Goal: Task Accomplishment & Management: Manage account settings

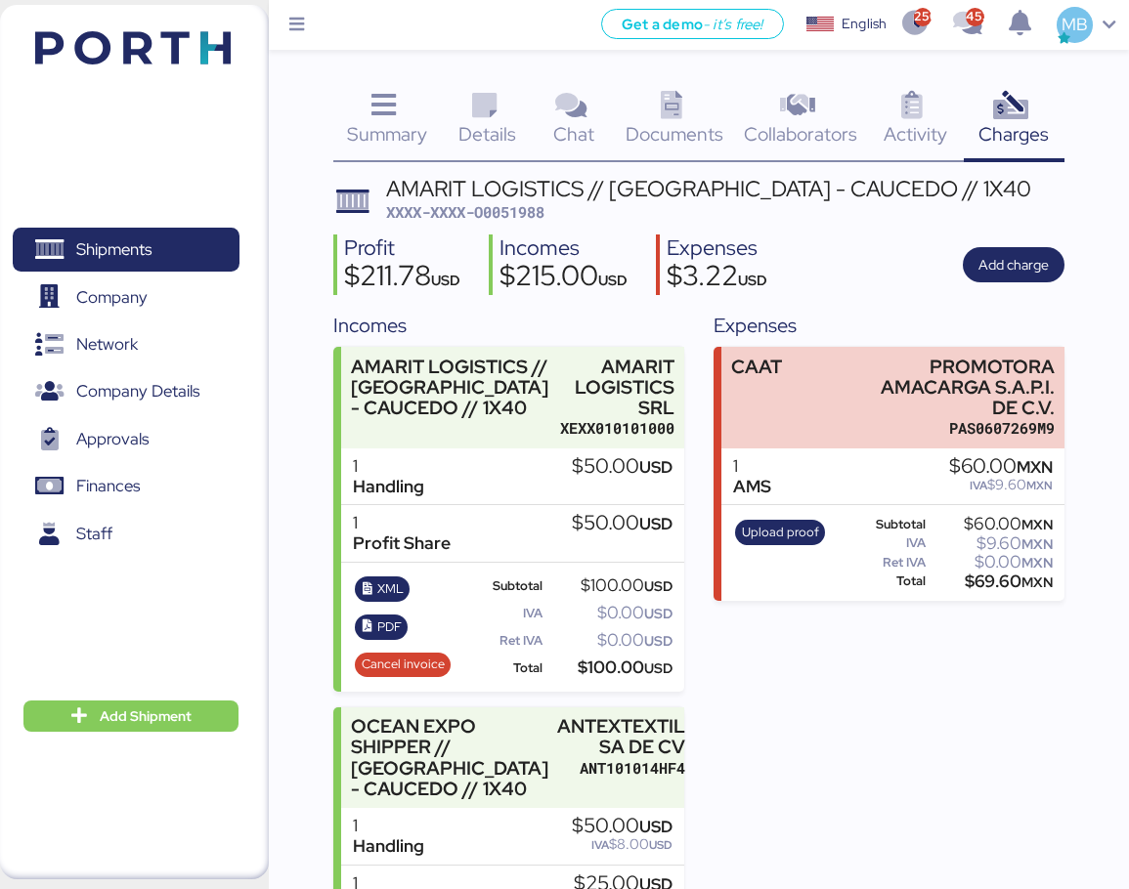
scroll to position [202, 0]
click at [538, 211] on span "XXXX-XXXX-O0051988" at bounding box center [465, 212] width 158 height 20
copy span "O0051988"
click at [174, 264] on span "Shipments" at bounding box center [126, 250] width 210 height 28
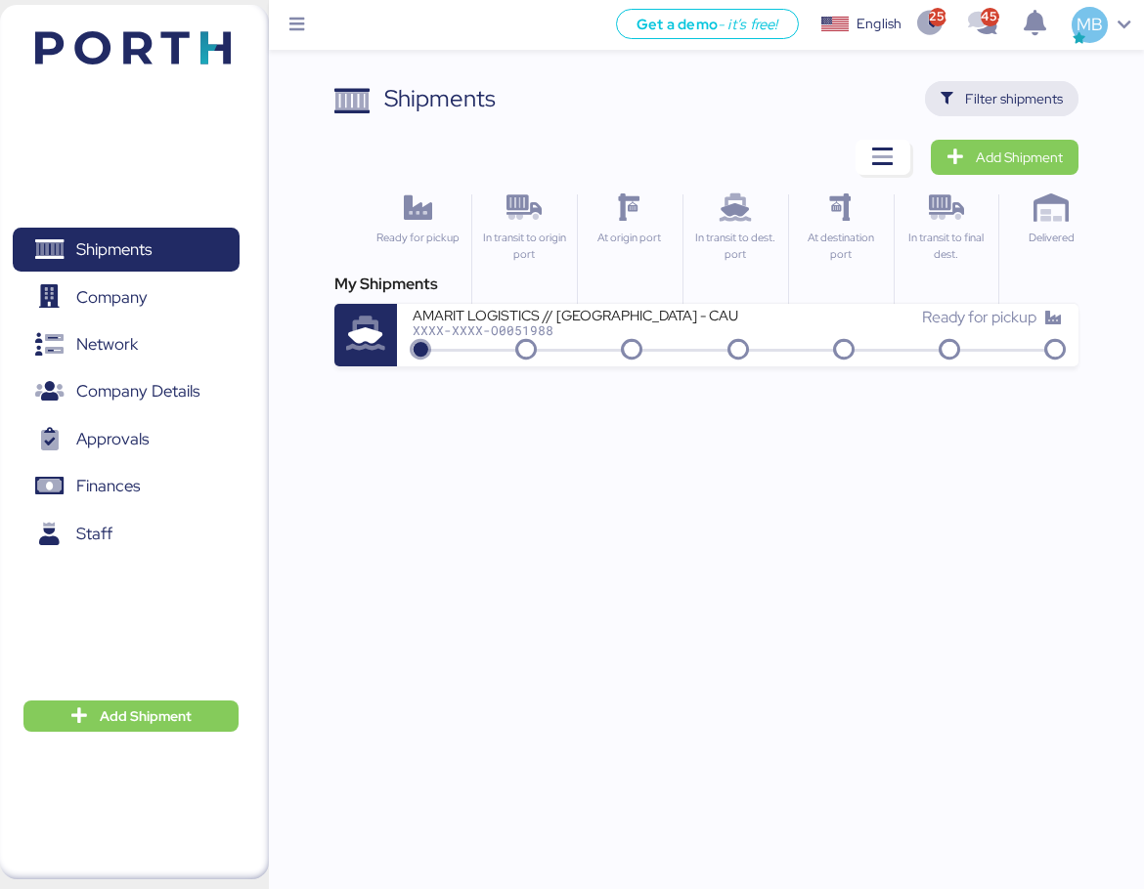
click at [1031, 95] on span "Filter shipments" at bounding box center [1014, 98] width 98 height 23
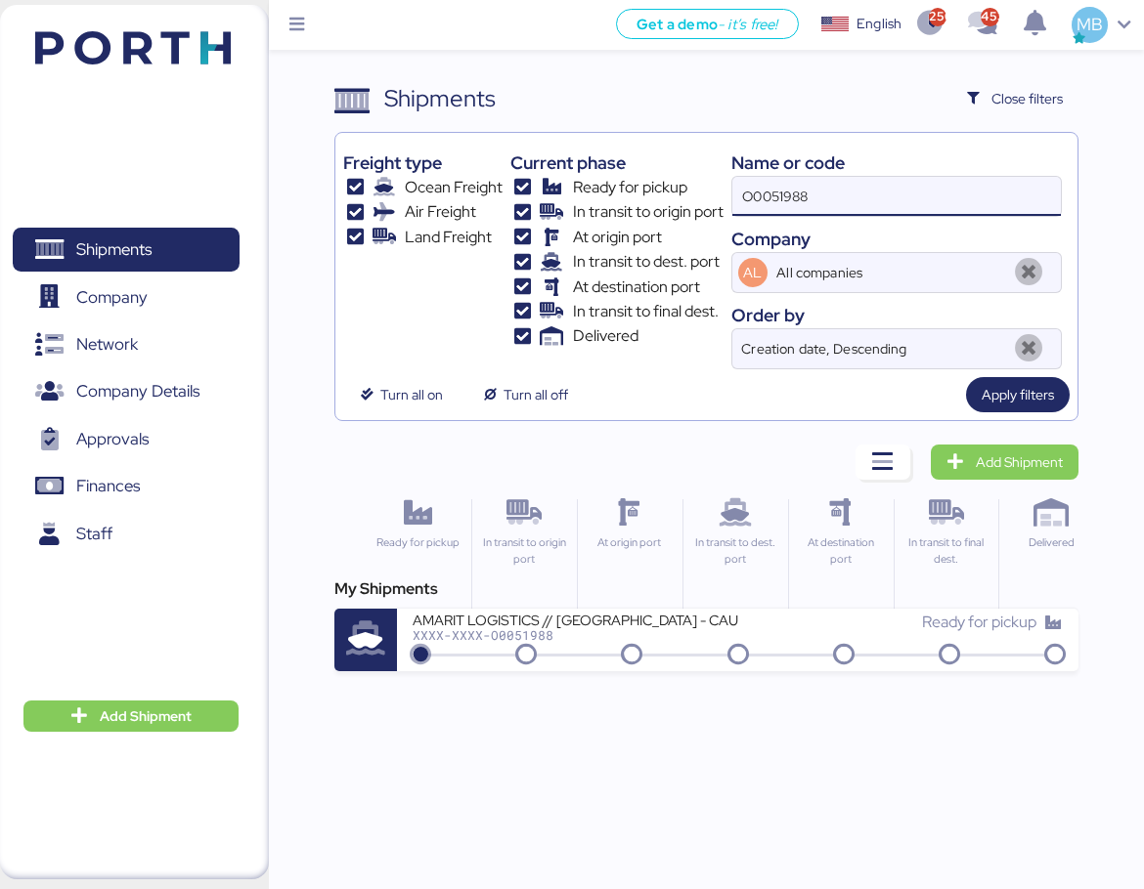
drag, startPoint x: 867, startPoint y: 194, endPoint x: 675, endPoint y: 194, distance: 191.6
click at [675, 194] on div "Freight type Ocean Freight Air Freight Land Freight Current phase Ready for pic…" at bounding box center [706, 255] width 726 height 229
paste input "O0051918"
type input "O0051918"
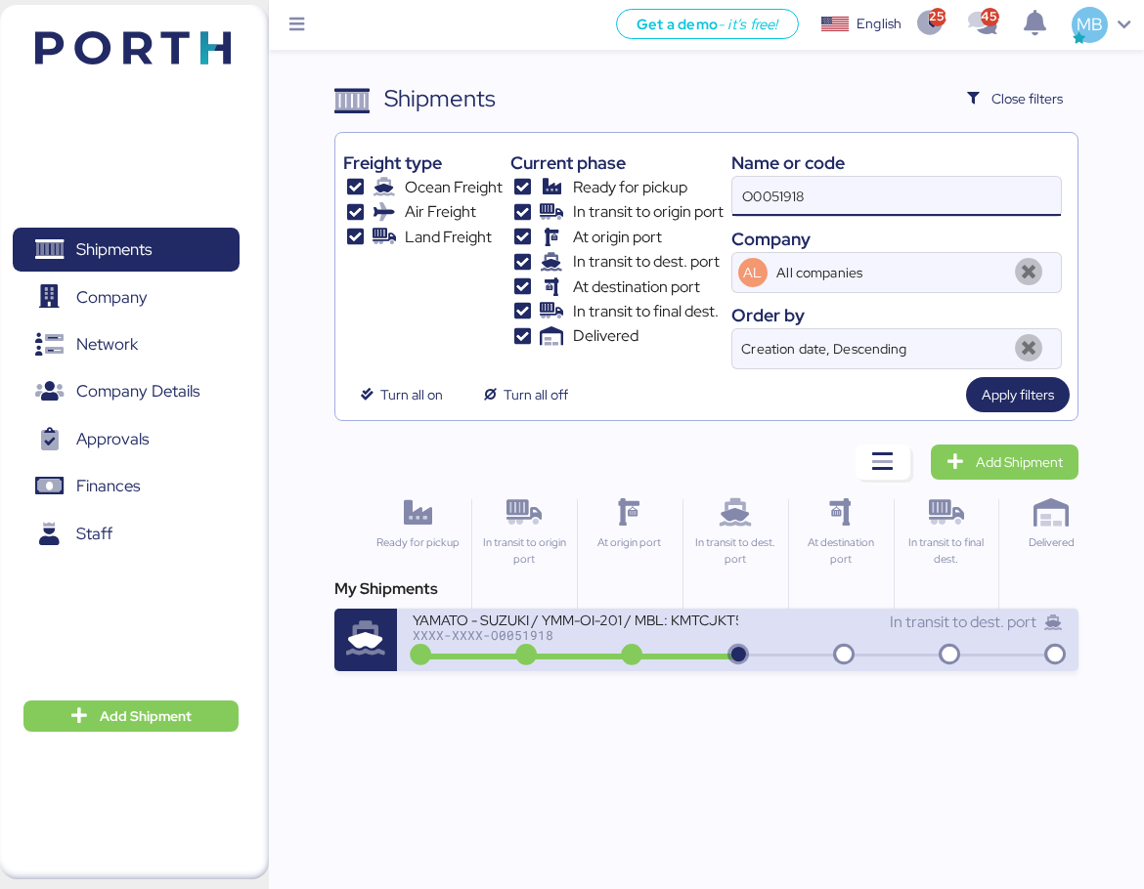
click at [655, 658] on icon at bounding box center [631, 656] width 94 height 22
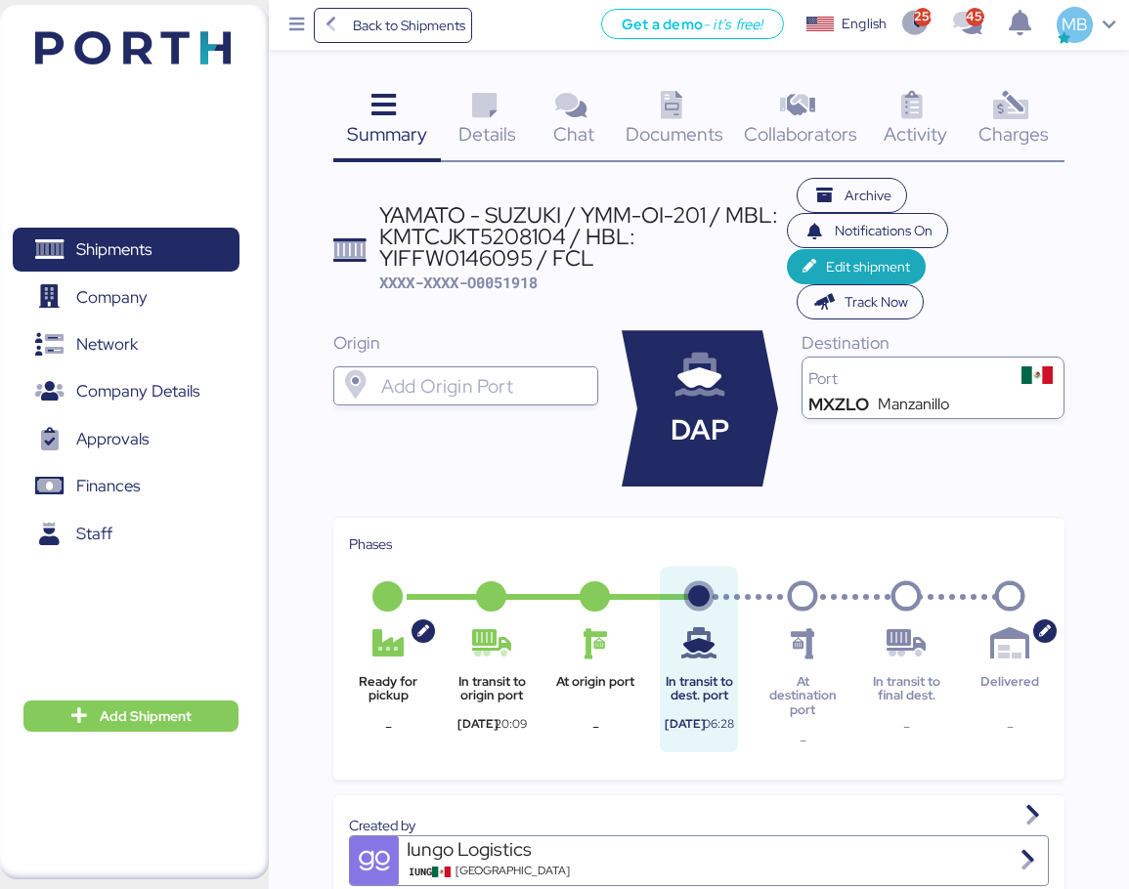
click at [1037, 119] on div "Charges 0" at bounding box center [1015, 121] width 102 height 81
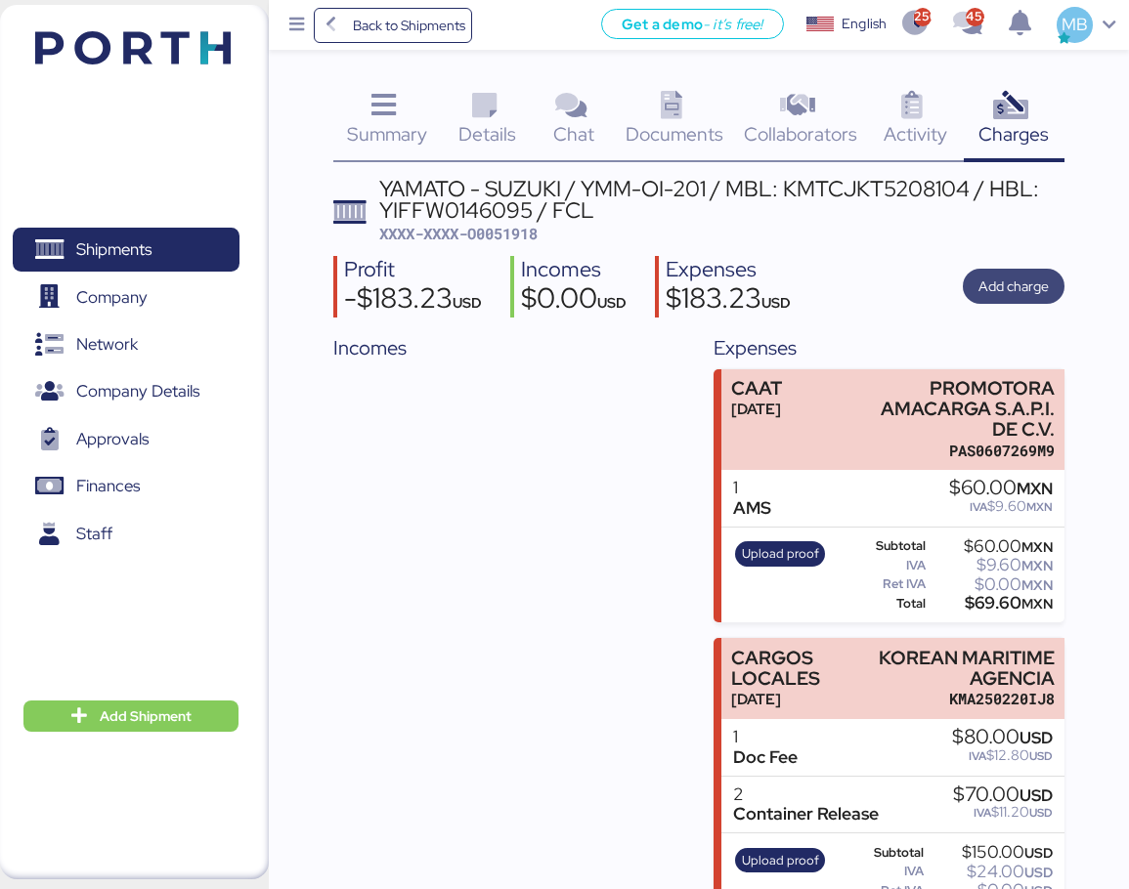
click at [1017, 277] on span "Add charge" at bounding box center [1013, 286] width 70 height 23
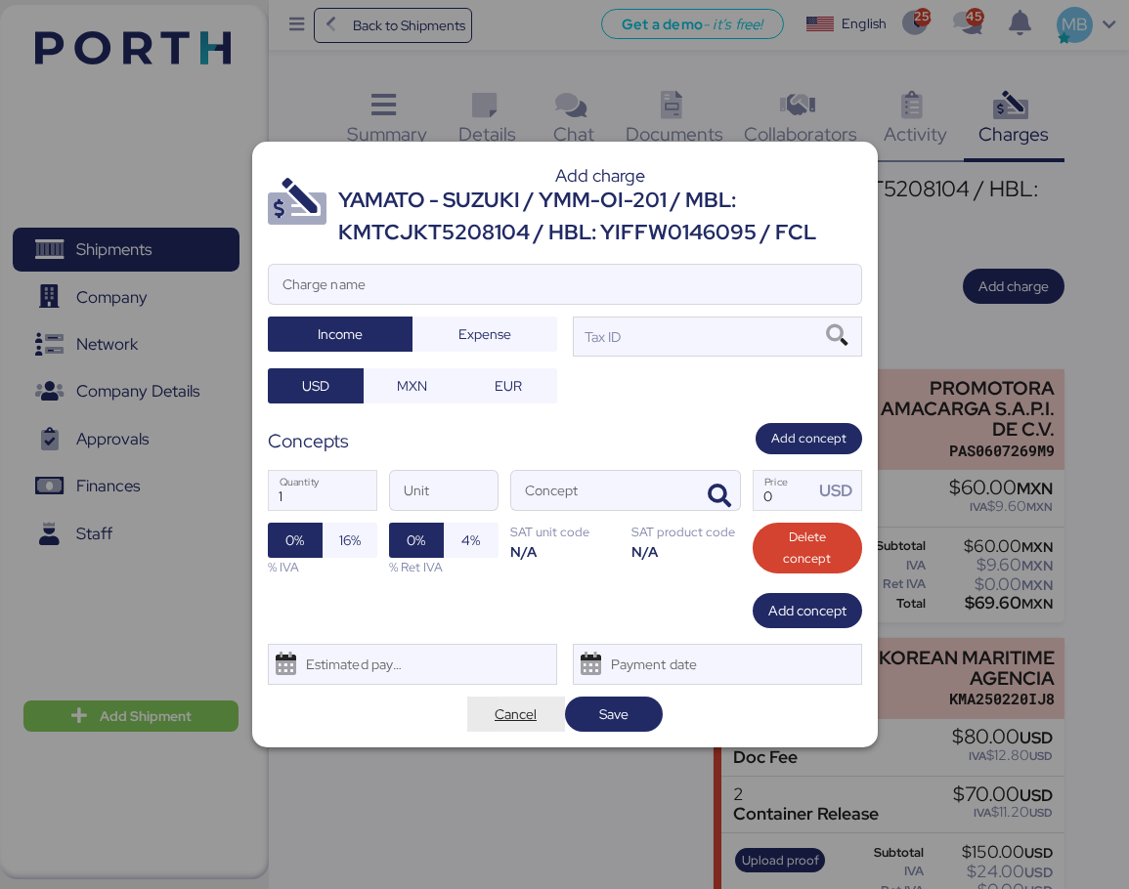
click at [526, 717] on span "Cancel" at bounding box center [516, 714] width 42 height 23
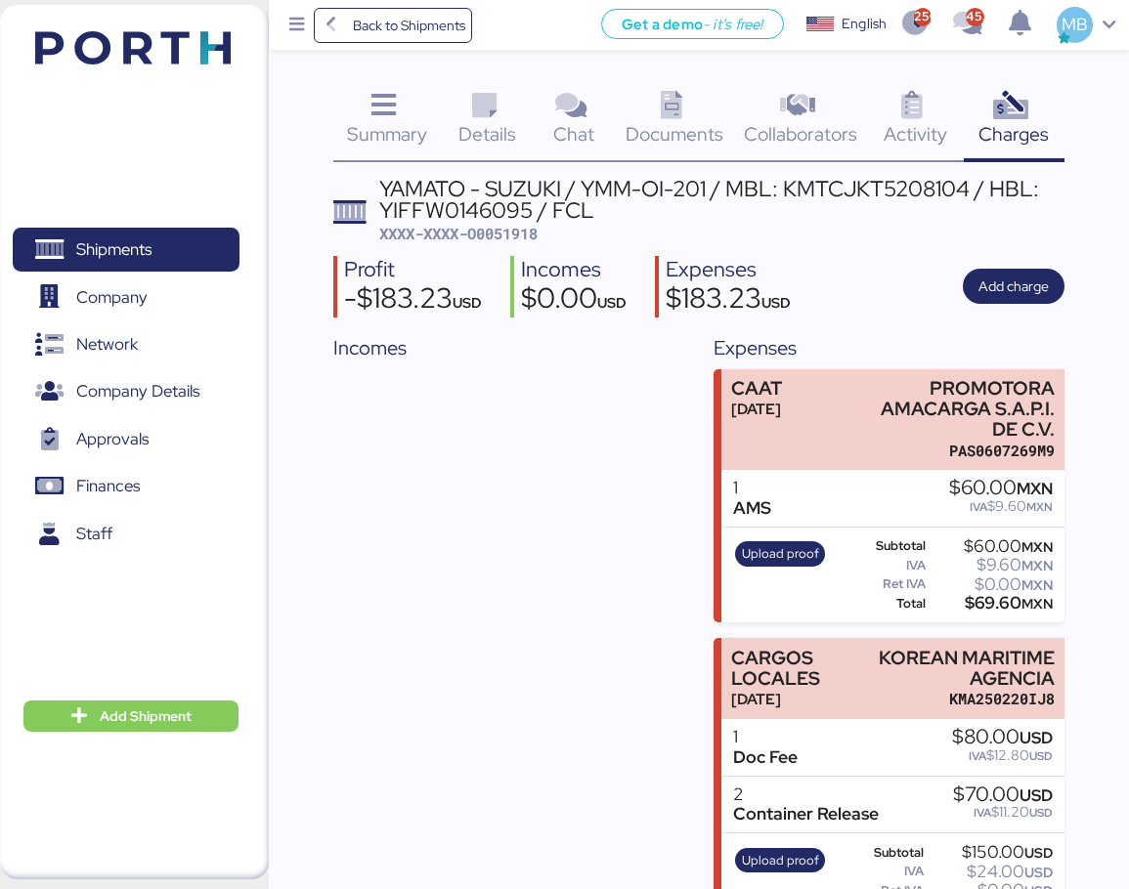
click at [473, 117] on icon at bounding box center [484, 106] width 42 height 28
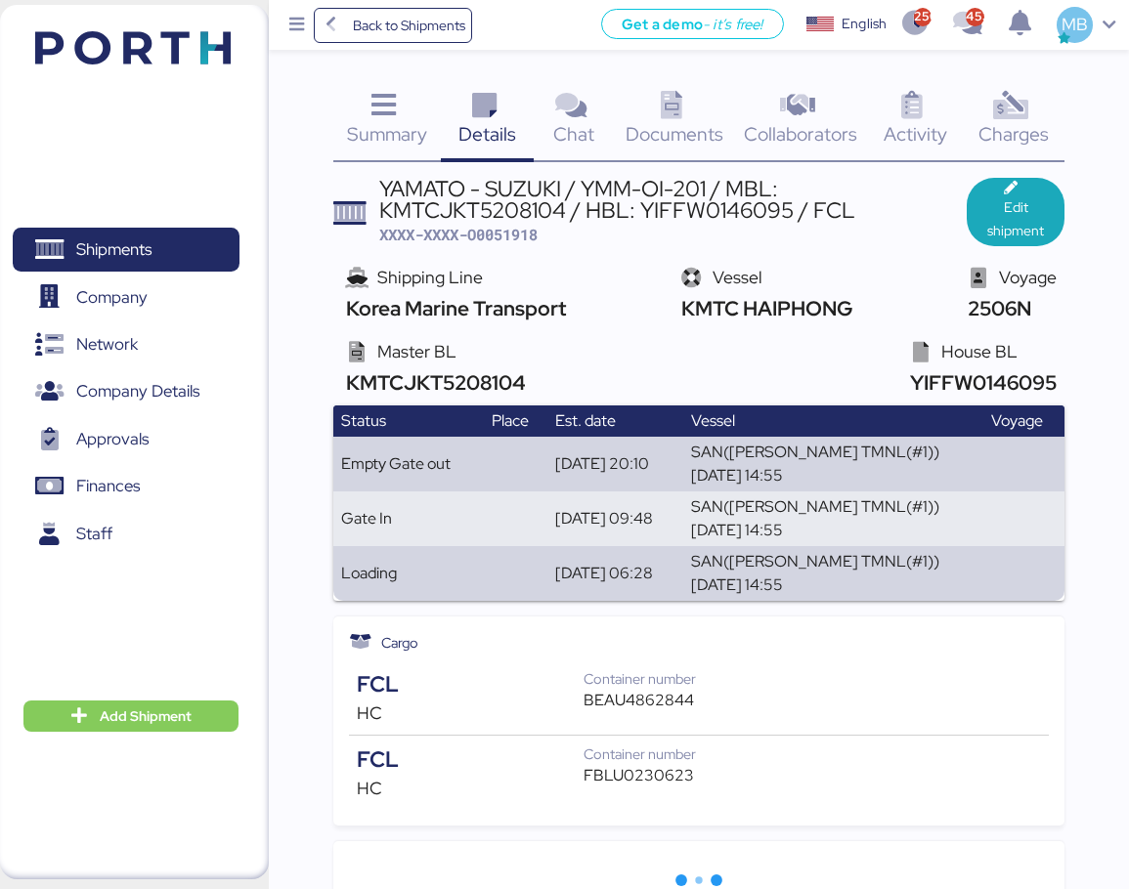
click at [1014, 107] on icon at bounding box center [1010, 106] width 42 height 28
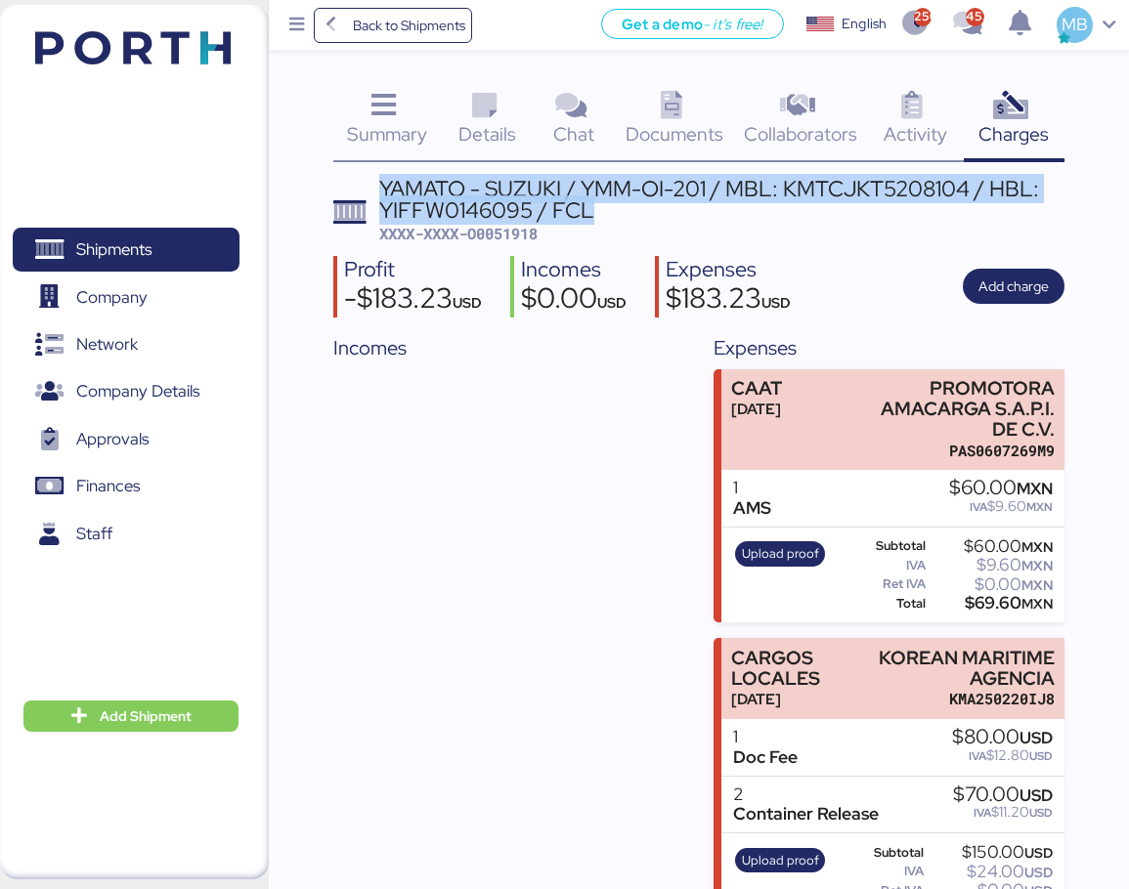
drag, startPoint x: 601, startPoint y: 211, endPoint x: 380, endPoint y: 191, distance: 221.8
click at [380, 191] on div "YAMATO - SUZUKI / YMM-OI-201 / MBL: KMTCJKT5208104 / HBL: YIFFW0146095 / FCL" at bounding box center [721, 200] width 685 height 44
copy div "YAMATO - SUZUKI / YMM-OI-201 / MBL: KMTCJKT5208104 / HBL: YIFFW0146095 / FCL"
click at [1034, 276] on span "Add charge" at bounding box center [1013, 286] width 70 height 23
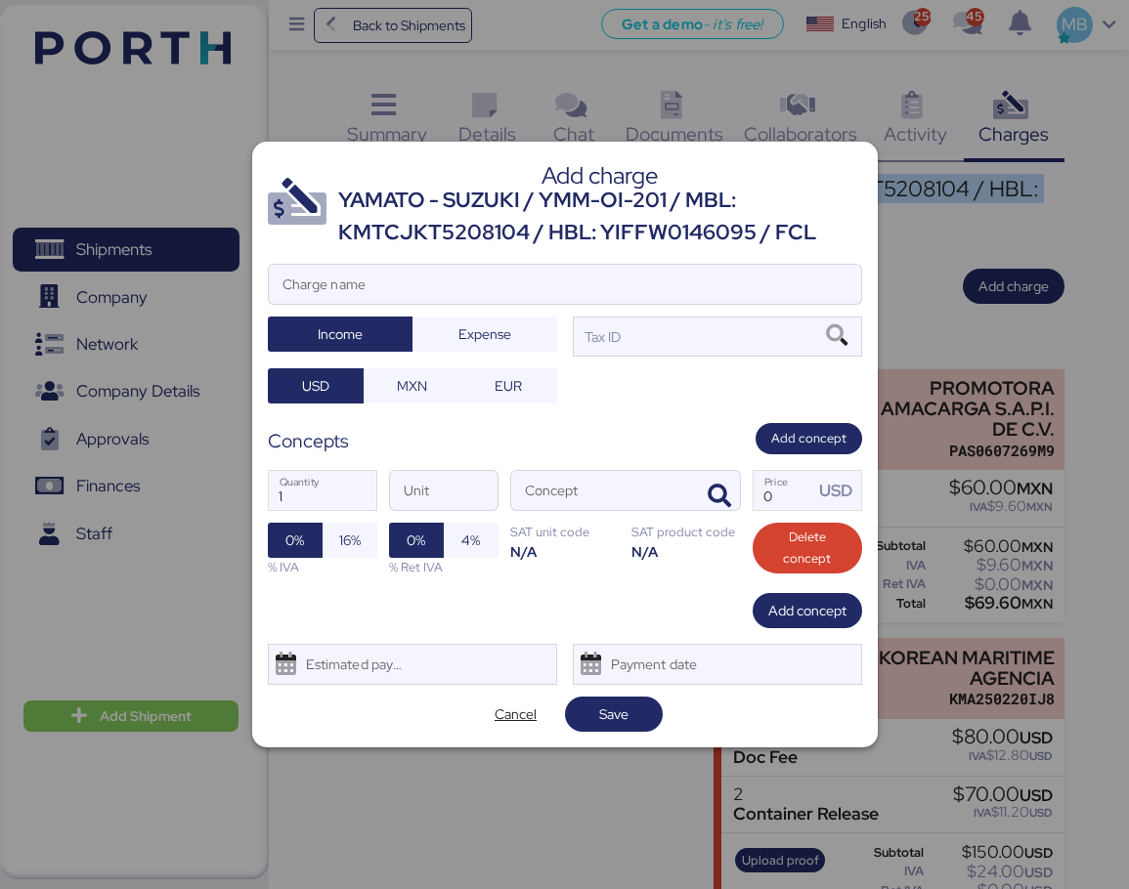
click at [538, 255] on div "Add charge YAMATO - SUZUKI / YMM-OI-201 / MBL: KMTCJKT5208104 / HBL: YIFFW01460…" at bounding box center [565, 444] width 626 height 605
click at [550, 274] on input "Charge name" at bounding box center [565, 284] width 592 height 39
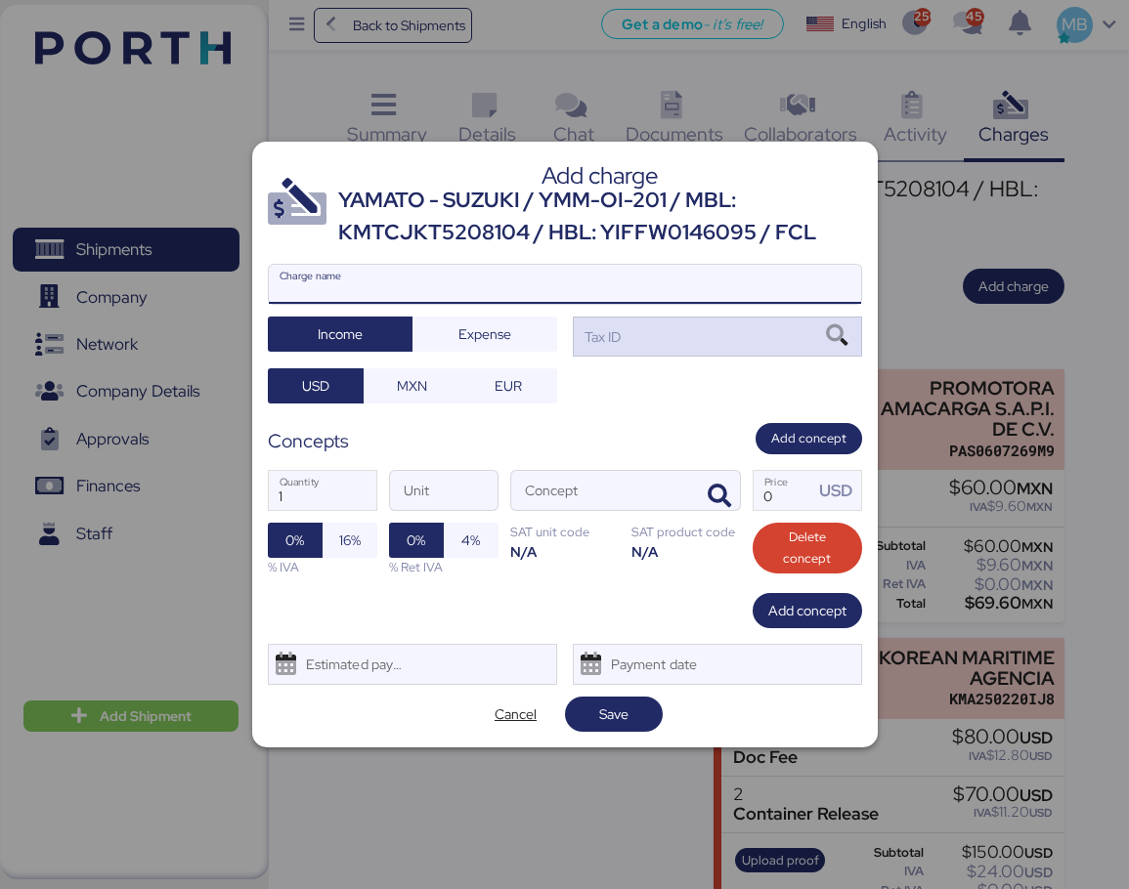
paste input "YAMATO - SUZUKI / YMM-OI-201 / MBL: KMTCJKT5208104 / HBL: YIFFW0146095 / FCL"
type input "YAMATO - SUZUKI / YMM-OI-201 / MBL: KMTCJKT5208104 / HBL: YIFFW0146095 / FCL"
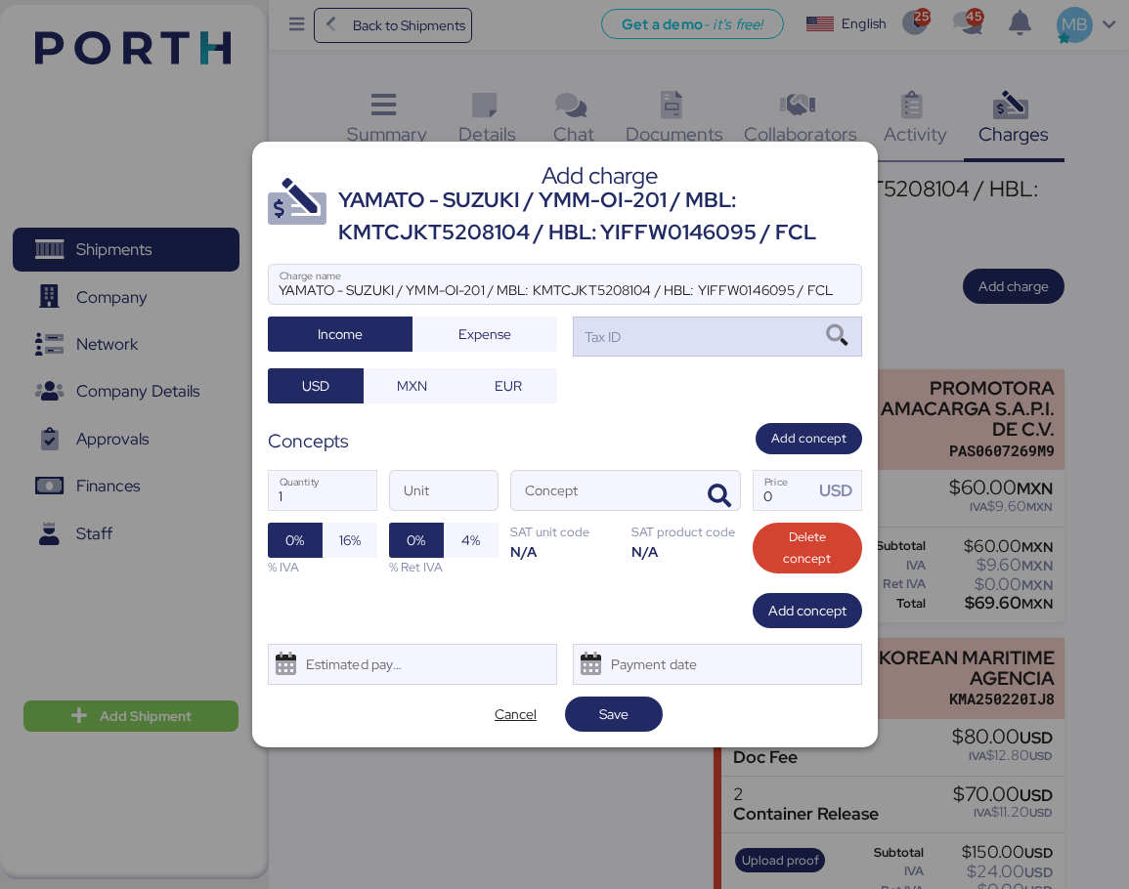
click at [671, 333] on div "Tax ID" at bounding box center [717, 336] width 289 height 39
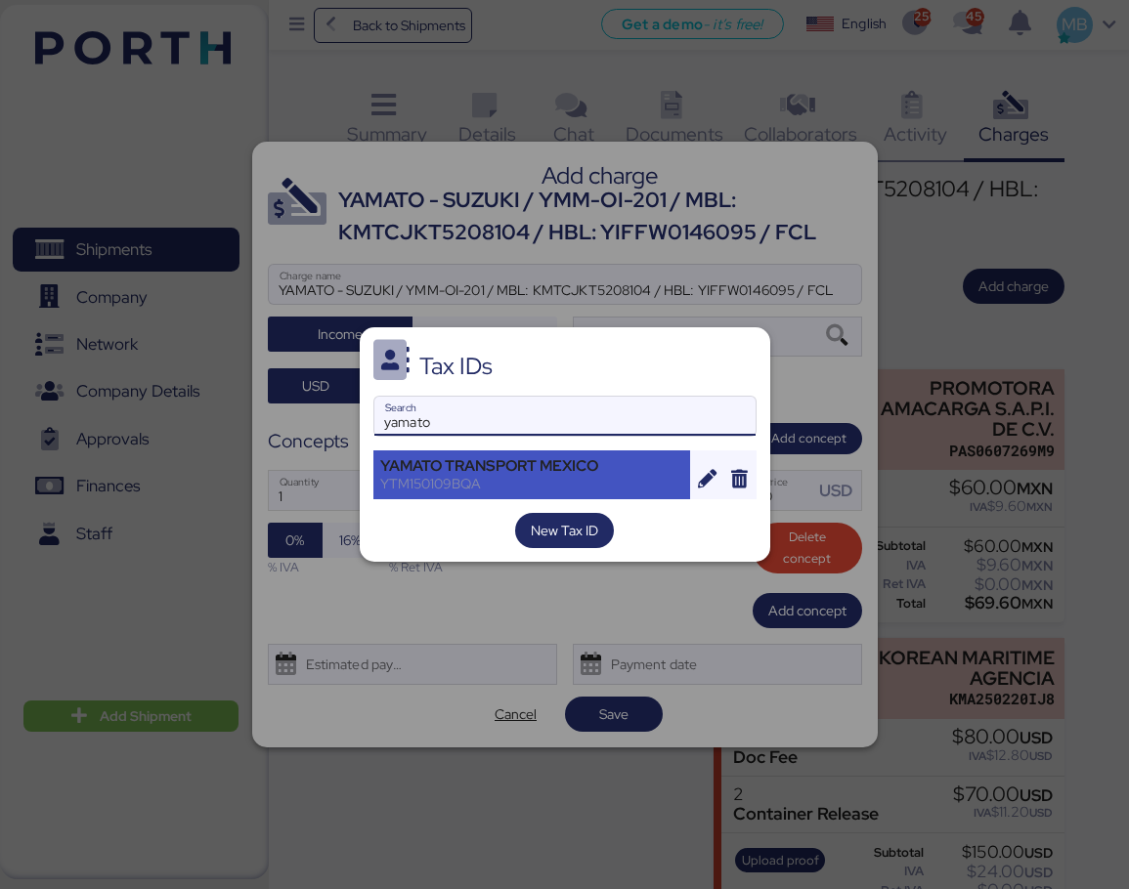
type input "yamato"
click at [517, 466] on div "YAMATO TRANSPORT MEXICO" at bounding box center [532, 466] width 304 height 18
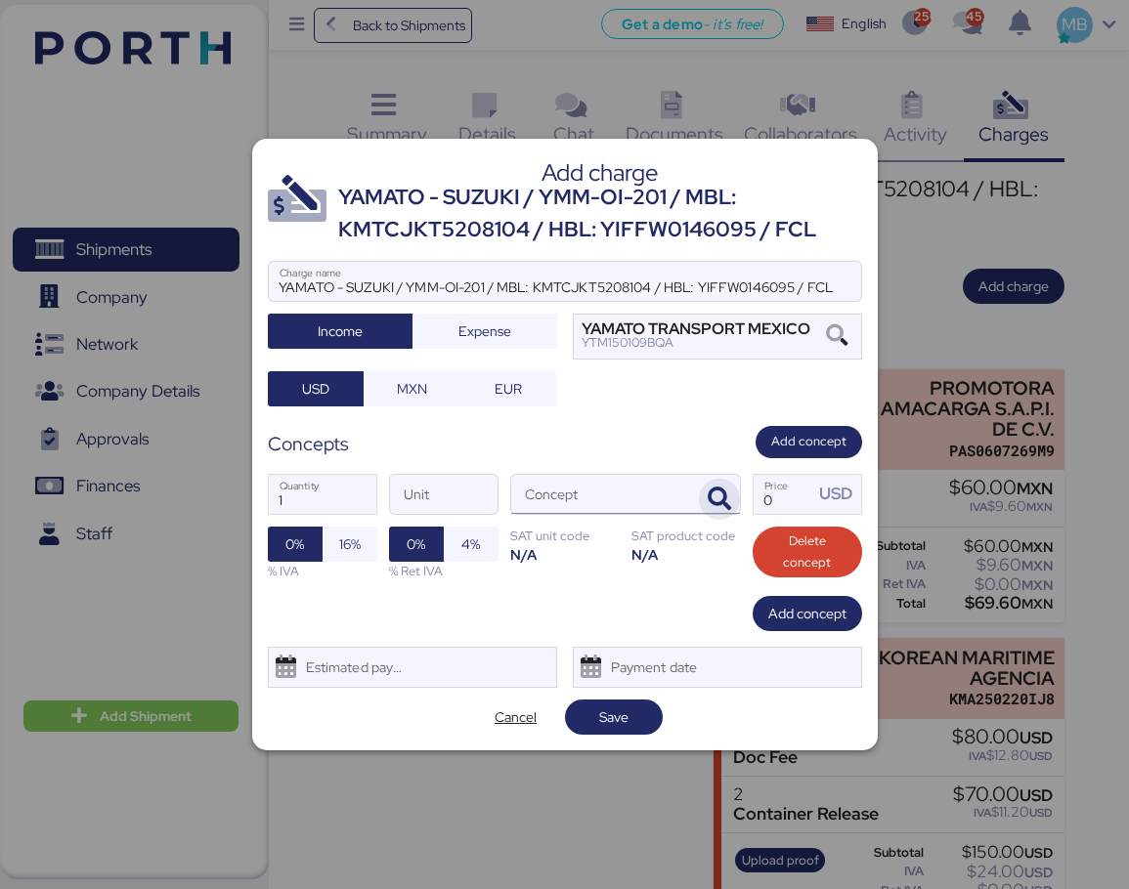
click at [726, 494] on icon "button" at bounding box center [719, 499] width 23 height 23
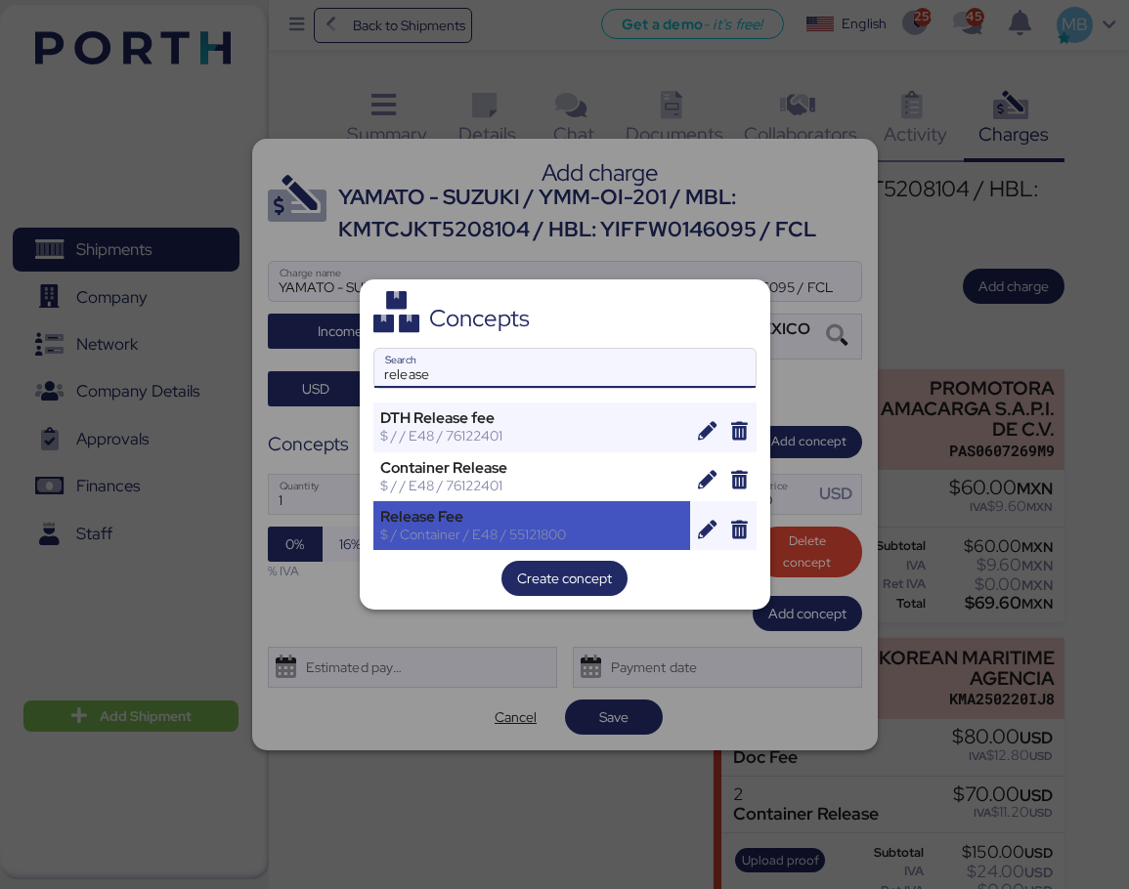
type input "release"
click at [411, 520] on div "Release Fee" at bounding box center [532, 517] width 304 height 18
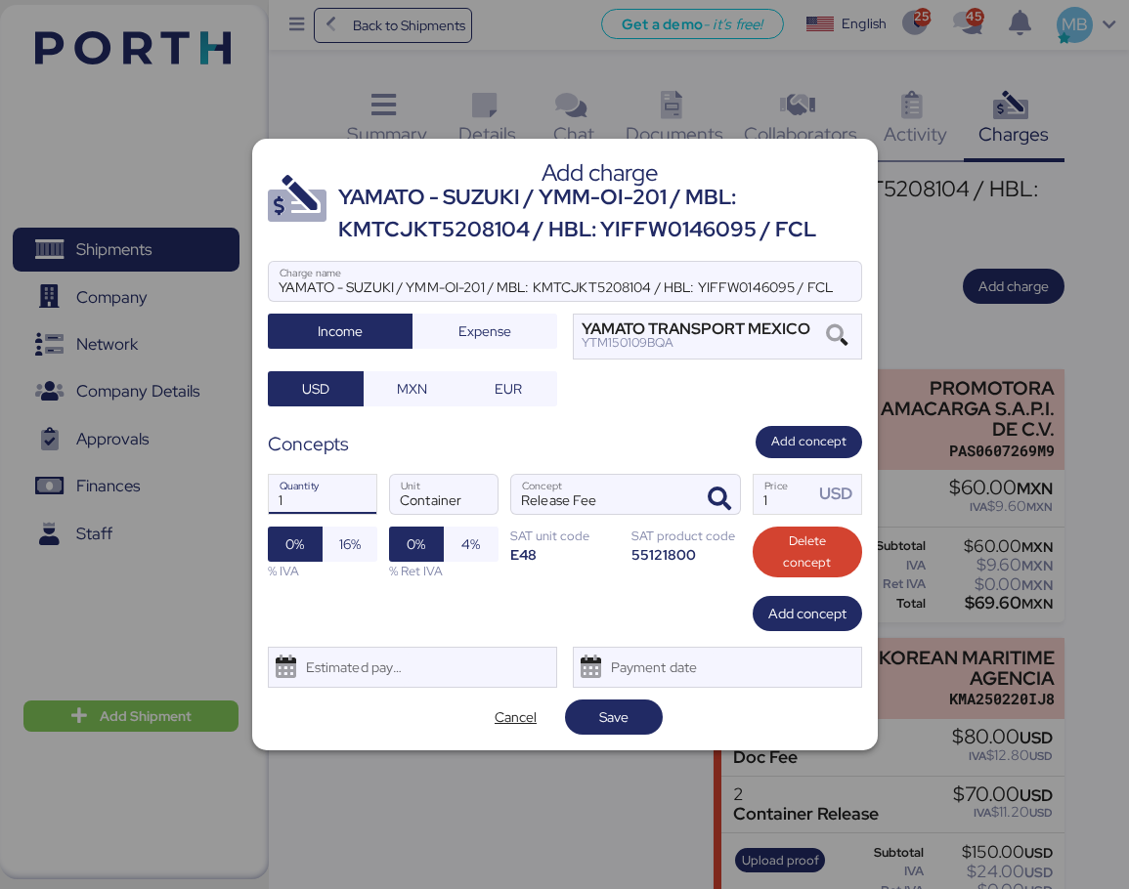
drag, startPoint x: 314, startPoint y: 501, endPoint x: 260, endPoint y: 501, distance: 53.8
click at [262, 501] on div "Add charge YAMATO - SUZUKI / YMM-OI-201 / MBL: KMTCJKT5208104 / HBL: YIFFW01460…" at bounding box center [565, 445] width 626 height 612
click at [352, 541] on span "16%" at bounding box center [350, 544] width 22 height 23
type input "2"
click at [777, 507] on input "1" at bounding box center [784, 494] width 61 height 39
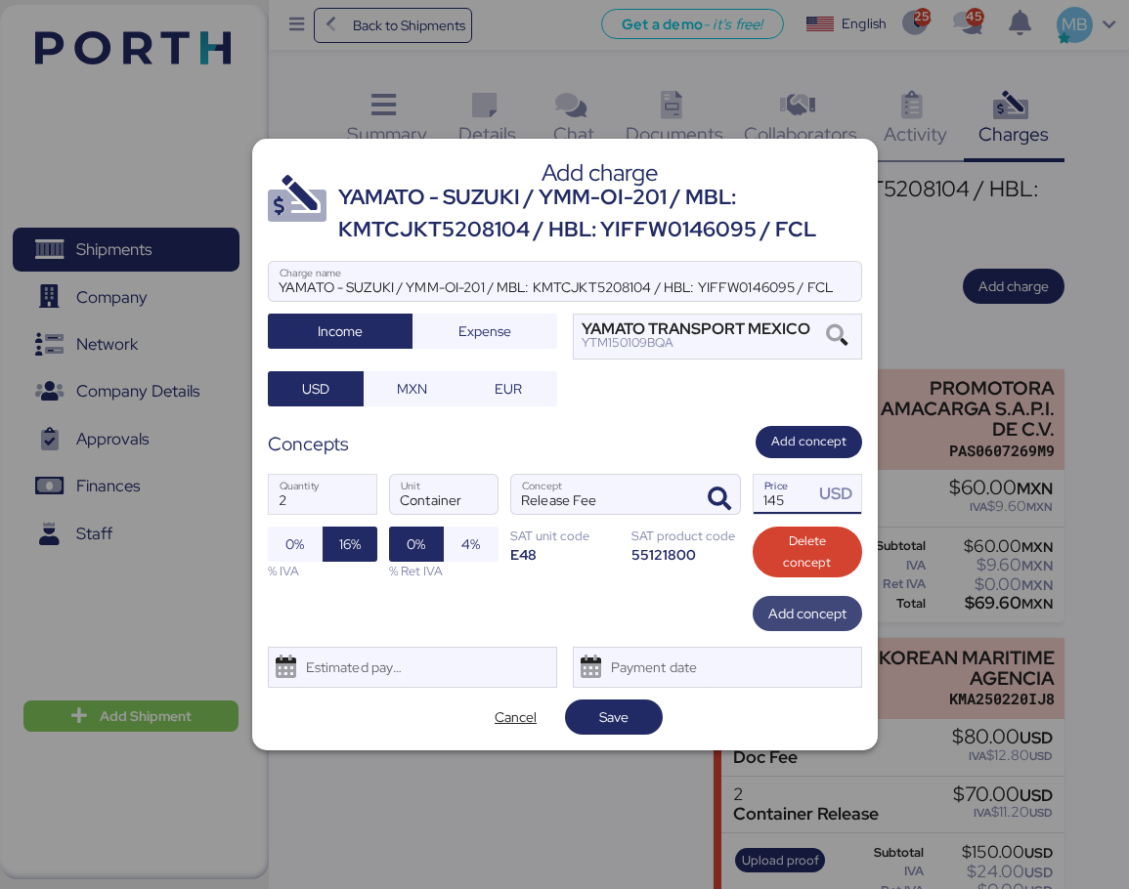
type input "145"
click at [825, 605] on span "Add concept" at bounding box center [807, 613] width 78 height 23
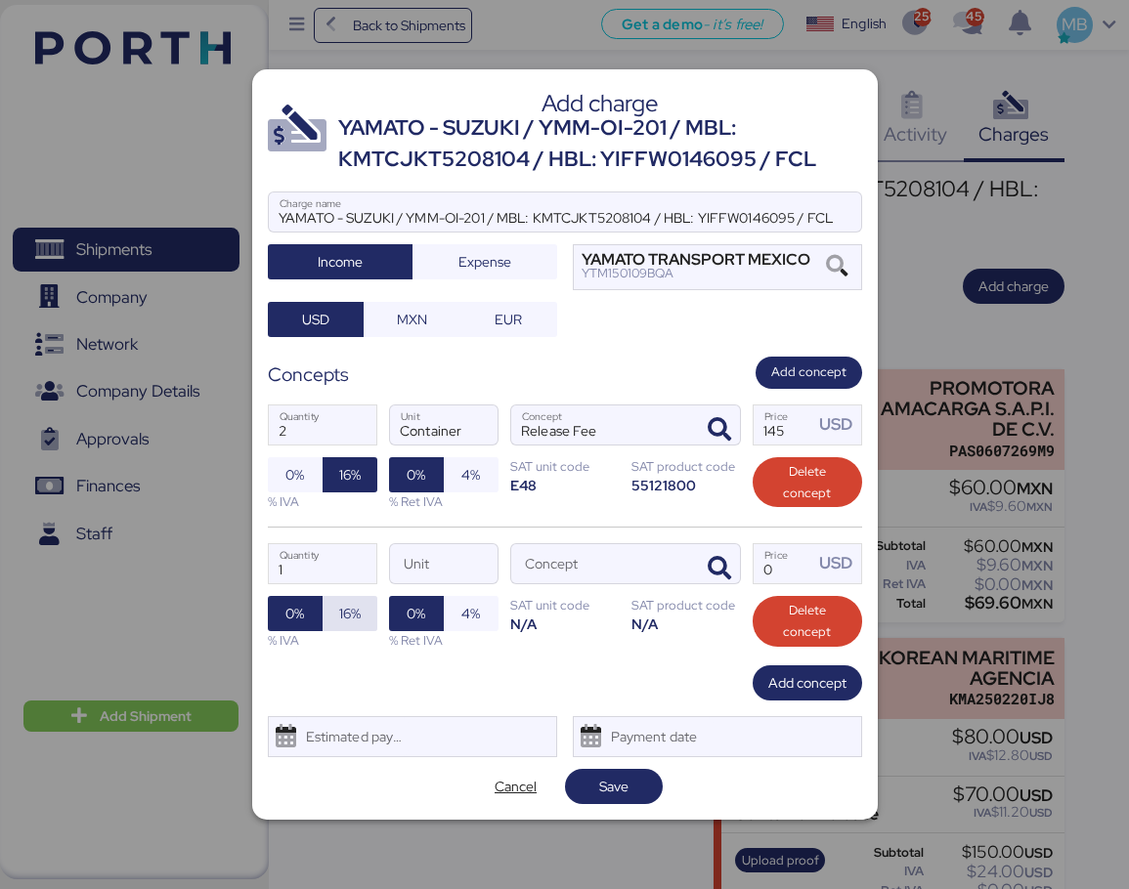
click at [357, 620] on span "16%" at bounding box center [350, 613] width 22 height 23
click at [722, 572] on icon "button" at bounding box center [719, 568] width 23 height 23
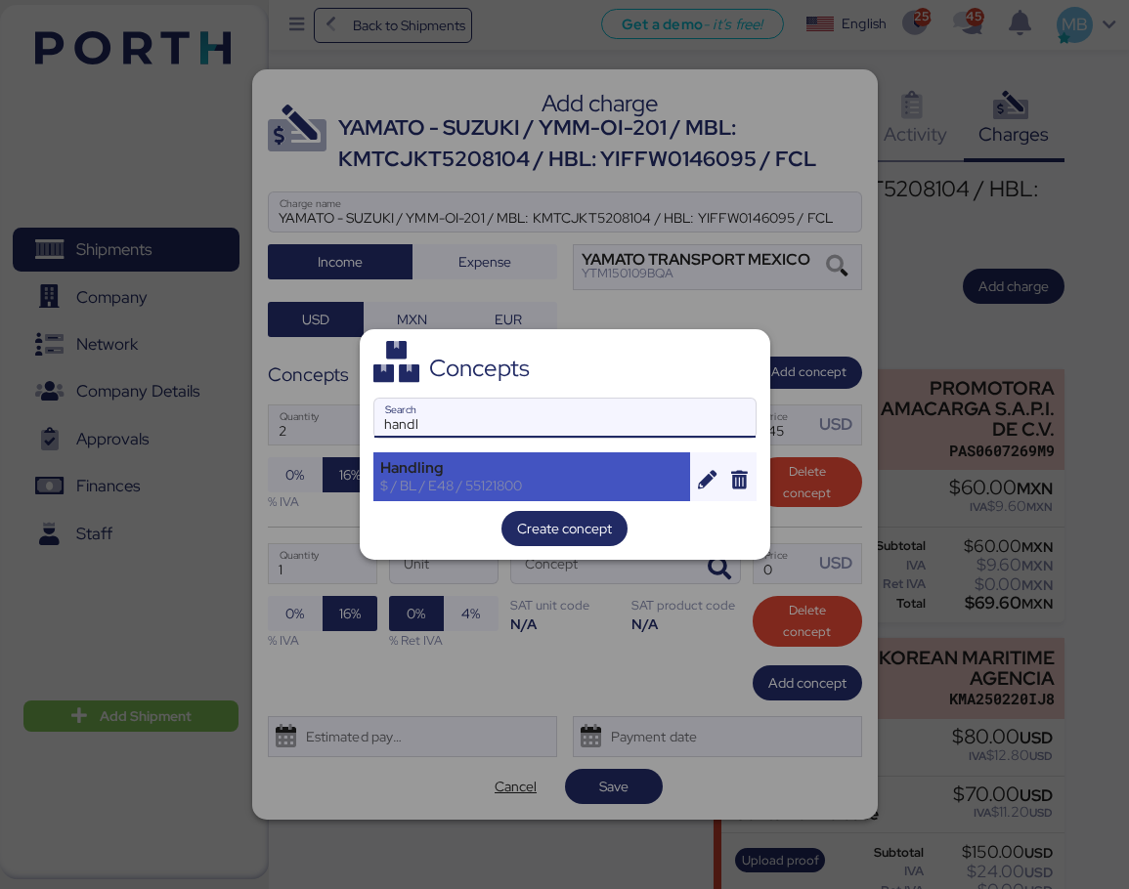
type input "handl"
click at [471, 472] on div "Handling" at bounding box center [532, 468] width 304 height 18
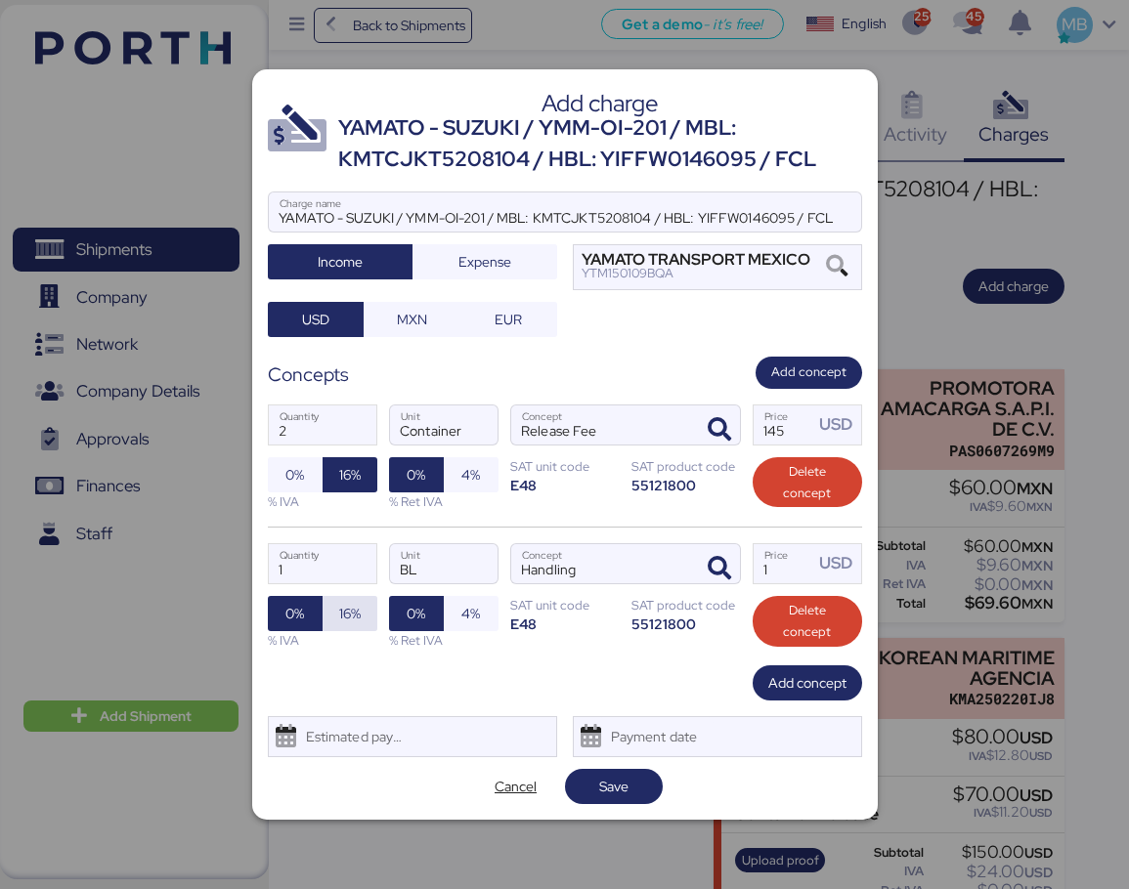
click at [338, 611] on span "16%" at bounding box center [349, 613] width 23 height 27
drag, startPoint x: 791, startPoint y: 567, endPoint x: 673, endPoint y: 559, distance: 117.5
click at [673, 559] on div "1 Quantity BL Unit Handling Concept 1 Price USD 0% 16% % IVA 0% 4% % Ret IVA SA…" at bounding box center [565, 596] width 594 height 139
type input "36"
click at [780, 674] on span "Add concept" at bounding box center [807, 682] width 78 height 23
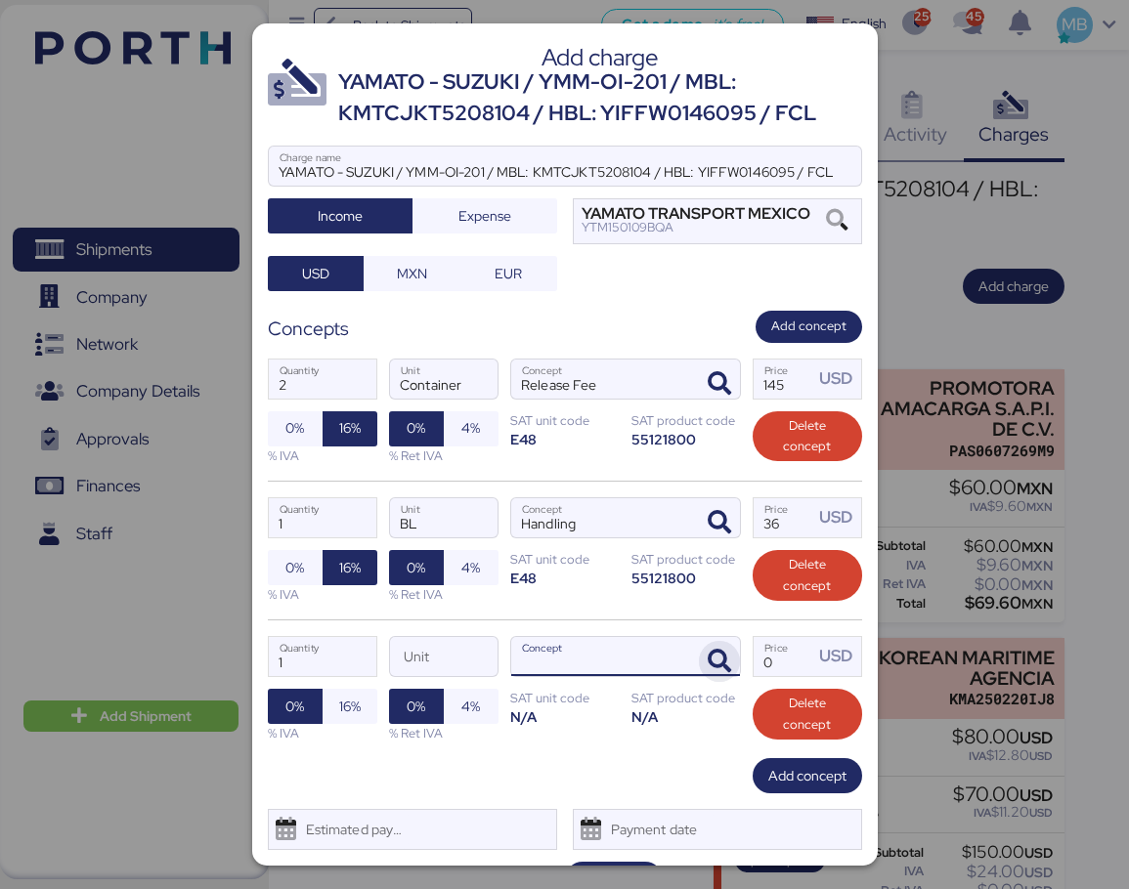
click at [708, 666] on icon "button" at bounding box center [719, 661] width 23 height 23
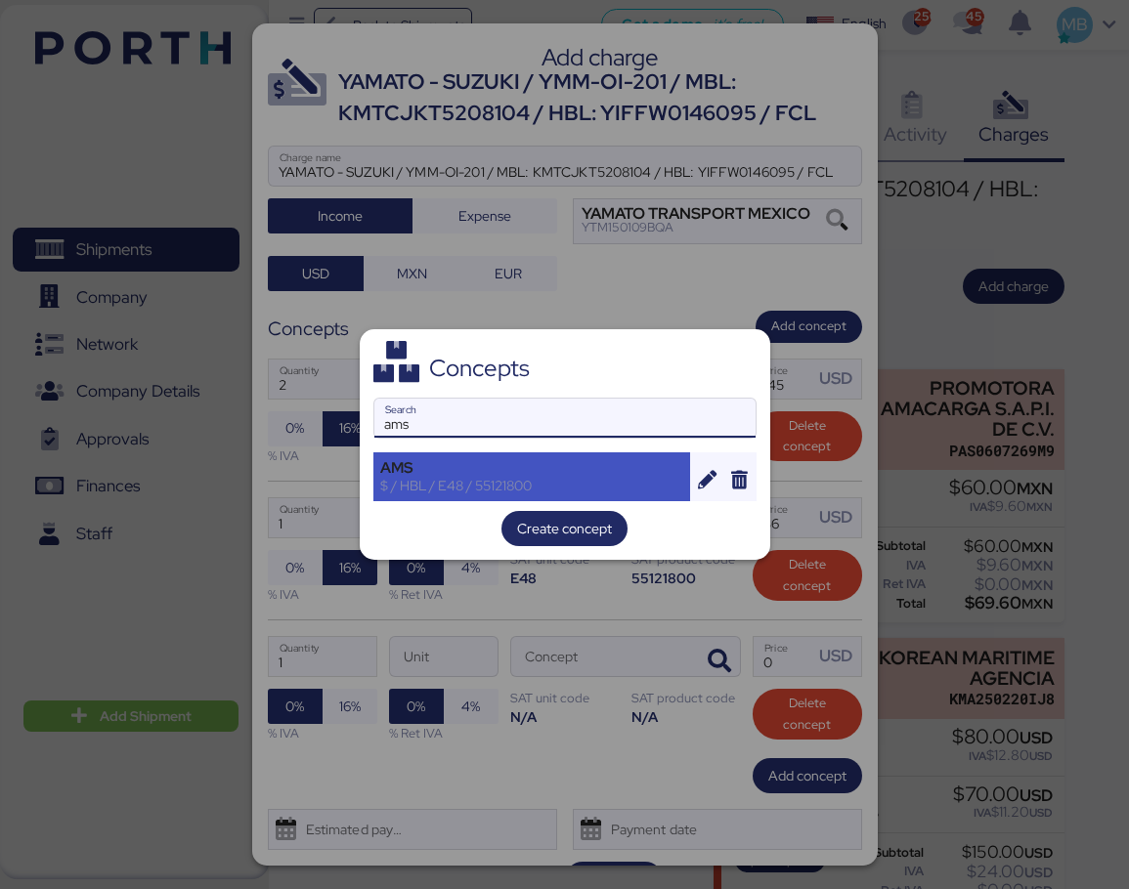
type input "ams"
click at [495, 456] on div "AMS $ / HBL / E48 / 55121800" at bounding box center [532, 477] width 318 height 49
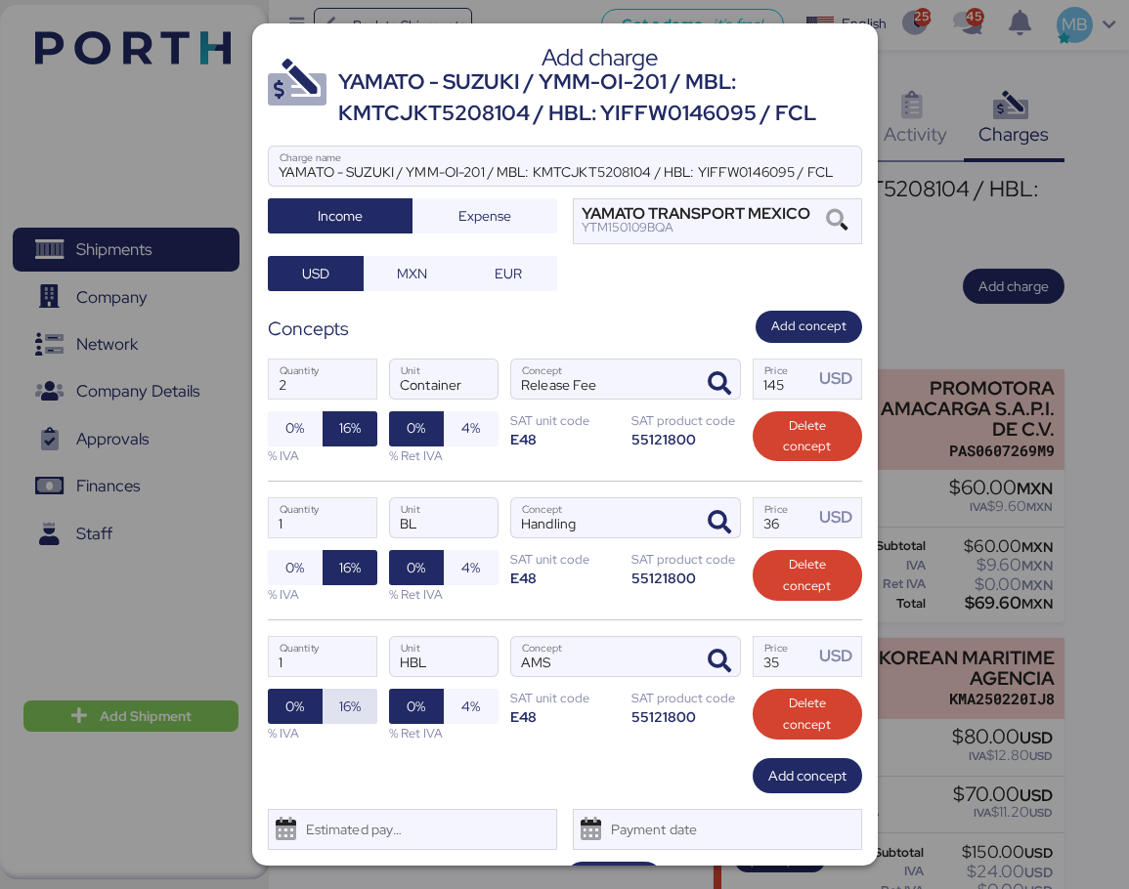
click at [339, 708] on span "16%" at bounding box center [350, 706] width 22 height 23
drag, startPoint x: 785, startPoint y: 666, endPoint x: 719, endPoint y: 666, distance: 65.5
click at [719, 666] on div "1 Quantity HBL Unit AMS Concept 35 Price USD 0% 16% % IVA 0% 4% % Ret IVA SAT u…" at bounding box center [565, 689] width 594 height 139
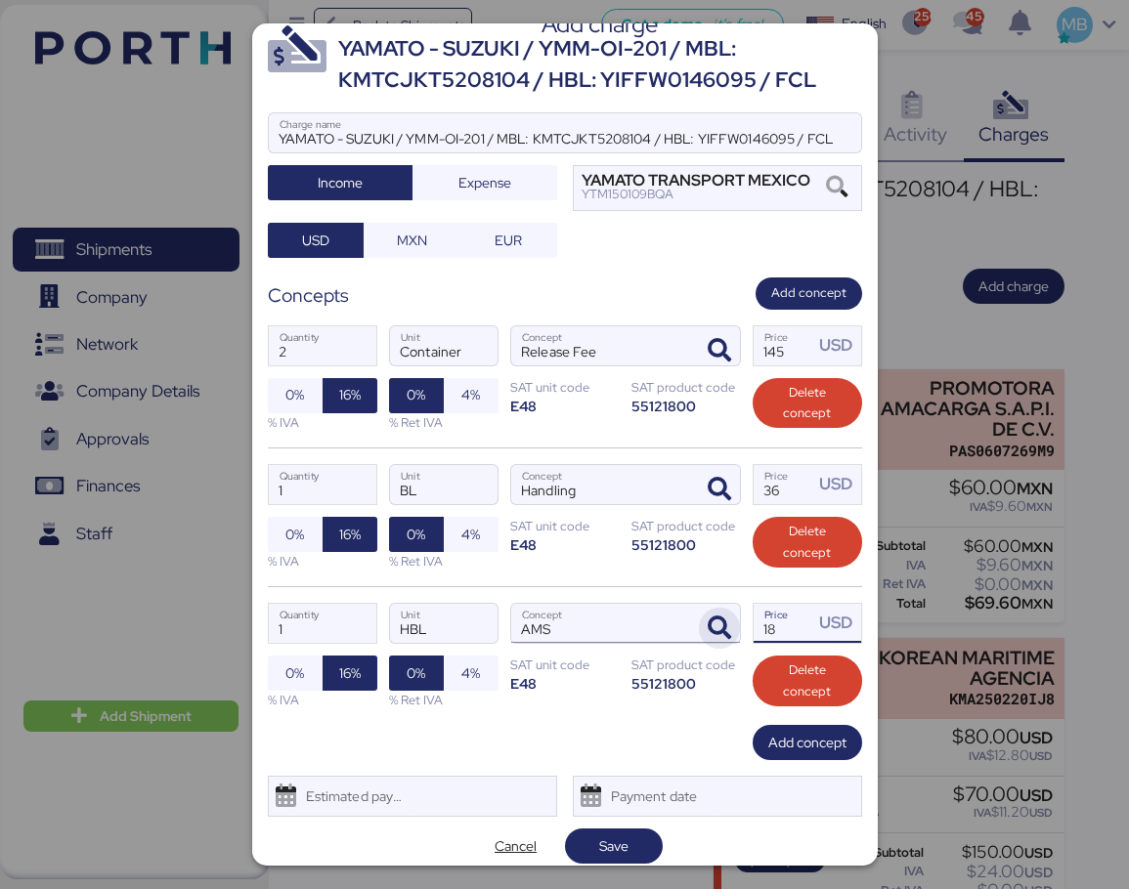
scroll to position [47, 0]
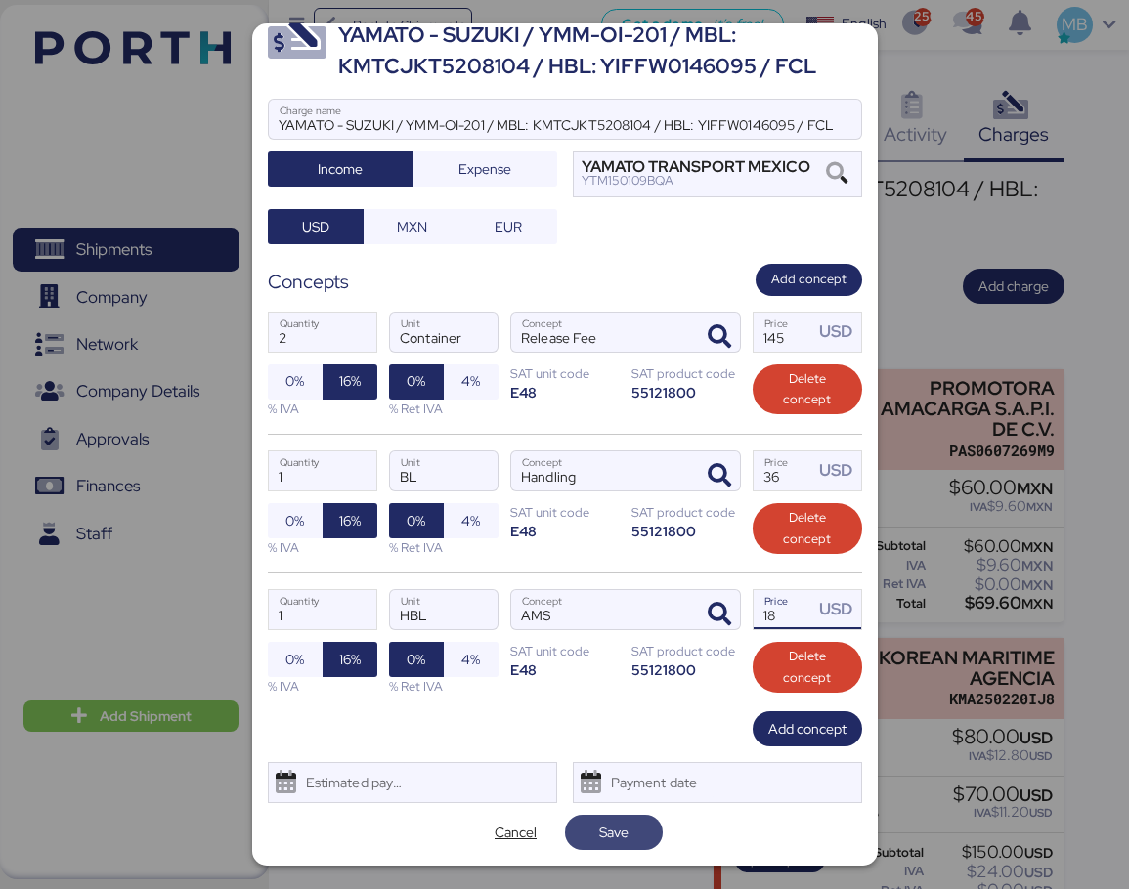
type input "18"
click at [616, 823] on span "Save" at bounding box center [613, 832] width 29 height 23
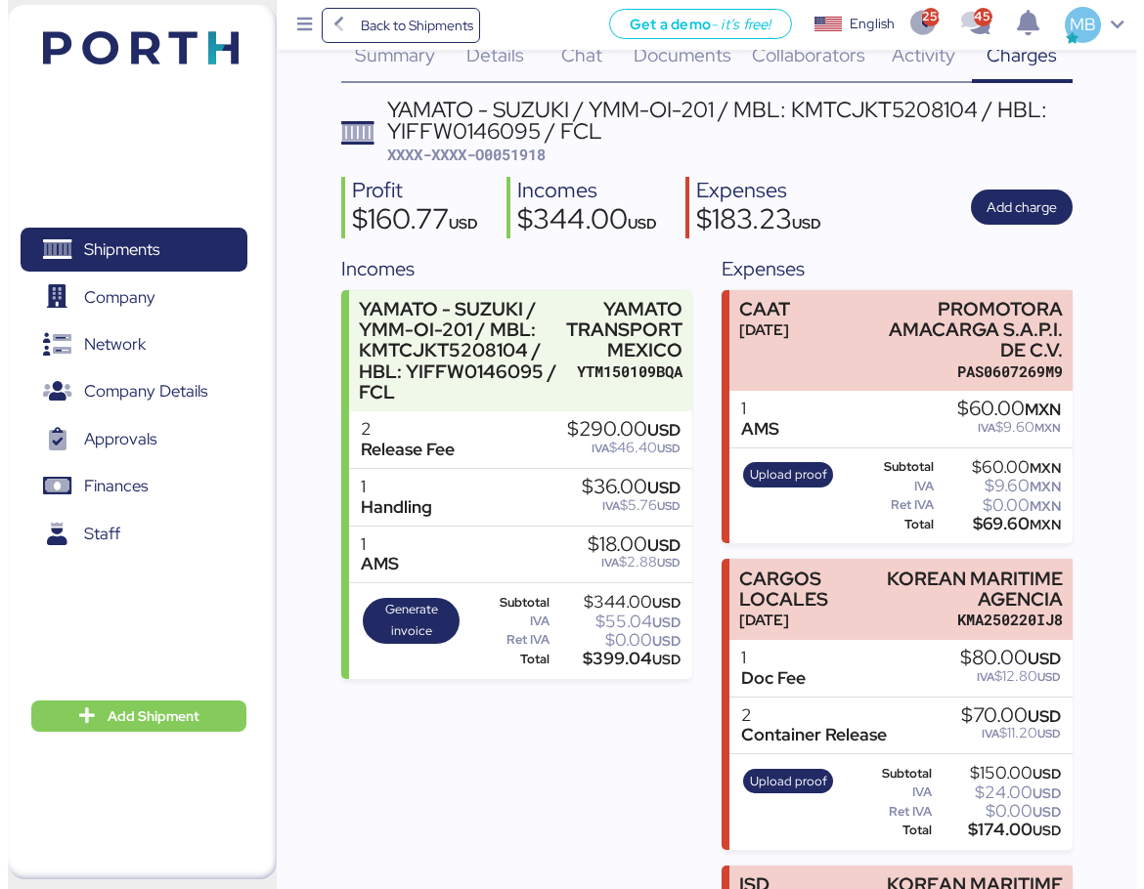
scroll to position [0, 0]
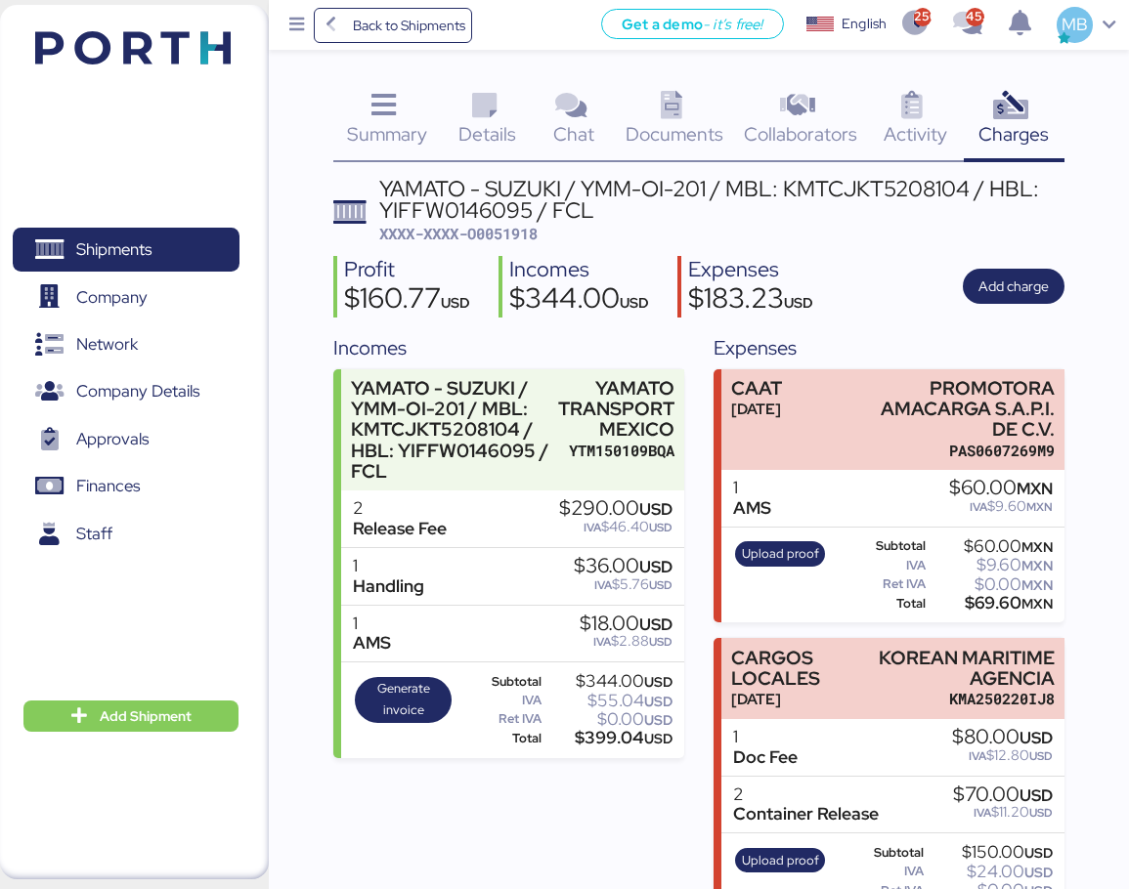
click at [493, 233] on span "XXXX-XXXX-O0051918" at bounding box center [458, 234] width 158 height 20
copy span "O0051918"
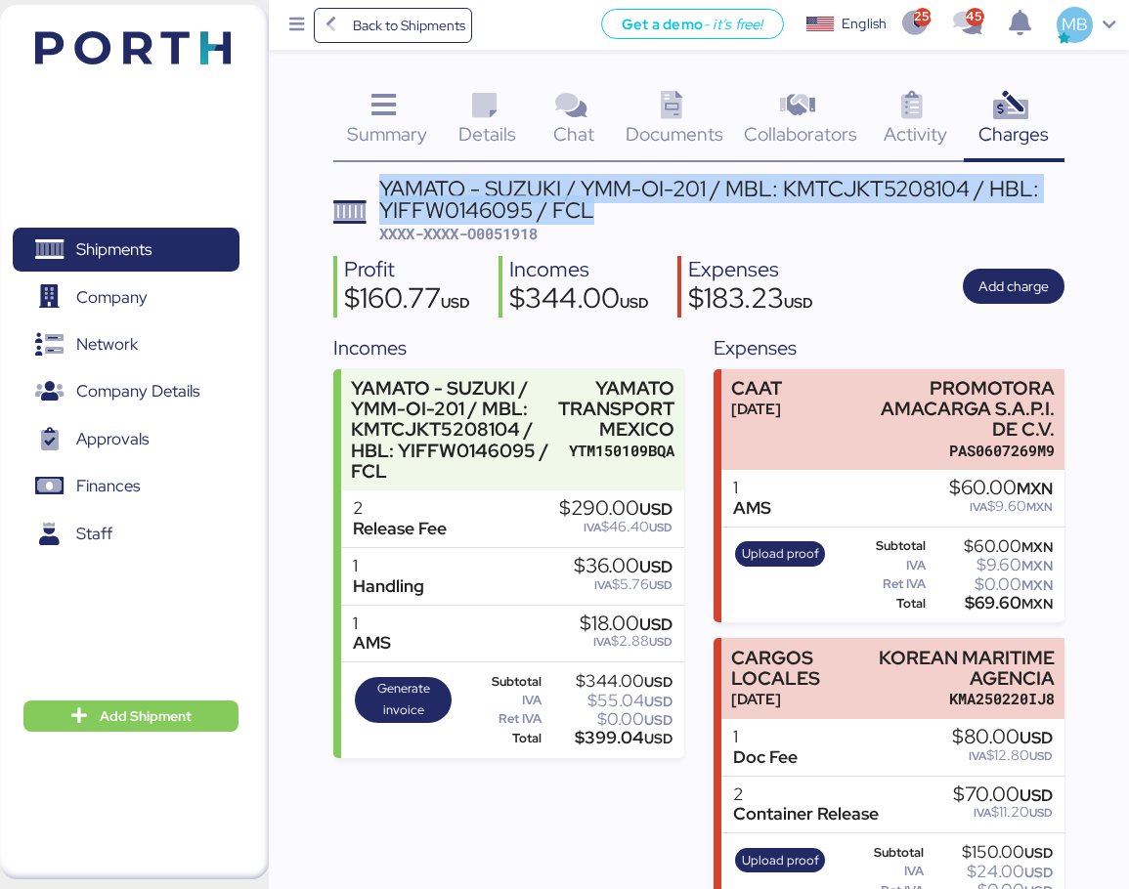
drag, startPoint x: 598, startPoint y: 212, endPoint x: 378, endPoint y: 189, distance: 221.2
click at [378, 189] on header "YAMATO - SUZUKI / YMM-OI-201 / MBL: KMTCJKT5208104 / HBL: YIFFW0146095 / FCL XX…" at bounding box center [698, 211] width 731 height 67
copy div "YAMATO - SUZUKI / YMM-OI-201 / MBL: KMTCJKT5208104 / HBL: YIFFW0146095 / FCL"
click at [196, 243] on span "Shipments" at bounding box center [126, 250] width 210 height 28
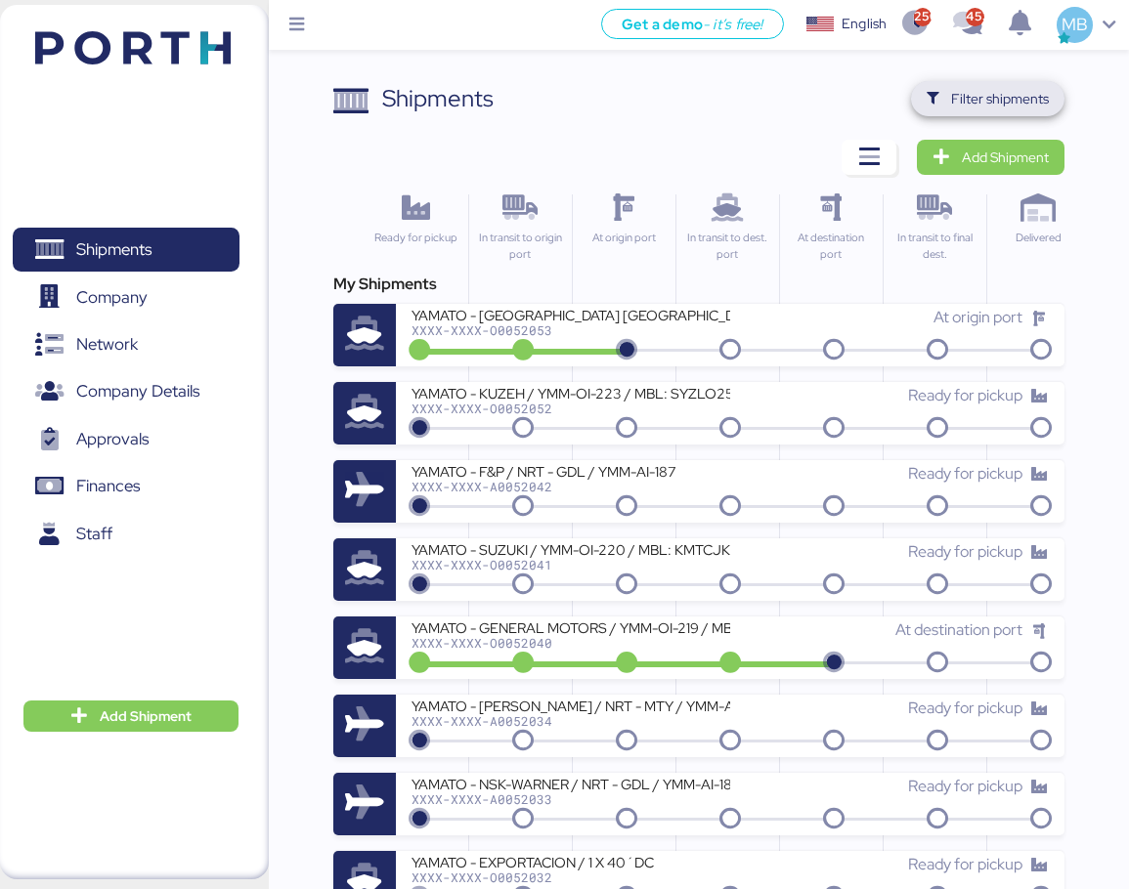
click at [1031, 100] on span "Filter shipments" at bounding box center [1000, 98] width 98 height 23
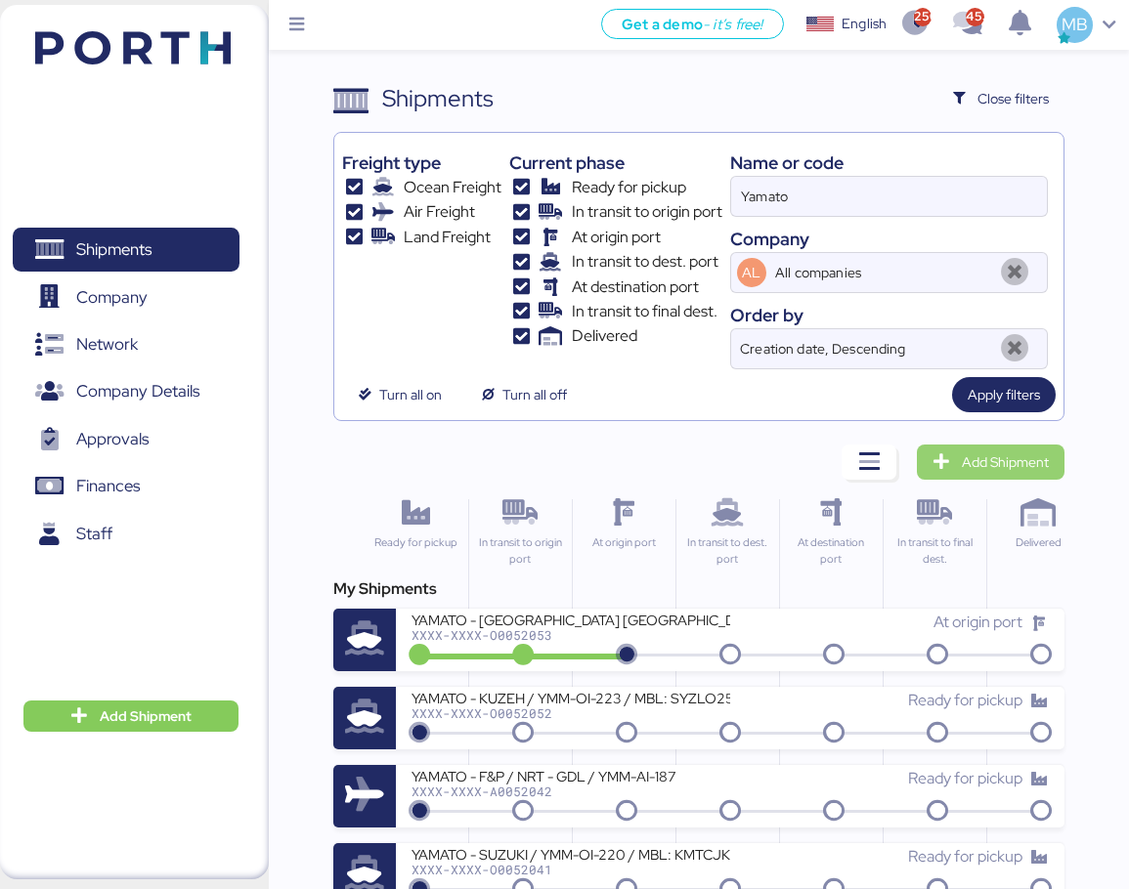
click at [999, 462] on span "Add Shipment" at bounding box center [1005, 462] width 87 height 23
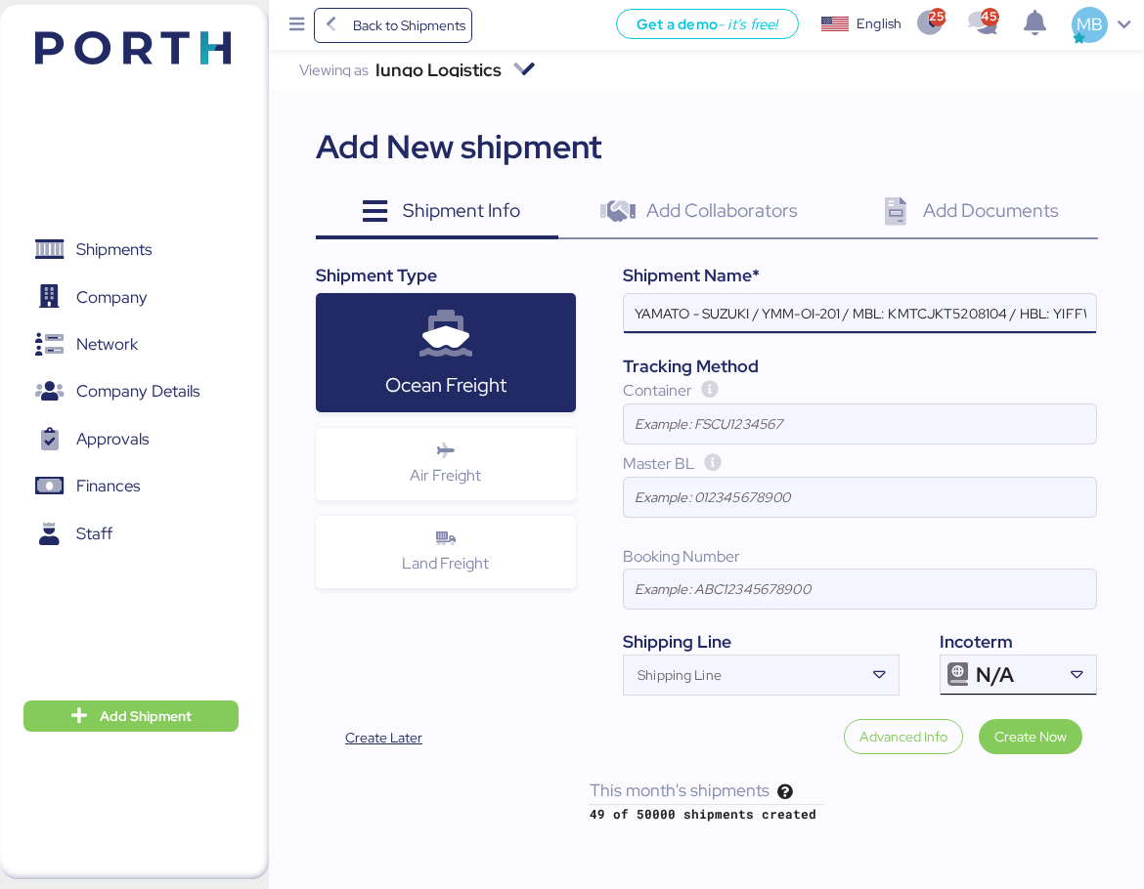
scroll to position [0, 107]
type input "YAMATO - SUZUKI / YMM-OI-201 / MBL: KMTCJKT5208104 / HBL: YIFFW0146095 / FCL"
click at [1034, 672] on div "N/A" at bounding box center [1015, 675] width 81 height 39
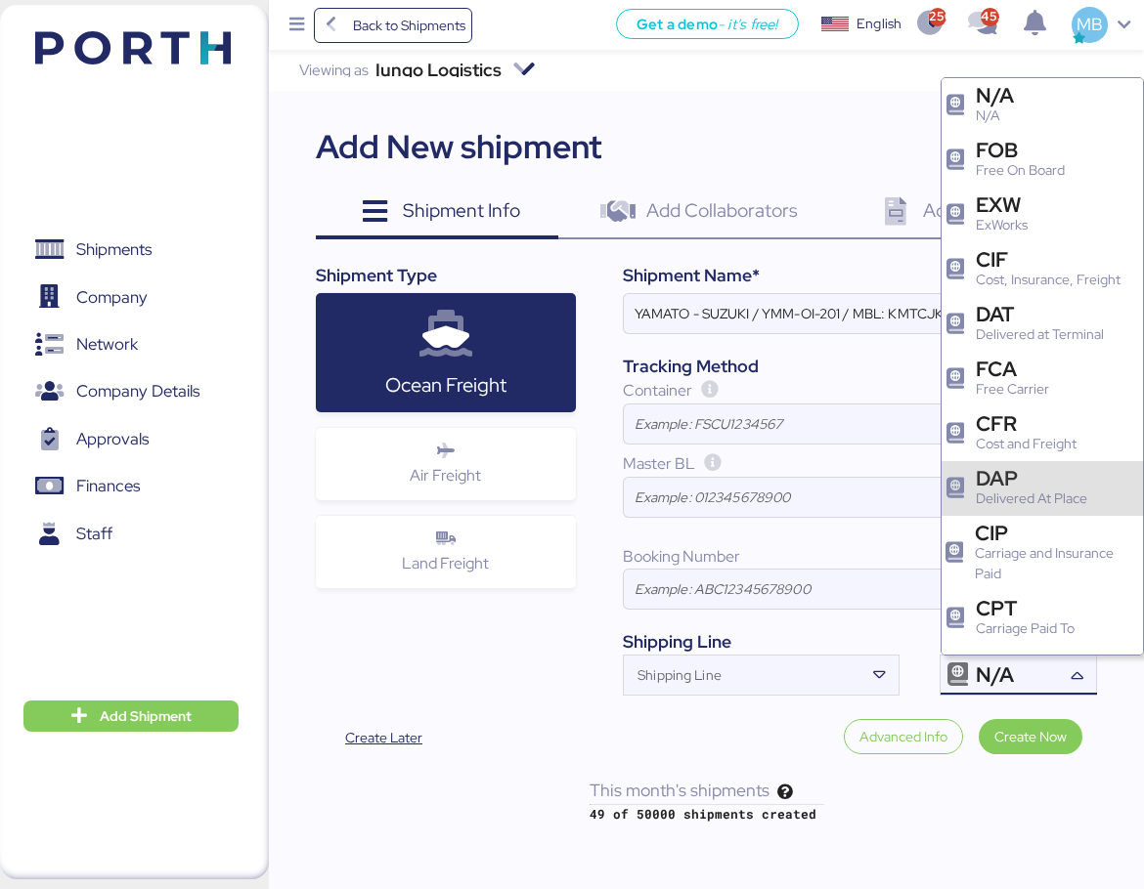
click at [1034, 492] on div "Delivered At Place" at bounding box center [1030, 499] width 111 height 21
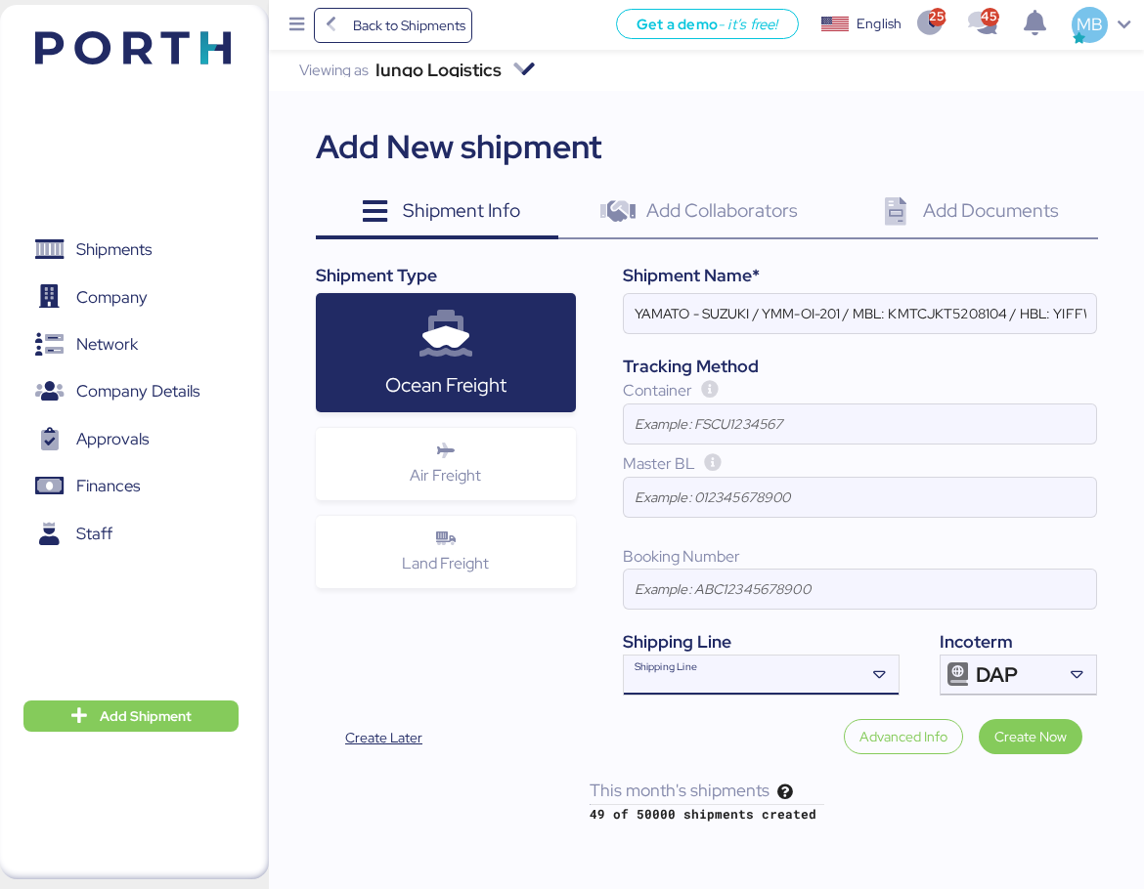
click at [721, 665] on div "Shipping Line" at bounding box center [743, 675] width 239 height 39
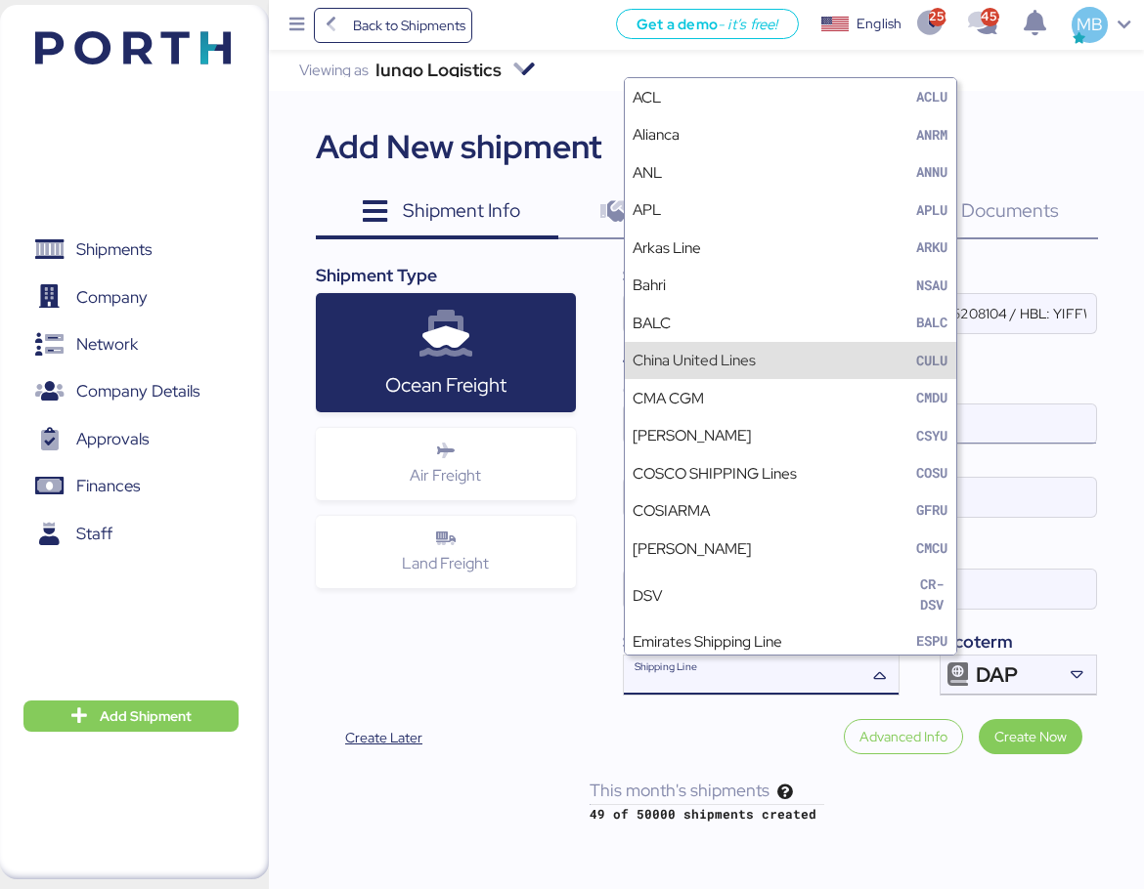
click at [974, 412] on input at bounding box center [860, 424] width 472 height 39
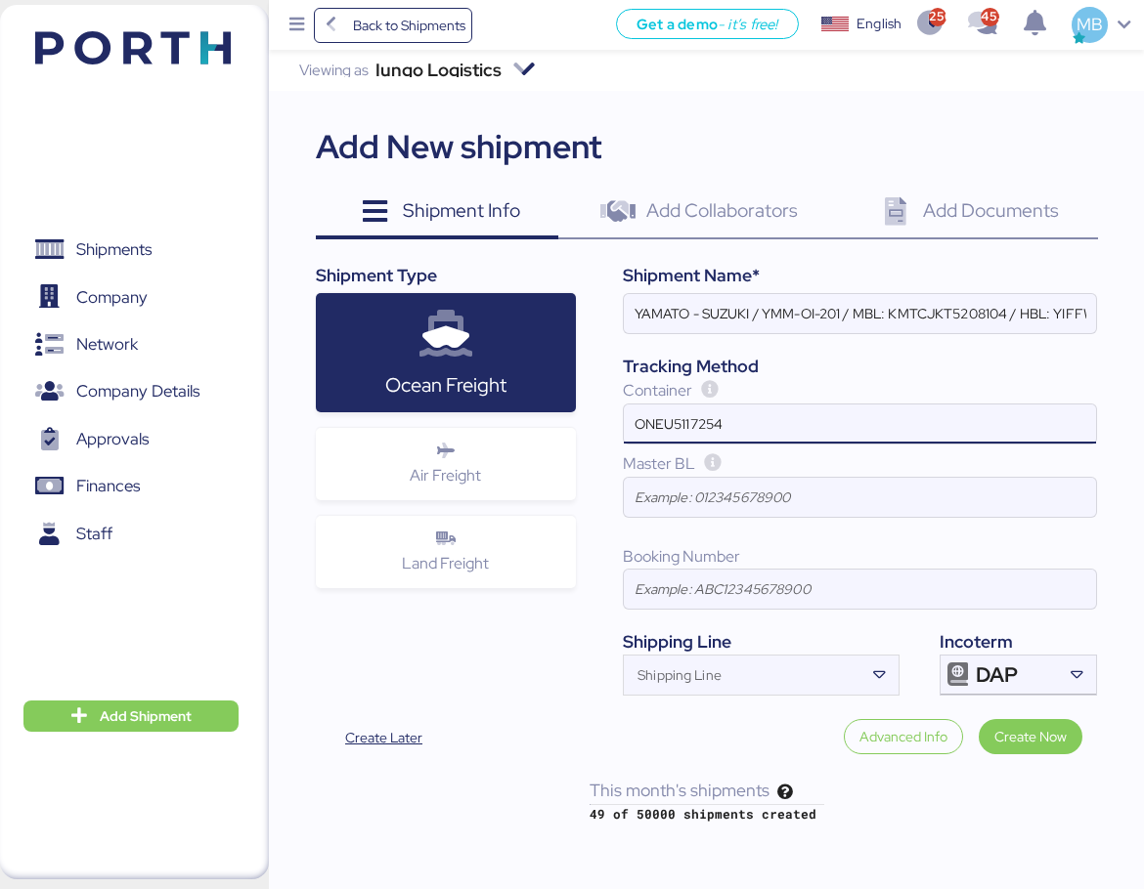
type input "ONEU5117254"
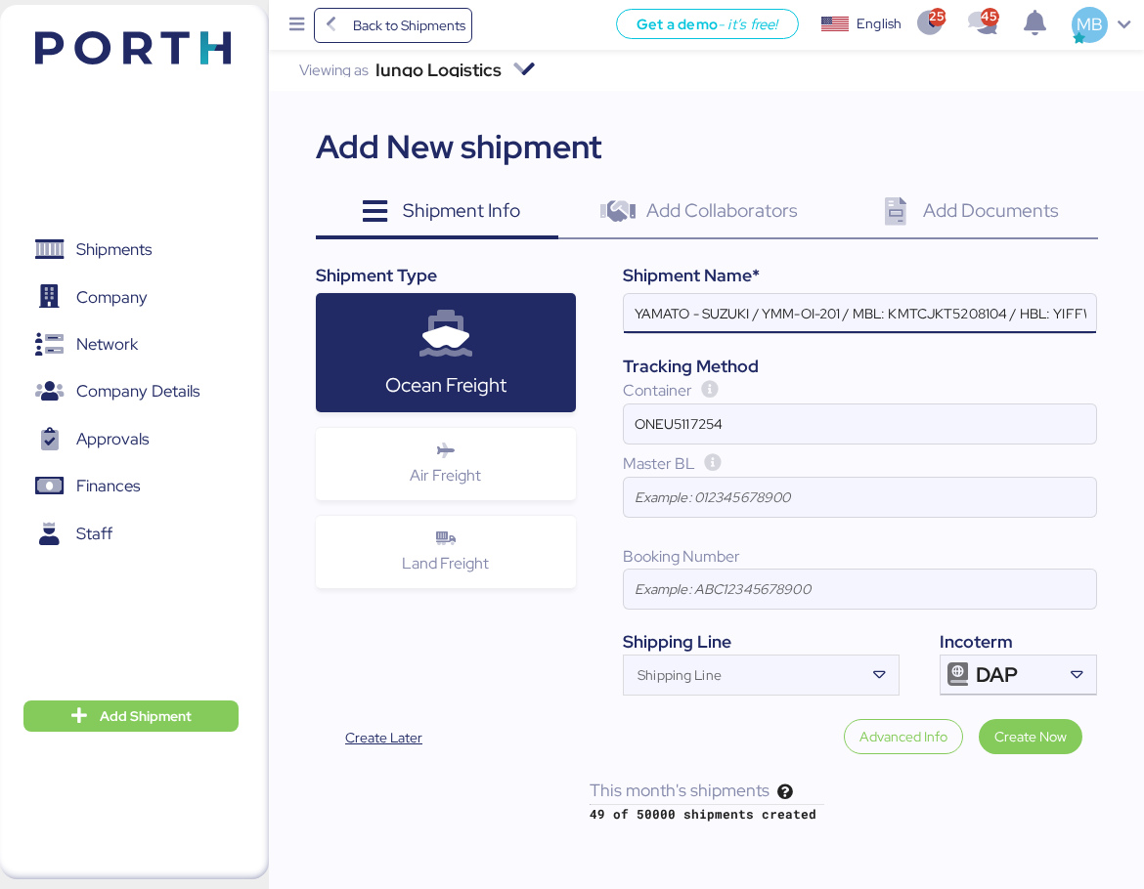
click at [729, 321] on input "YAMATO - SUZUKI / YMM-OI-201 / MBL: KMTCJKT5208104 / HBL: YIFFW0146095 / FCL" at bounding box center [860, 313] width 472 height 39
paste input "MURATA"
click at [851, 320] on input "[PERSON_NAME] / YMM-OI-201 / MBL: KMTCJKT5208104 / HBL: YIFFW0146095 / FCL" at bounding box center [860, 313] width 472 height 39
paste input "YMM-OI-216"
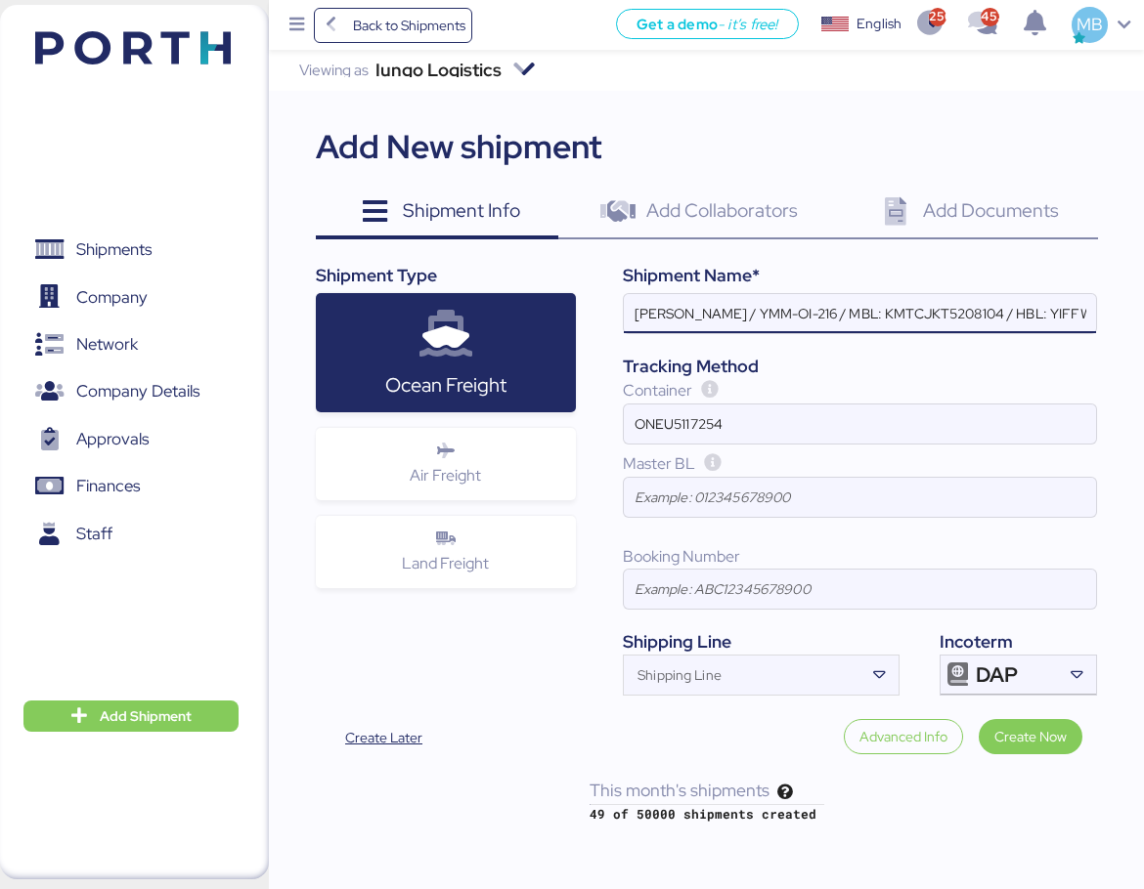
click at [932, 315] on input "[PERSON_NAME] / YMM-OI-216 / MBL: KMTCJKT5208104 / HBL: YIFFW0146095 / FCL" at bounding box center [860, 313] width 472 height 39
paste input "NGTL7469018"
click at [1058, 319] on input "[PERSON_NAME] / YMM-OI-216 / MBL: NGTL7469018 / HBL: YIFFW0146095 / FCL" at bounding box center [860, 313] width 472 height 39
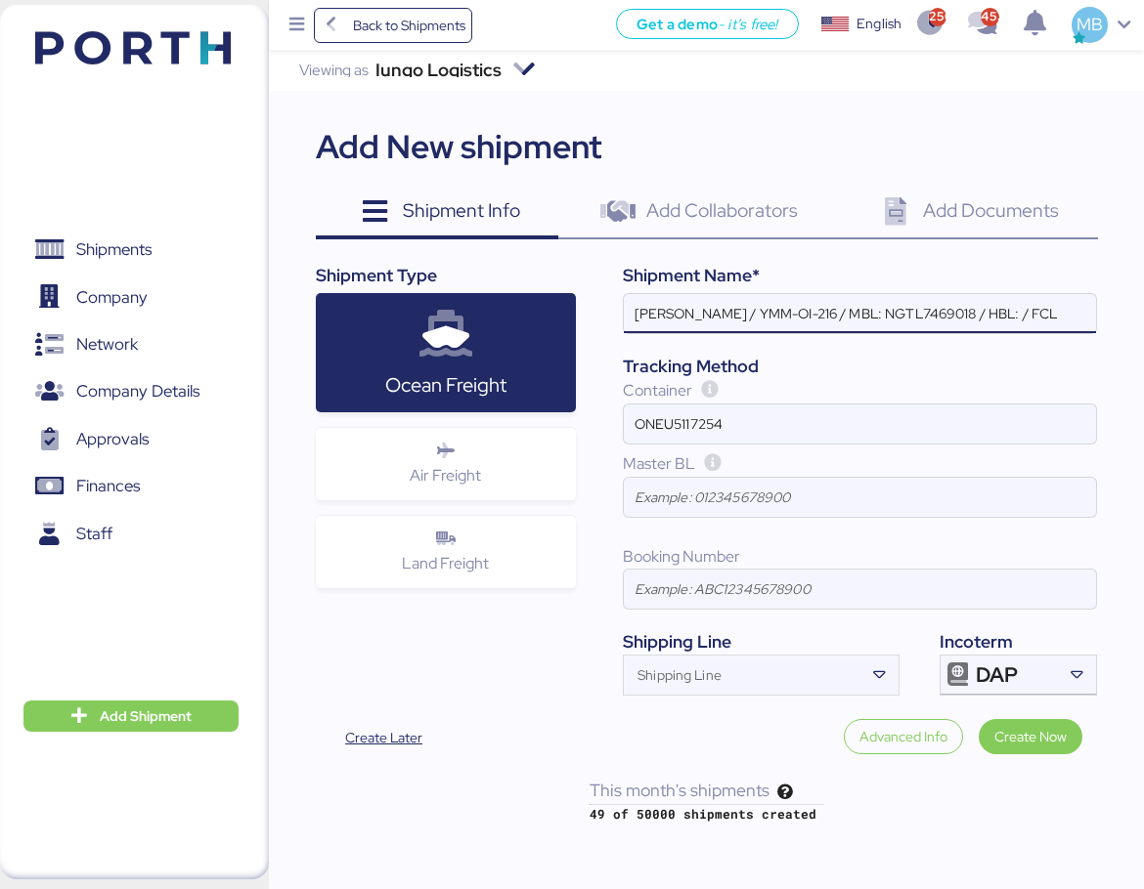
paste input "YTJTGI100028"
type input "[PERSON_NAME] / YMM-OI-216 / MBL: NGTL7469018 / HBL: YTJTGI100028 / FCL"
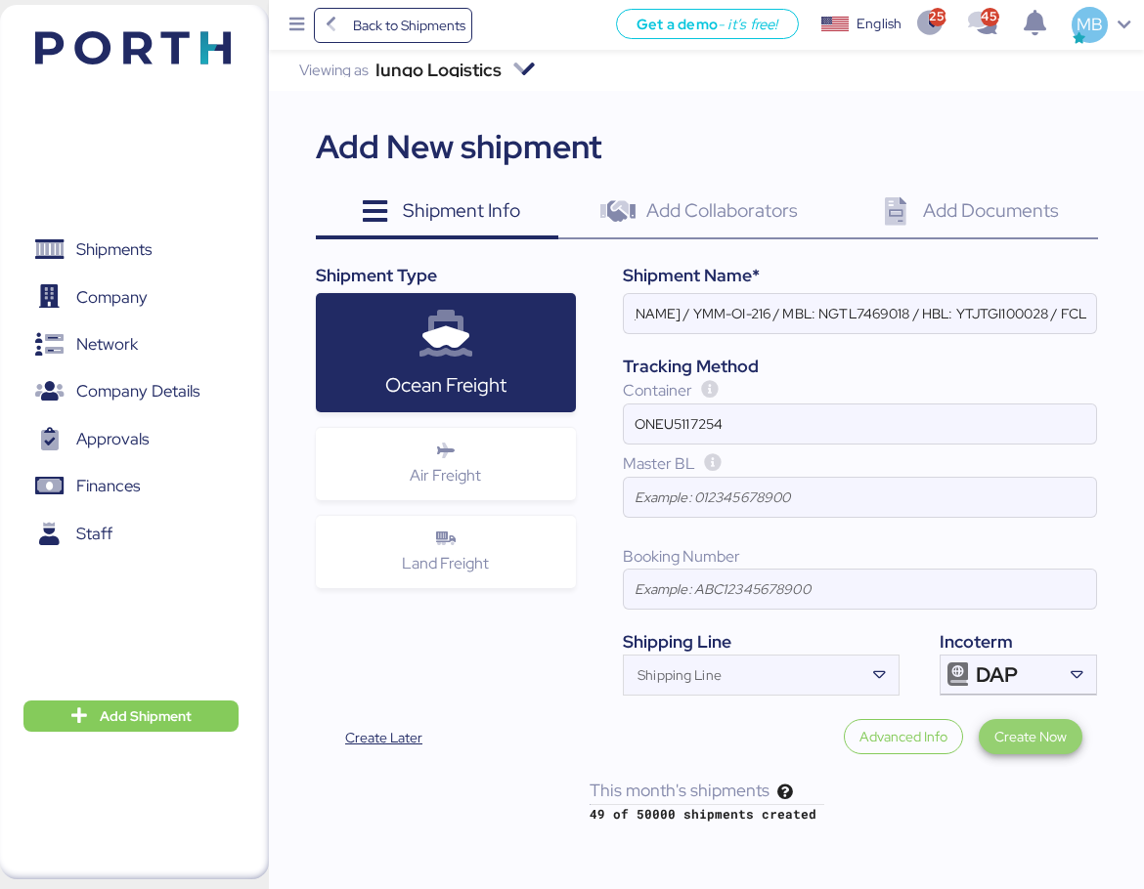
click at [1036, 725] on span "Create Now" at bounding box center [1030, 736] width 72 height 23
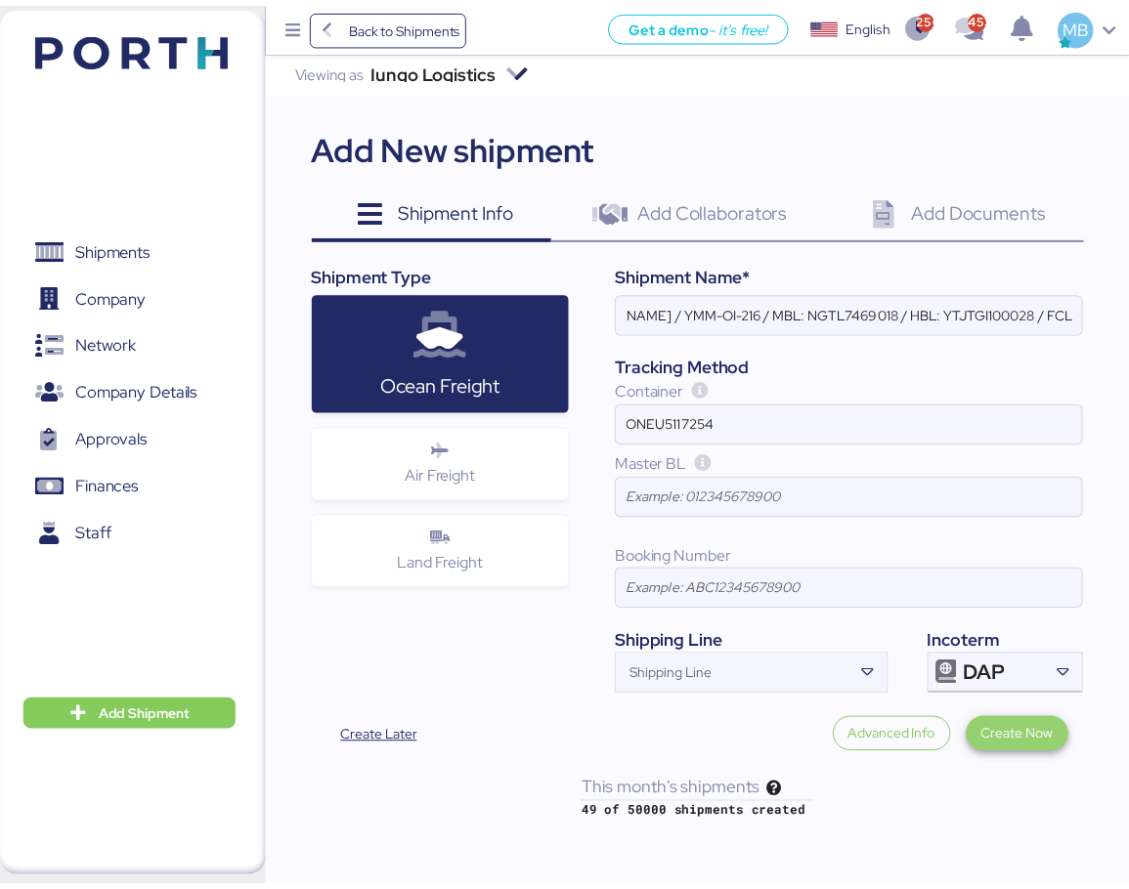
scroll to position [0, 0]
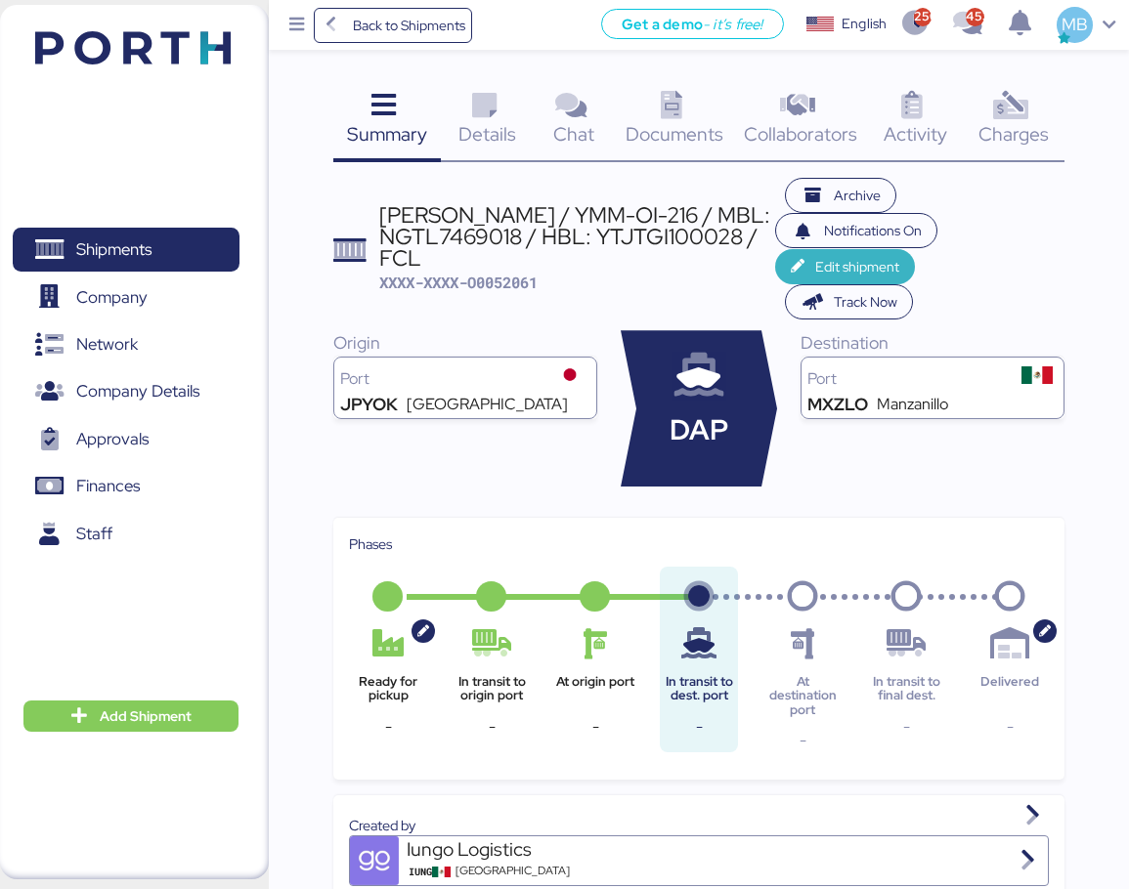
click at [844, 268] on span "Edit shipment" at bounding box center [857, 266] width 84 height 23
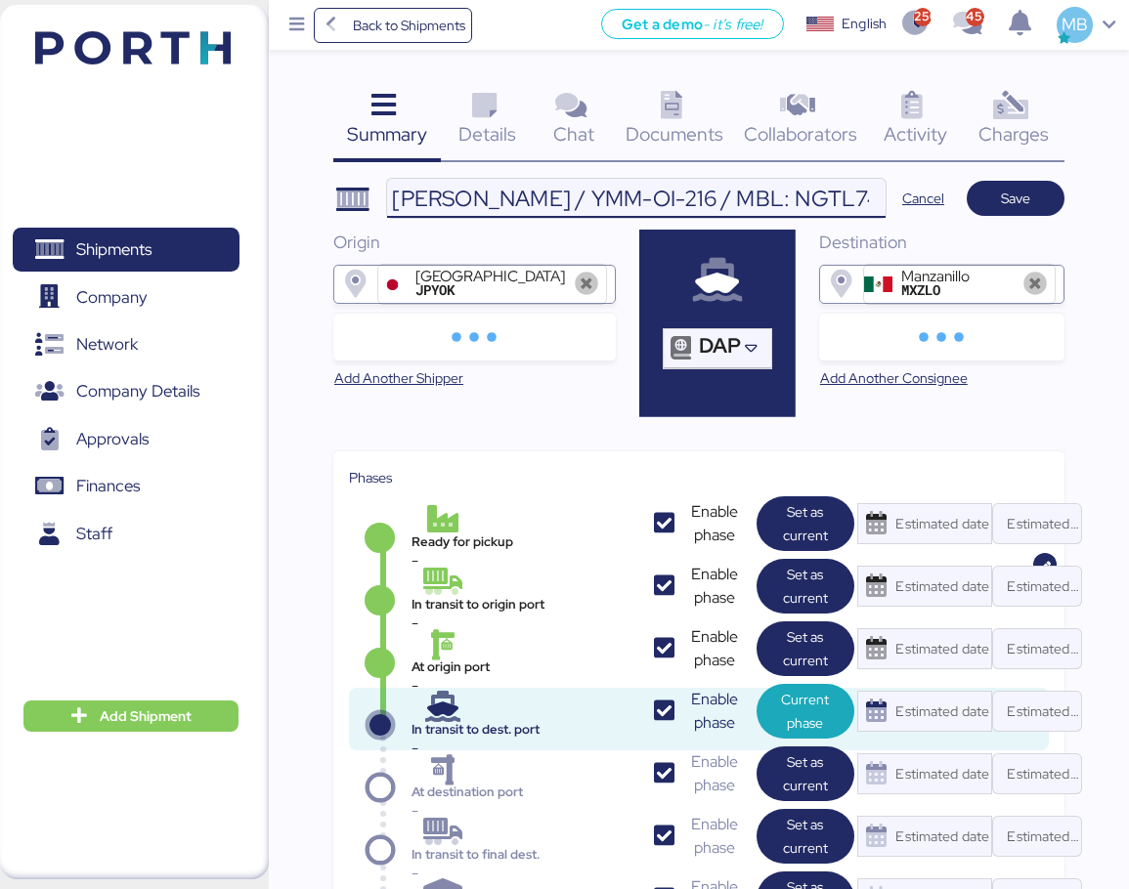
click at [770, 198] on input "[PERSON_NAME] / YMM-OI-216 / MBL: NGTL7469018 / HBL: YTJTGI100028 / FCL" at bounding box center [636, 198] width 498 height 39
click at [841, 206] on input "[PERSON_NAME] / YMM-OI-216 / MBL: NGTL7469018 / HBL: YTJTGI100028 / FCL" at bounding box center [636, 198] width 498 height 39
type input "[PERSON_NAME] / YMM-OI-216 / MBL: NGTL7469018 / HBL: YTJTGI100028 / LCL"
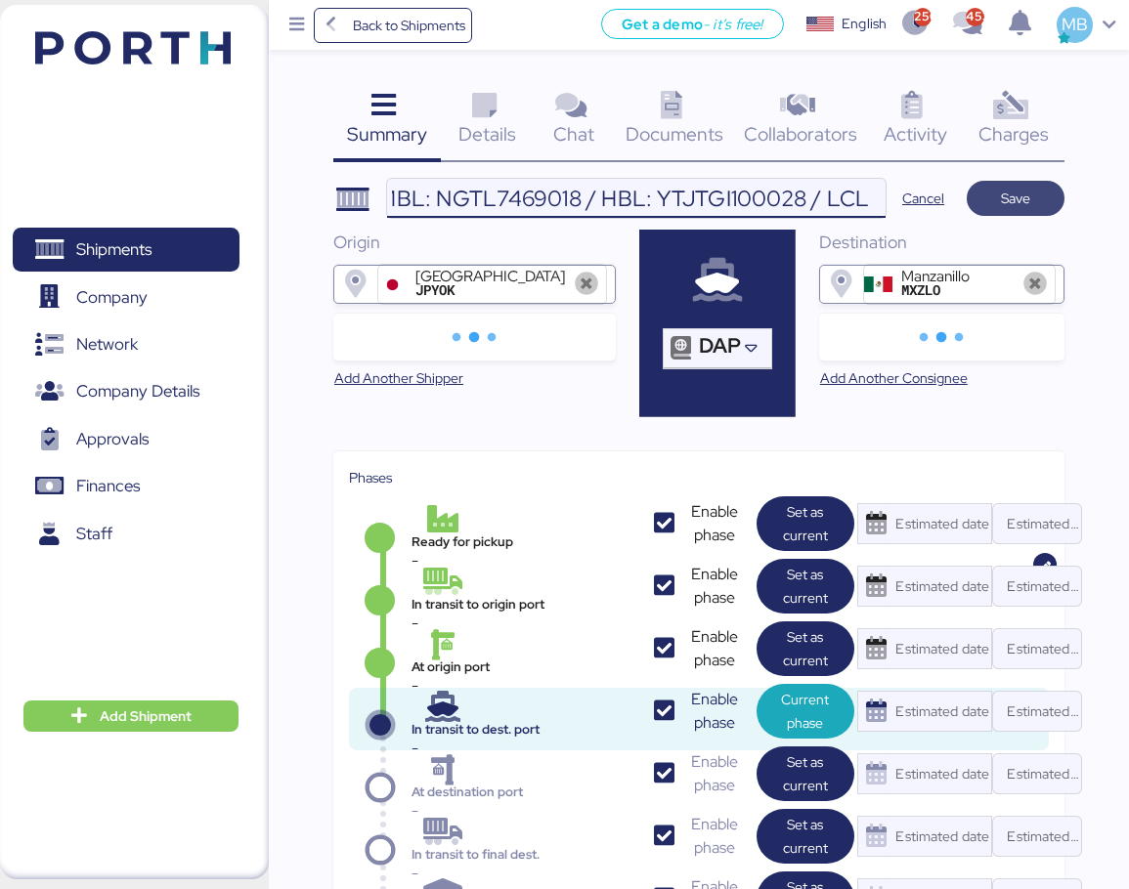
click at [1032, 195] on span "Save" at bounding box center [1015, 198] width 66 height 27
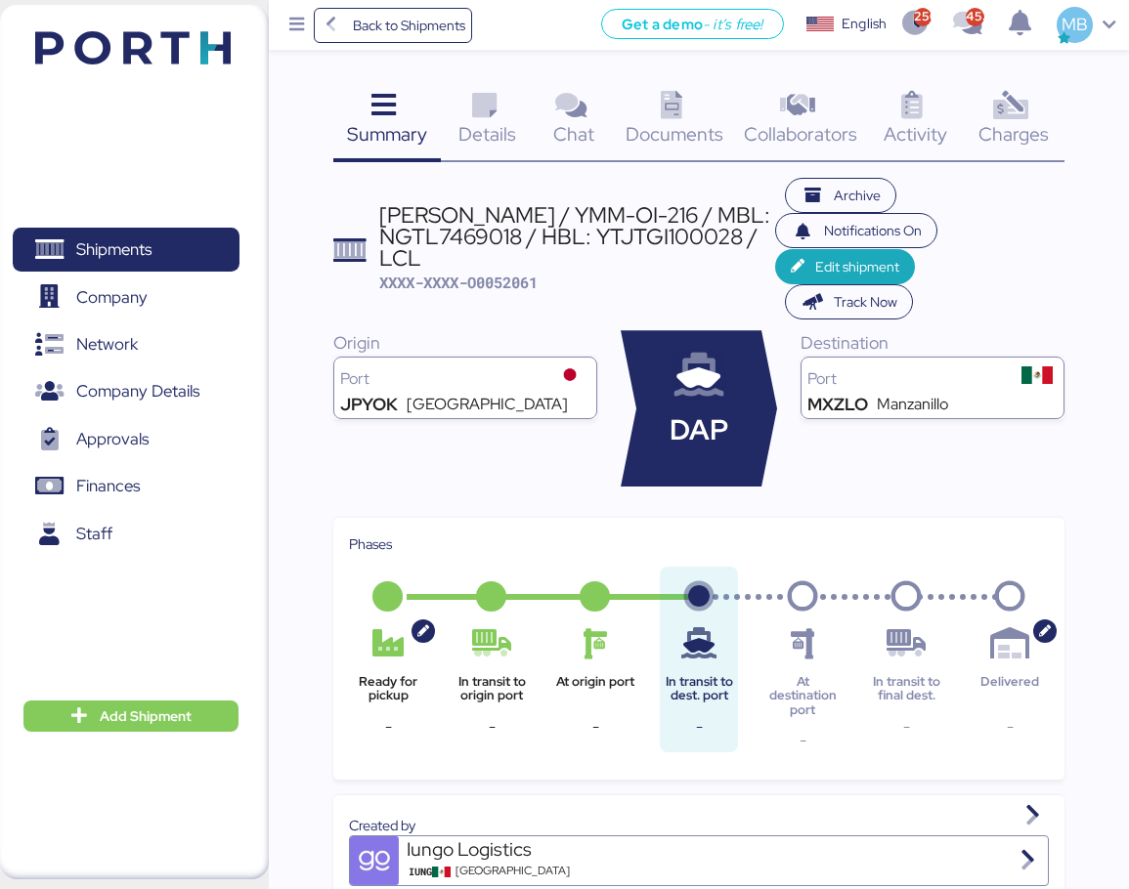
click at [472, 125] on span "Details" at bounding box center [487, 133] width 58 height 25
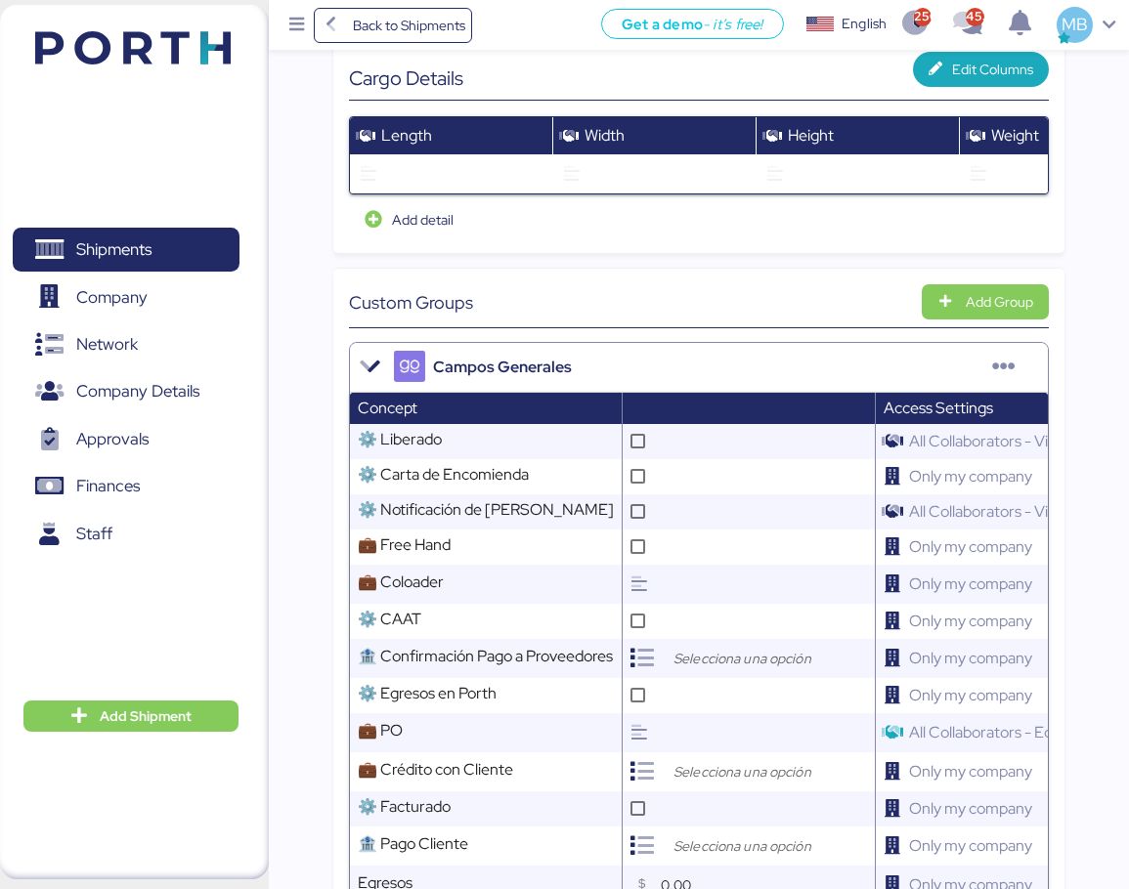
scroll to position [1564, 0]
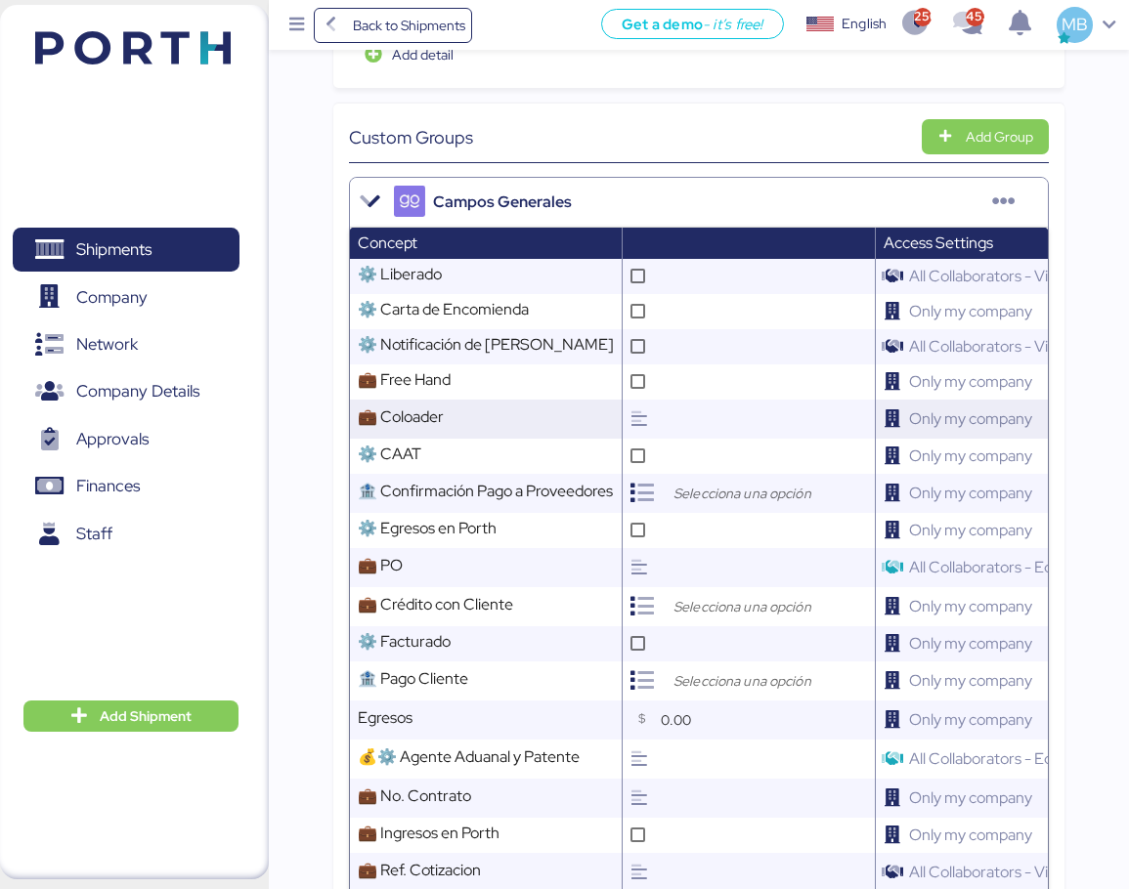
click at [681, 400] on input "text" at bounding box center [765, 419] width 219 height 39
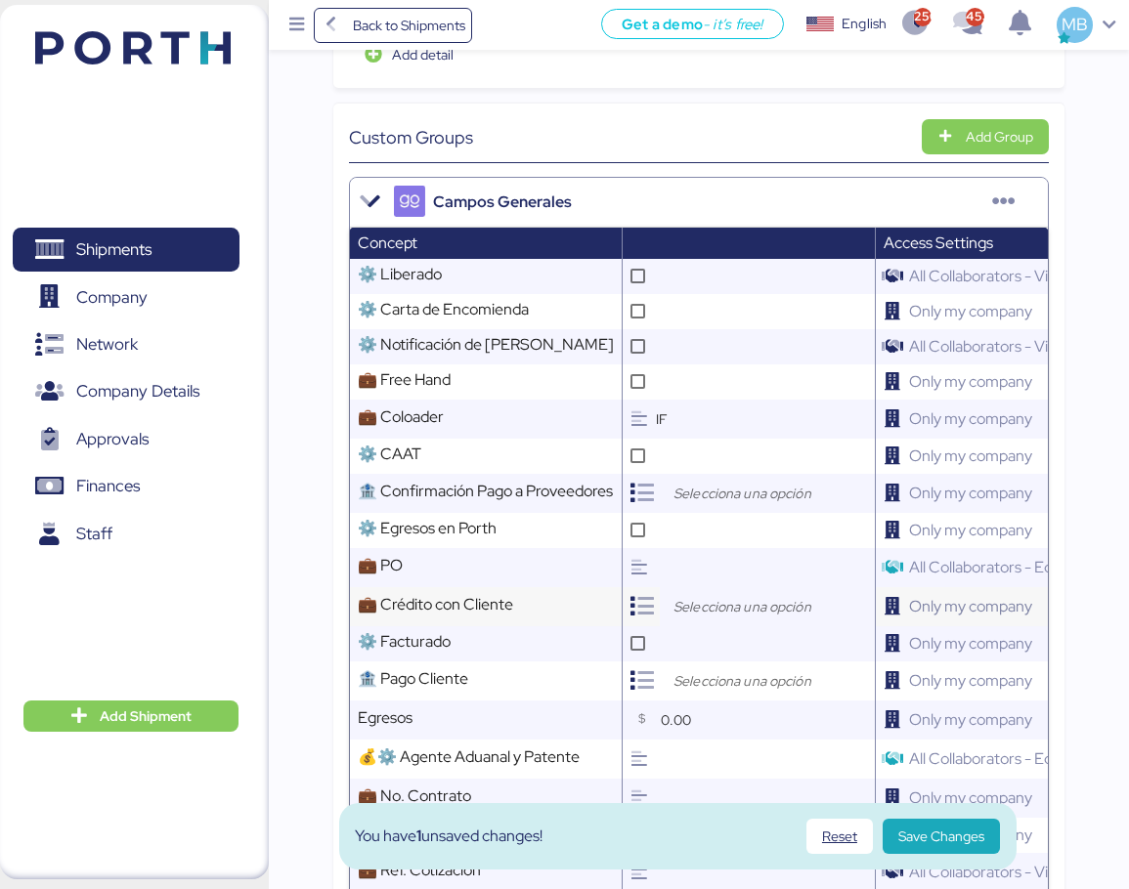
type input "IFS"
click at [689, 595] on input "search" at bounding box center [772, 606] width 205 height 23
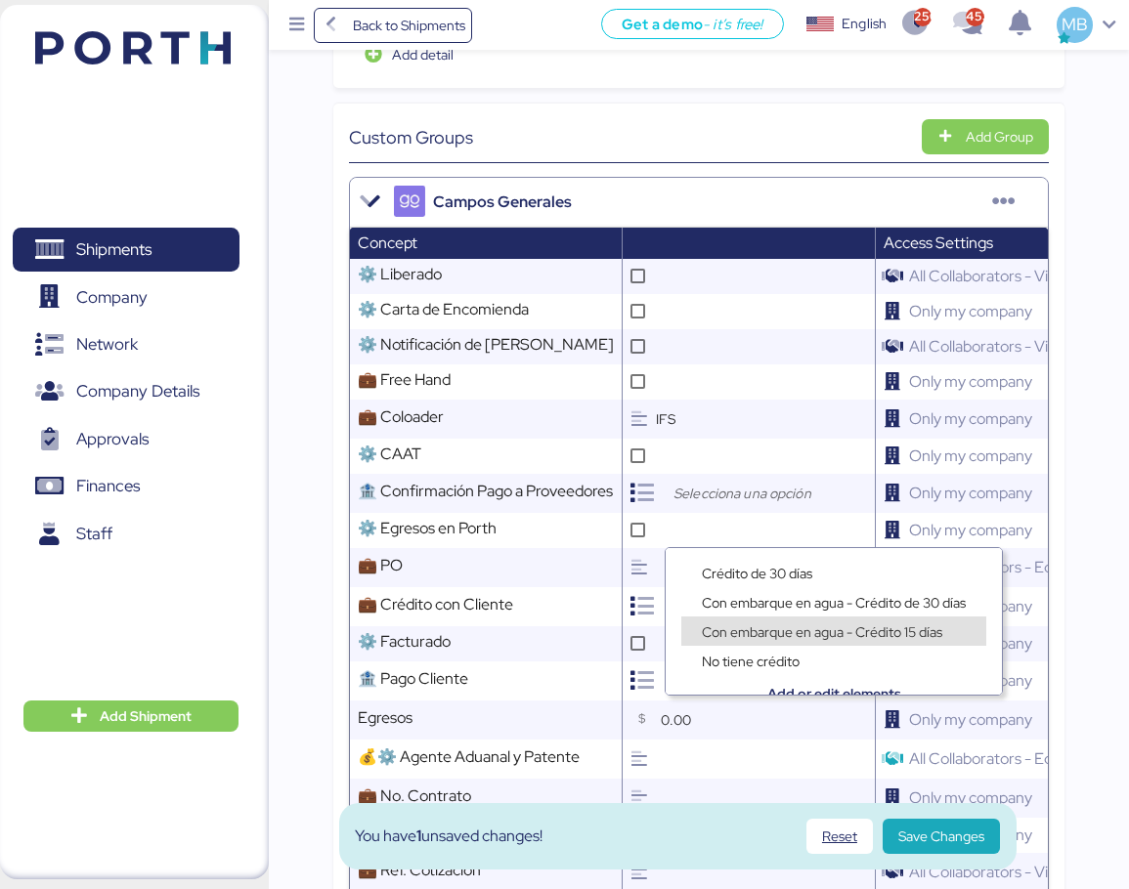
click at [801, 627] on span "Con embarque en agua - Crédito 15 días" at bounding box center [822, 633] width 240 height 18
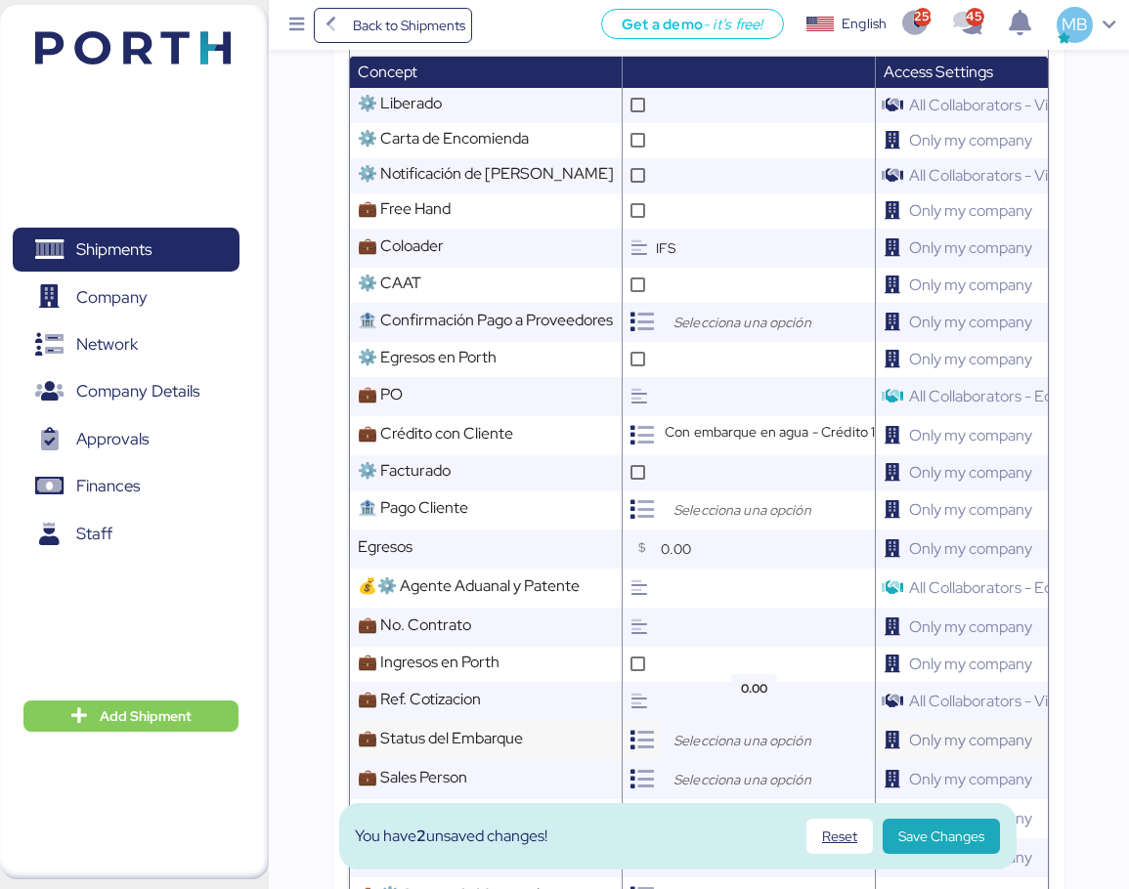
scroll to position [1759, 0]
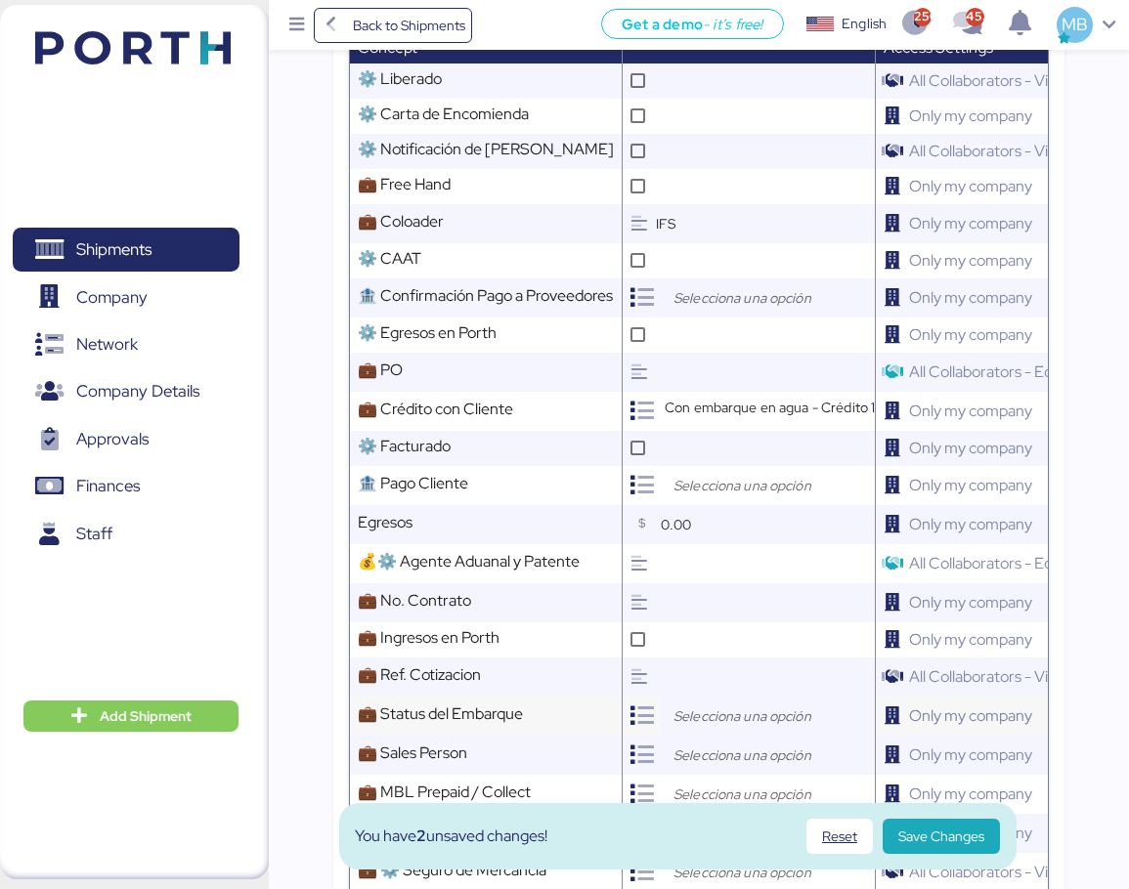
click at [690, 705] on input "search" at bounding box center [772, 716] width 205 height 23
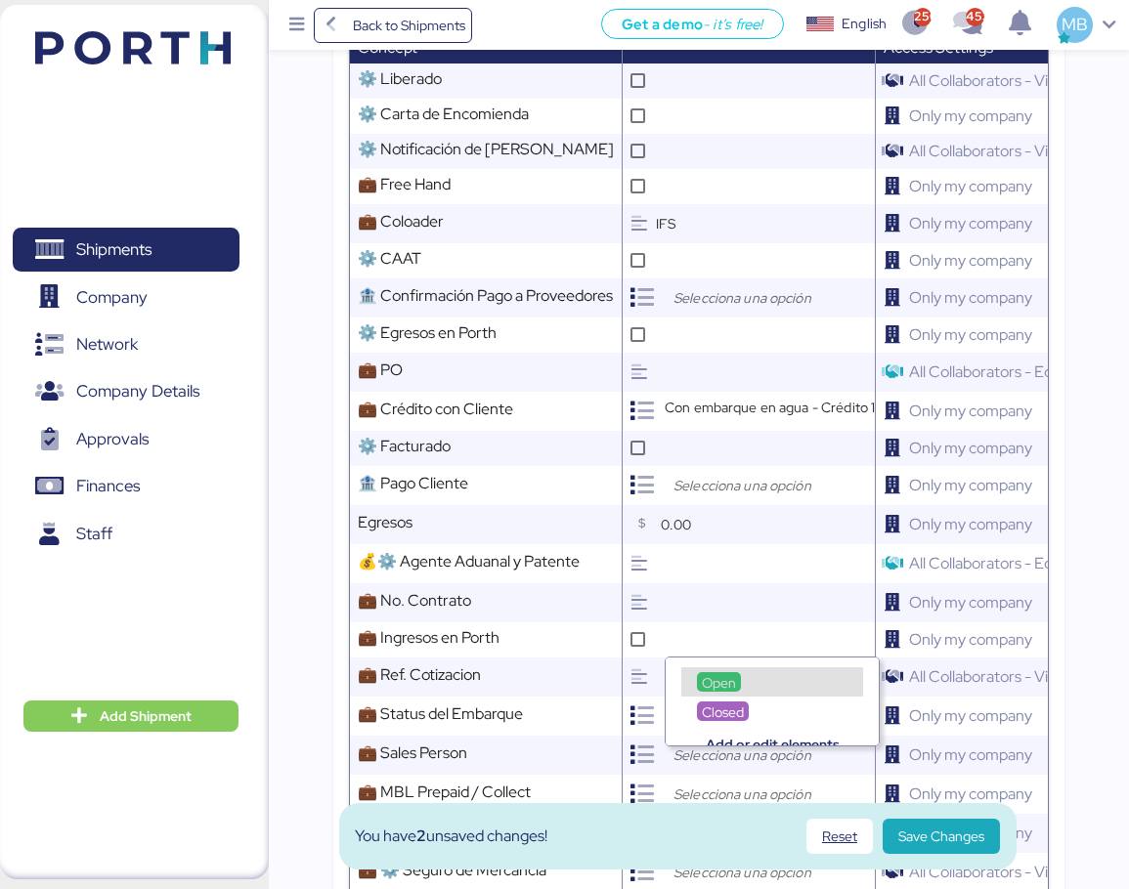
click at [726, 676] on span "Open" at bounding box center [719, 683] width 34 height 18
click at [740, 744] on input "search" at bounding box center [772, 755] width 205 height 23
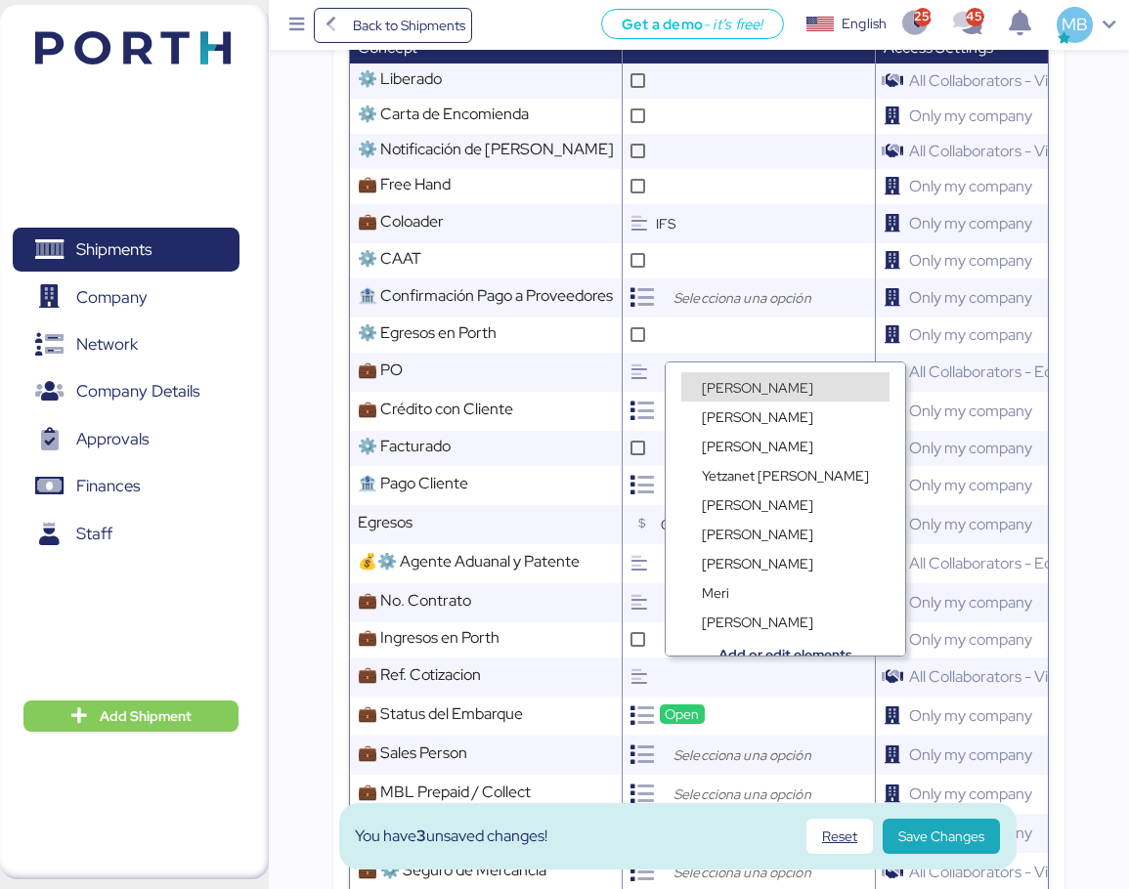
click at [778, 383] on div "[PERSON_NAME]" at bounding box center [757, 387] width 121 height 20
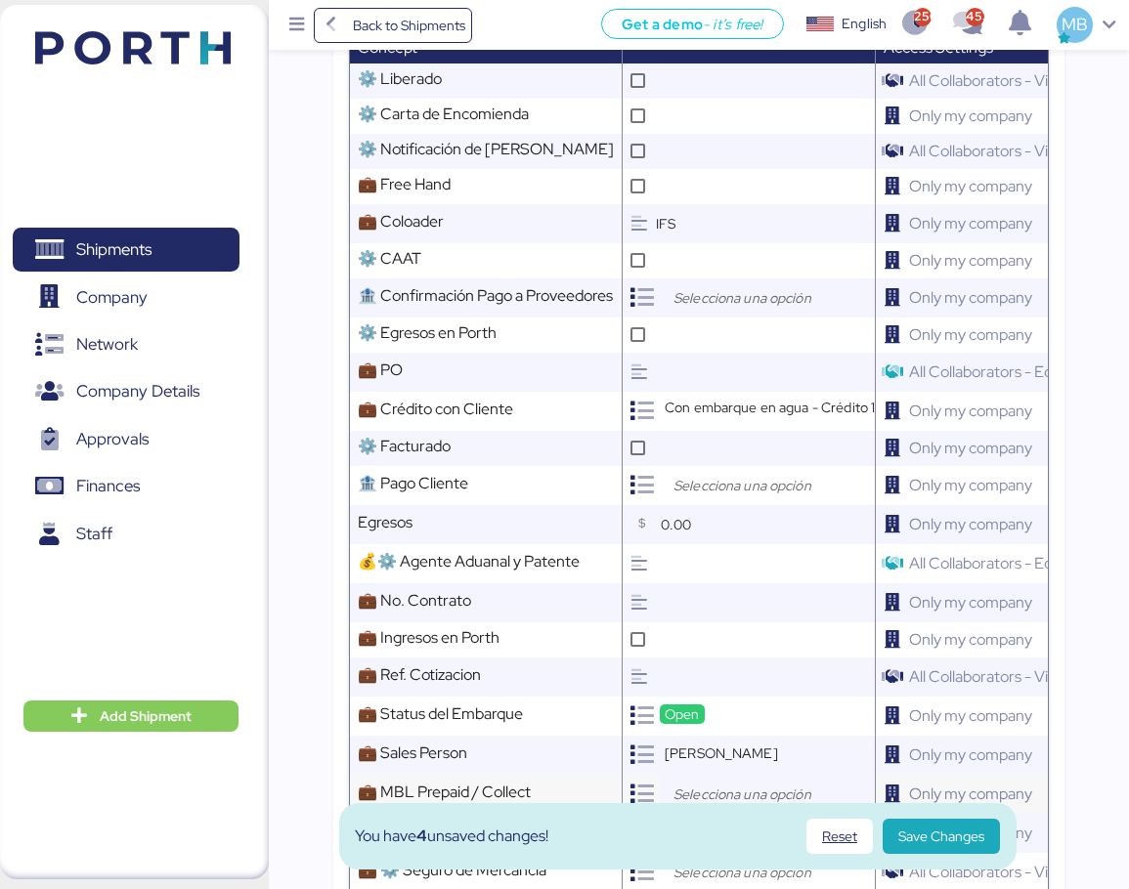
click at [743, 783] on input "search" at bounding box center [772, 794] width 205 height 23
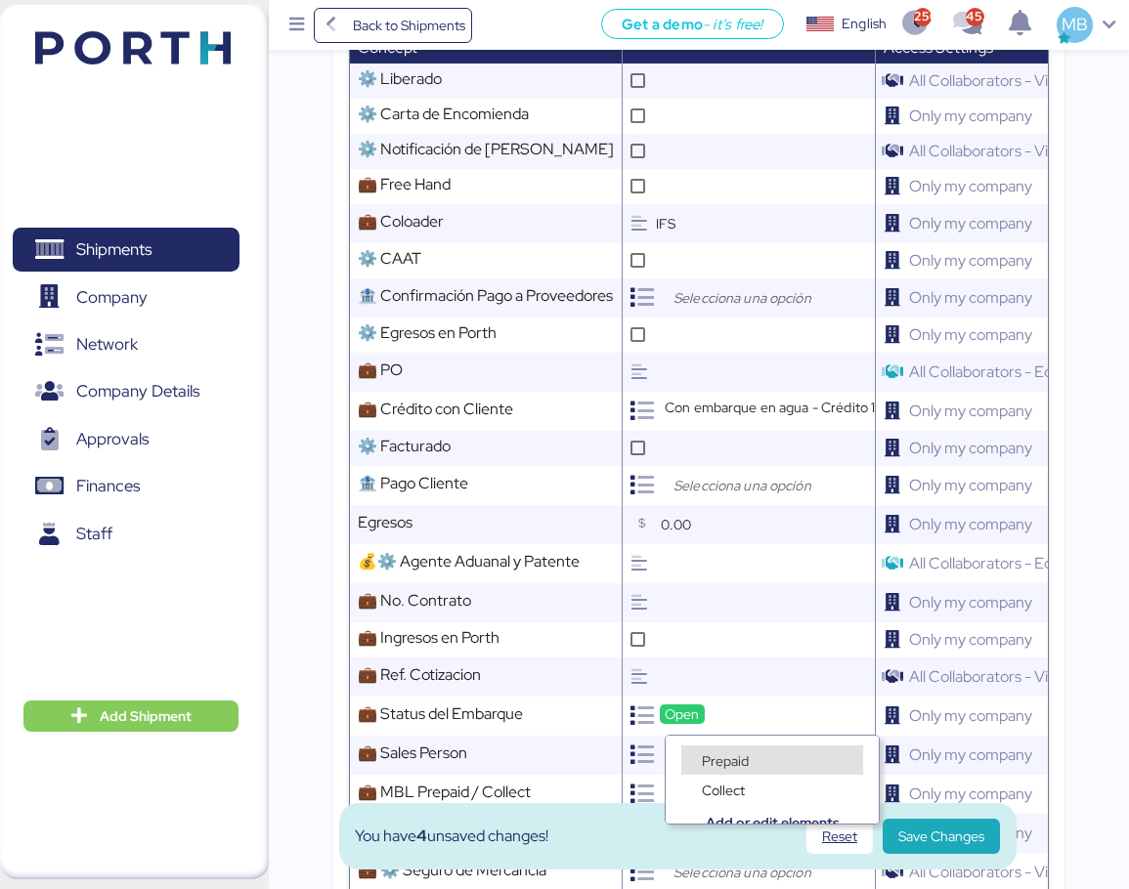
click at [734, 754] on span "Prepaid" at bounding box center [725, 762] width 47 height 18
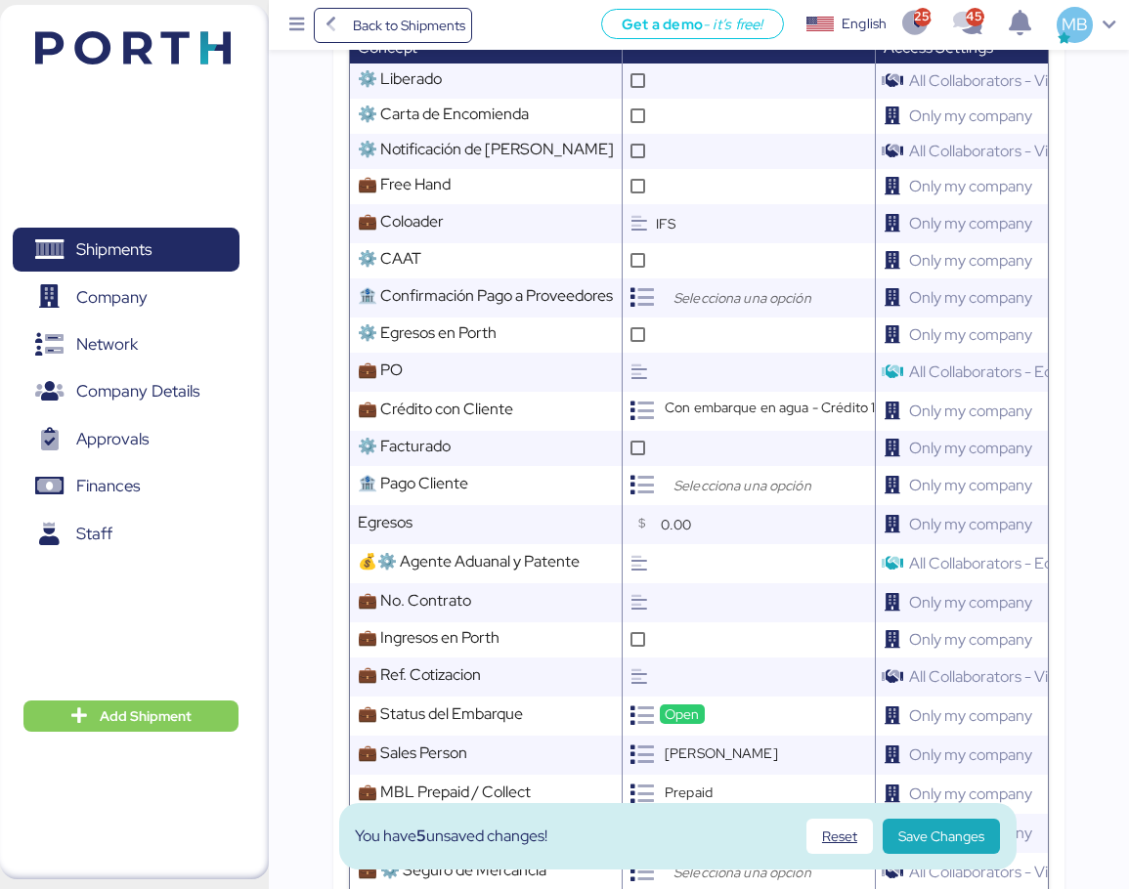
click at [733, 822] on input "search" at bounding box center [772, 833] width 205 height 23
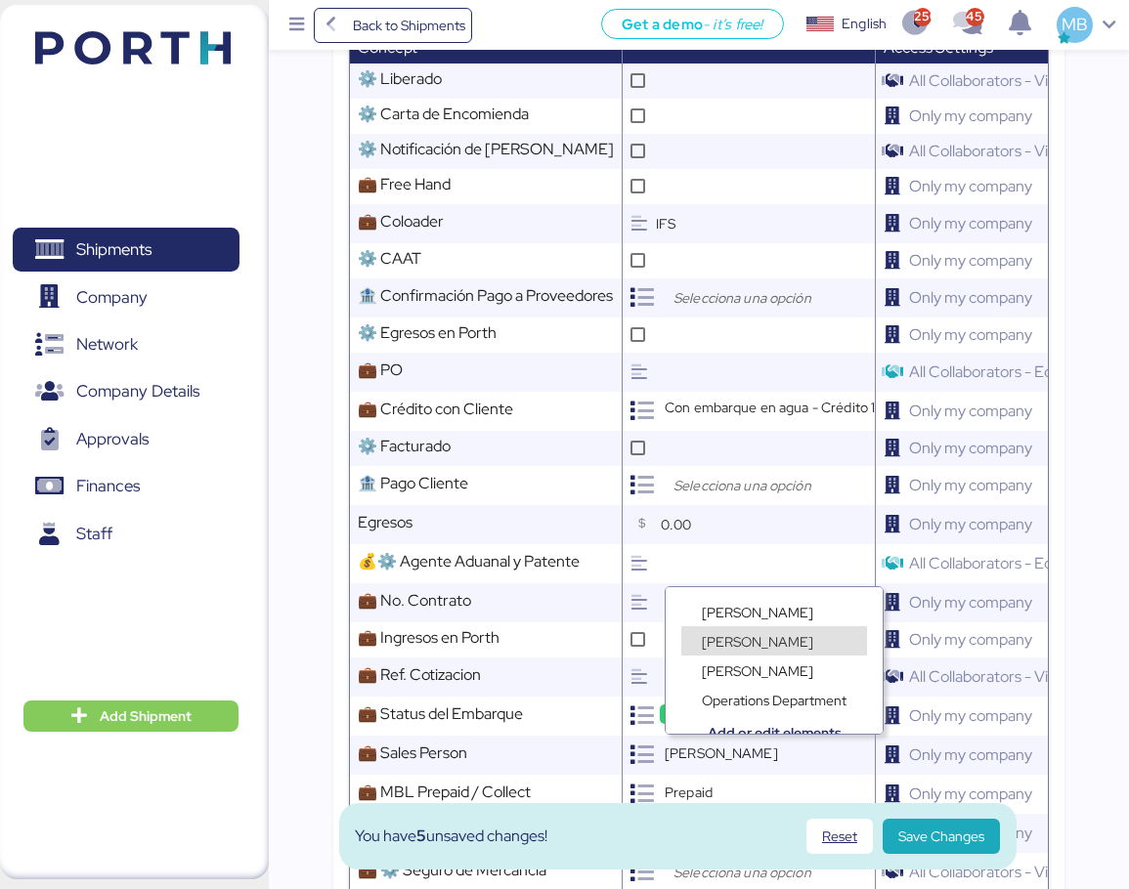
click at [770, 637] on span "[PERSON_NAME]" at bounding box center [757, 642] width 111 height 18
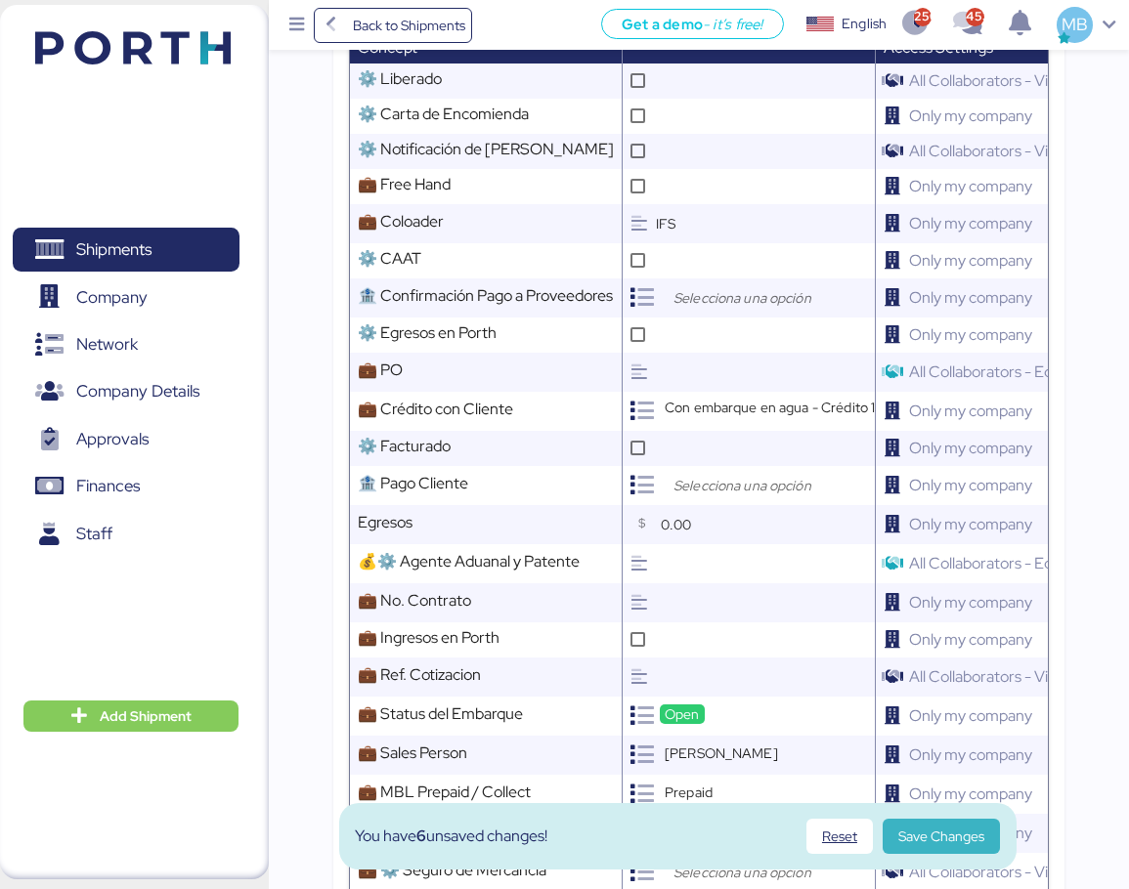
click at [925, 831] on span "Save Changes" at bounding box center [941, 836] width 86 height 23
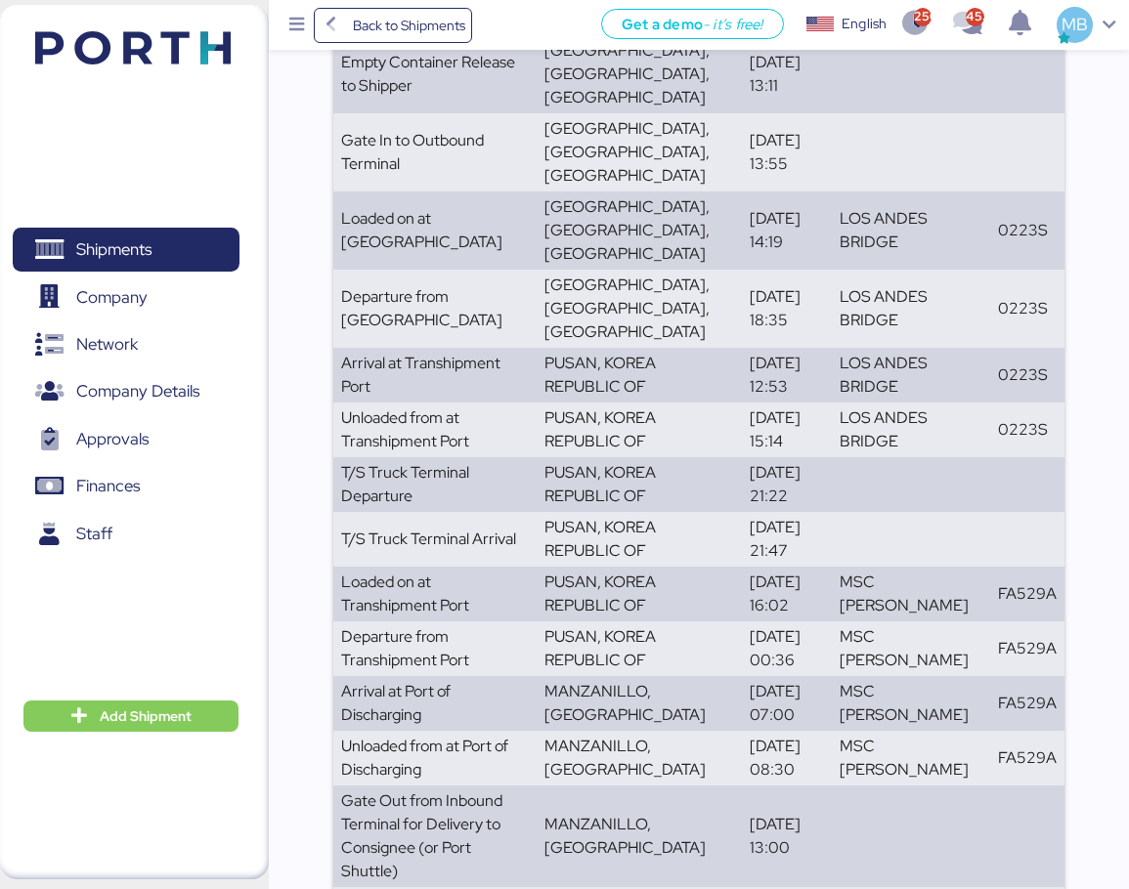
scroll to position [0, 0]
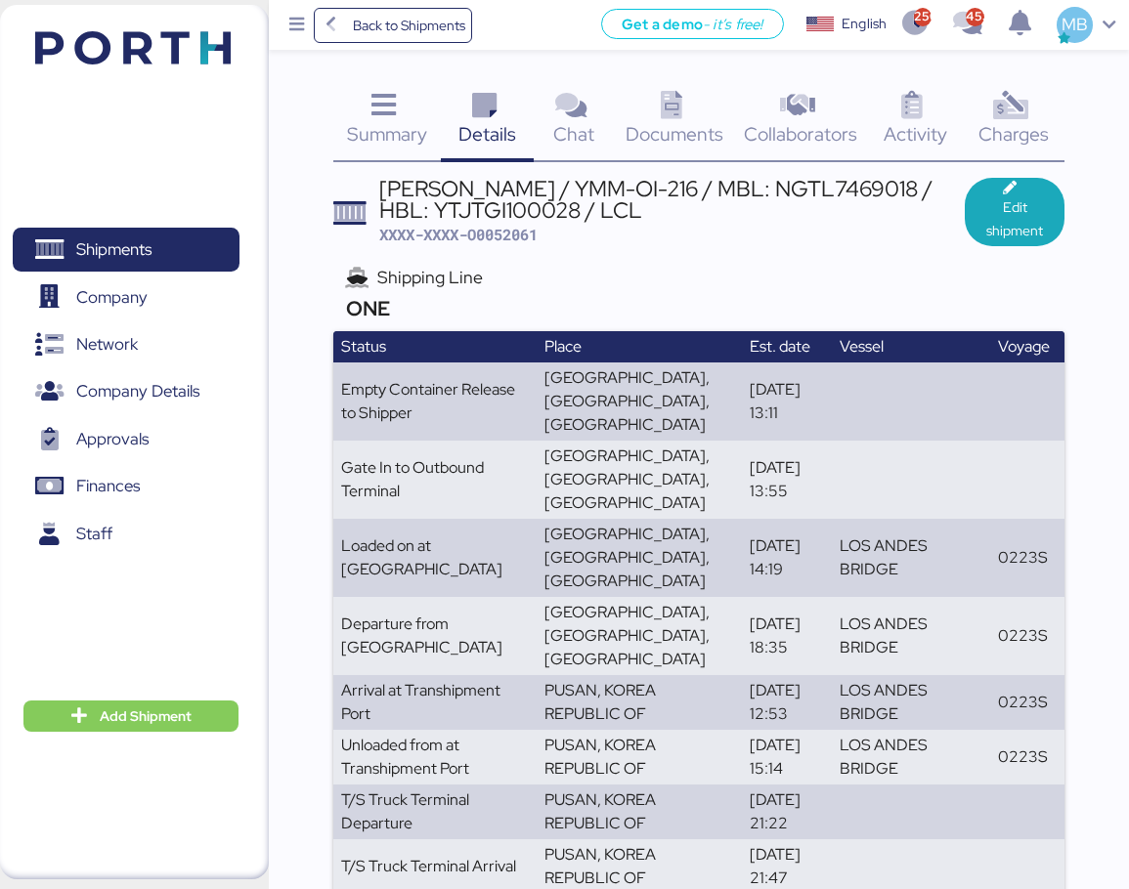
drag, startPoint x: 651, startPoint y: 215, endPoint x: 384, endPoint y: 183, distance: 268.8
click at [384, 183] on div "[PERSON_NAME] / YMM-OI-216 / MBL: NGTL7469018 / HBL: YTJTGI100028 / LCL" at bounding box center [671, 200] width 585 height 44
copy div "[PERSON_NAME] / YMM-OI-216 / MBL: NGTL7469018 / HBL: YTJTGI100028 / LCL"
click at [497, 240] on span "XXXX-XXXX-O0052061" at bounding box center [458, 235] width 158 height 20
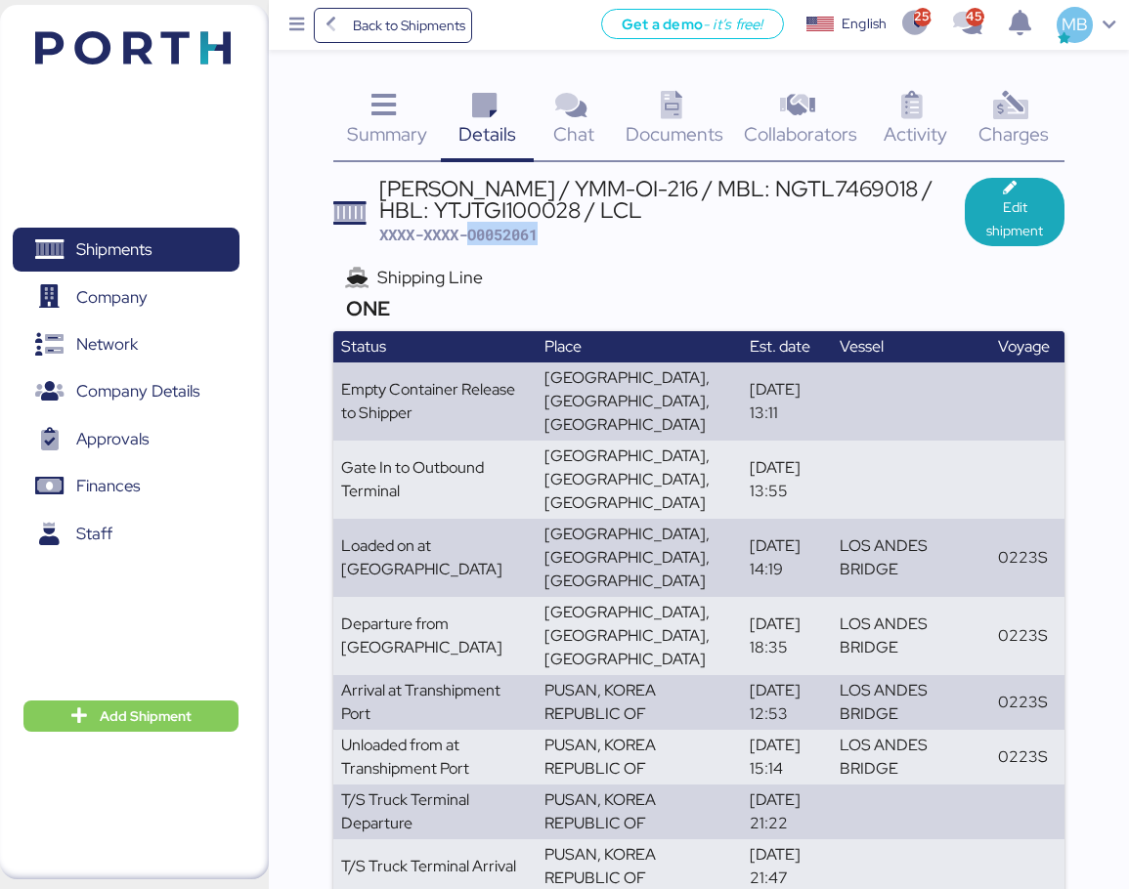
copy span "O0052061"
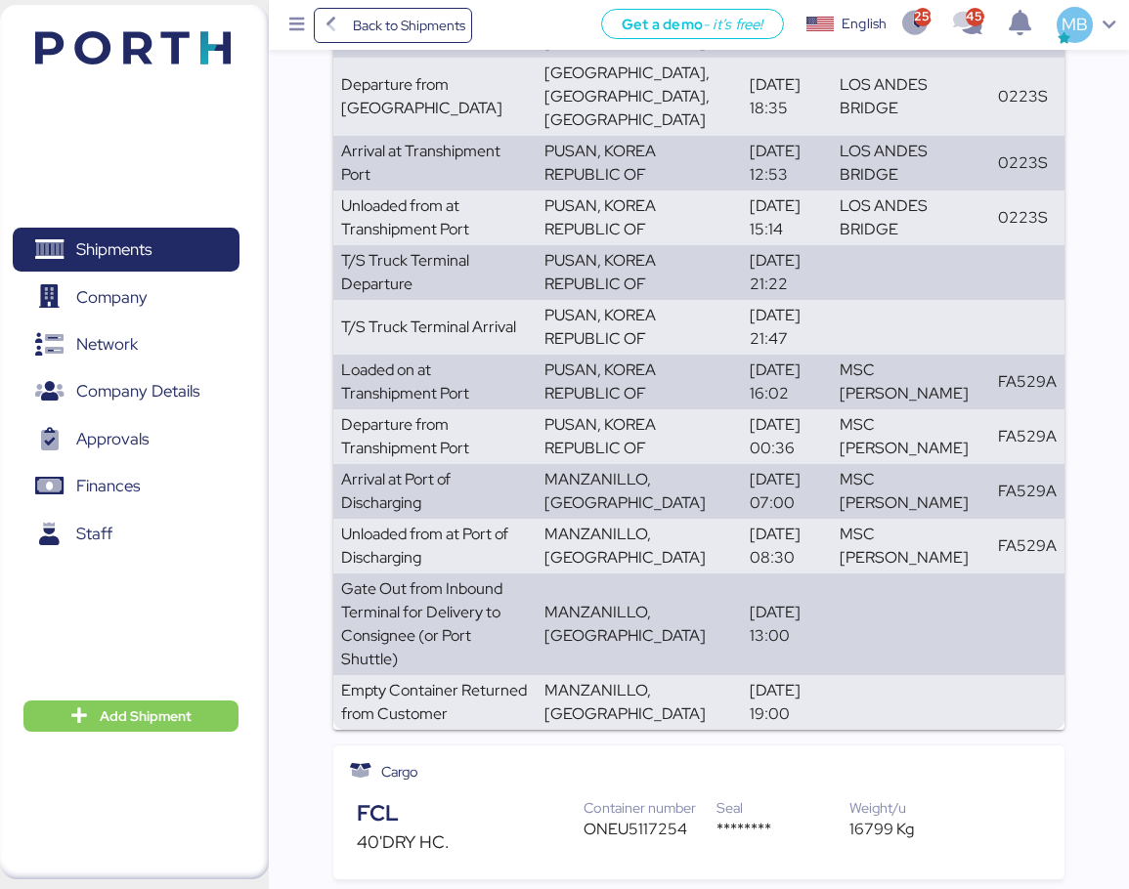
scroll to position [586, 0]
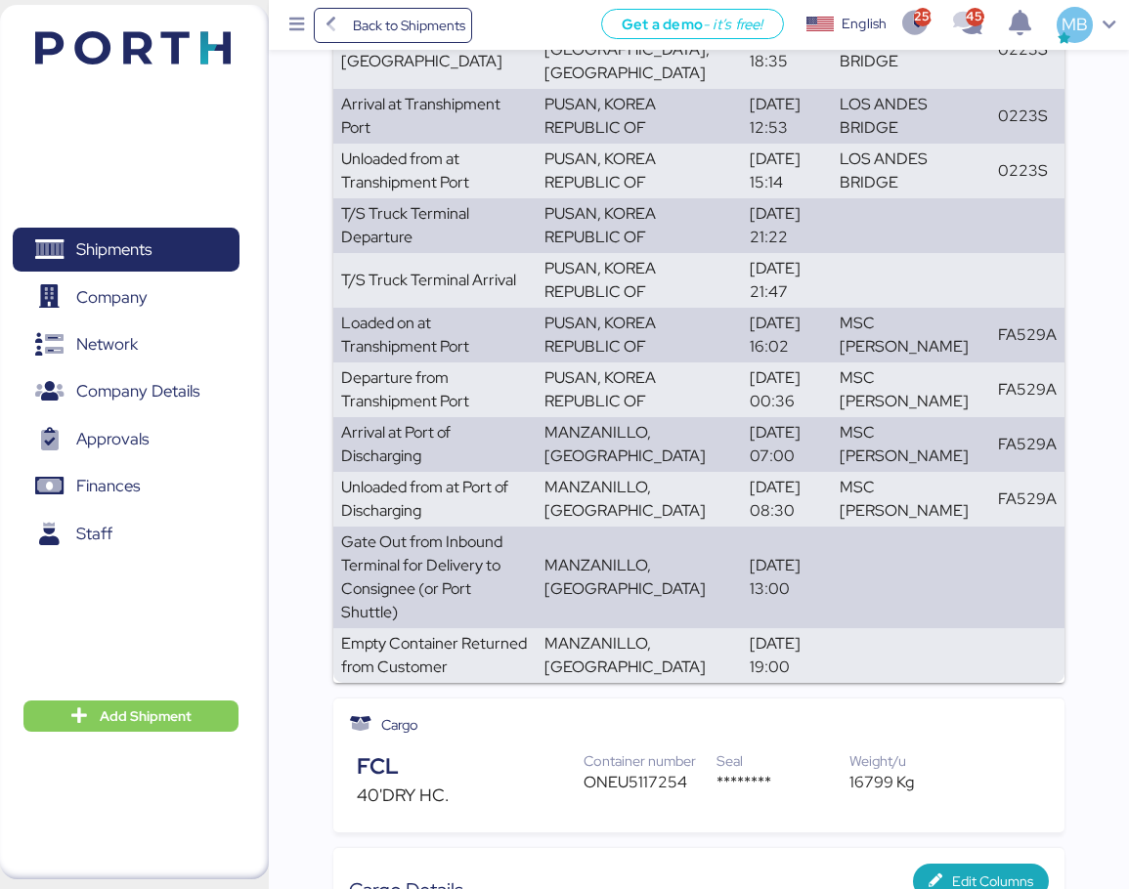
click at [647, 771] on div "ONEU5117254" at bounding box center [650, 782] width 133 height 23
copy div "ONEU5117254"
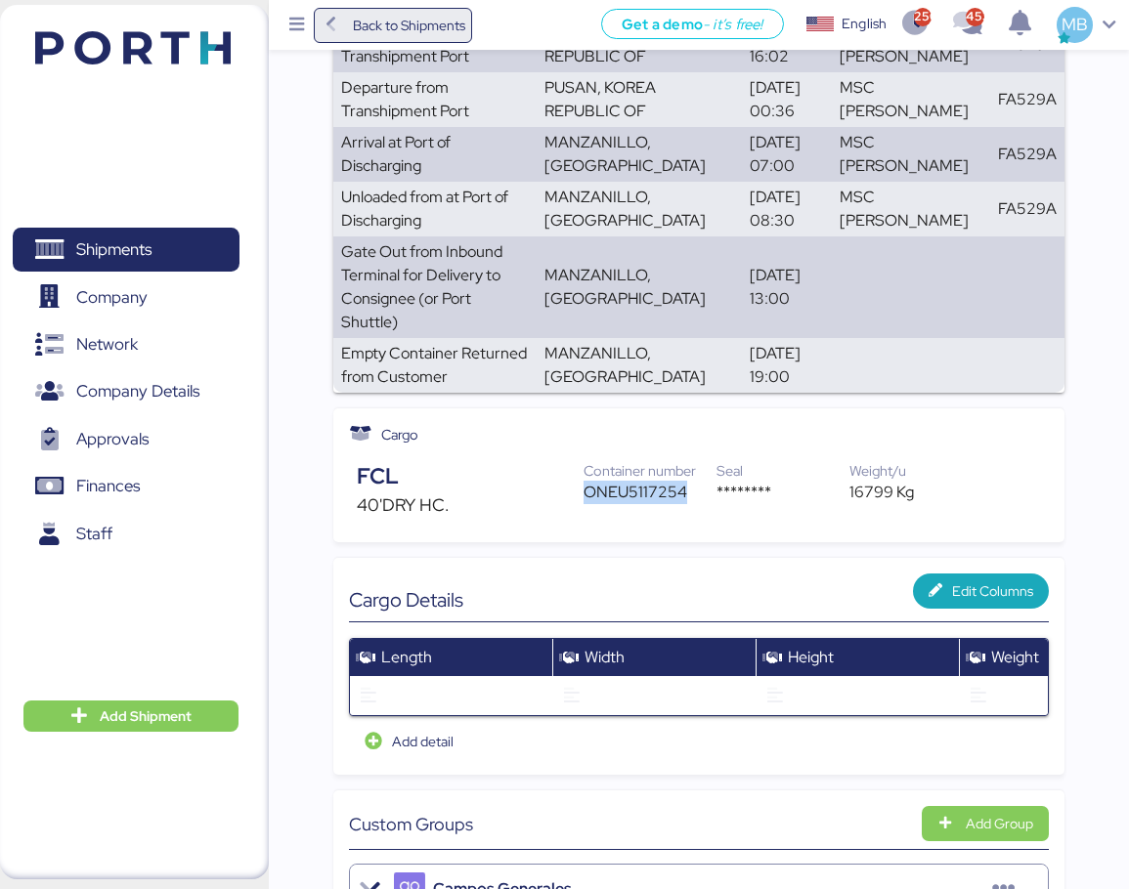
scroll to position [0, 0]
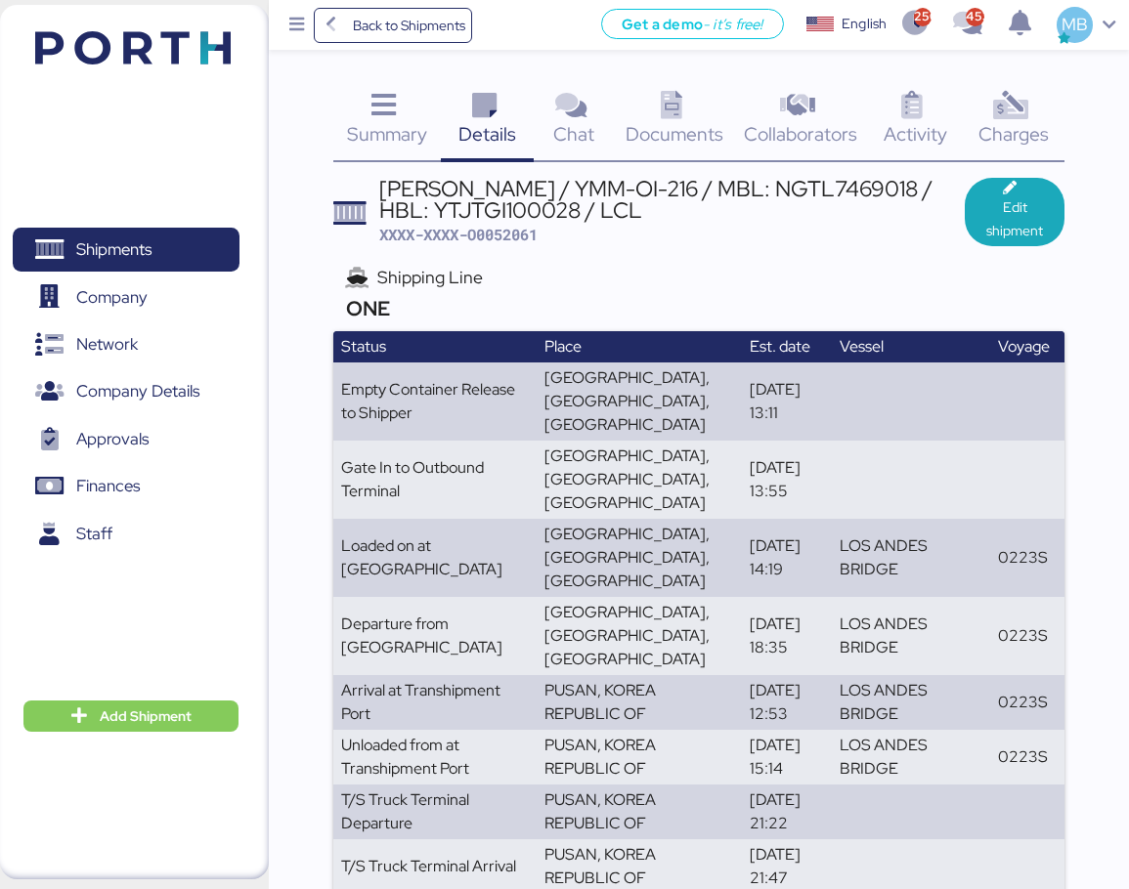
click at [498, 242] on span "XXXX-XXXX-O0052061" at bounding box center [458, 235] width 158 height 20
copy span "O0052061"
click at [172, 242] on span "Shipments" at bounding box center [126, 250] width 210 height 28
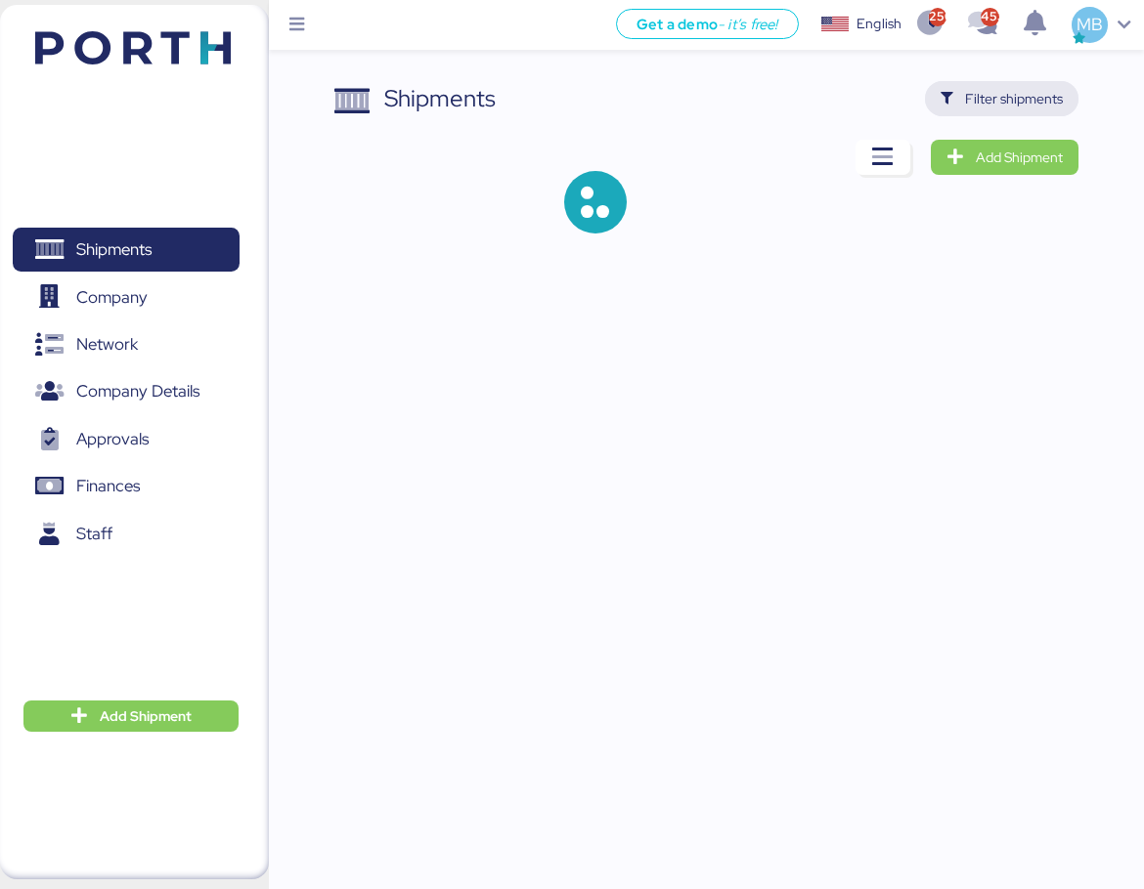
click at [1015, 90] on span "Filter shipments" at bounding box center [1014, 98] width 98 height 23
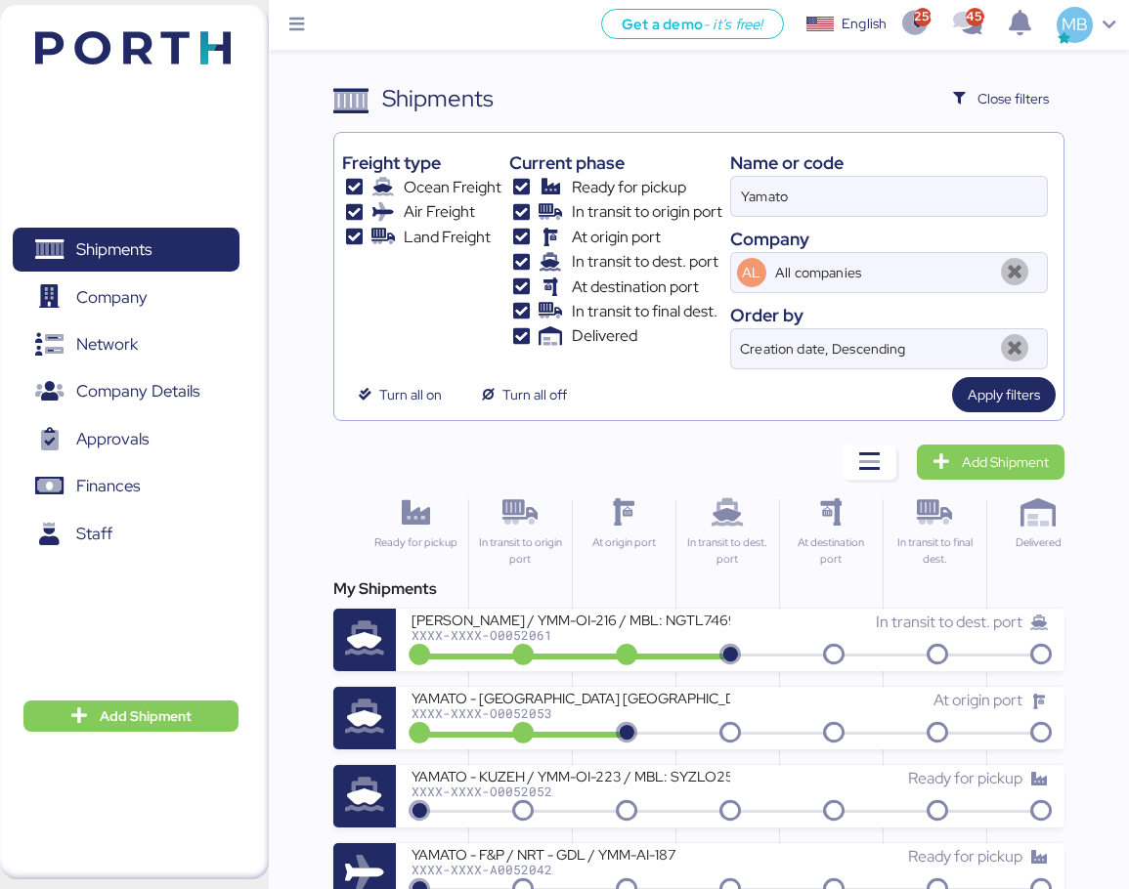
drag, startPoint x: 804, startPoint y: 206, endPoint x: 658, endPoint y: 187, distance: 147.9
click at [667, 188] on div "Freight type Ocean Freight Air Freight Land Freight Current phase Ready for pic…" at bounding box center [699, 255] width 714 height 229
paste input "A0052021"
type input "A0052021"
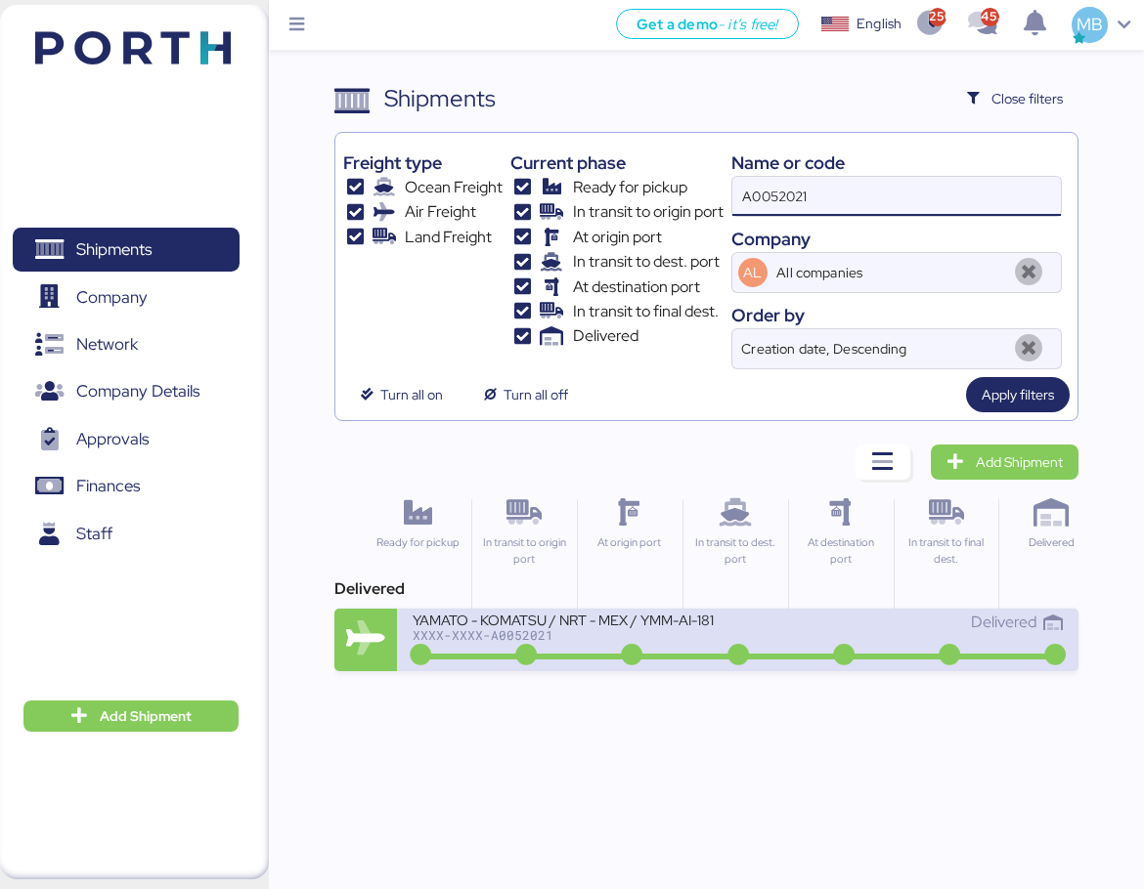
click at [688, 638] on div "XXXX-XXXX-A0052021" at bounding box center [574, 635] width 325 height 14
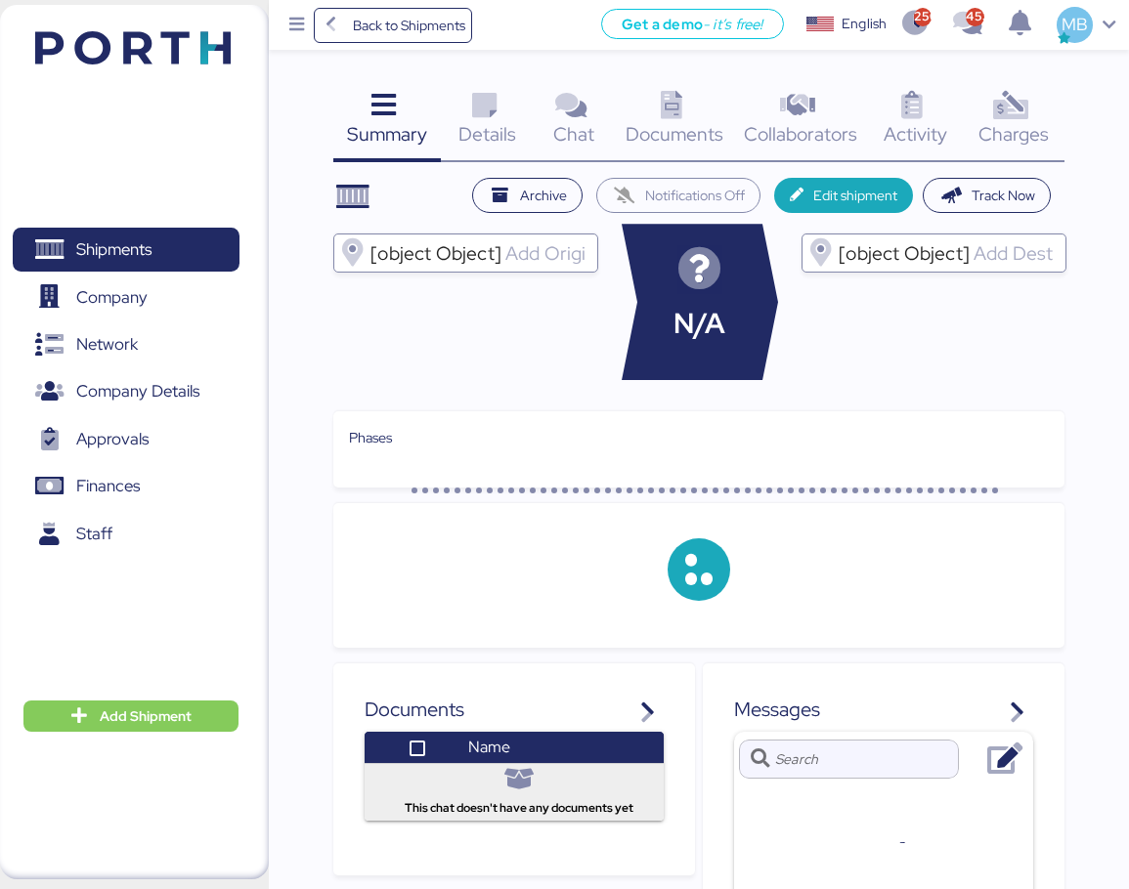
click at [1017, 107] on icon at bounding box center [1010, 106] width 42 height 28
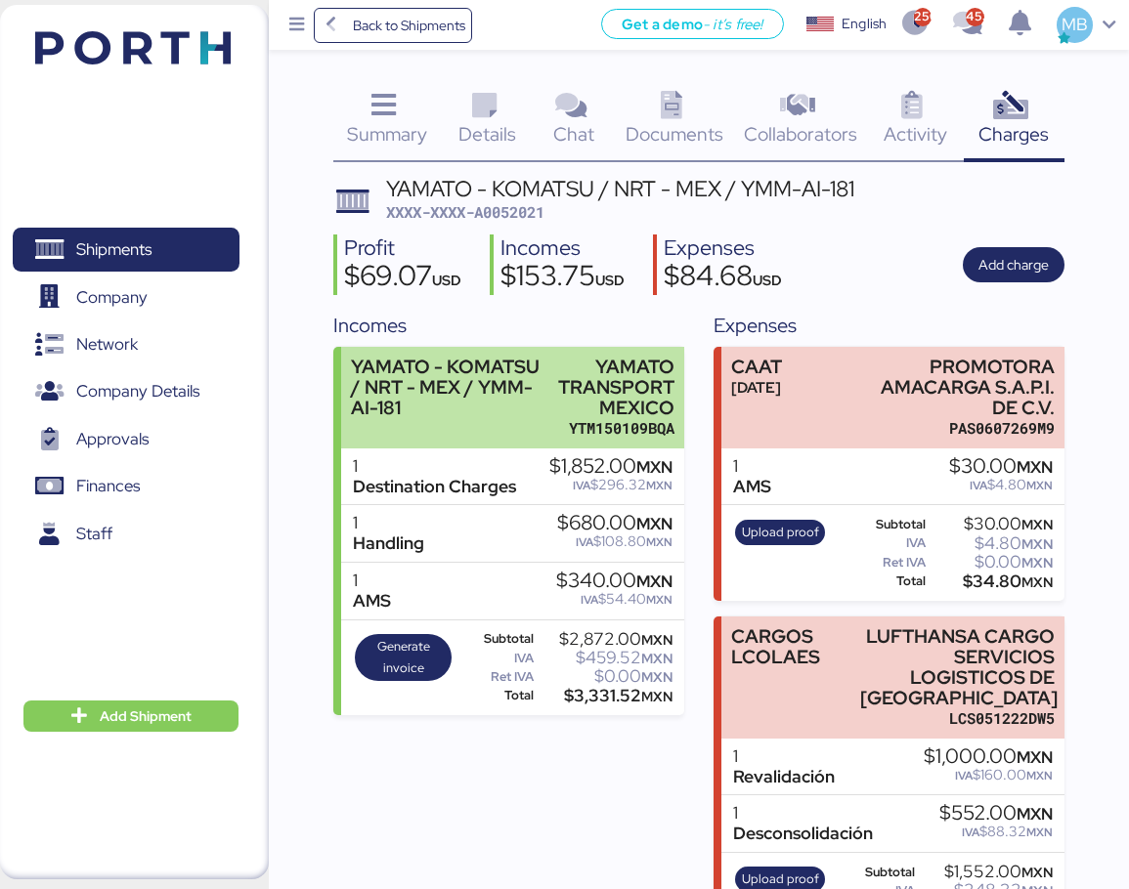
click at [560, 375] on div "YAMATO TRANSPORT MEXICO" at bounding box center [612, 388] width 125 height 62
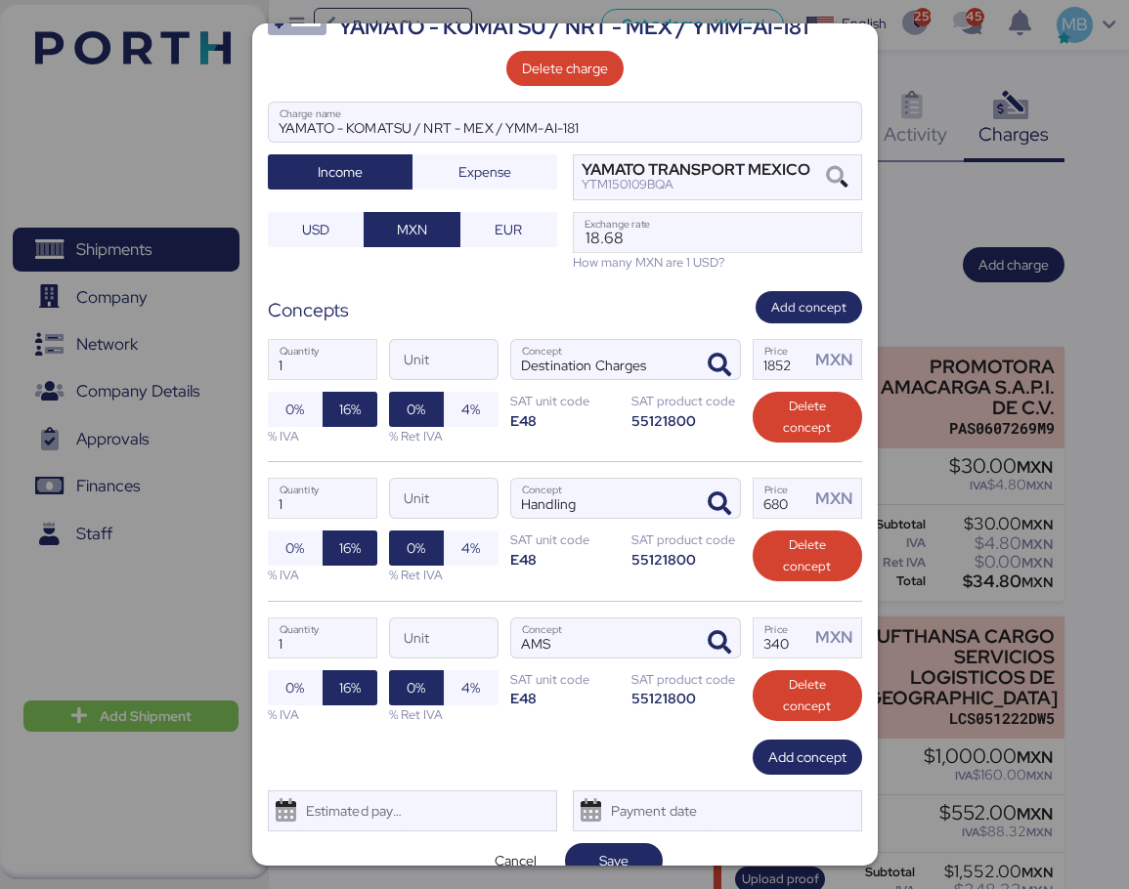
scroll to position [83, 0]
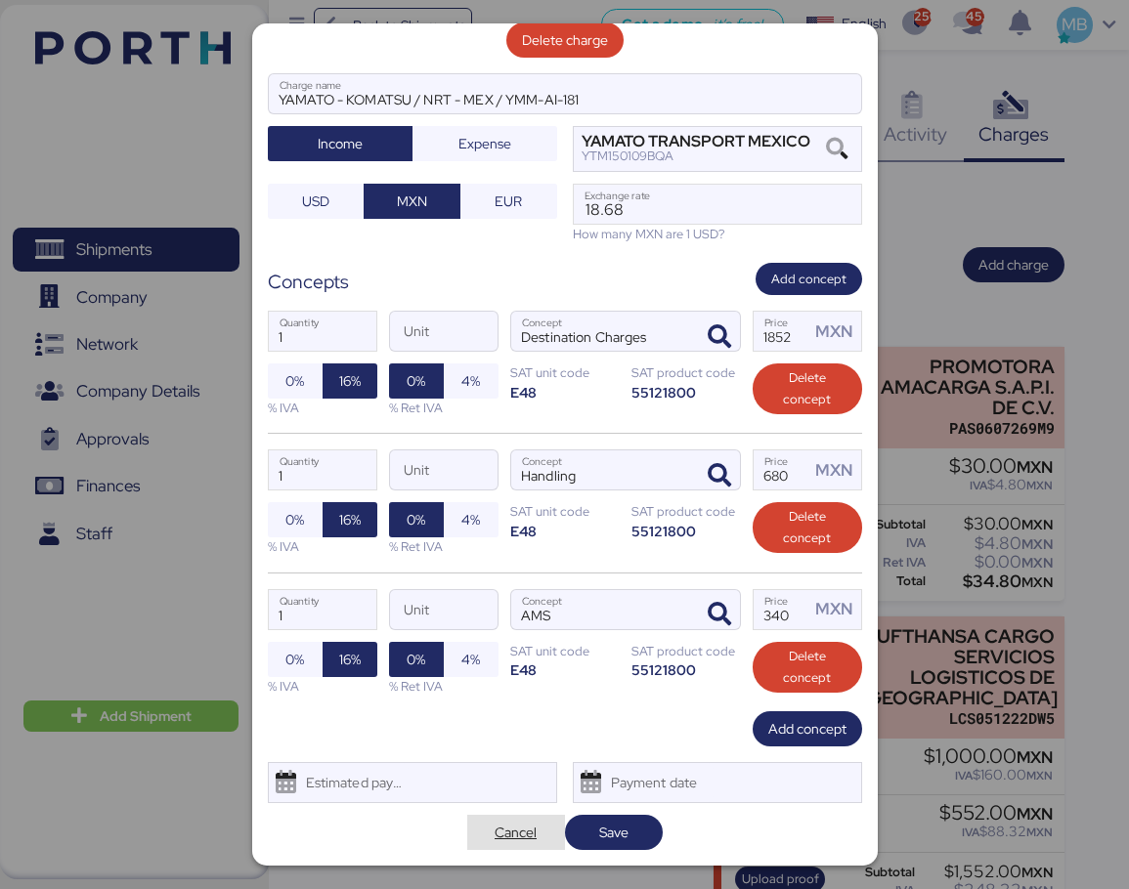
click at [504, 826] on span "Cancel" at bounding box center [516, 832] width 42 height 23
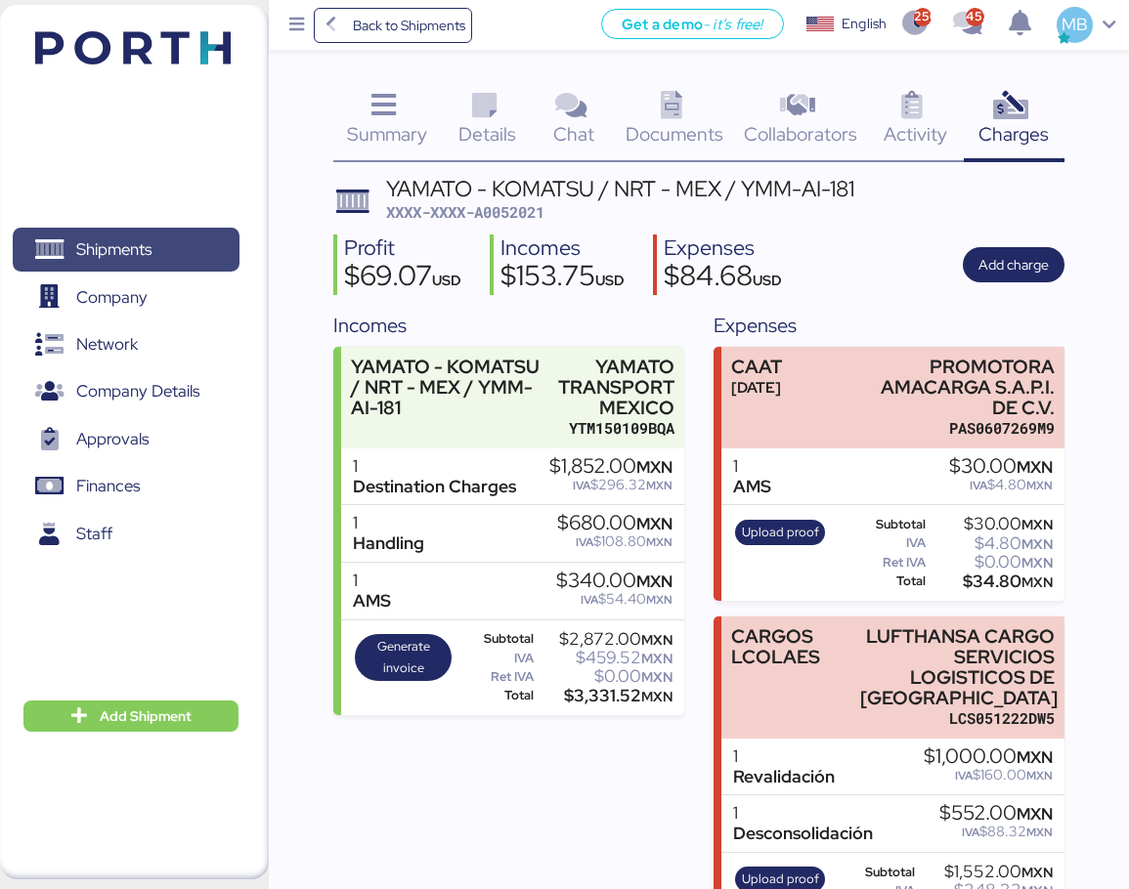
click at [155, 248] on span "Shipments" at bounding box center [126, 250] width 210 height 28
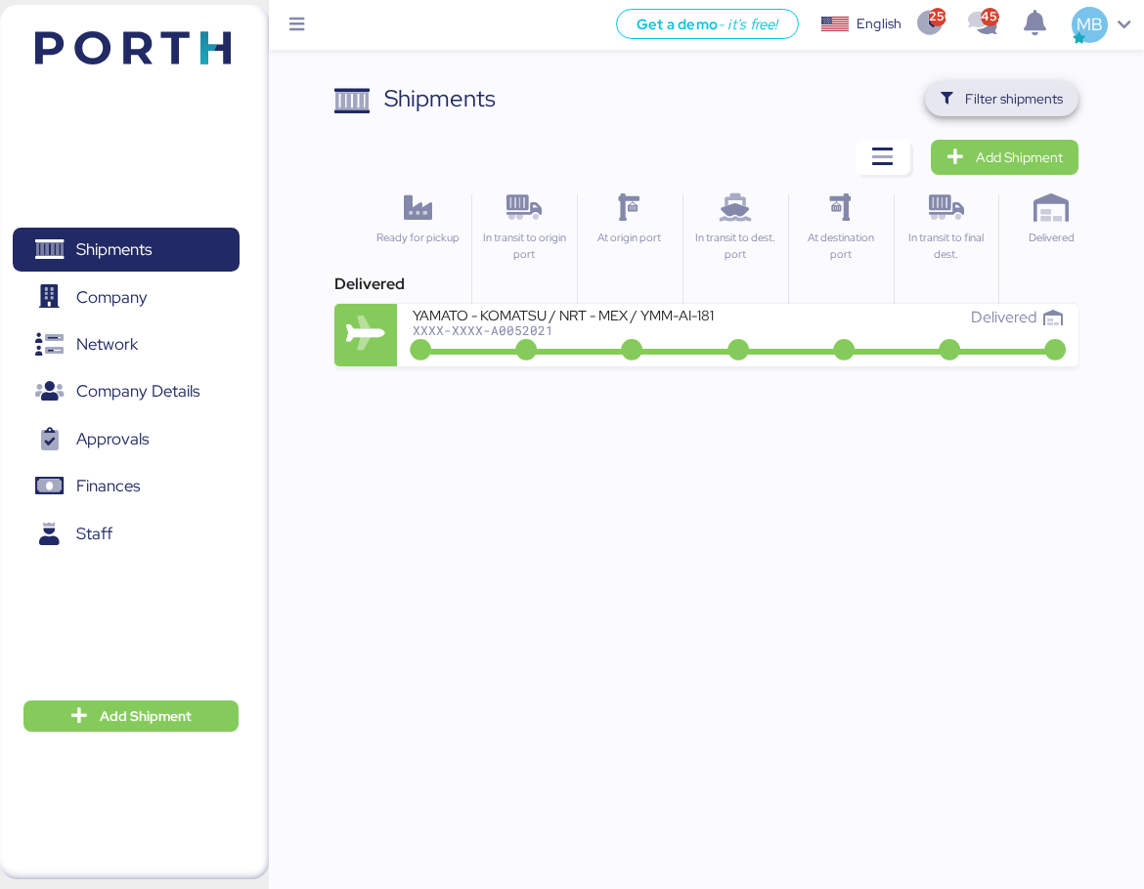
click at [1021, 108] on span "Filter shipments" at bounding box center [1014, 98] width 98 height 23
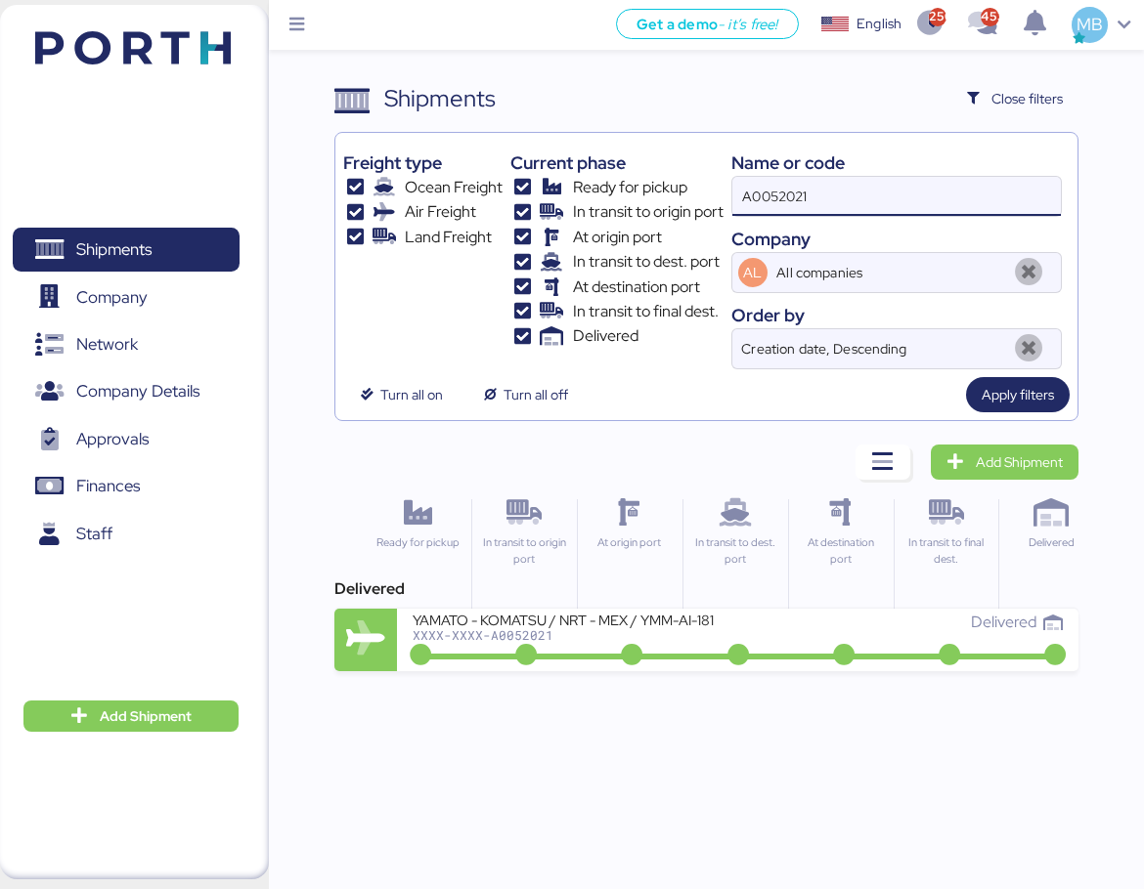
drag, startPoint x: 822, startPoint y: 202, endPoint x: 635, endPoint y: 206, distance: 186.7
click at [635, 206] on div "Freight type Ocean Freight Air Freight Land Freight Current phase Ready for pic…" at bounding box center [706, 255] width 726 height 229
paste input "O0052061"
type input "O0052061"
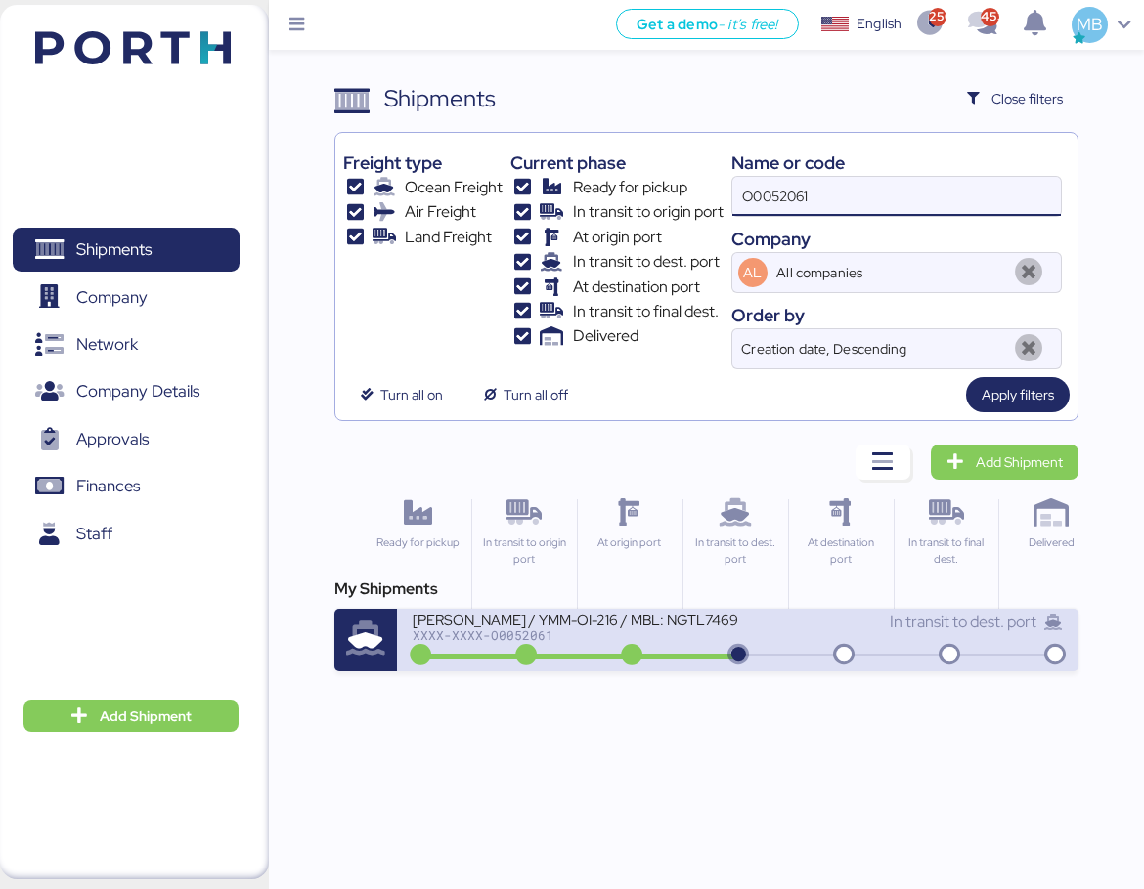
click at [736, 645] on icon at bounding box center [738, 656] width 94 height 22
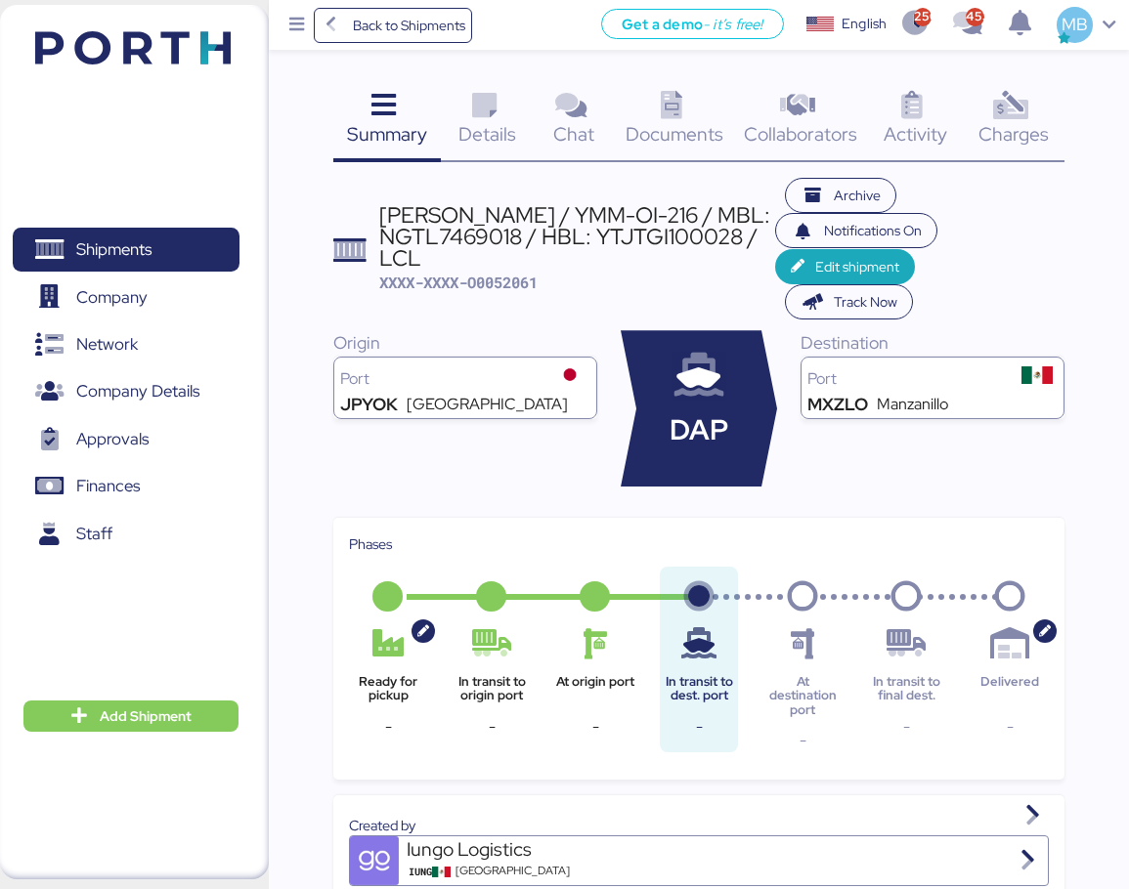
click at [495, 105] on icon at bounding box center [484, 106] width 42 height 28
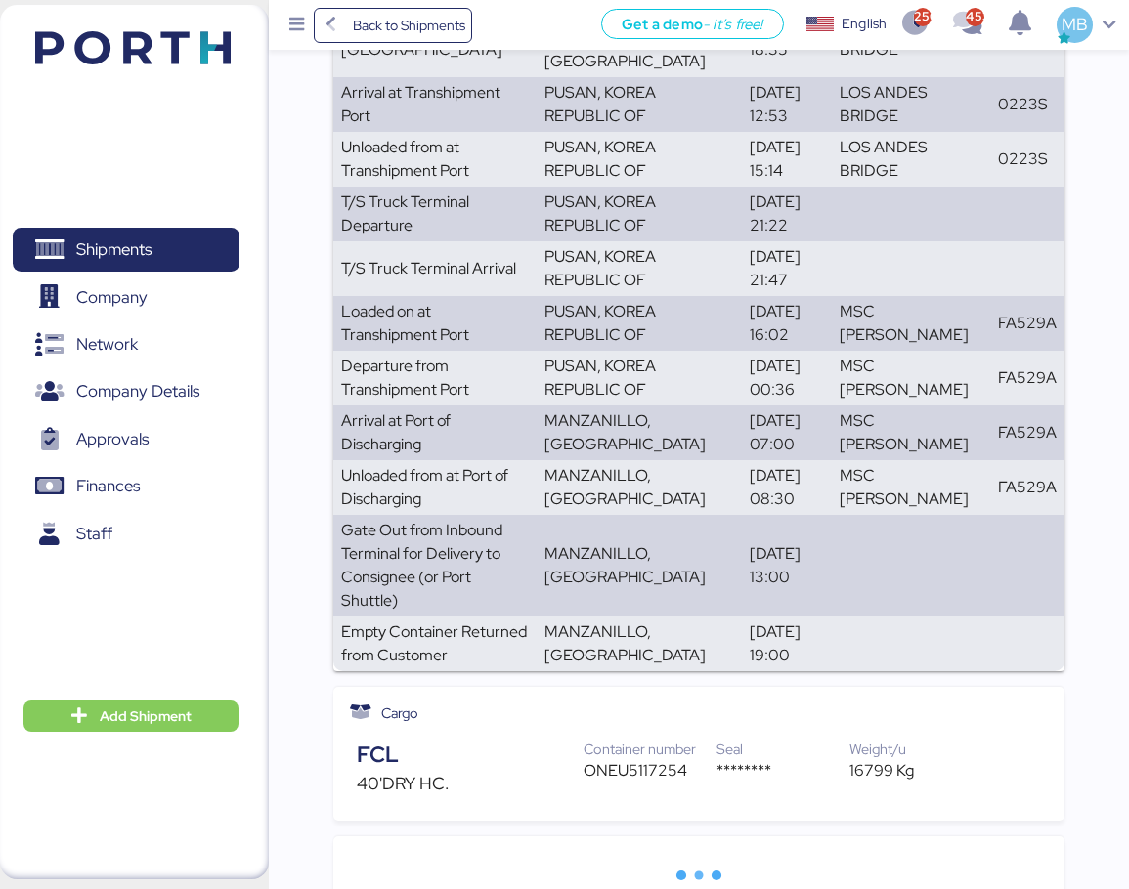
scroll to position [639, 0]
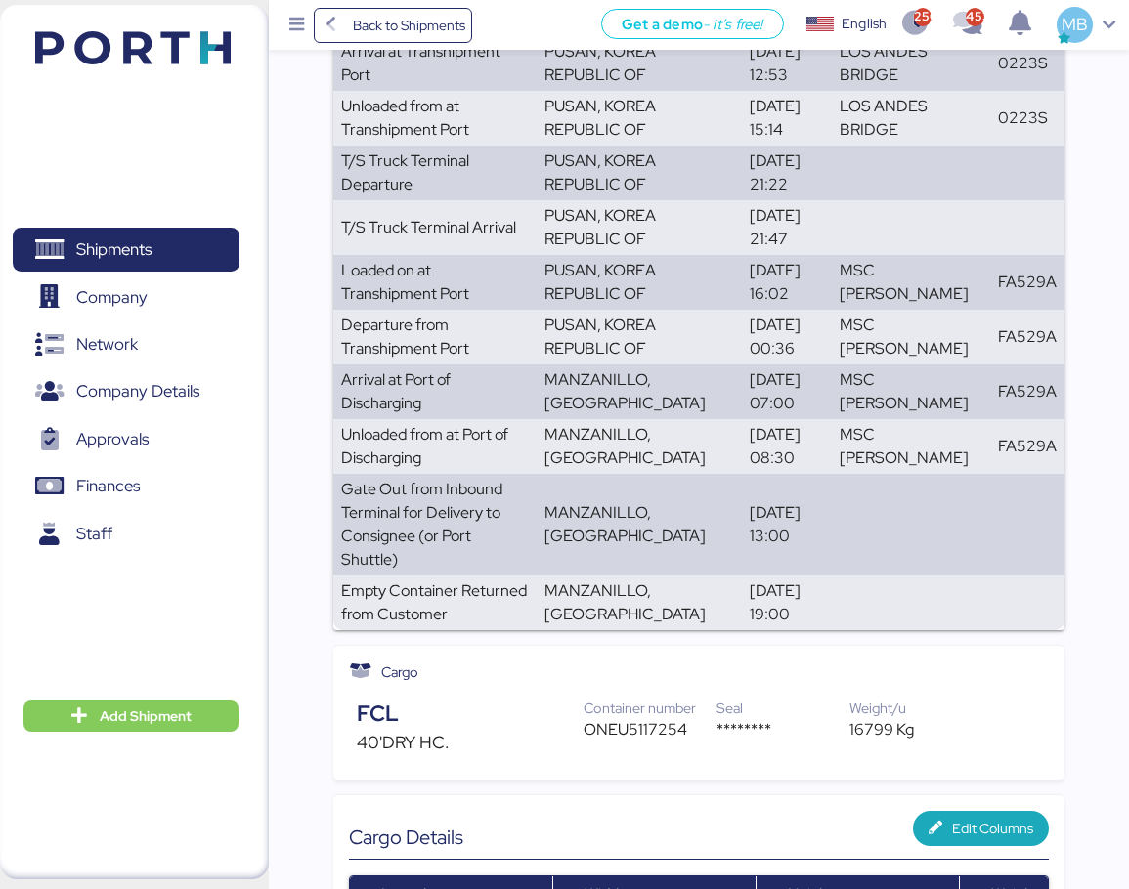
click at [644, 718] on div "ONEU5117254" at bounding box center [650, 729] width 133 height 23
copy div "ONEU5117254"
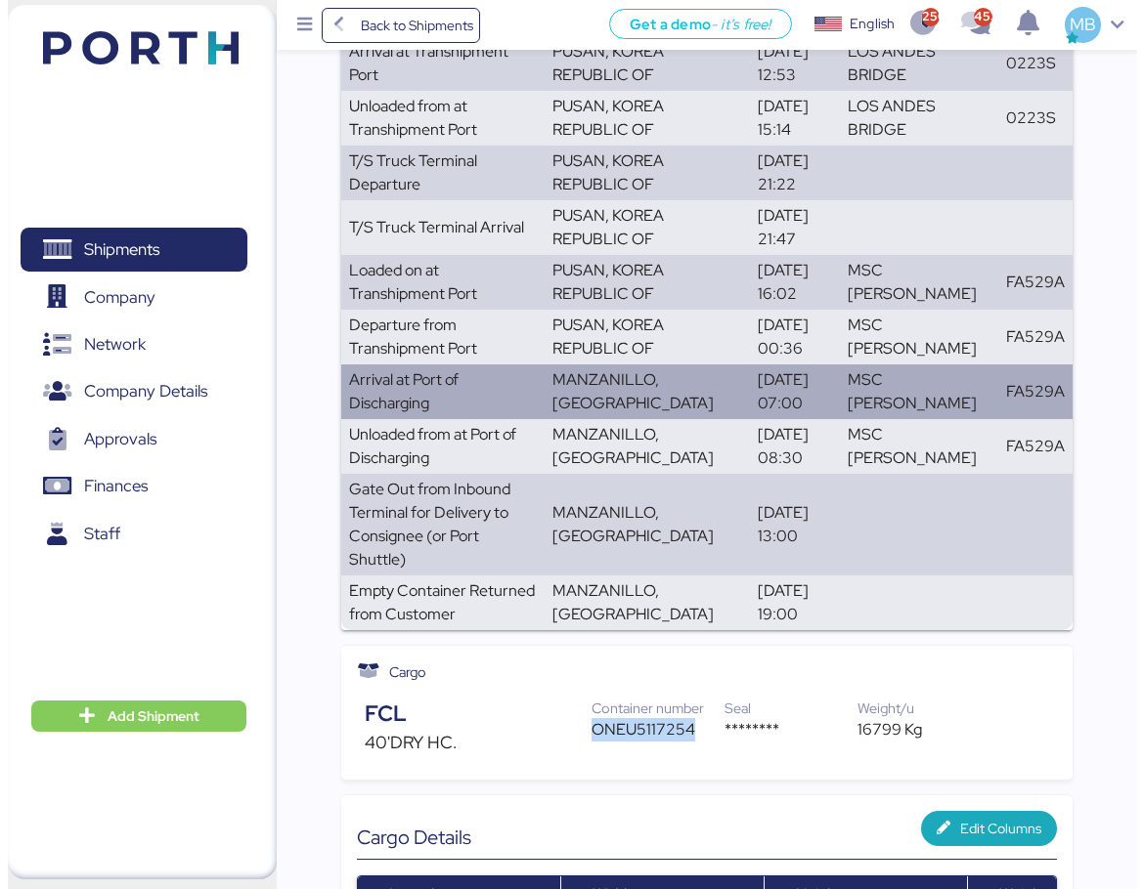
scroll to position [0, 0]
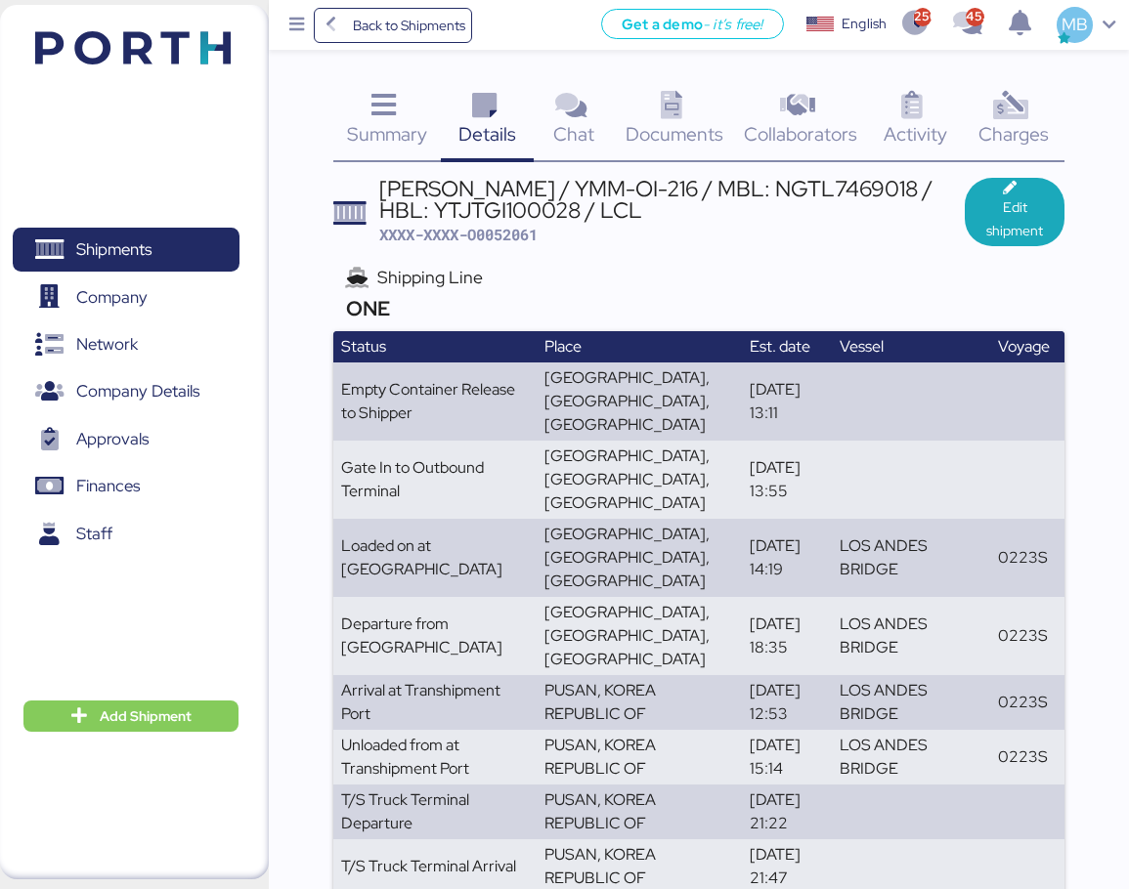
drag, startPoint x: 651, startPoint y: 213, endPoint x: 382, endPoint y: 179, distance: 271.0
click at [382, 179] on div "[PERSON_NAME] / YMM-OI-216 / MBL: NGTL7469018 / HBL: YTJTGI100028 / LCL" at bounding box center [671, 200] width 585 height 44
copy div "[PERSON_NAME] / YMM-OI-216 / MBL: NGTL7469018 / HBL: YTJTGI100028 / LCL"
click at [142, 261] on span "Shipments" at bounding box center [113, 250] width 75 height 28
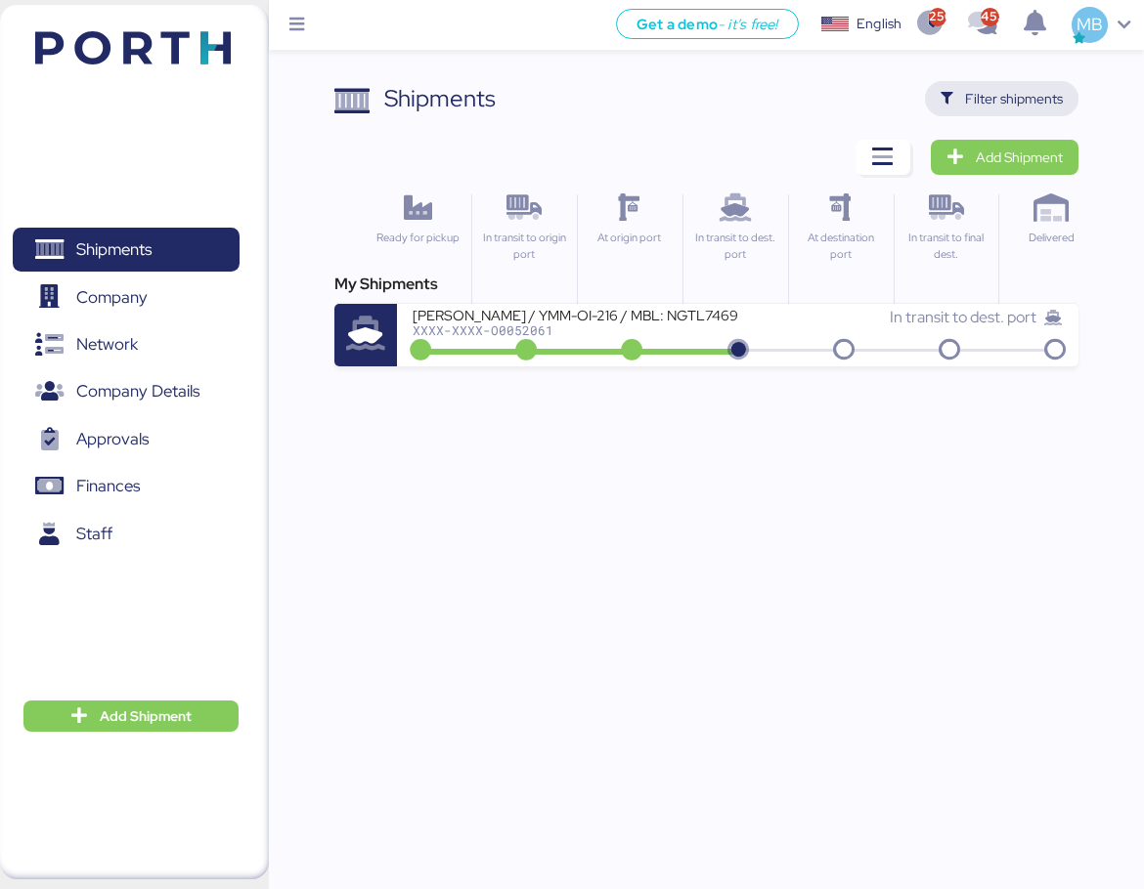
click at [1021, 98] on span "Filter shipments" at bounding box center [1014, 98] width 98 height 23
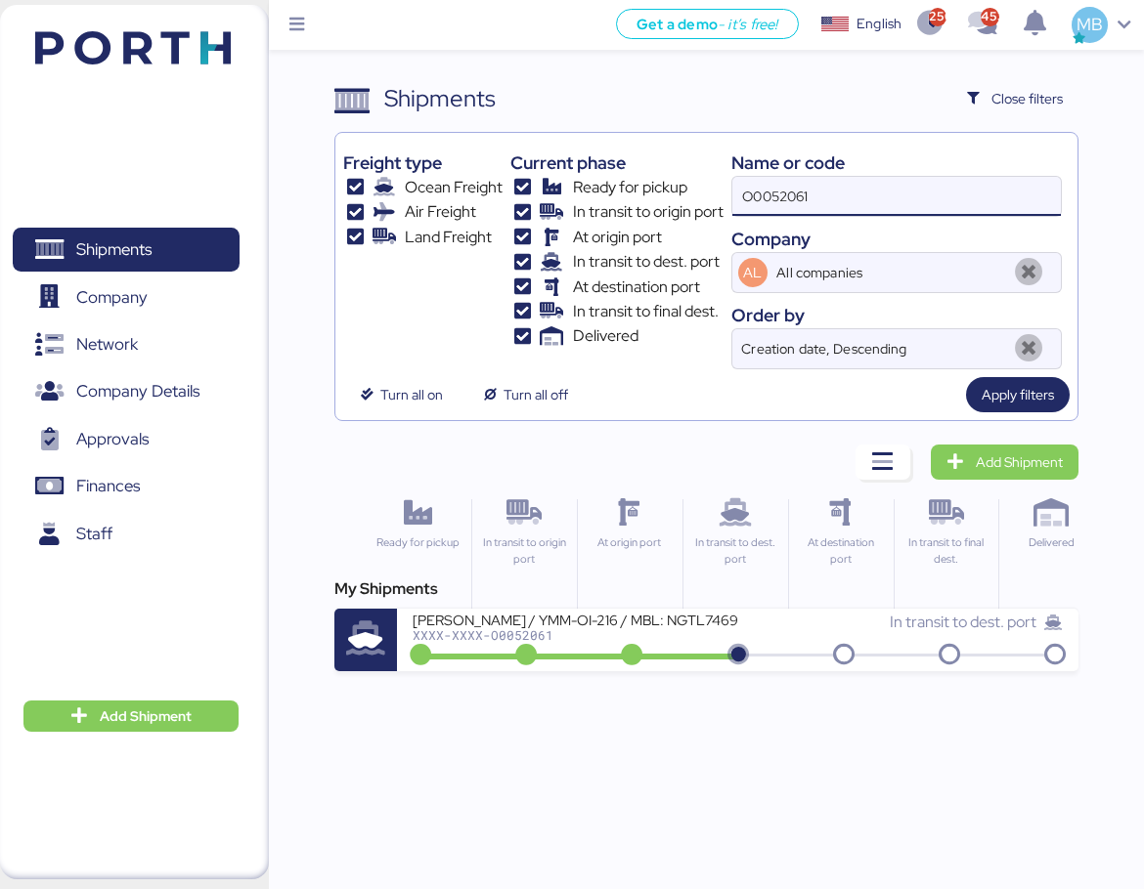
drag, startPoint x: 775, startPoint y: 189, endPoint x: 700, endPoint y: 189, distance: 75.3
click at [700, 189] on div "Freight type Ocean Freight Air Freight Land Freight Current phase Ready for pic…" at bounding box center [706, 255] width 726 height 229
click at [993, 457] on span "Add Shipment" at bounding box center [1018, 462] width 87 height 23
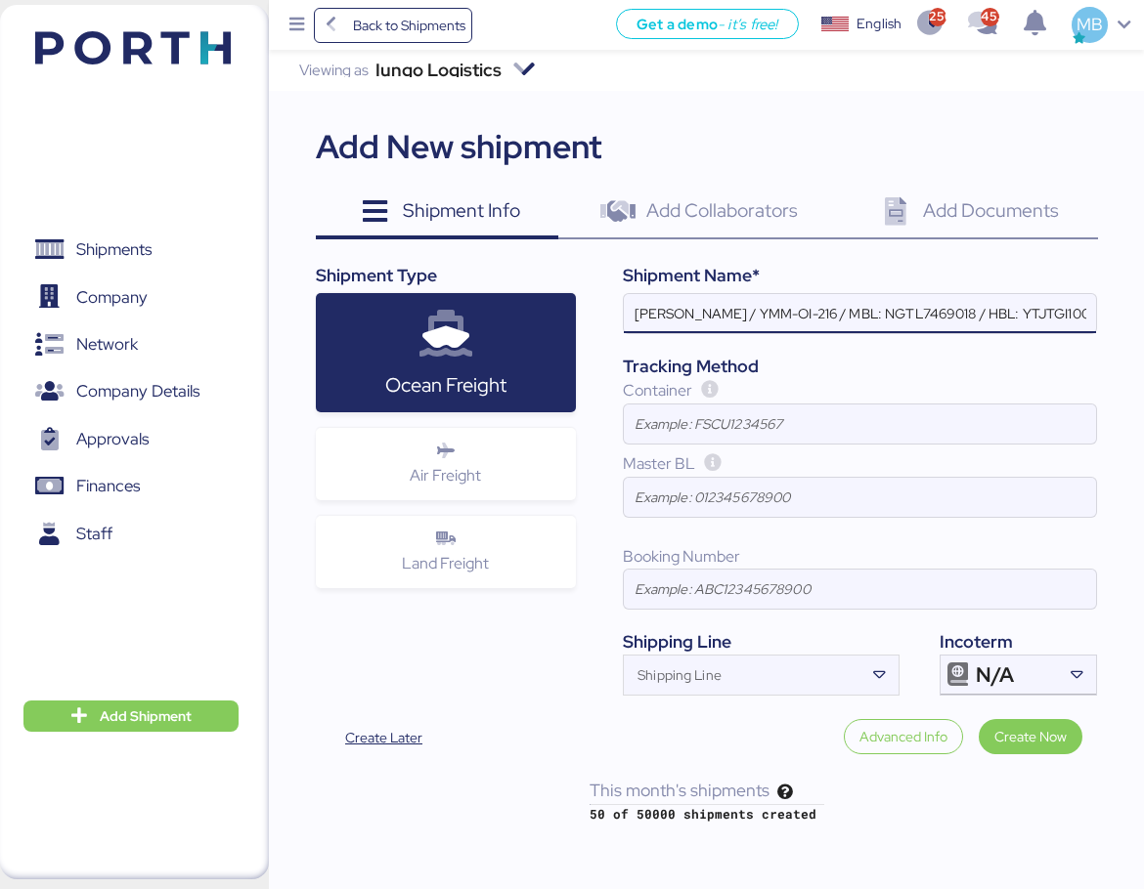
scroll to position [0, 80]
click at [1110, 671] on div "Iungo Logistics Viewing as Iungo Logistics Add New shipment Shipment Info 0 Add…" at bounding box center [706, 437] width 875 height 774
click at [1076, 675] on icon at bounding box center [1076, 676] width 20 height 20
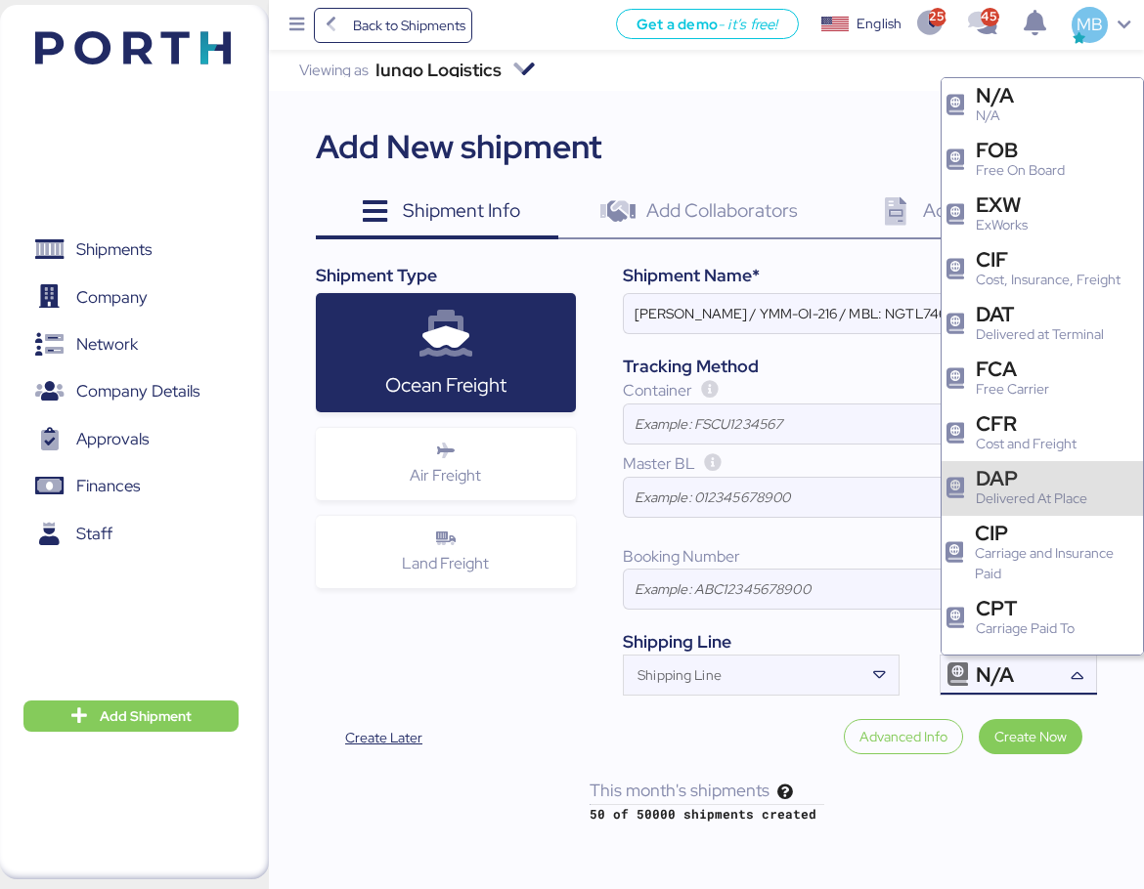
click at [1058, 497] on div "Delivered At Place" at bounding box center [1030, 499] width 111 height 21
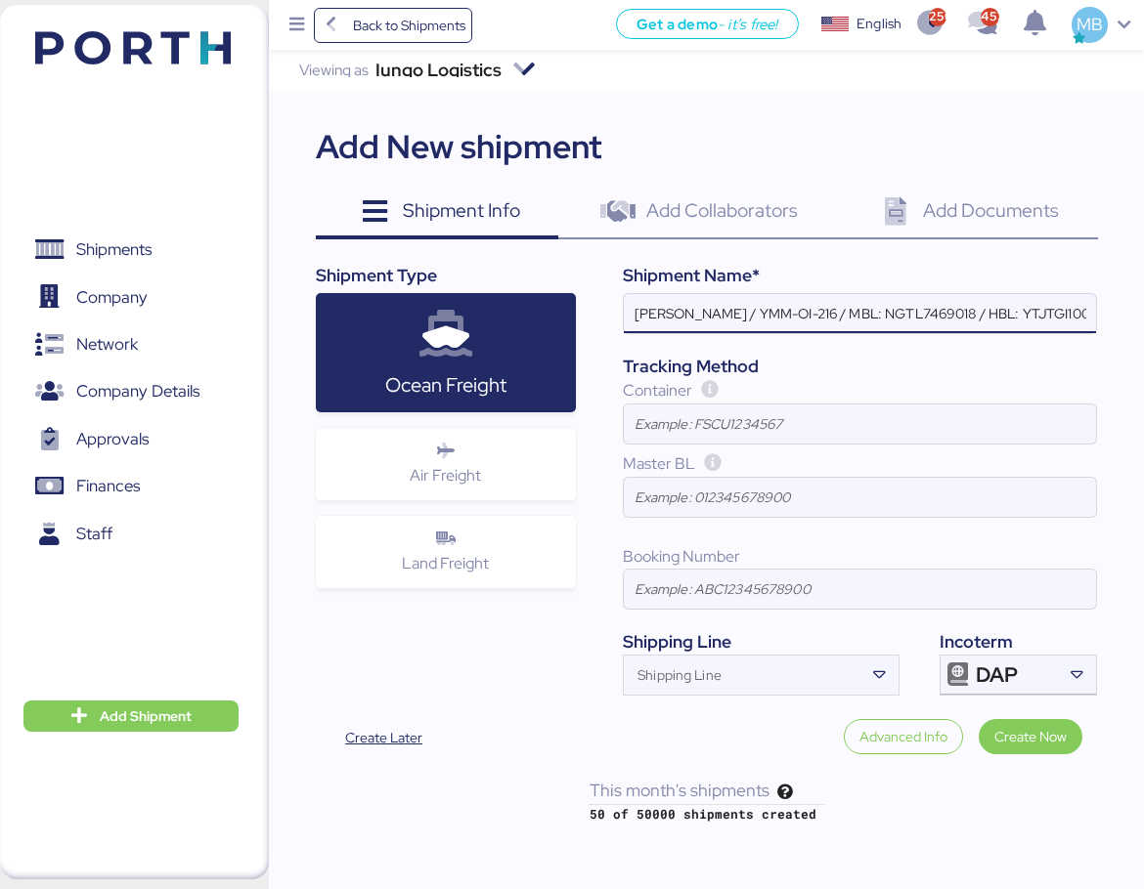
click at [718, 312] on input "[PERSON_NAME] / YMM-OI-216 / MBL: NGTL7469018 / HBL: YTJTGI100028 / LCL" at bounding box center [860, 313] width 472 height 39
paste input "[PERSON_NAME] / YMM-OI-216 / MBL: NGTL7469018 / HBL: YTJTGI100028 / LCL"
click at [915, 382] on div "Container" at bounding box center [860, 391] width 474 height 24
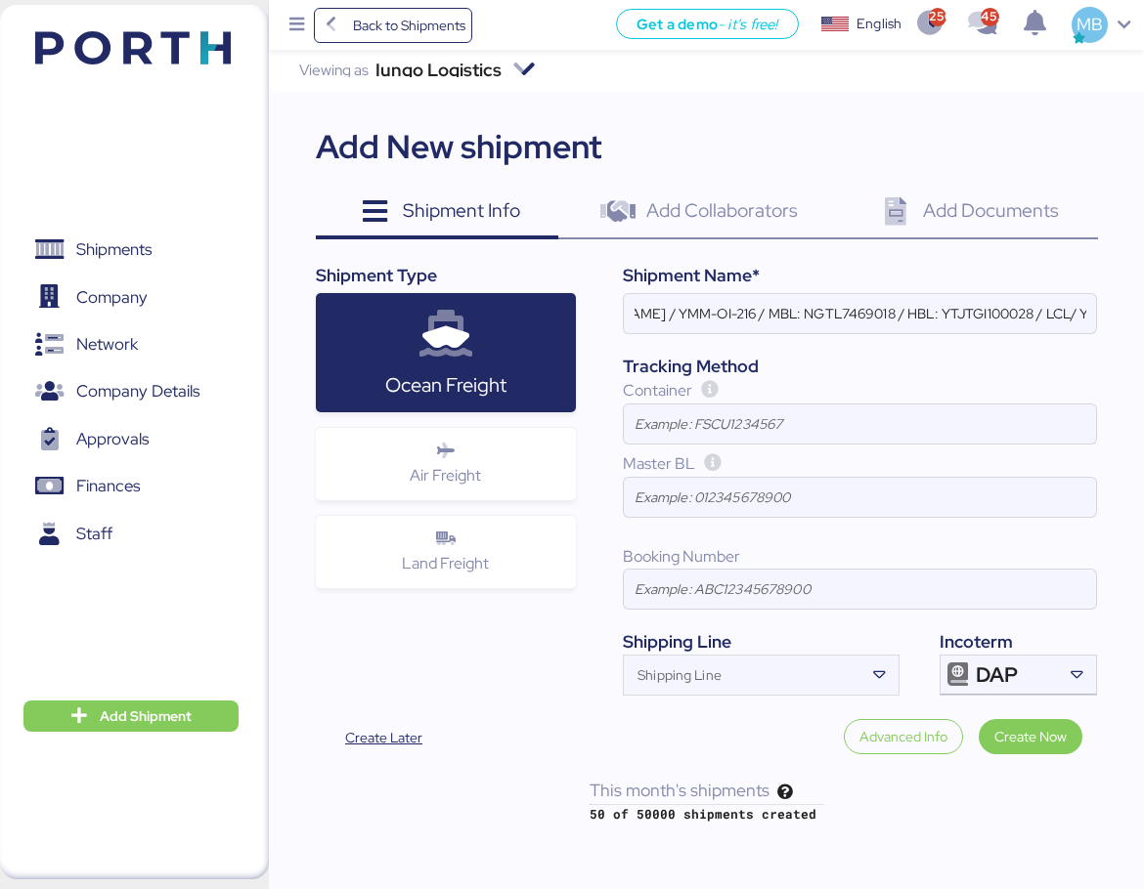
scroll to position [0, 0]
paste input "PT EDS MANUFACTURING"
click at [958, 313] on input "YAMATO - PT EDS MANUFACTURING / YMM-OI-216 / MBL: NGTL7469018 / HBL: YTJTGI1000…" at bounding box center [860, 313] width 472 height 39
paste input "YMM-OI-221"
click at [1042, 311] on input "YAMATO - PT EDS MANUFACTURING / YMM-OI-221 / MBL: NGTL7469018 / HBL: YTJTGI1000…" at bounding box center [860, 313] width 472 height 39
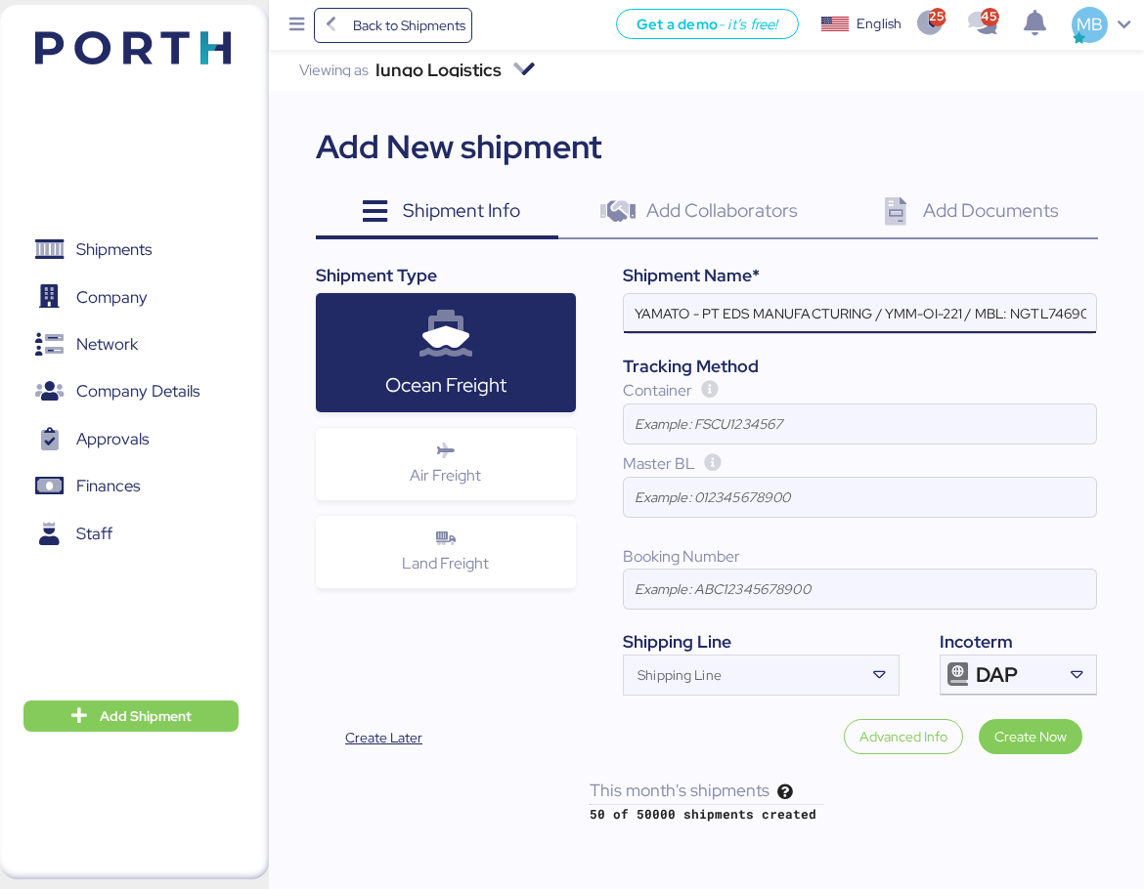
click at [1042, 311] on input "YAMATO - PT EDS MANUFACTURING / YMM-OI-221 / MBL: NGTL7469018 / HBL: YTJTGI1000…" at bounding box center [860, 313] width 472 height 39
paste input "YIFFW0163515"
click at [1021, 311] on input "YAMATO - PT EDS MANUFACTURING / YMM-OI-221 / MBL: YIFFW0163515 / HBL: YTJTGI100…" at bounding box center [860, 313] width 472 height 39
paste input "049FX09080"
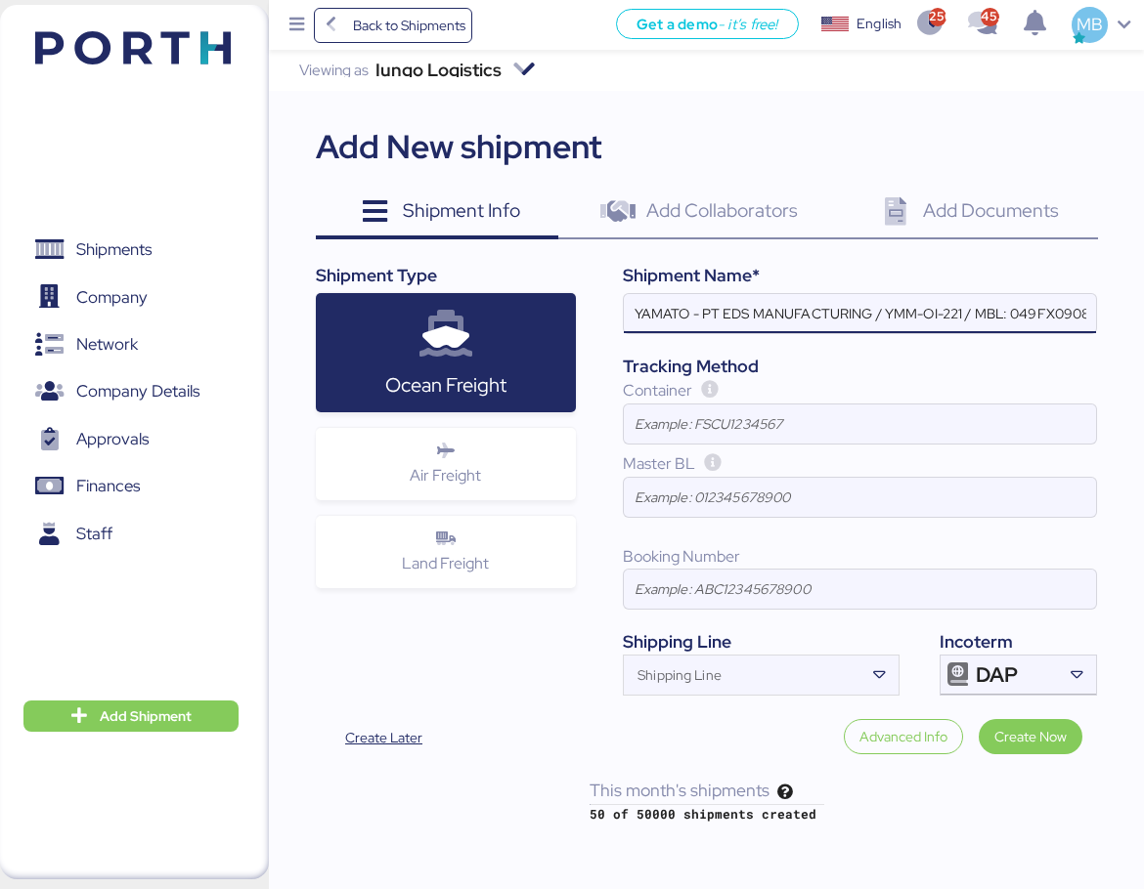
click at [1049, 319] on input "YAMATO - PT EDS MANUFACTURING / YMM-OI-221 / MBL: 049FX09080 / HBL: YTJTGI10002…" at bounding box center [860, 313] width 472 height 39
click at [1004, 307] on input "YAMATO - PT EDS MANUFACTURING / YMM-OI-221 / MBL: 049FX09080 / HBL: YTJTGI10002…" at bounding box center [860, 313] width 472 height 39
paste input "YIFFW0163515"
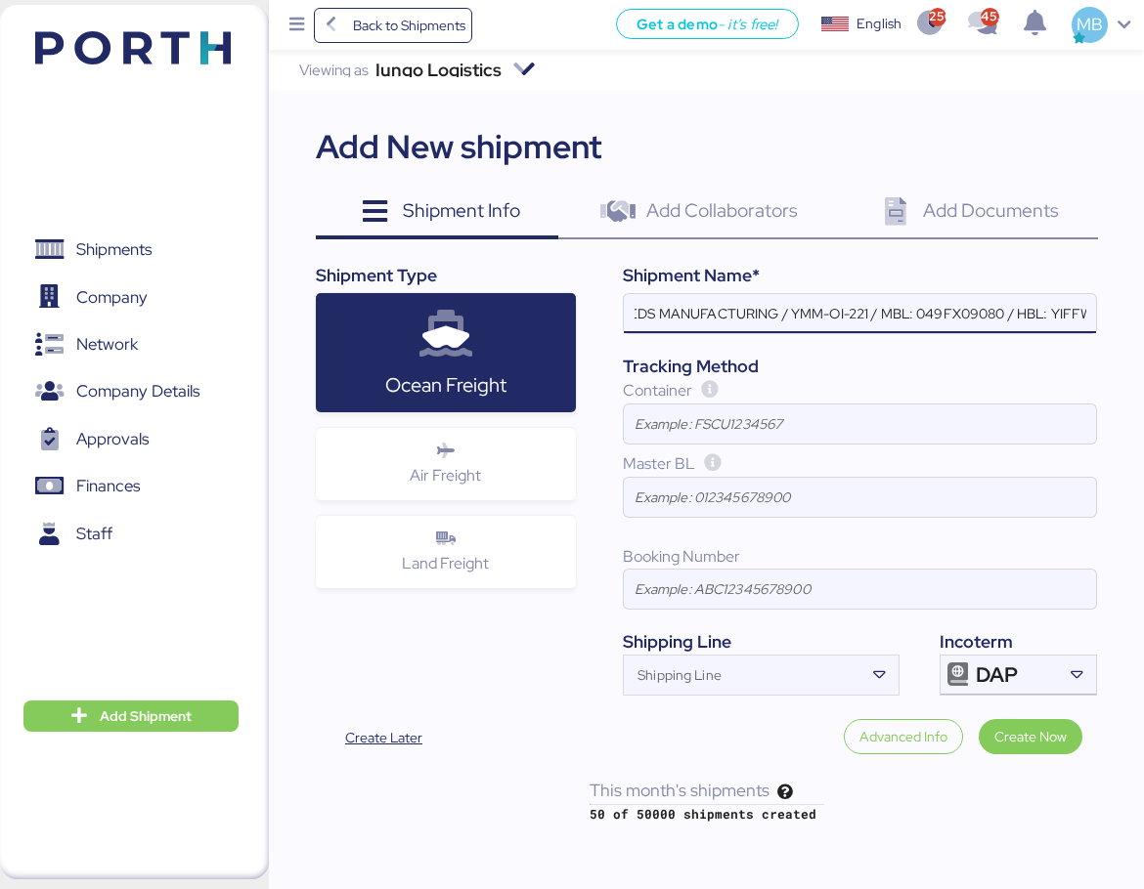
scroll to position [0, 161]
click at [999, 317] on input "YAMATO - PT EDS MANUFACTURING / YMM-OI-221 / MBL: 049FX09080 / HBL: YIFFW016351…" at bounding box center [860, 313] width 472 height 39
click at [1070, 313] on input "YAMATO - PT EDS MANUFACTURING / YMM-OI-221 / MBL: 049FX09080 / HBL: YIFFW016351…" at bounding box center [860, 313] width 472 height 39
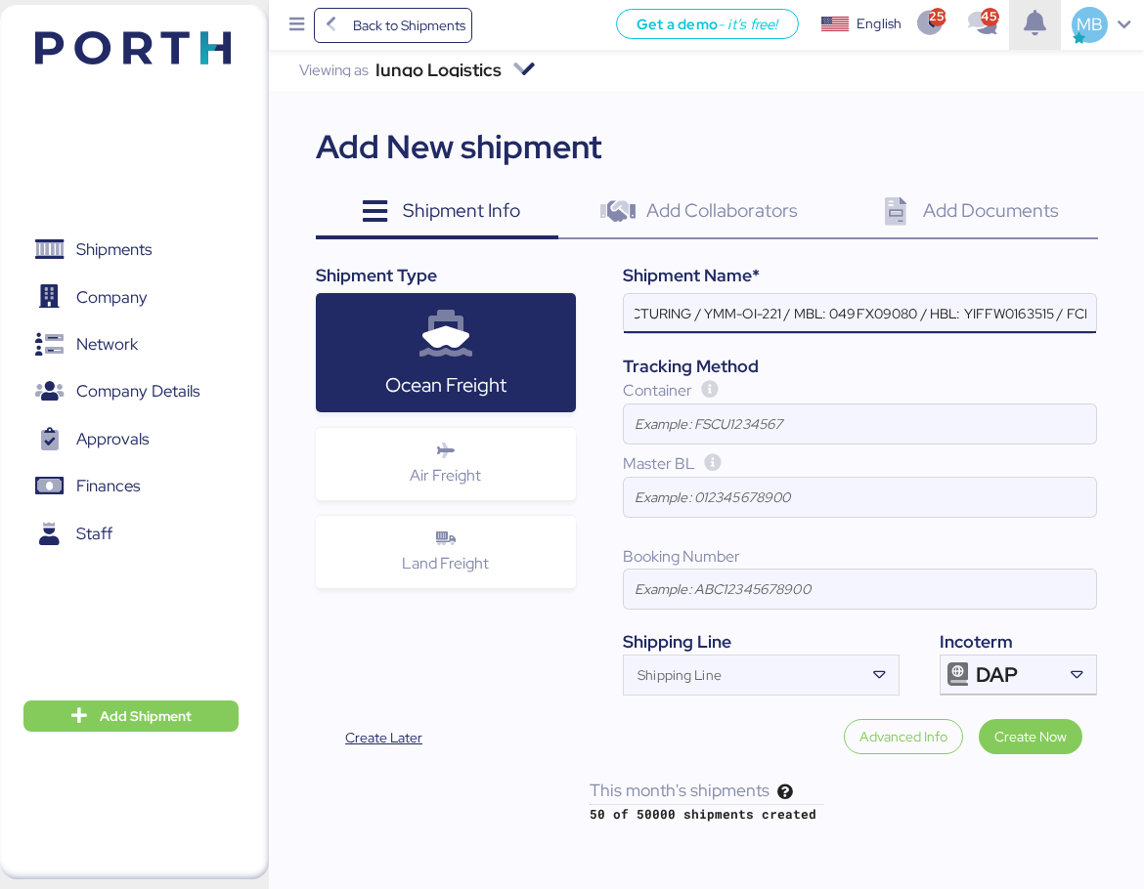
type input "YAMATO - PT EDS MANUFACTURING / YMM-OI-221 / MBL: 049FX09080 / HBL: YIFFW016351…"
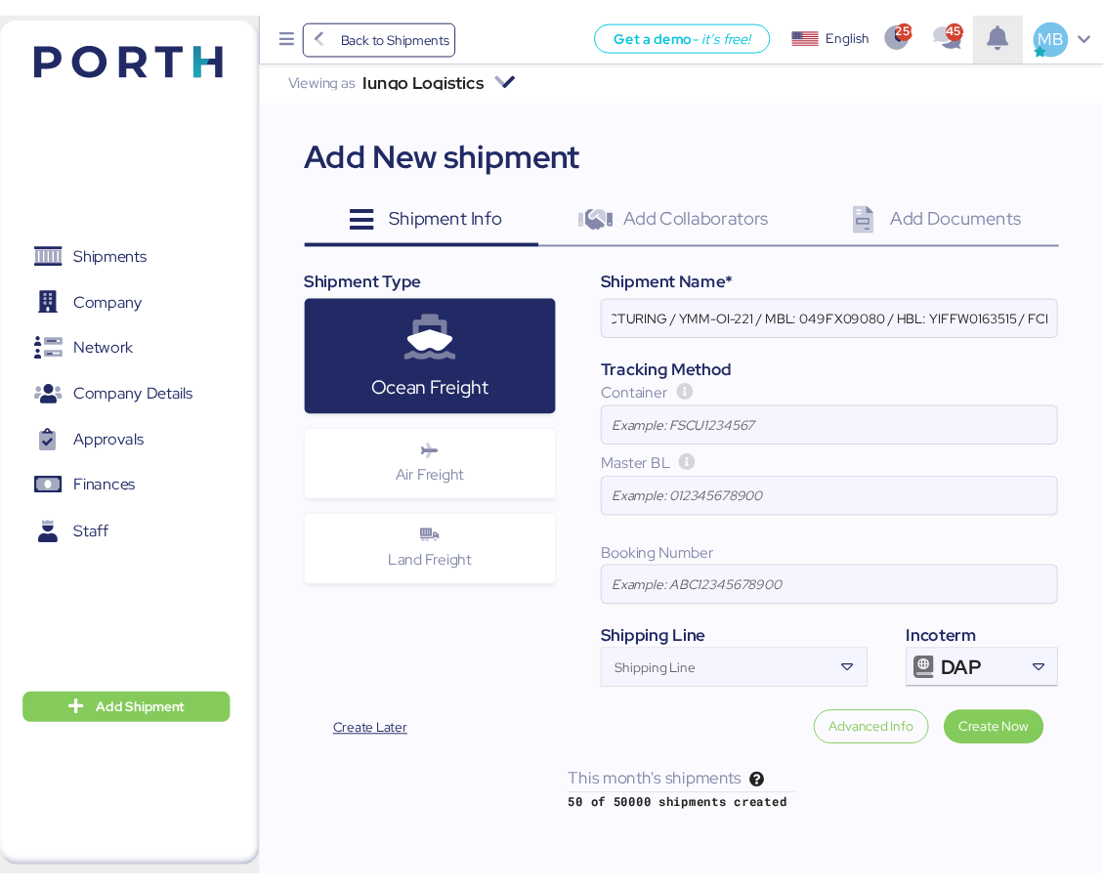
scroll to position [0, 0]
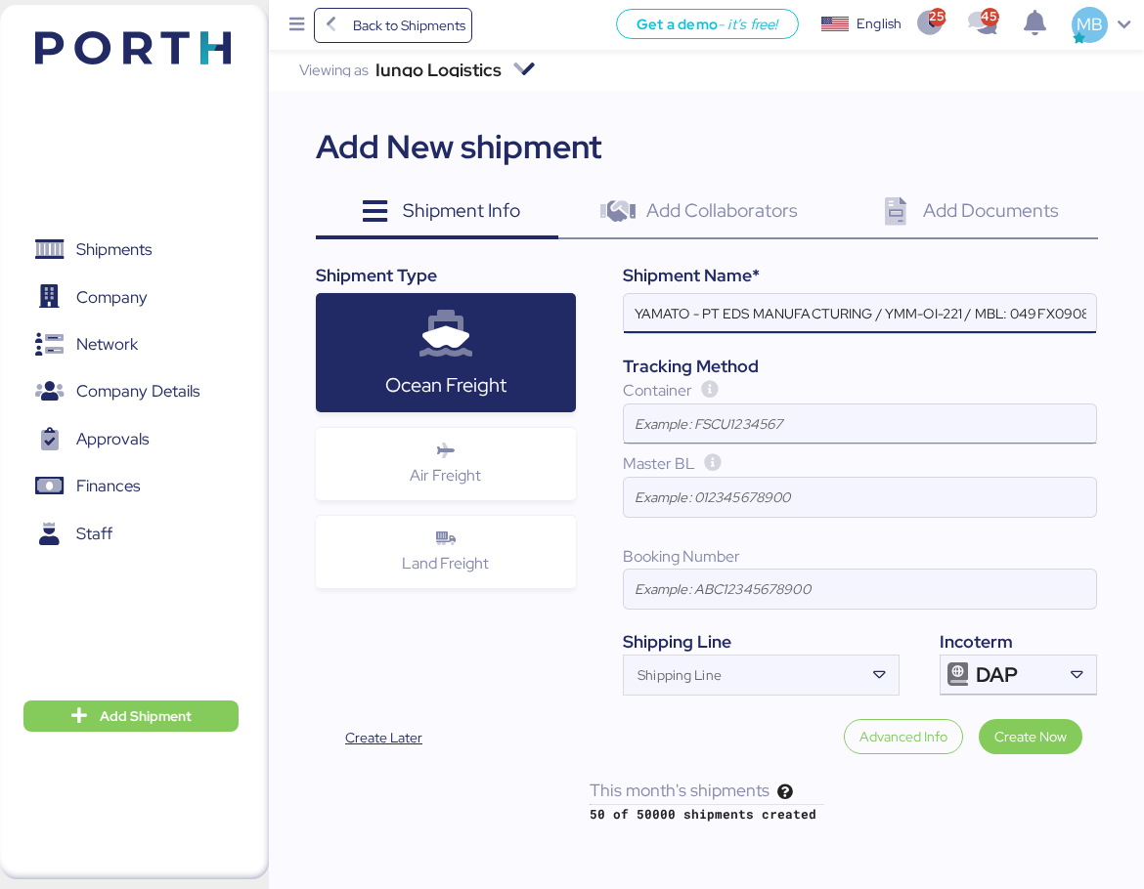
click at [757, 416] on input at bounding box center [860, 424] width 472 height 39
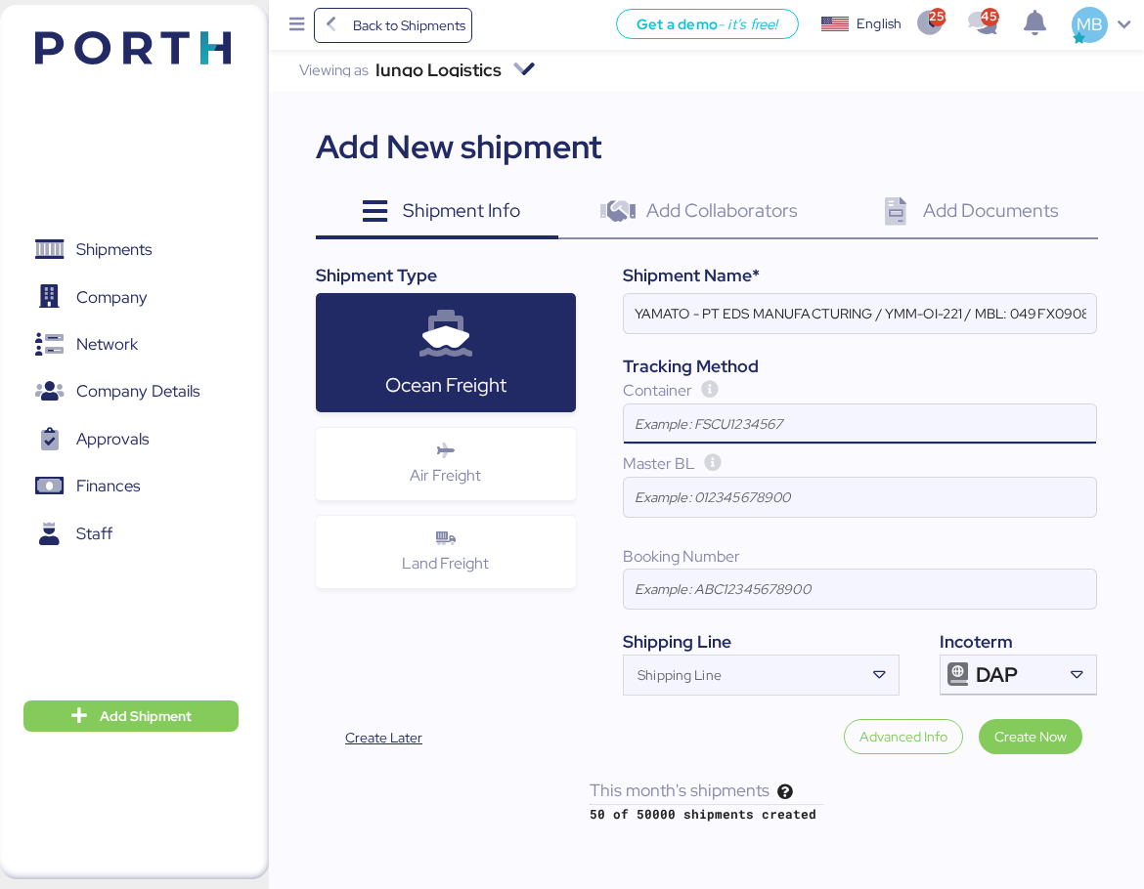
paste input "WHSU2292464"
type input "WHSU2292464"
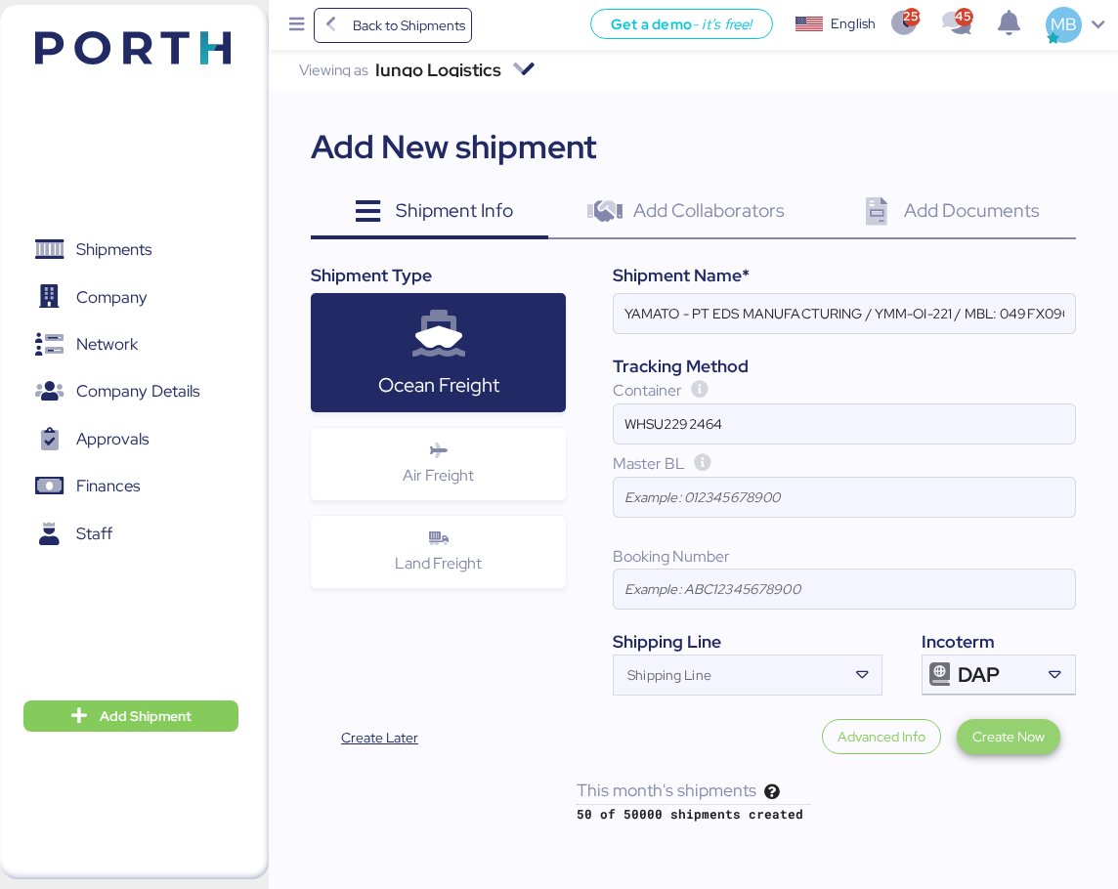
click at [1029, 723] on span "Create Now" at bounding box center [1009, 736] width 72 height 27
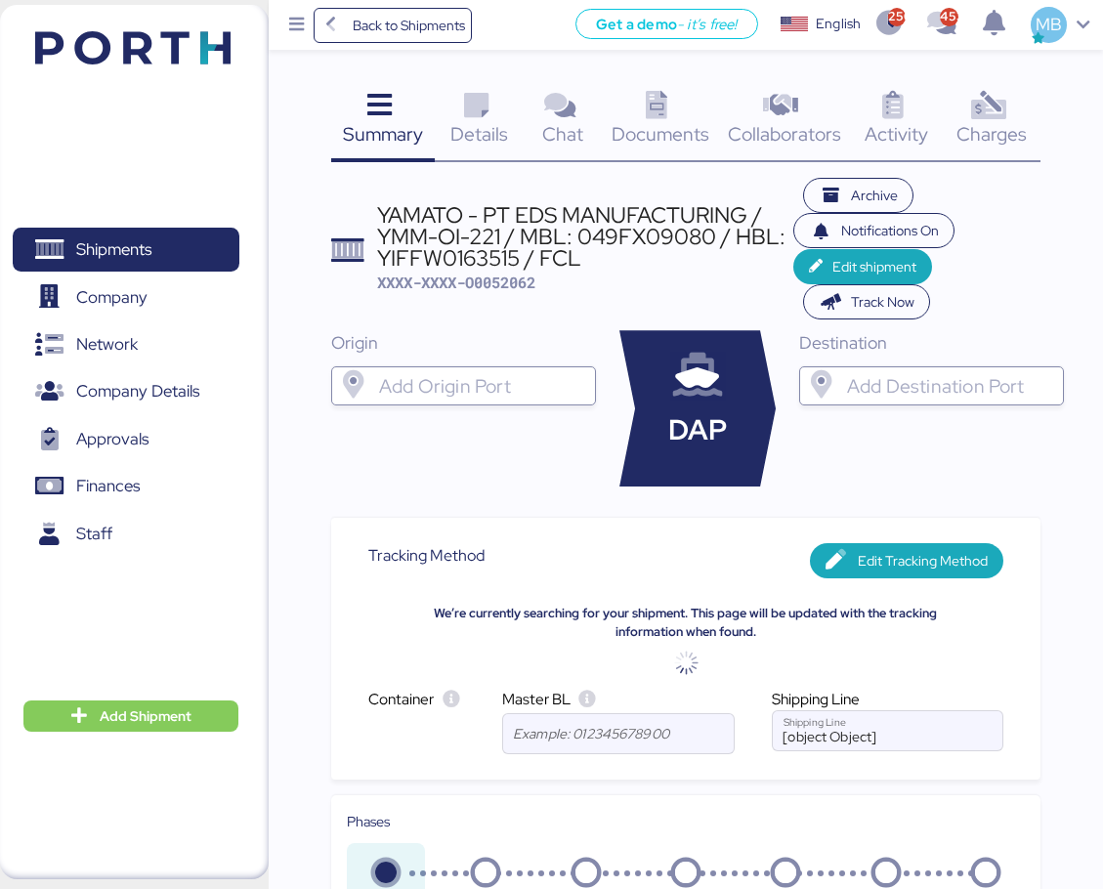
click at [919, 385] on input "search" at bounding box center [950, 385] width 212 height 23
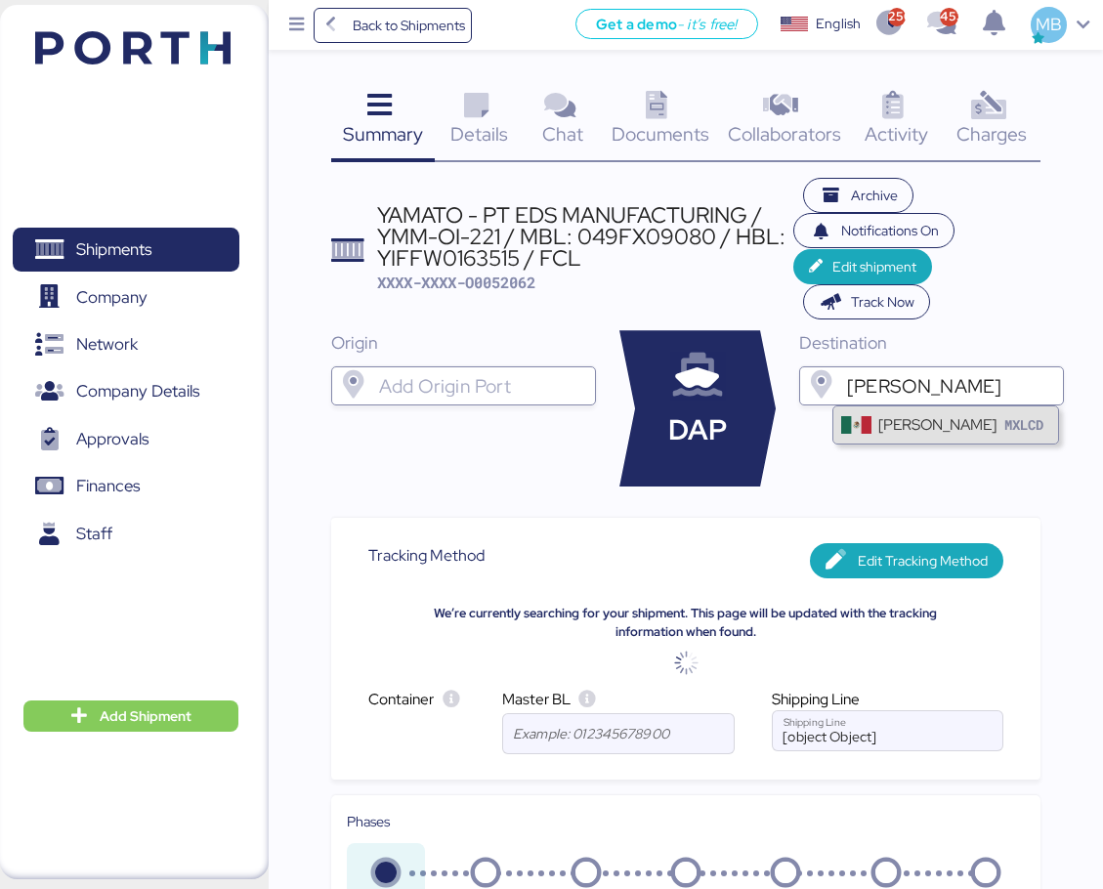
type input "[PERSON_NAME]"
click at [926, 426] on div "[PERSON_NAME]" at bounding box center [938, 424] width 118 height 22
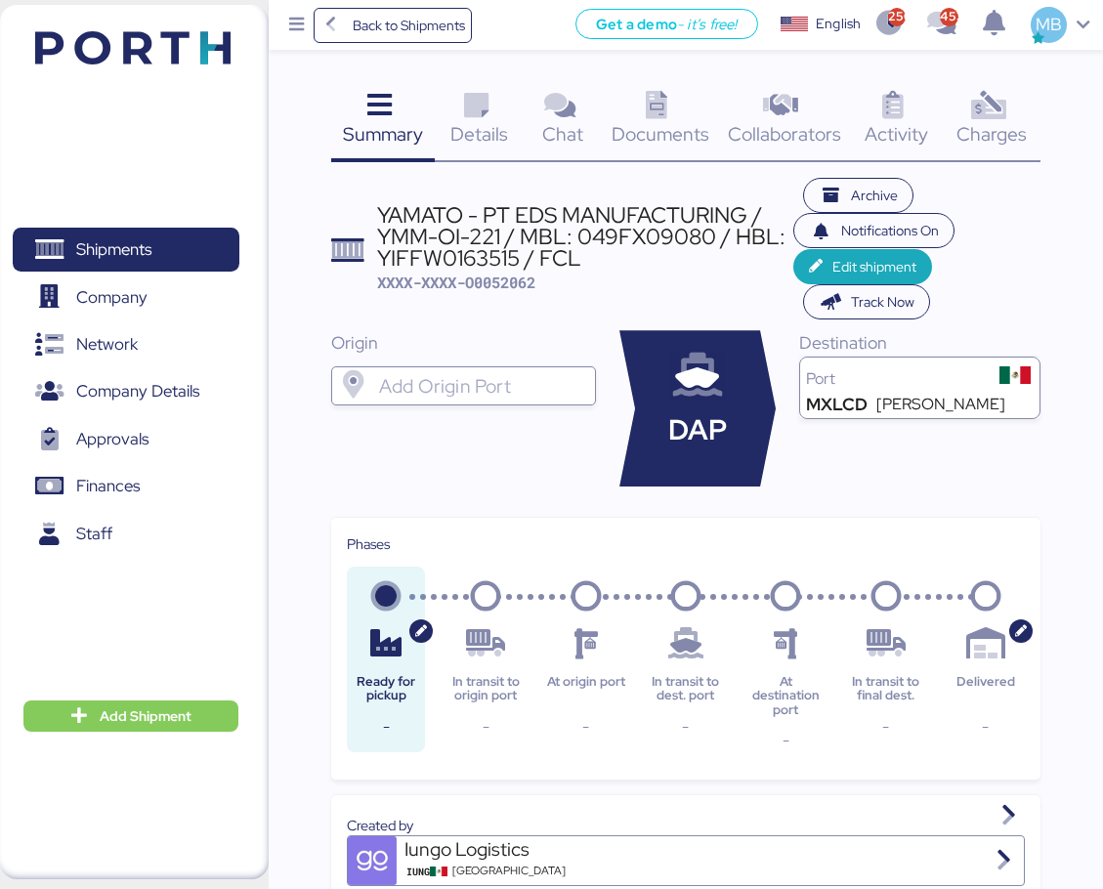
click at [483, 121] on span "Details" at bounding box center [480, 133] width 58 height 25
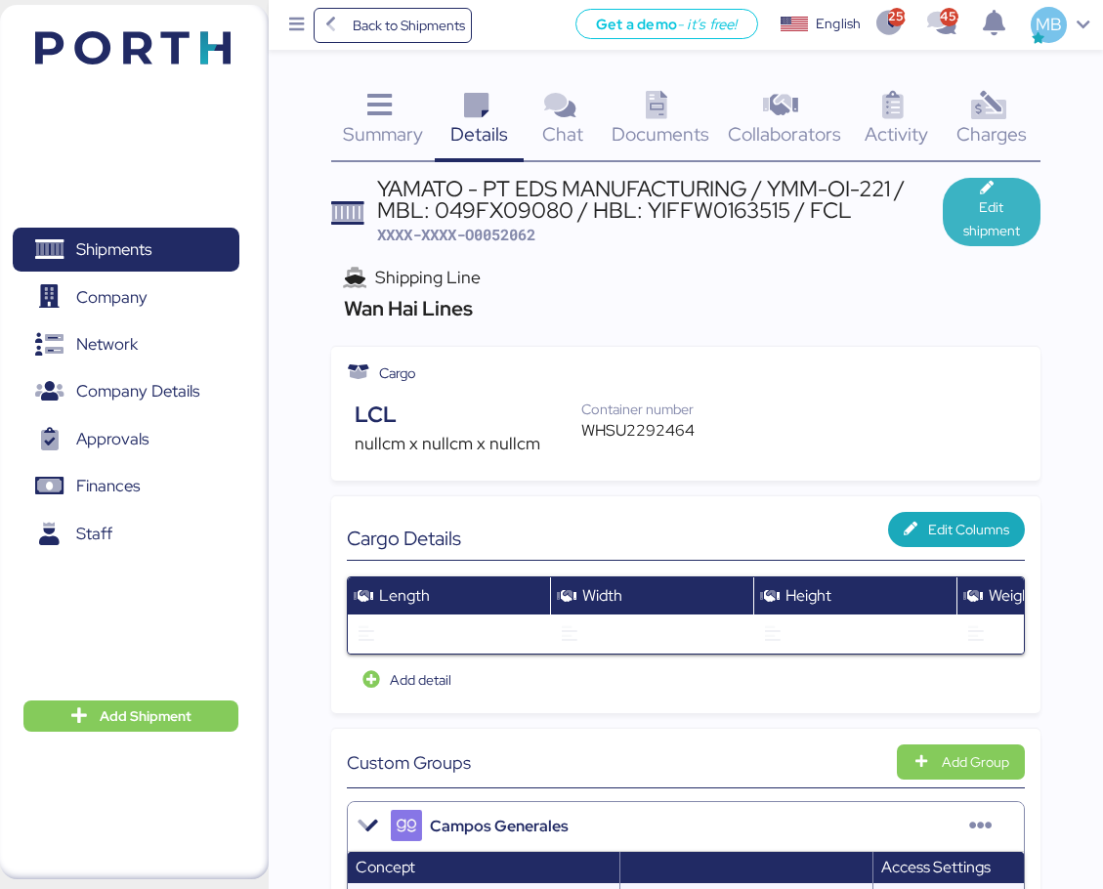
click at [980, 215] on span "Edit shipment" at bounding box center [992, 218] width 66 height 47
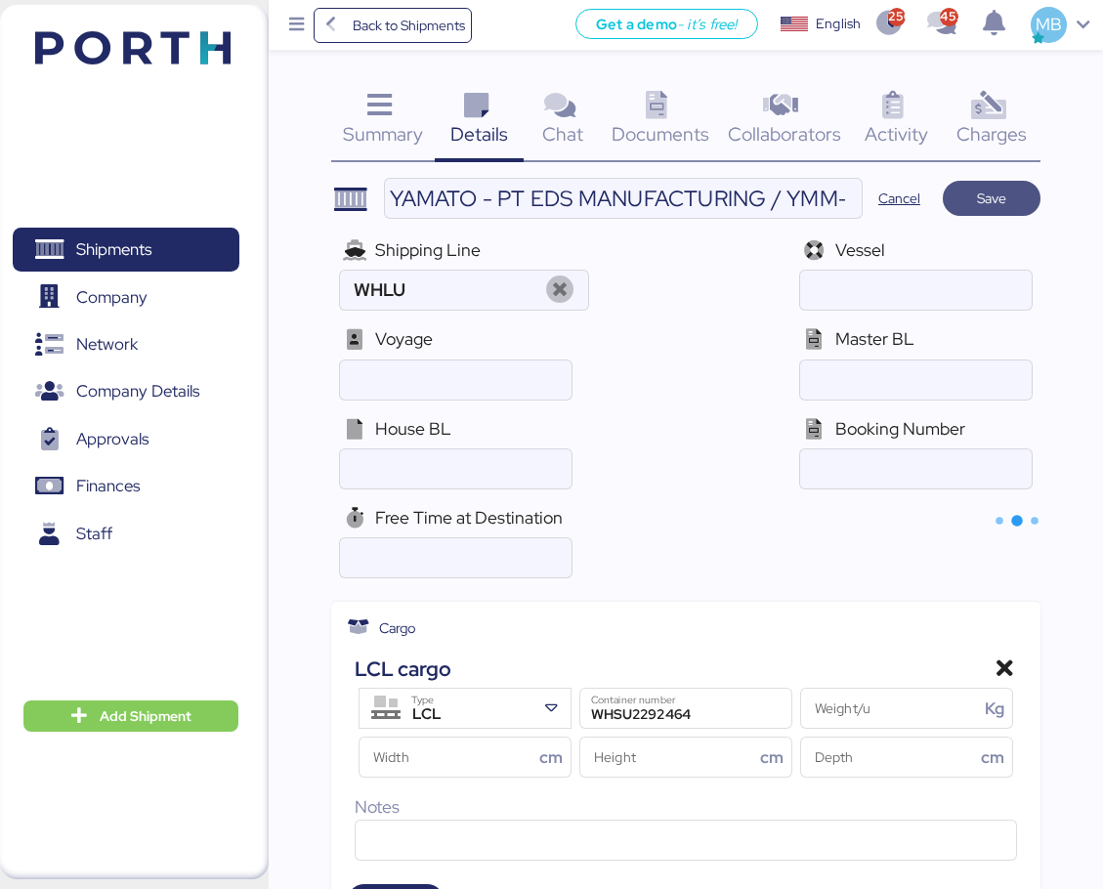
type input "Wan Hai Lines"
click at [523, 705] on div "LCL" at bounding box center [468, 715] width 135 height 25
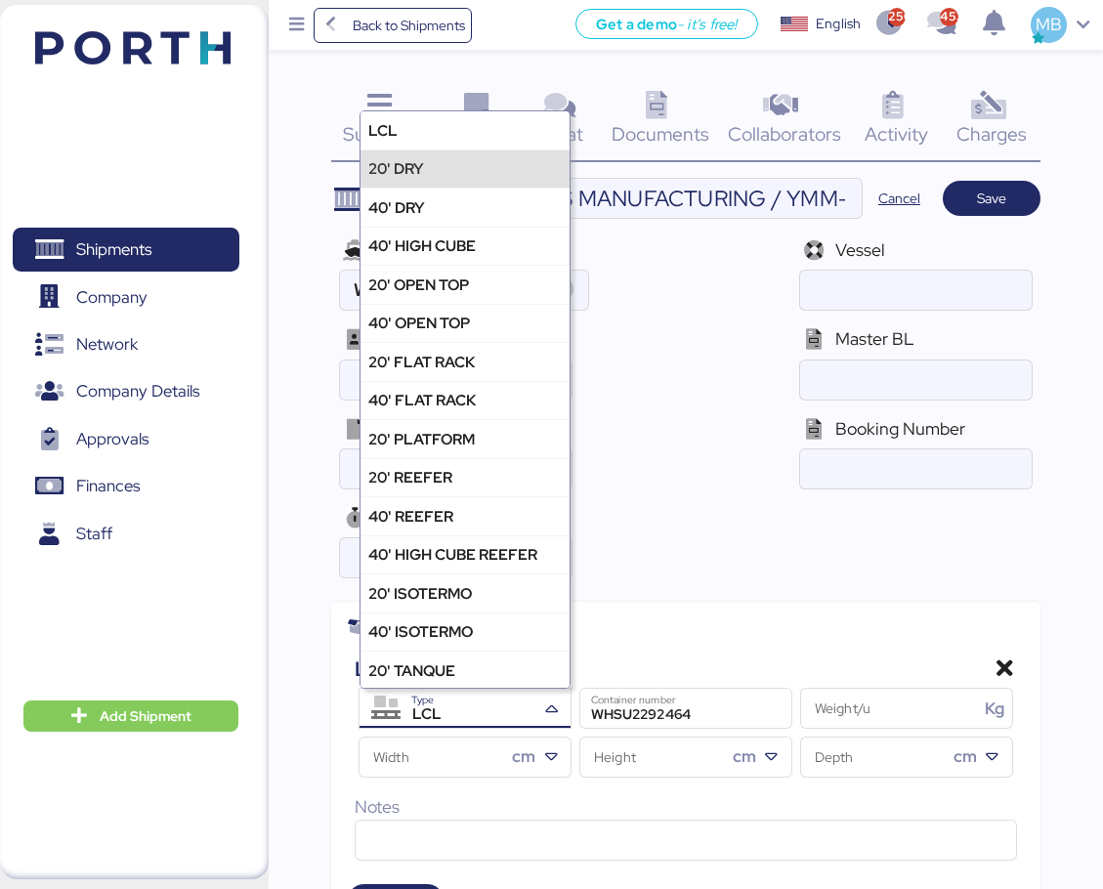
click at [468, 166] on div "20' DRY" at bounding box center [465, 169] width 209 height 38
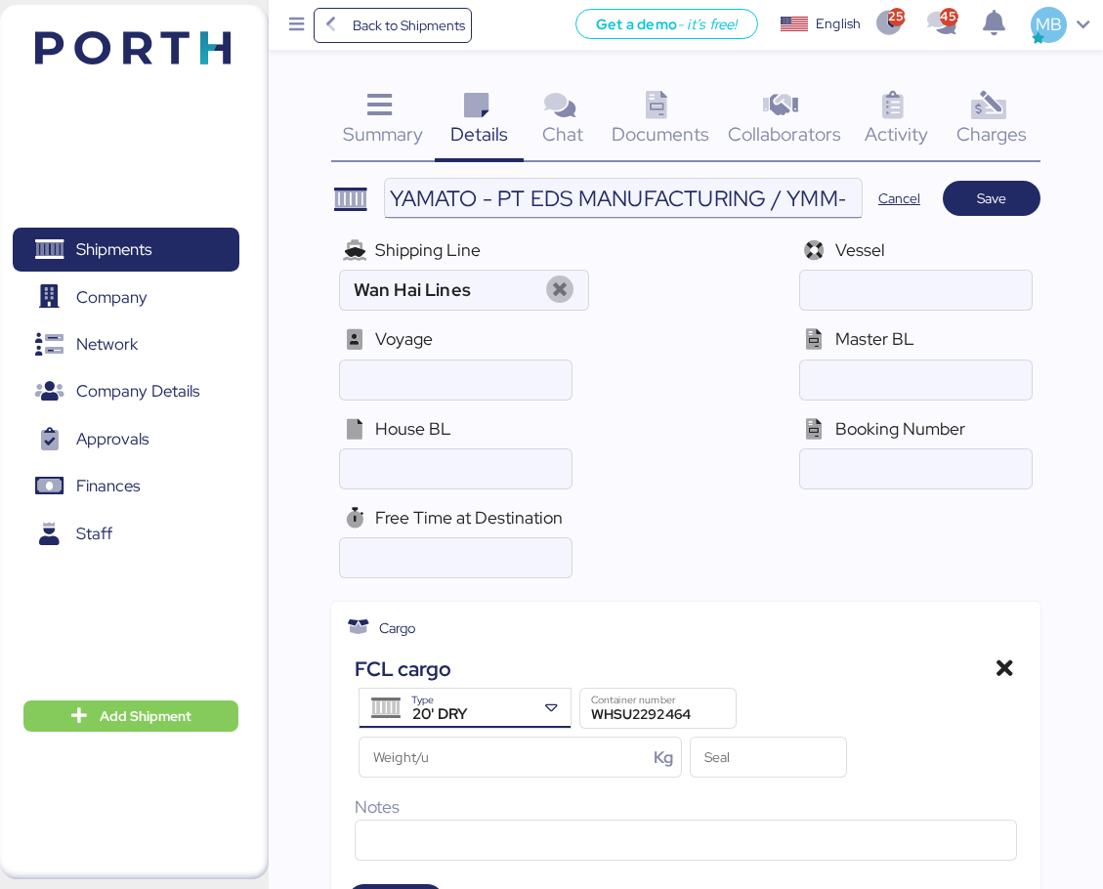
click at [729, 204] on input "YAMATO - PT EDS MANUFACTURING / YMM-OI-221 / MBL: 049FX09080 / HBL: YIFFW016351…" at bounding box center [623, 198] width 477 height 39
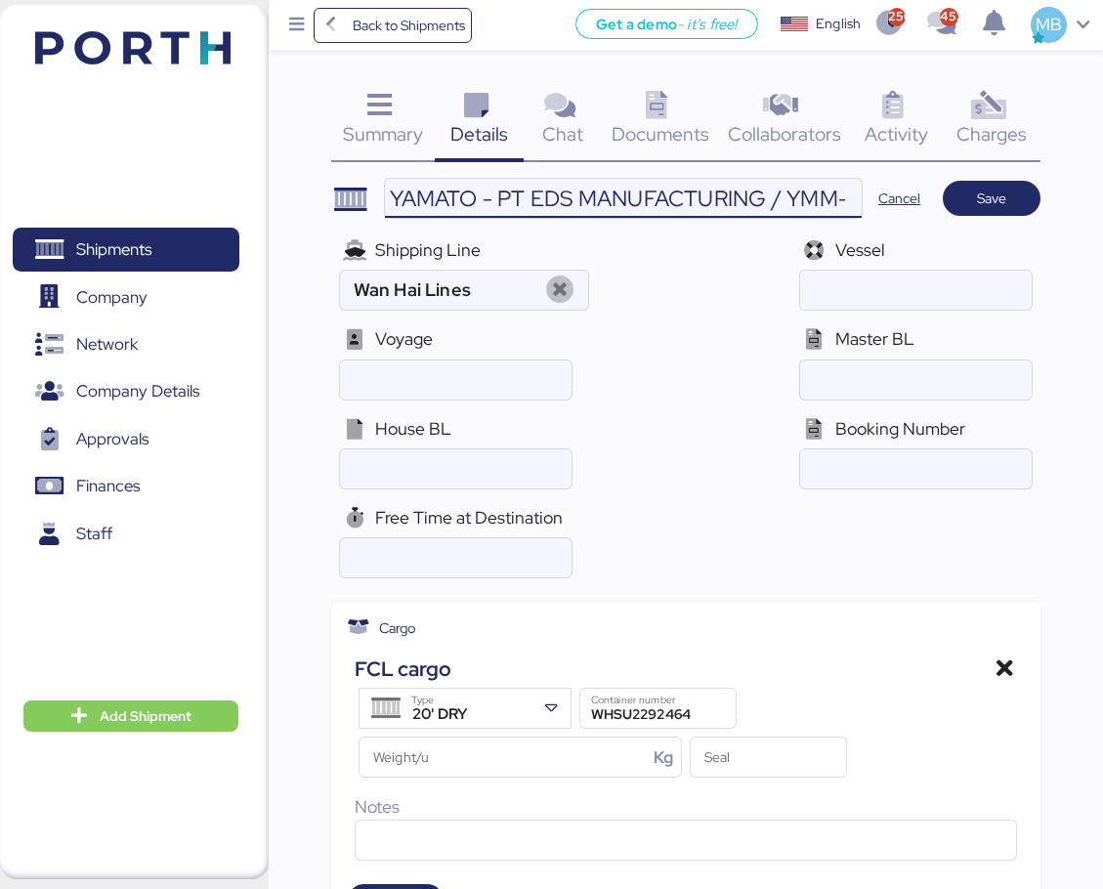
scroll to position [0, 569]
click at [699, 199] on input "YAMATO - PT EDS MANUFACTURING / YMM-OI-221 / MBL: 049FX09080 / HBL: YIFFW016351…" at bounding box center [623, 198] width 477 height 39
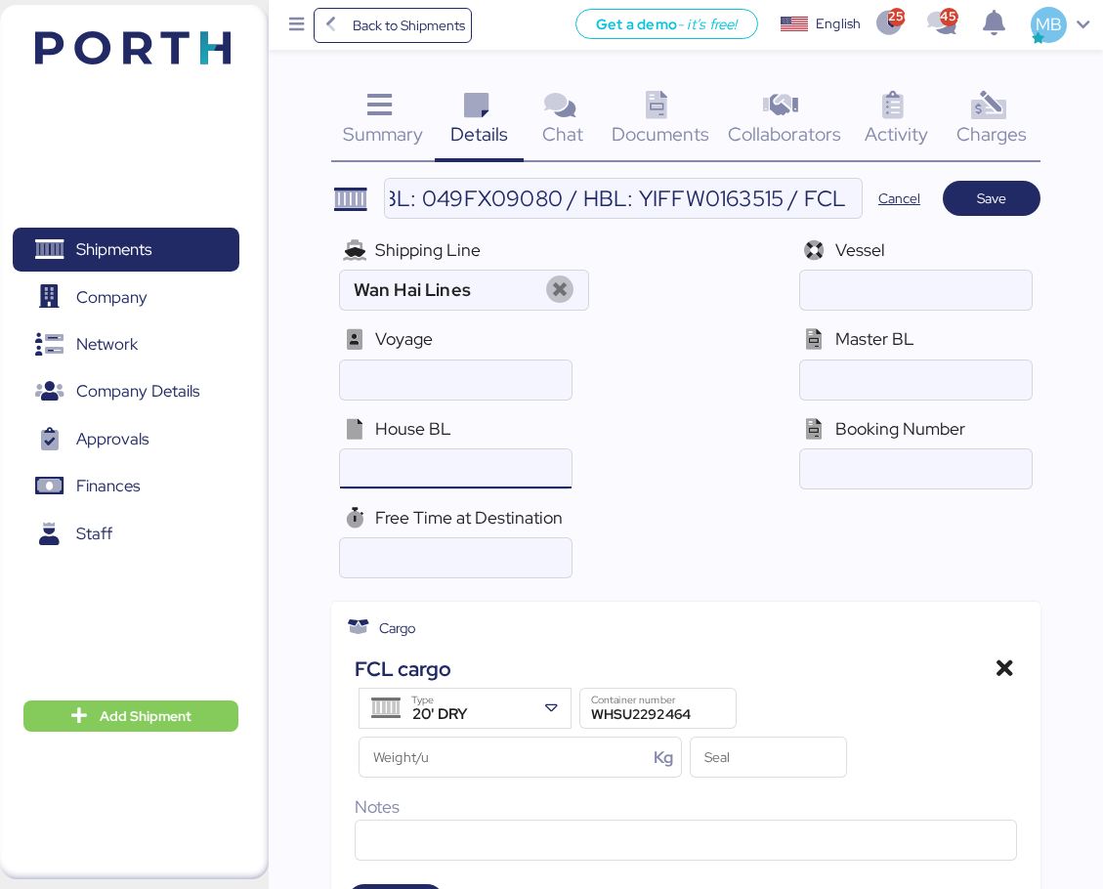
click at [512, 462] on input "ocean" at bounding box center [456, 469] width 232 height 39
paste input "YIFFW0163515"
type input "YIFFW0163515"
click at [767, 191] on input "YAMATO - PT EDS MANUFACTURING / YMM-OI-221 / MBL: 049FX09080 / HBL: YIFFW016351…" at bounding box center [623, 198] width 477 height 39
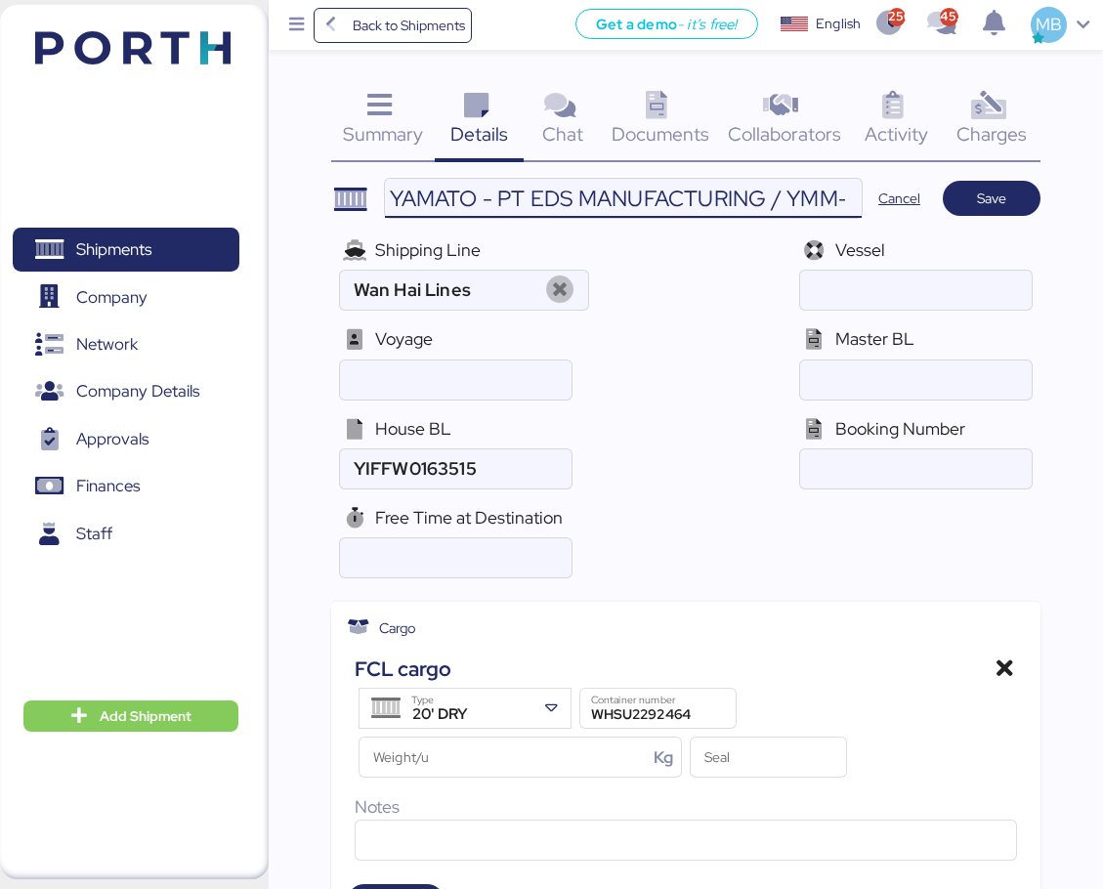
scroll to position [0, 569]
click at [534, 200] on input "YAMATO - PT EDS MANUFACTURING / YMM-OI-221 / MBL: 049FX09080 / HBL: YIFFW016351…" at bounding box center [623, 198] width 477 height 39
click at [868, 300] on input "ocean" at bounding box center [917, 290] width 232 height 39
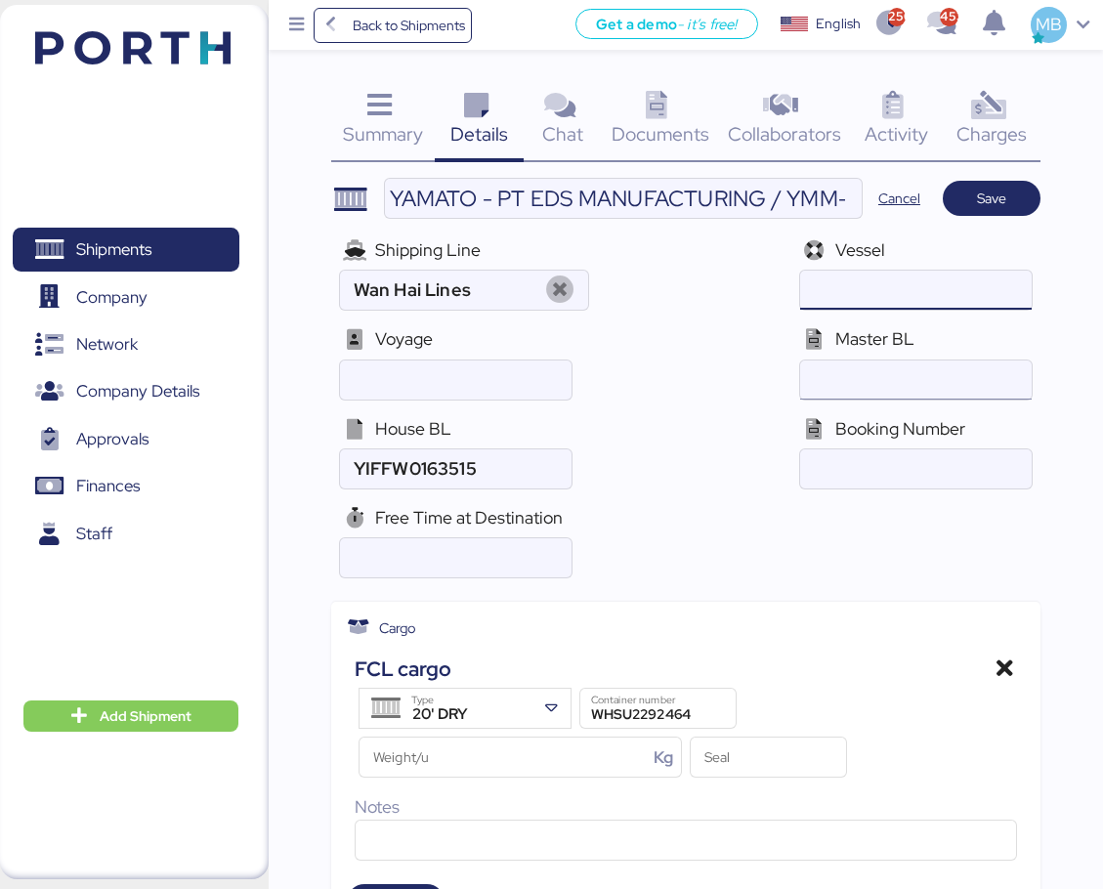
click at [899, 387] on input "ocean" at bounding box center [917, 380] width 232 height 39
paste input "049FX09080"
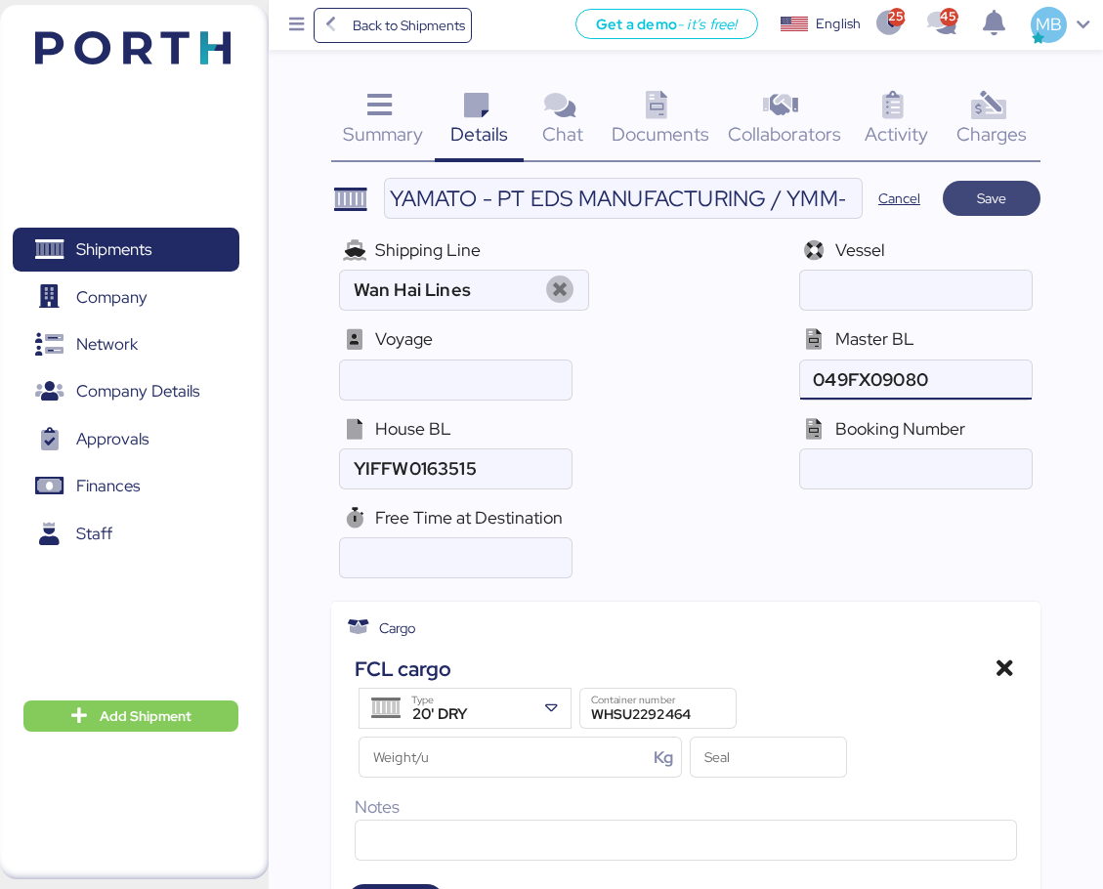
type input "049FX09080"
click at [1020, 192] on span "Save" at bounding box center [992, 198] width 66 height 27
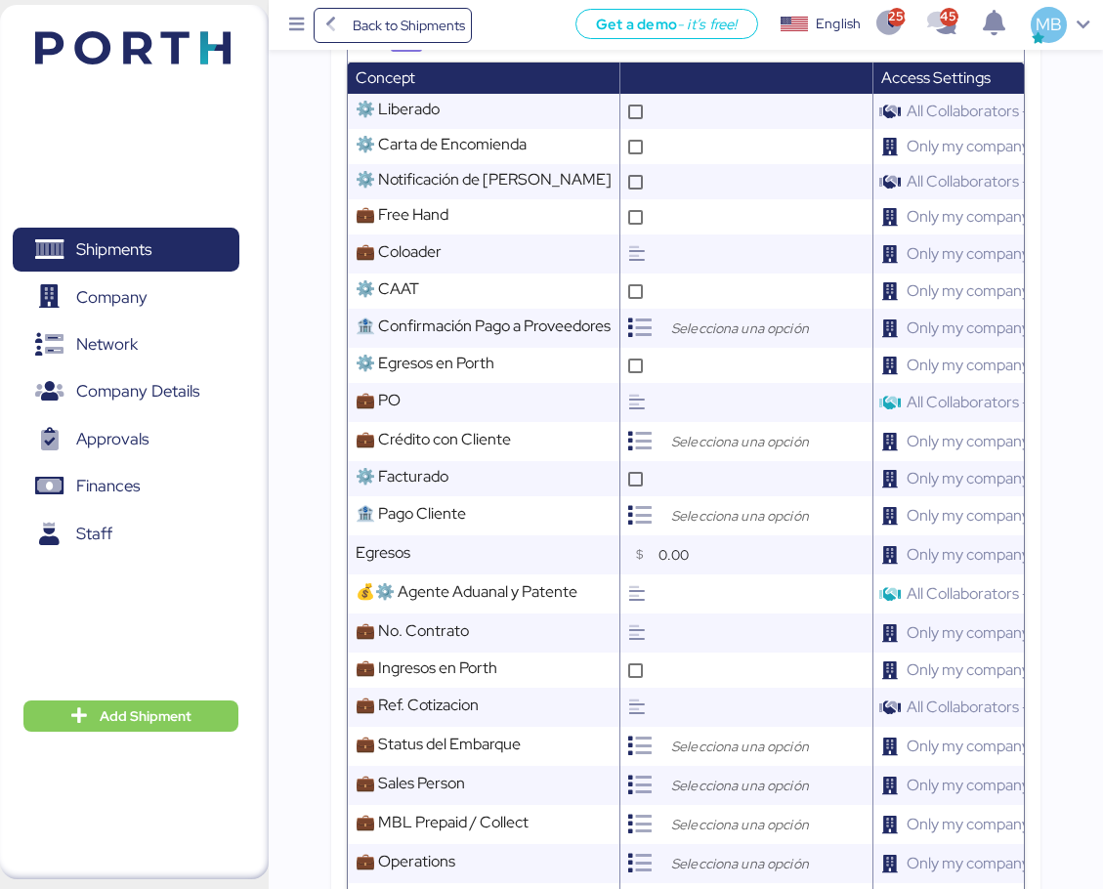
scroll to position [1368, 0]
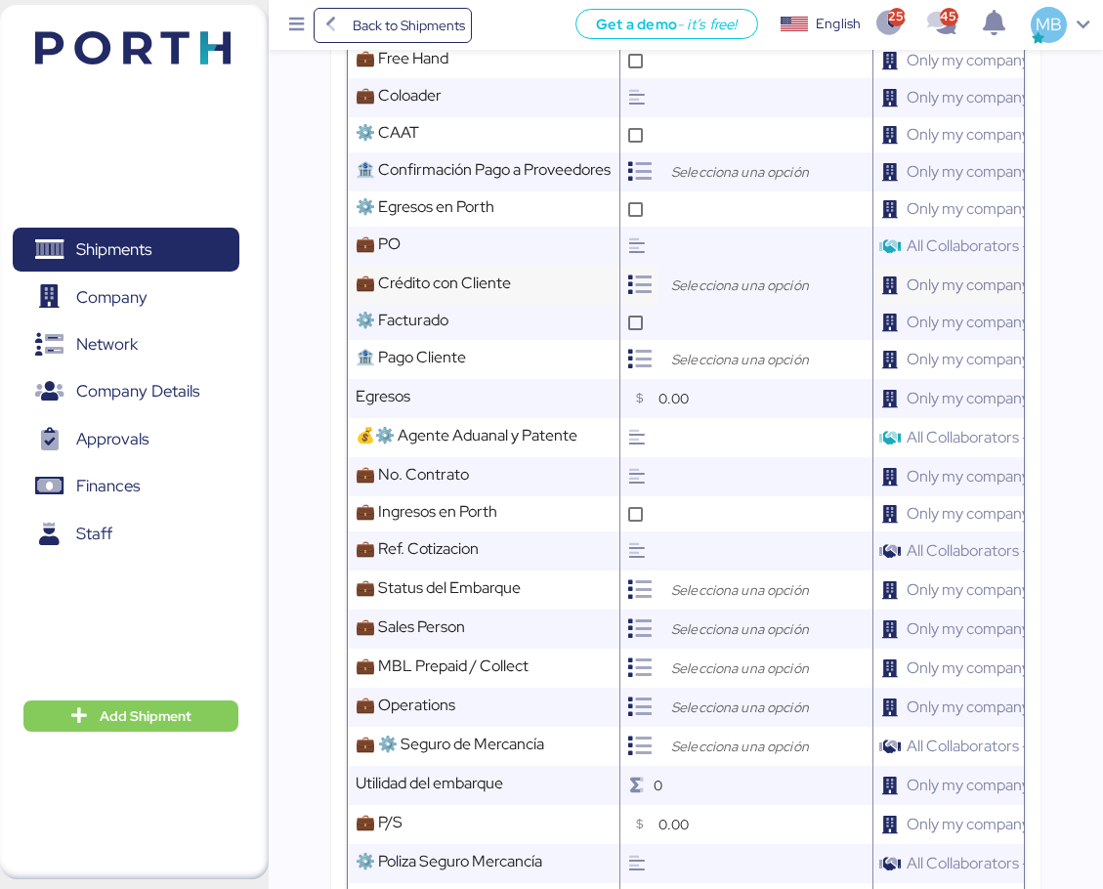
click at [724, 293] on input "search" at bounding box center [770, 285] width 205 height 23
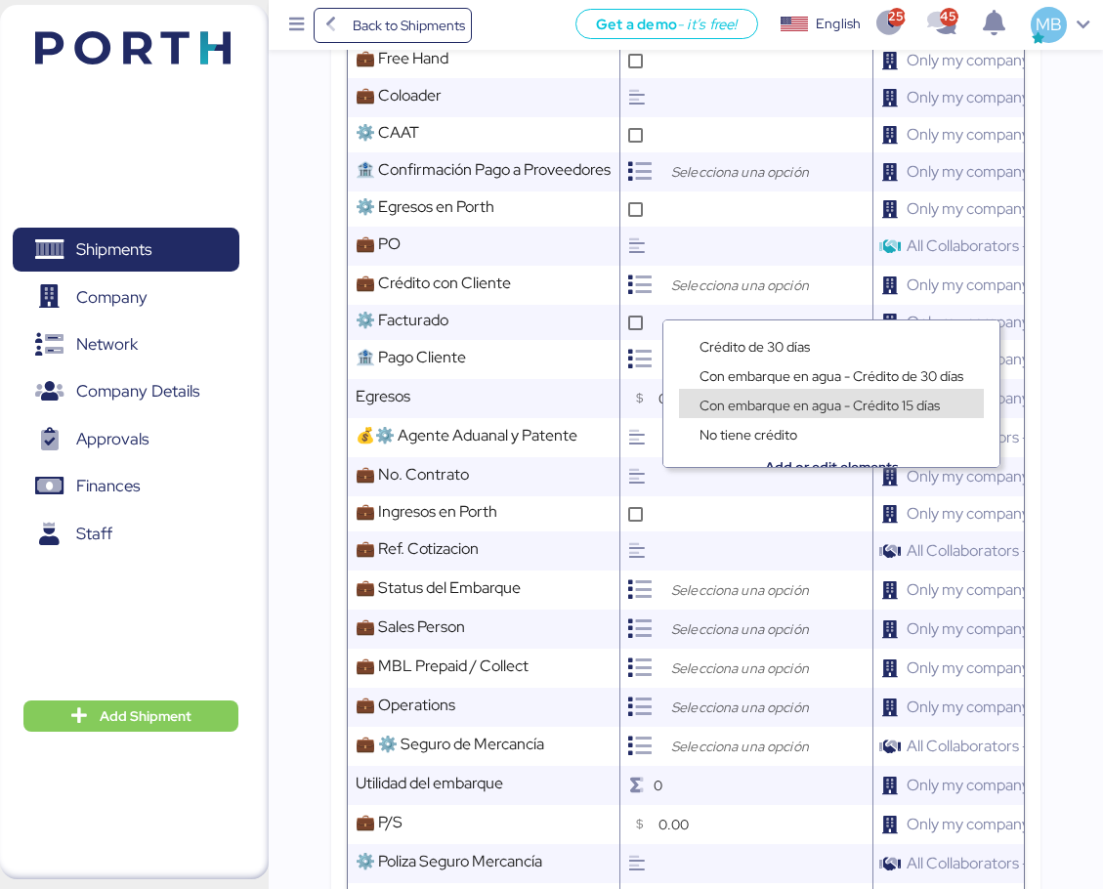
click at [879, 403] on span "Con embarque en agua - Crédito 15 días" at bounding box center [820, 406] width 240 height 18
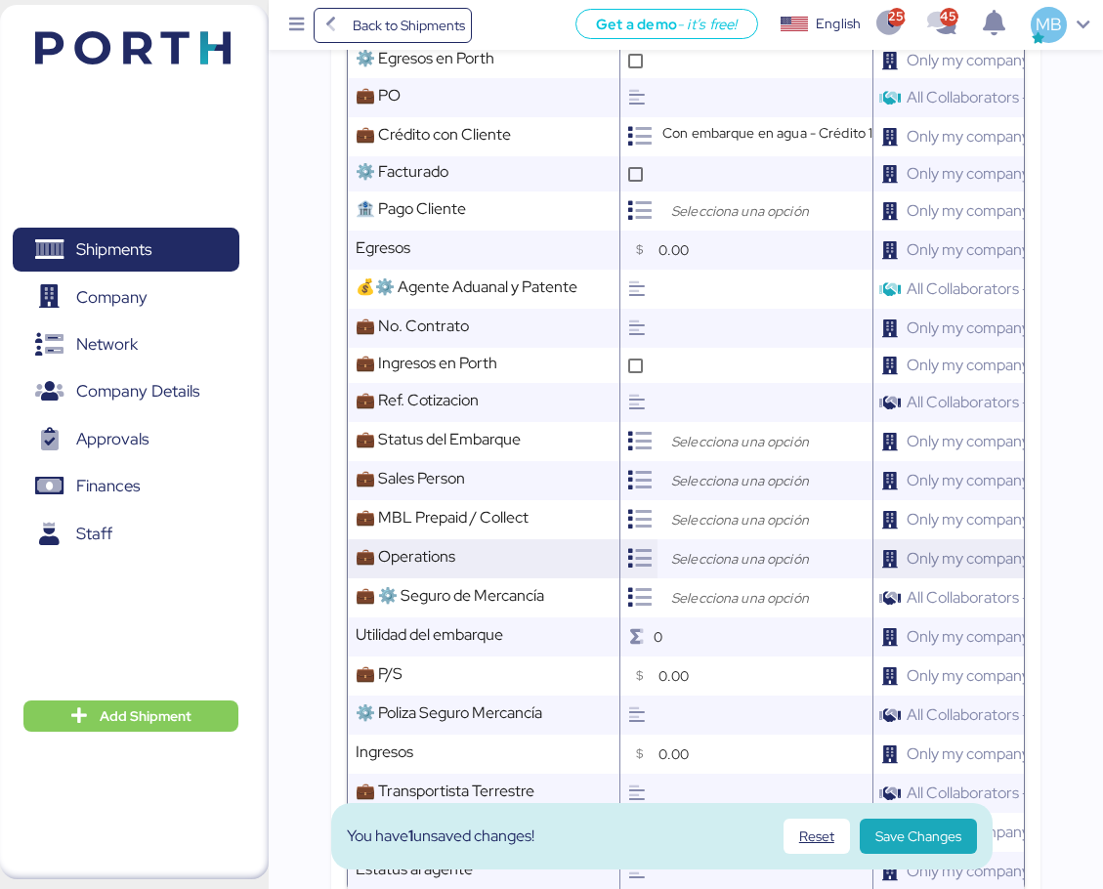
scroll to position [1564, 0]
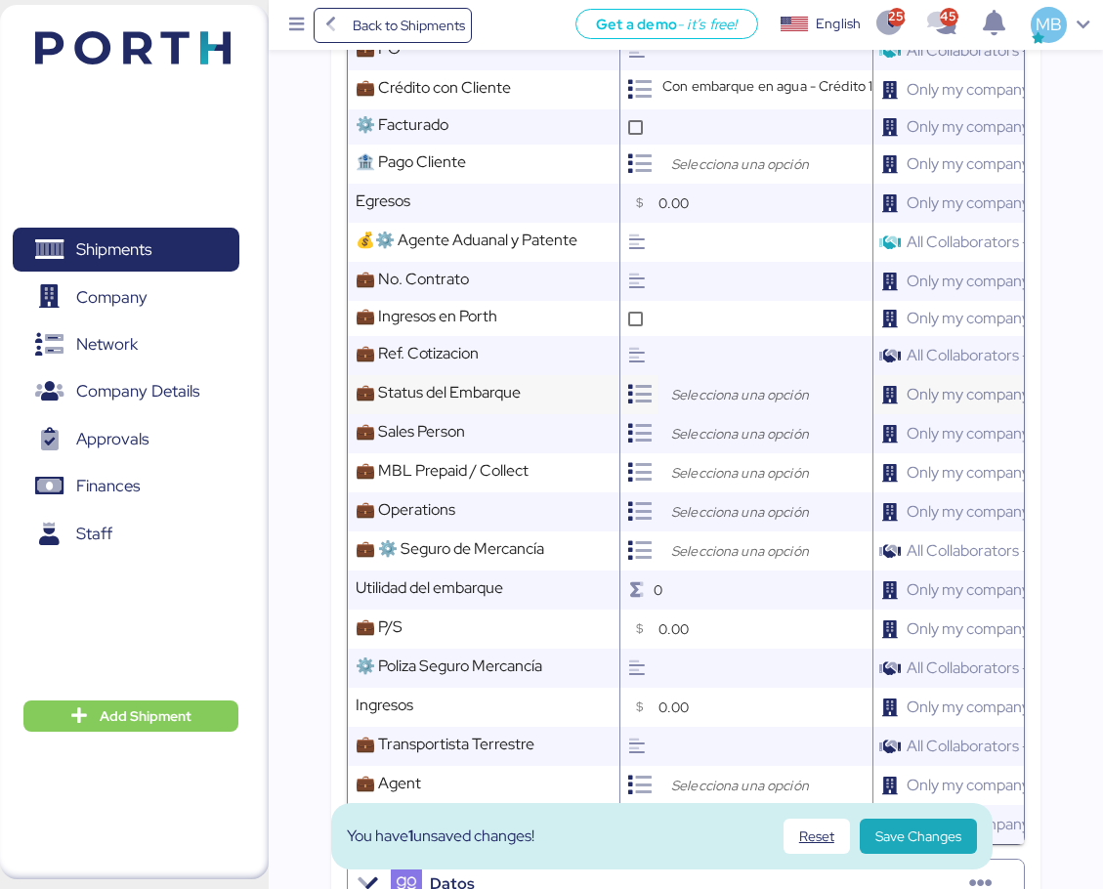
click at [723, 405] on input "search" at bounding box center [770, 394] width 205 height 23
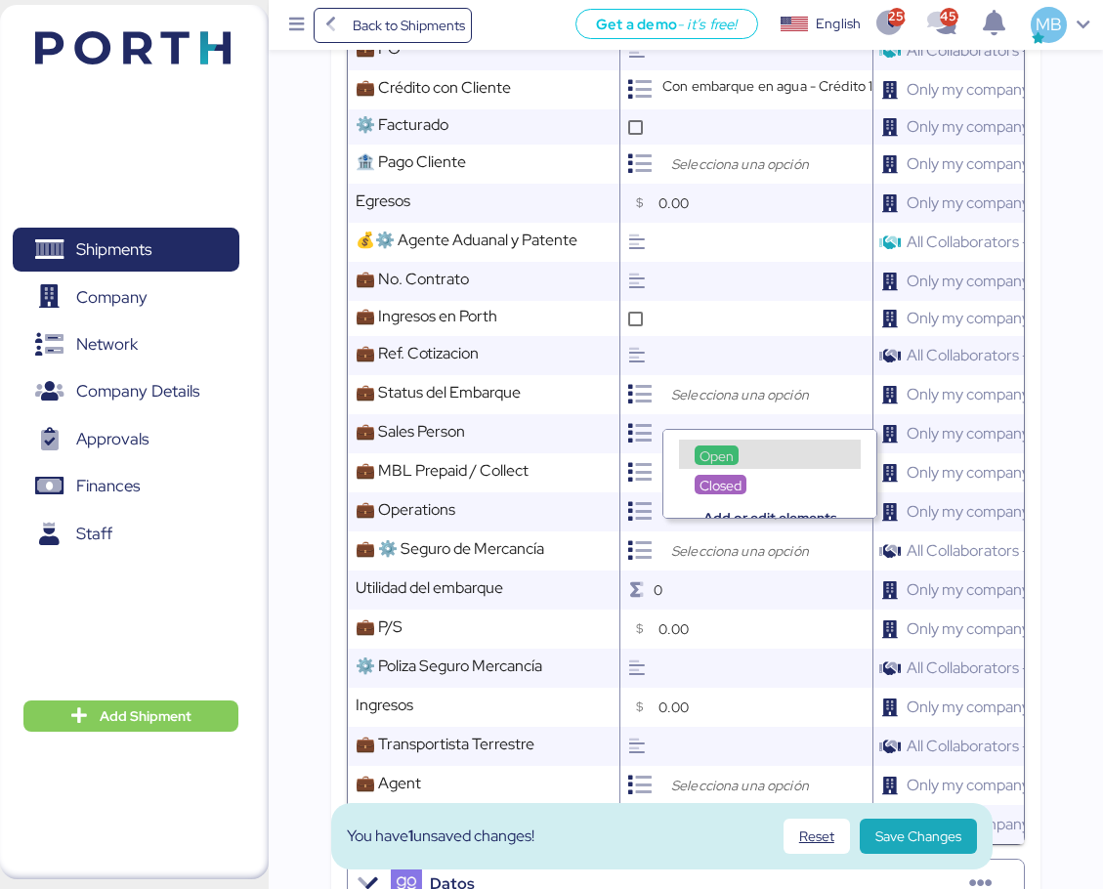
click at [729, 457] on span "Open" at bounding box center [717, 457] width 34 height 18
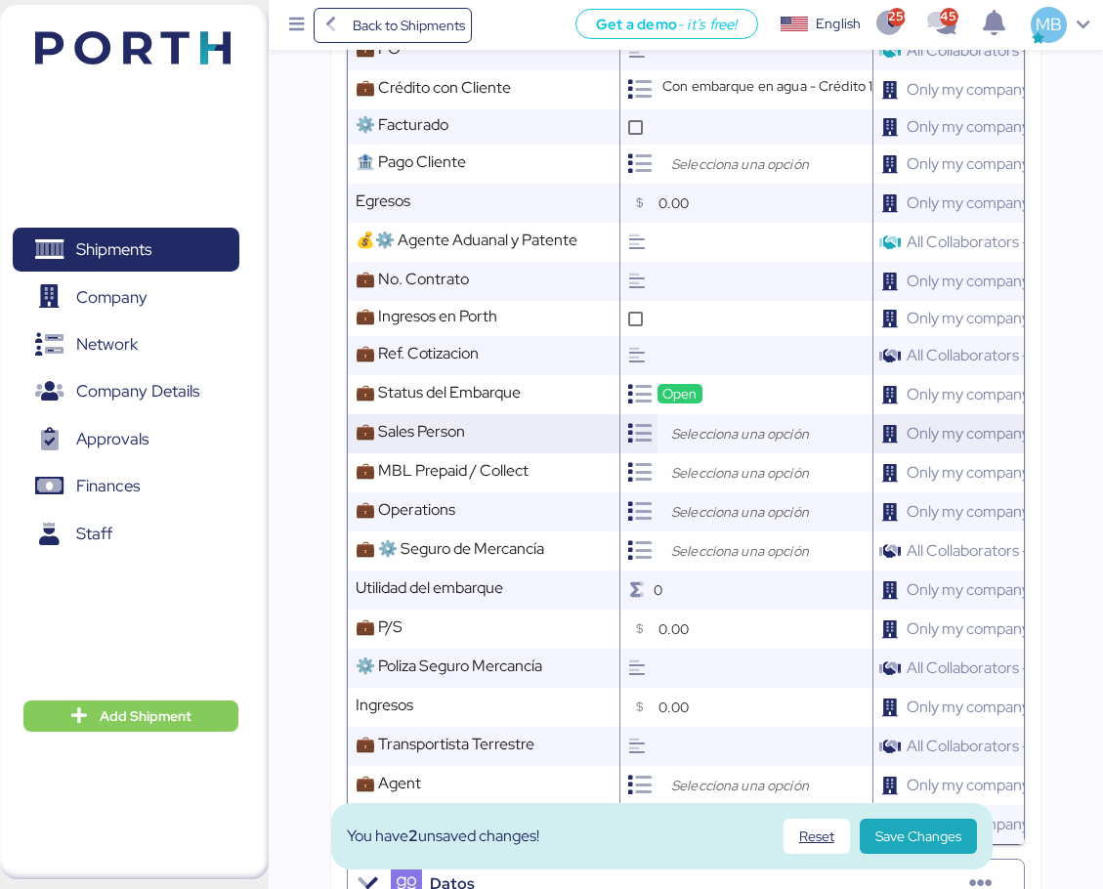
click at [716, 439] on input "search" at bounding box center [770, 433] width 205 height 23
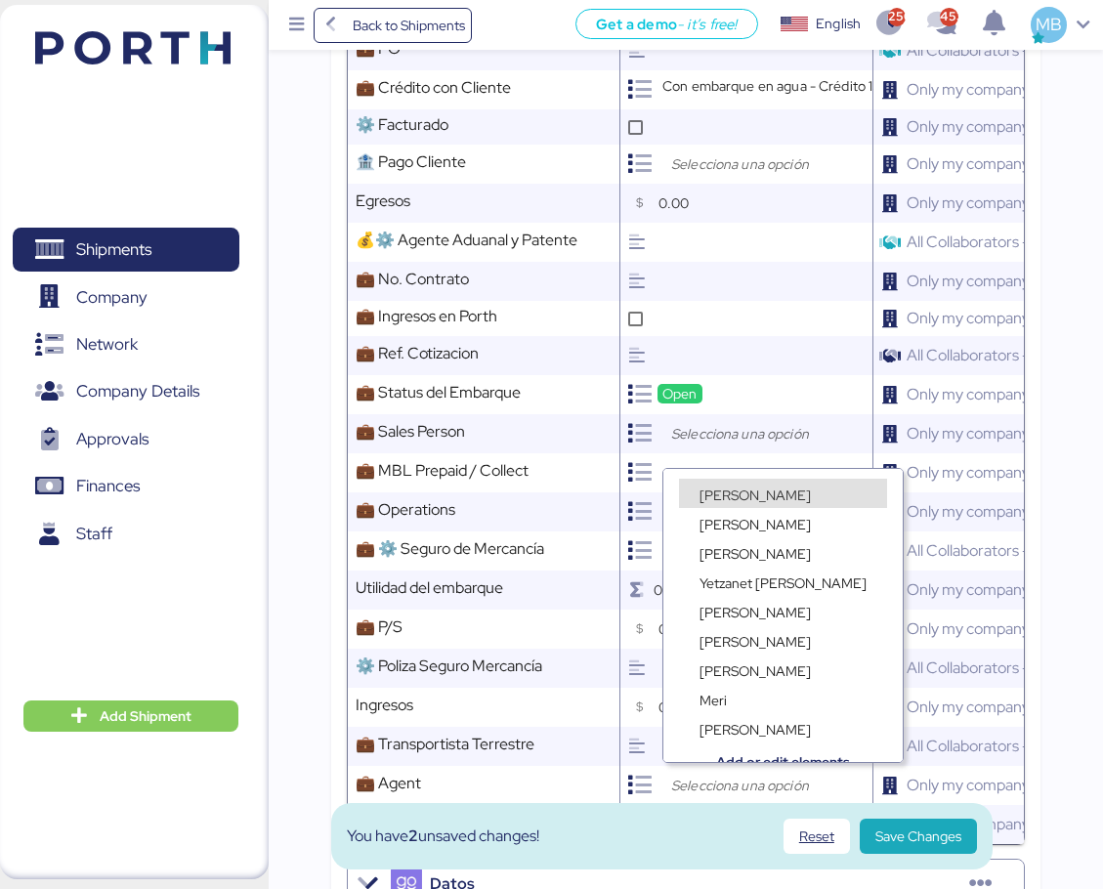
click at [728, 491] on span "[PERSON_NAME]" at bounding box center [755, 496] width 111 height 18
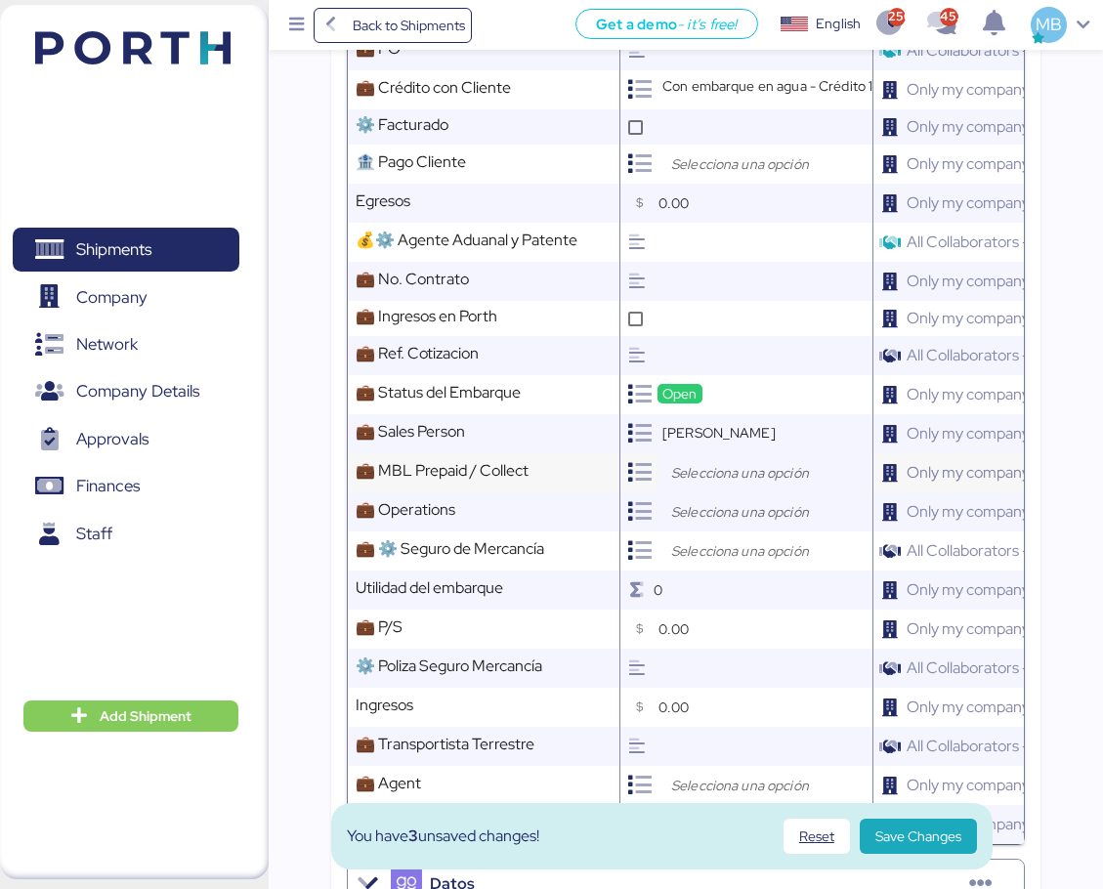
click at [692, 485] on input "search" at bounding box center [770, 472] width 205 height 23
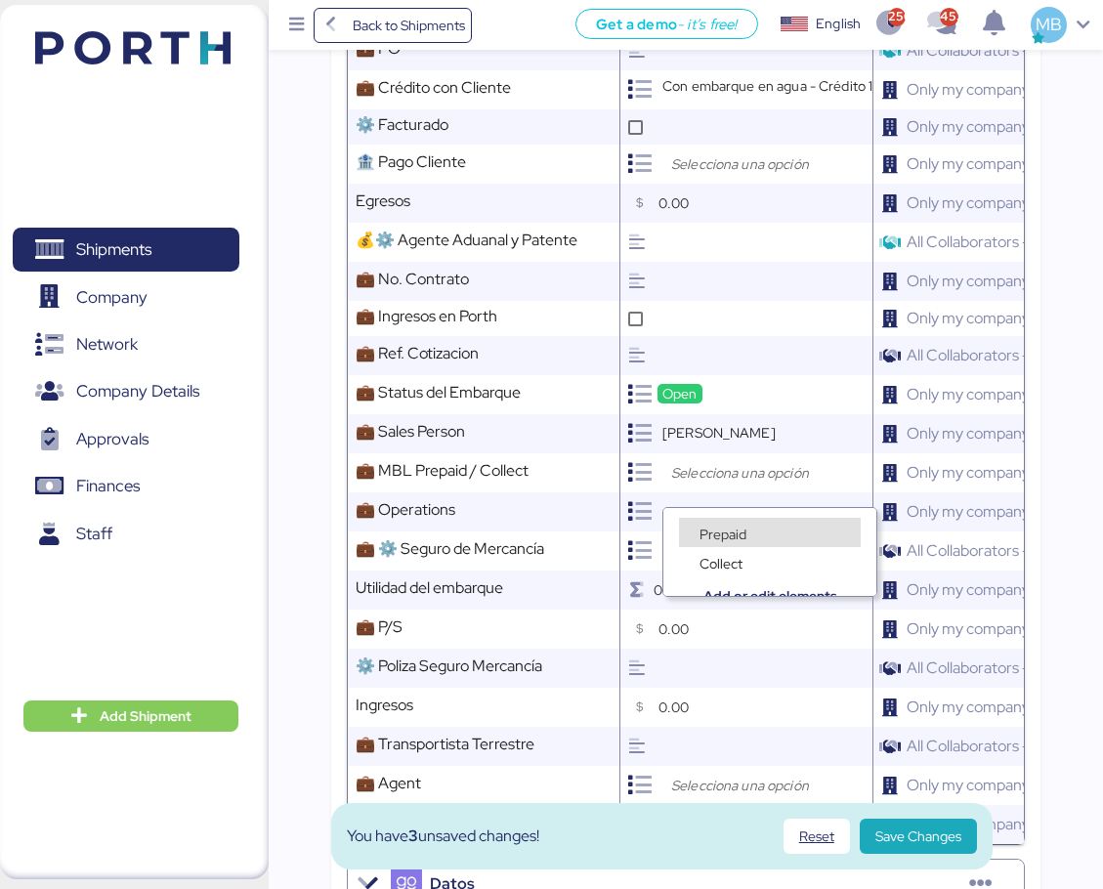
click at [707, 522] on div "Prepaid" at bounding box center [770, 532] width 182 height 29
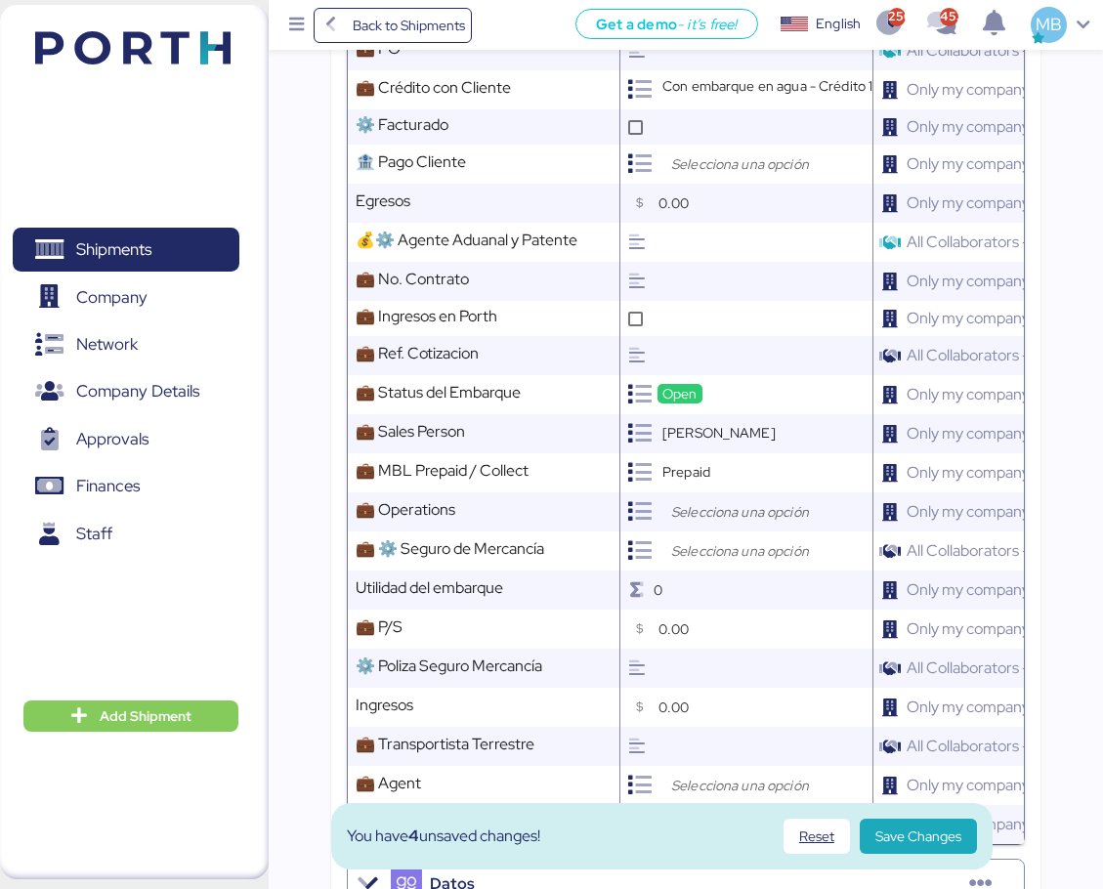
click at [704, 511] on div at bounding box center [765, 512] width 215 height 39
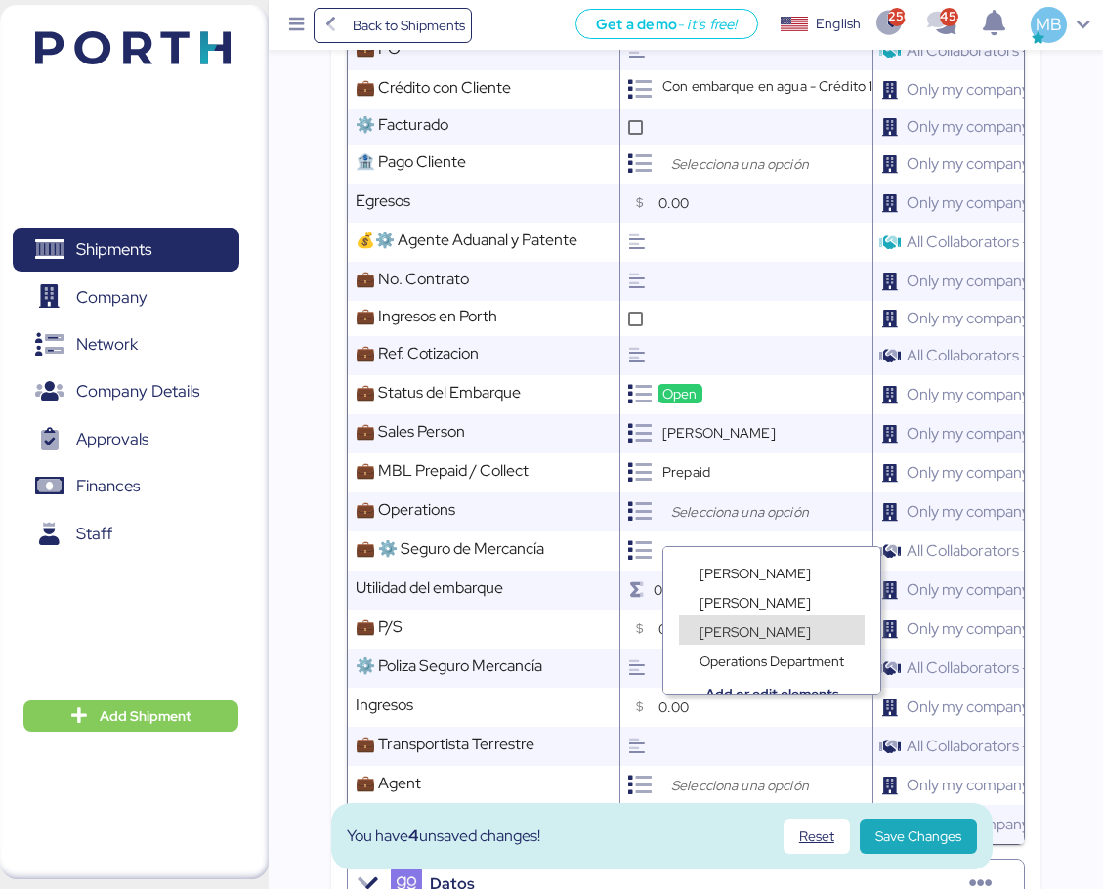
click at [747, 627] on span "[PERSON_NAME]" at bounding box center [755, 633] width 111 height 18
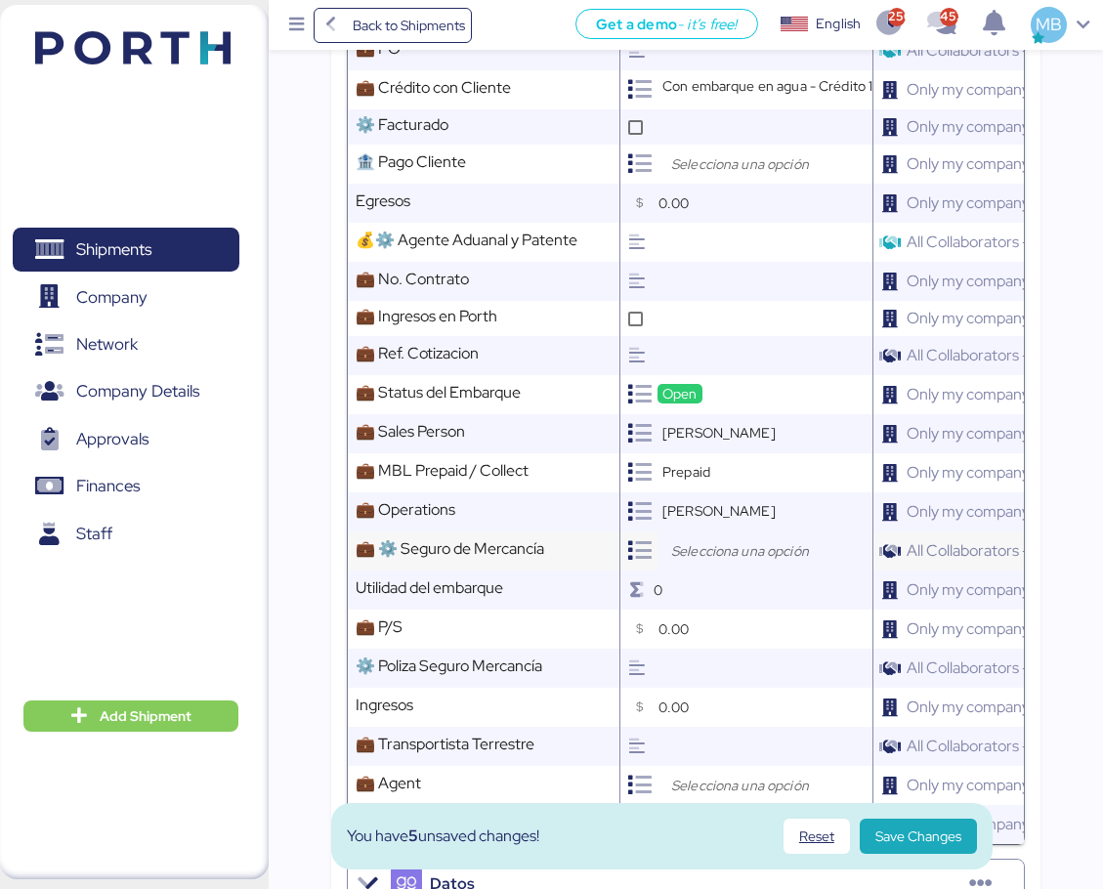
click at [712, 563] on input "search" at bounding box center [770, 551] width 205 height 23
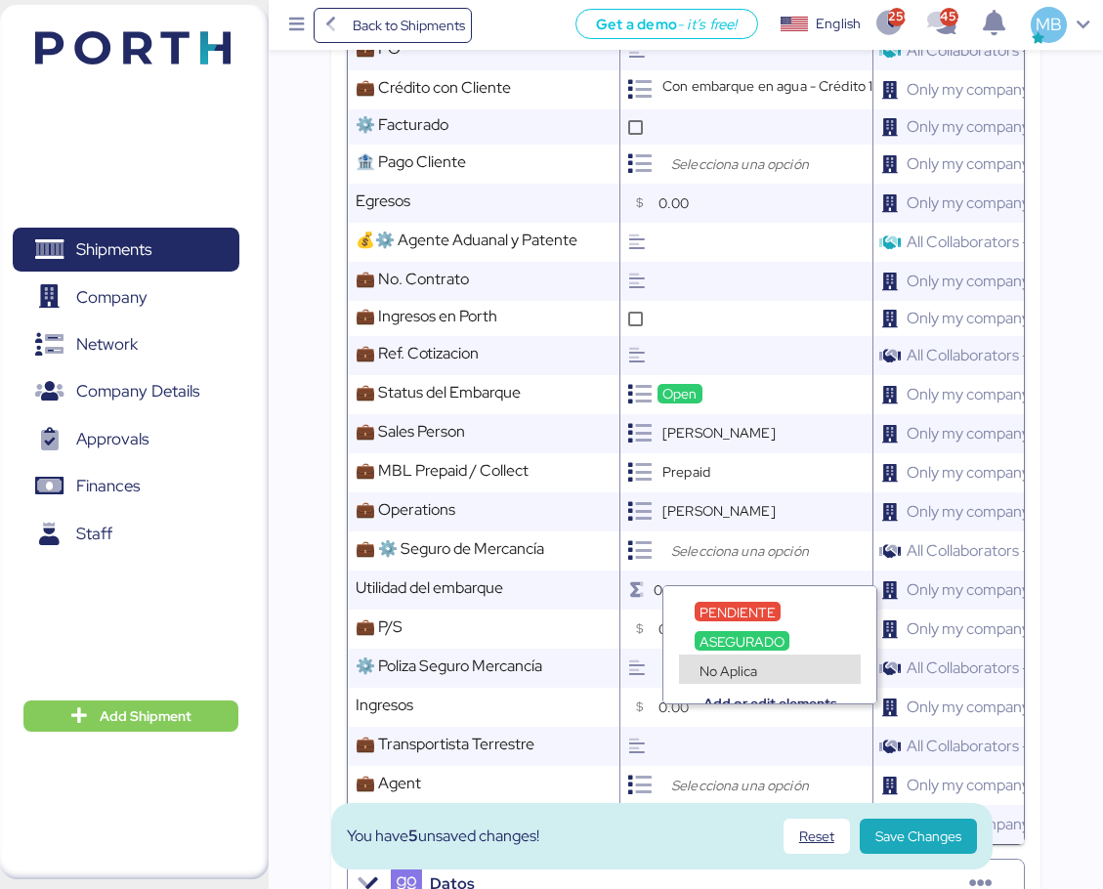
click at [758, 663] on div "No Aplica" at bounding box center [728, 671] width 67 height 20
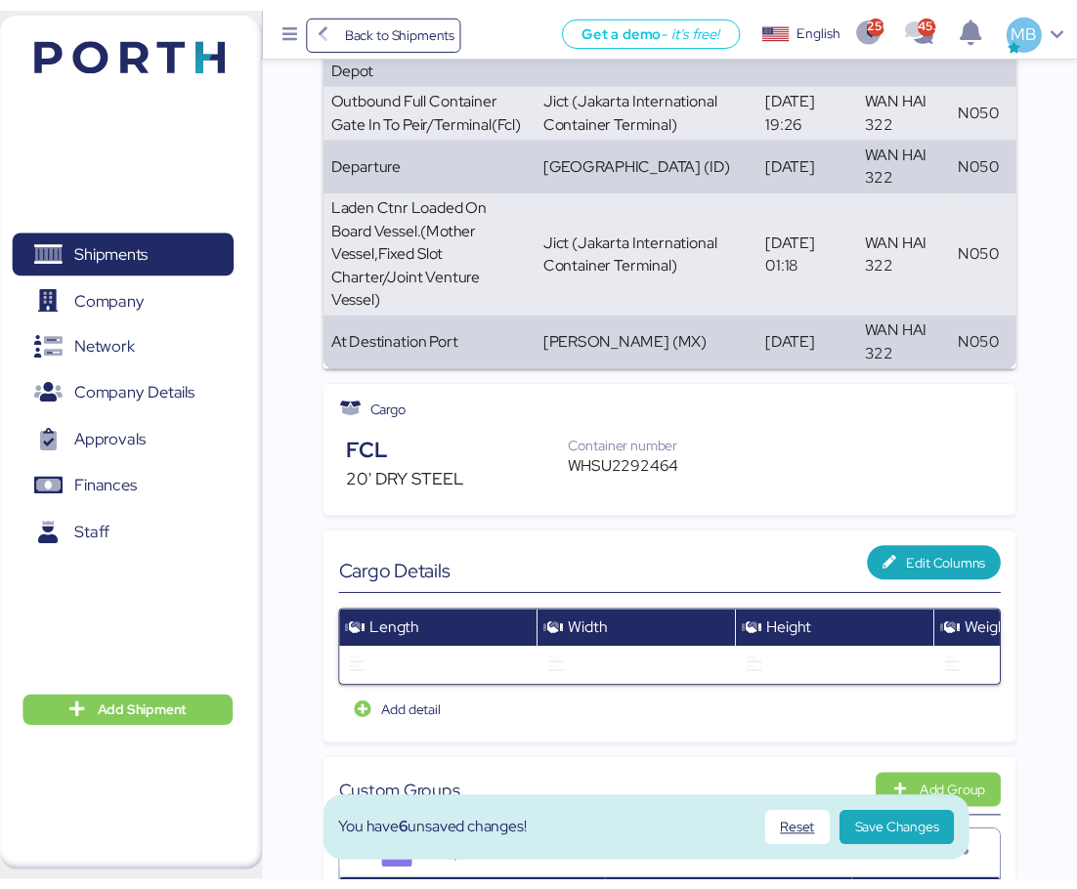
scroll to position [0, 0]
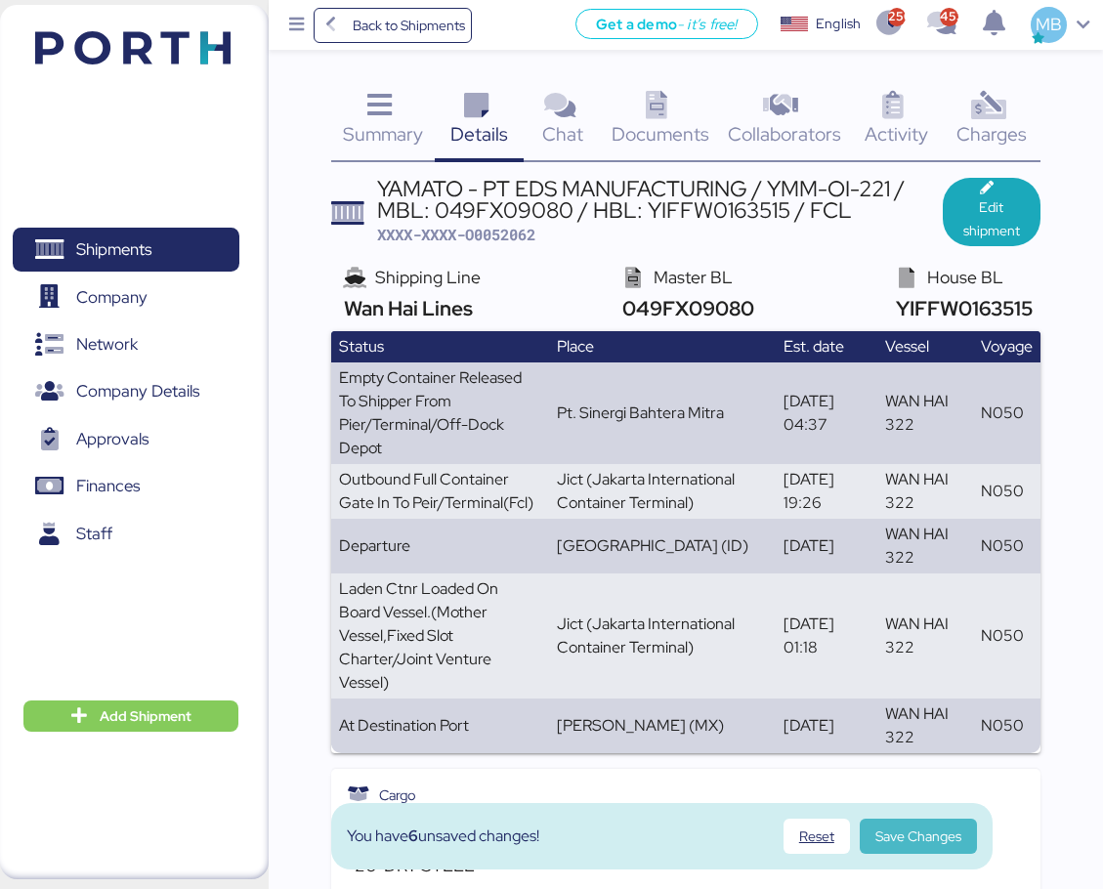
click at [935, 840] on span "Save Changes" at bounding box center [919, 836] width 86 height 23
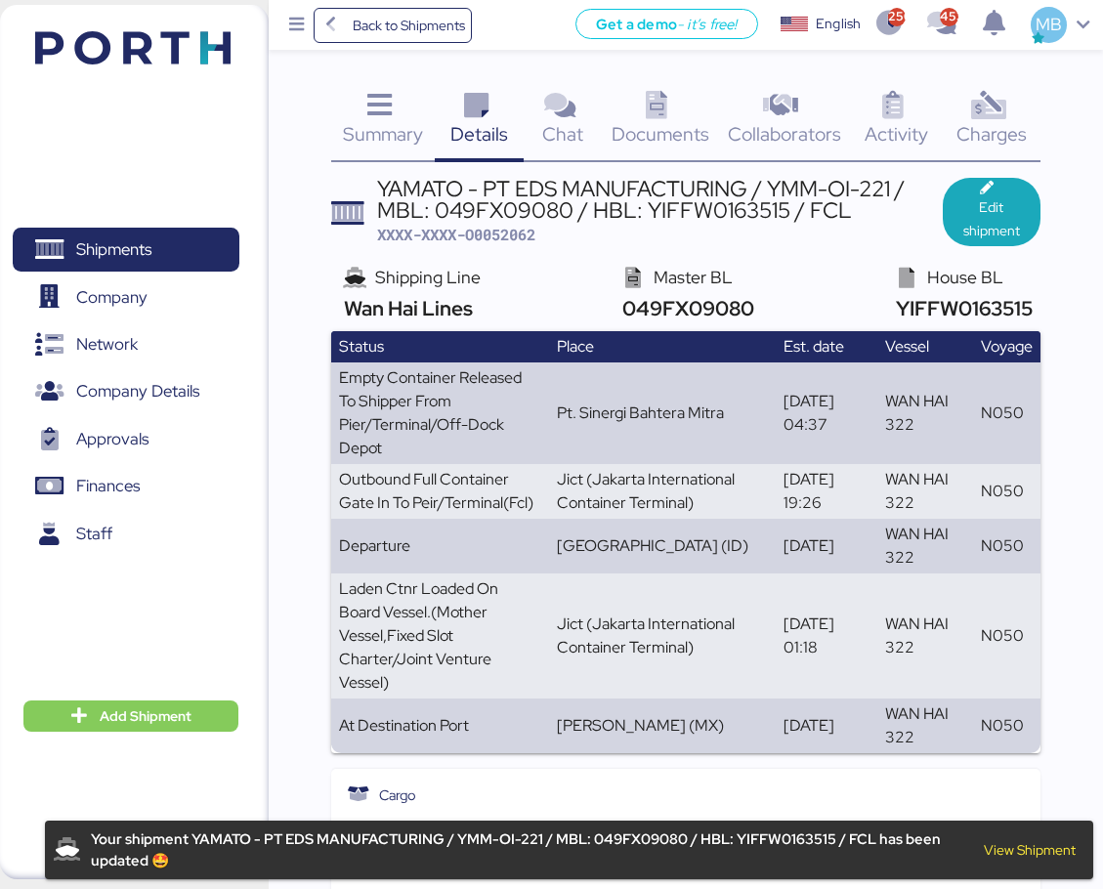
click at [671, 117] on icon at bounding box center [656, 106] width 42 height 28
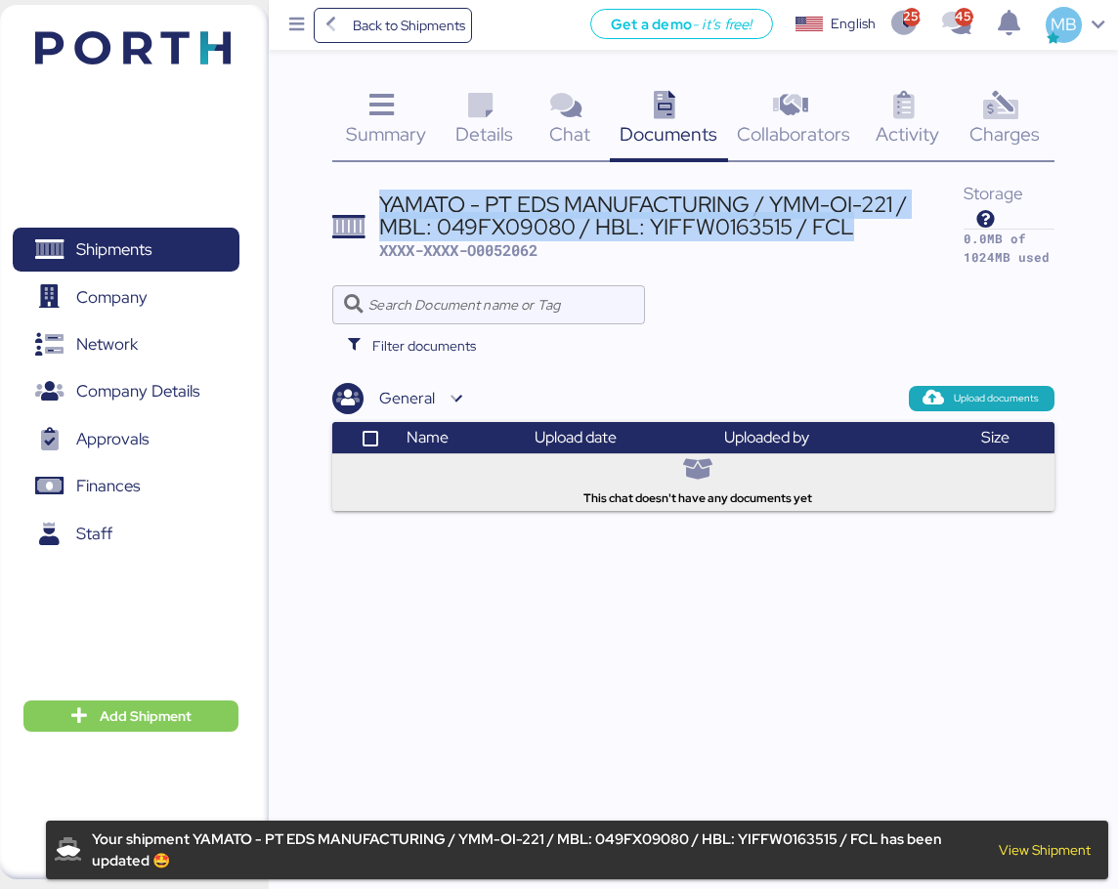
drag, startPoint x: 801, startPoint y: 232, endPoint x: 379, endPoint y: 199, distance: 423.5
click at [379, 199] on div "YAMATO - PT EDS MANUFACTURING / YMM-OI-221 / MBL: 049FX09080 / HBL: YIFFW016351…" at bounding box center [671, 216] width 584 height 44
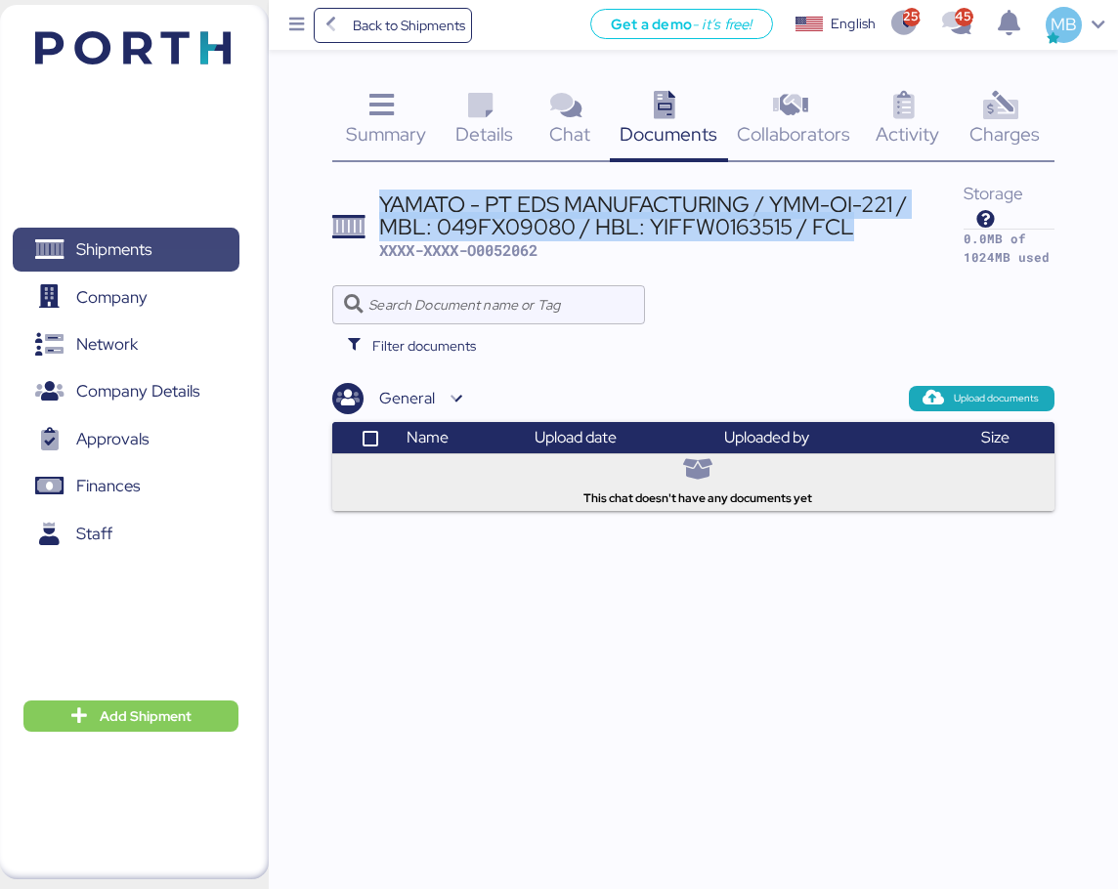
click at [147, 254] on span "Shipments" at bounding box center [113, 250] width 75 height 28
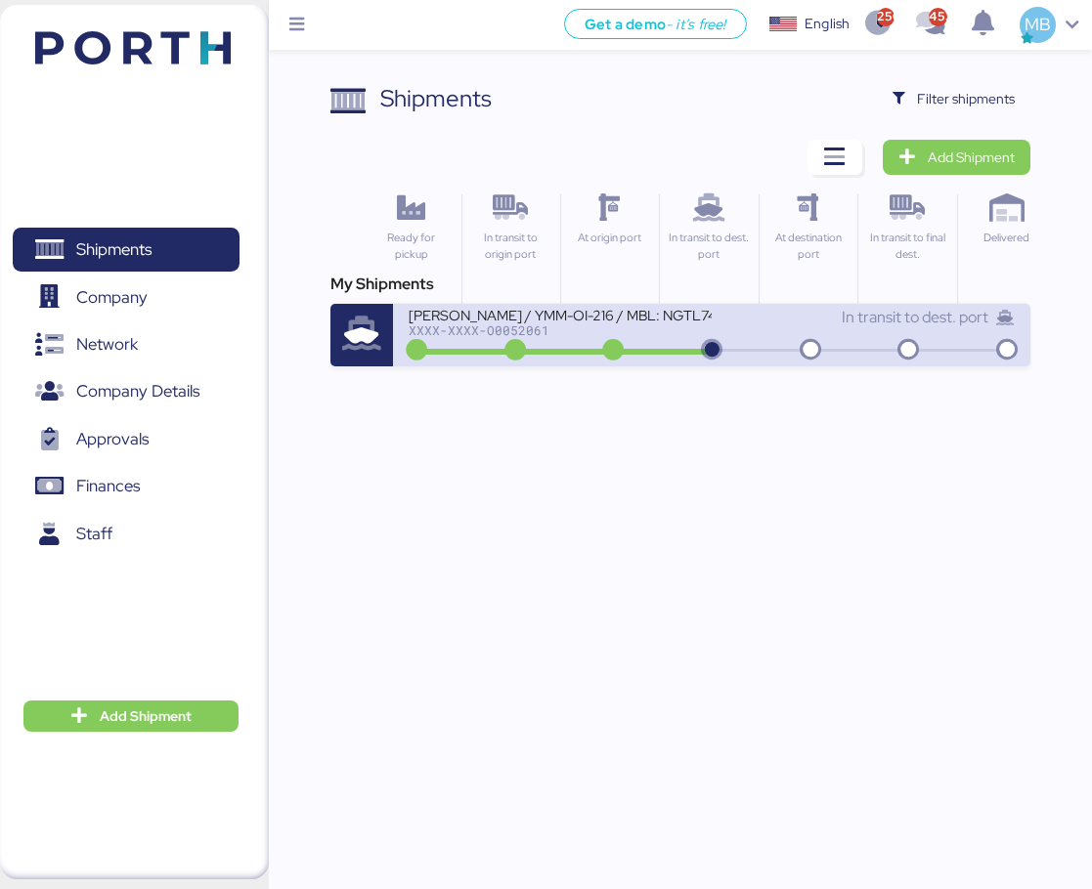
click at [566, 325] on div "XXXX-XXXX-O0052061" at bounding box center [560, 331] width 303 height 14
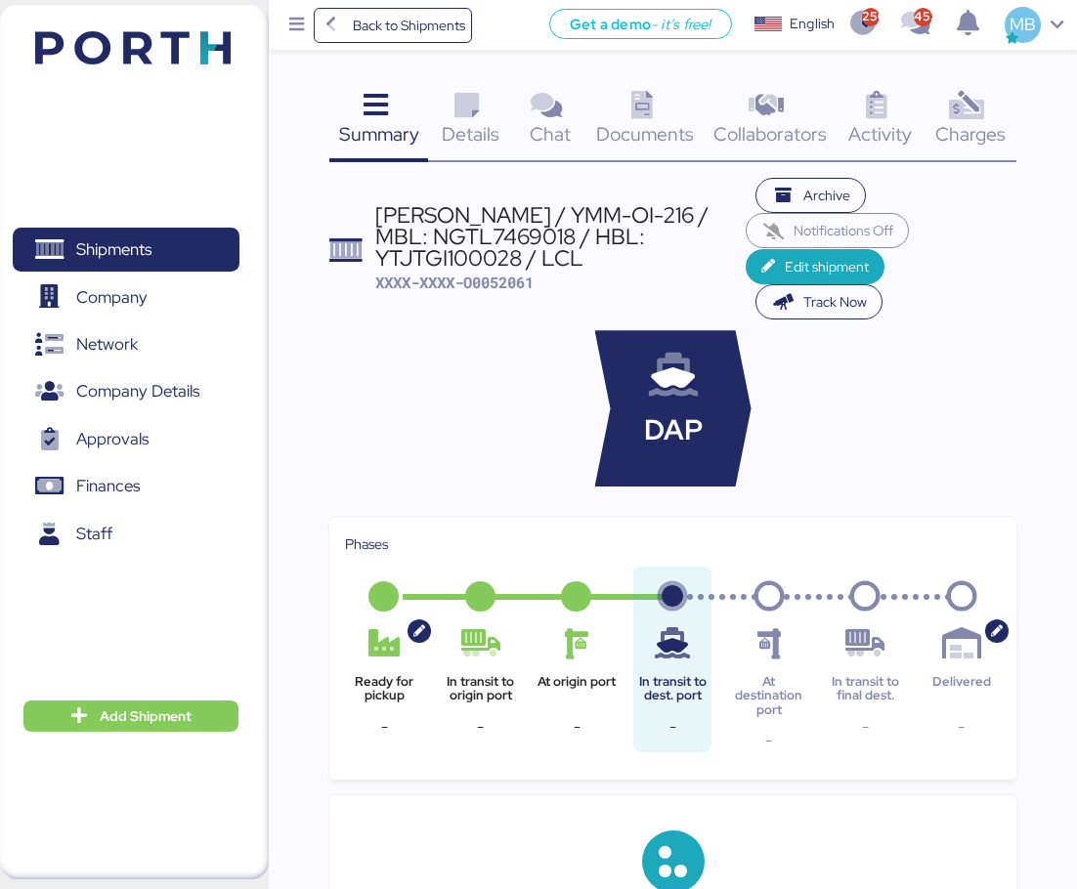
click at [483, 127] on span "Details" at bounding box center [471, 133] width 58 height 25
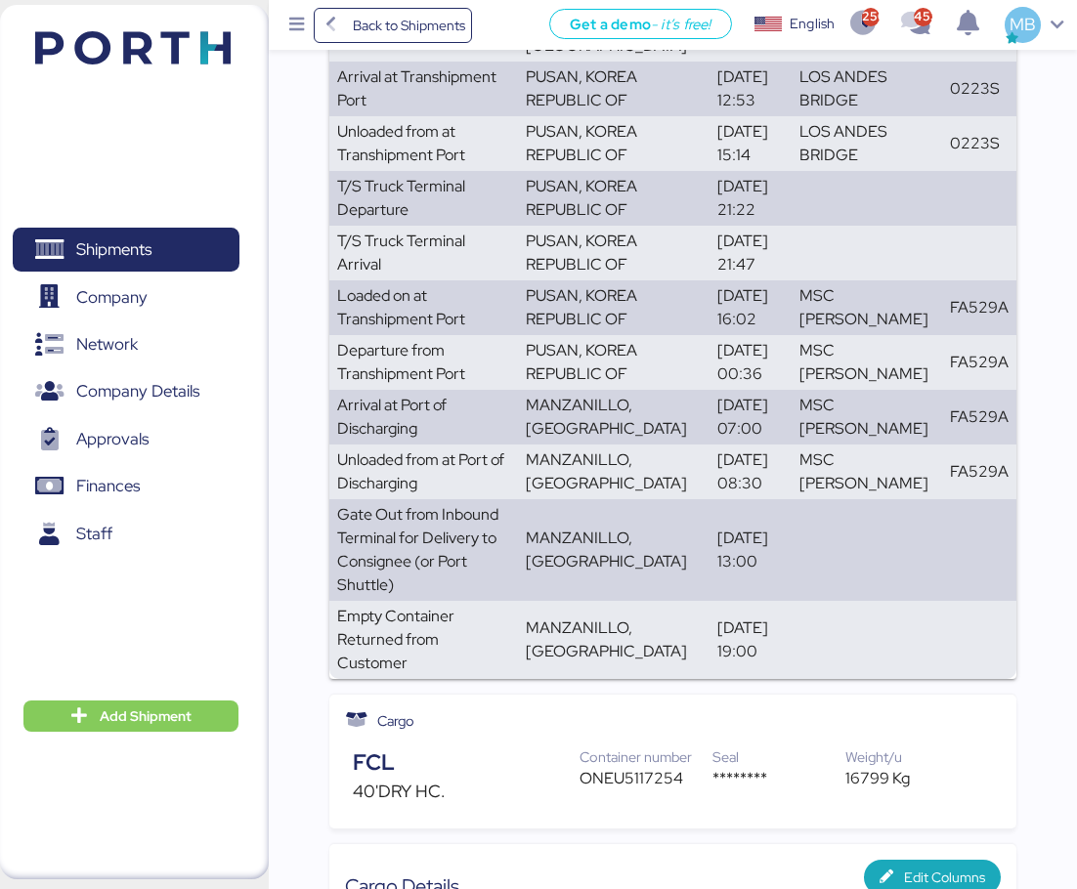
scroll to position [663, 0]
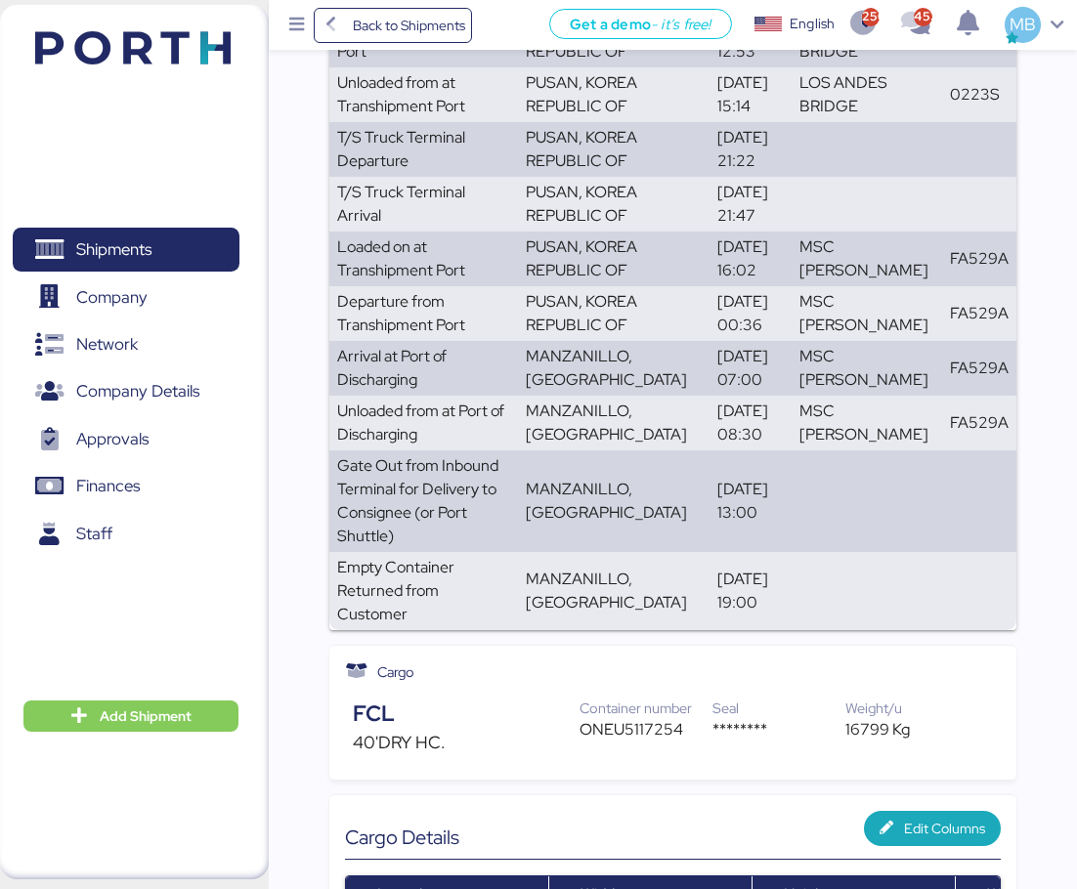
click at [627, 718] on div "ONEU5117254" at bounding box center [646, 729] width 133 height 23
drag, startPoint x: 837, startPoint y: 12, endPoint x: 282, endPoint y: 373, distance: 661.8
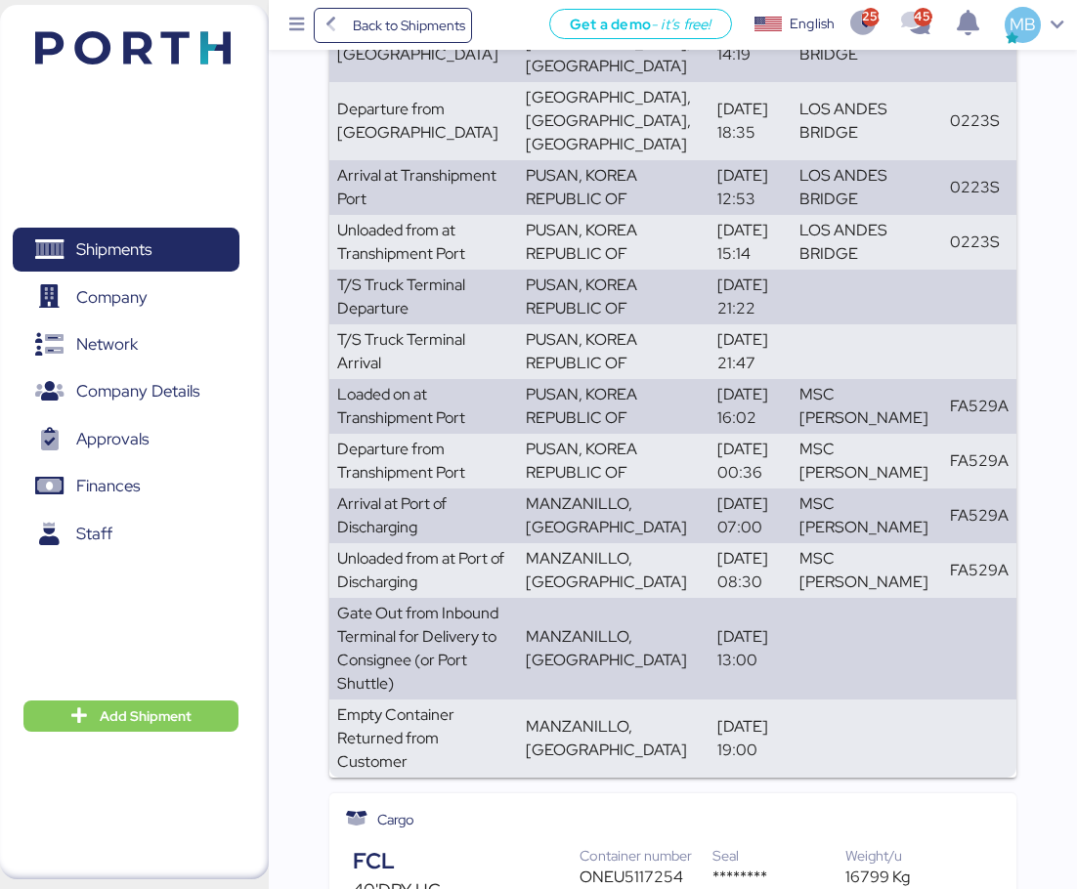
scroll to position [0, 0]
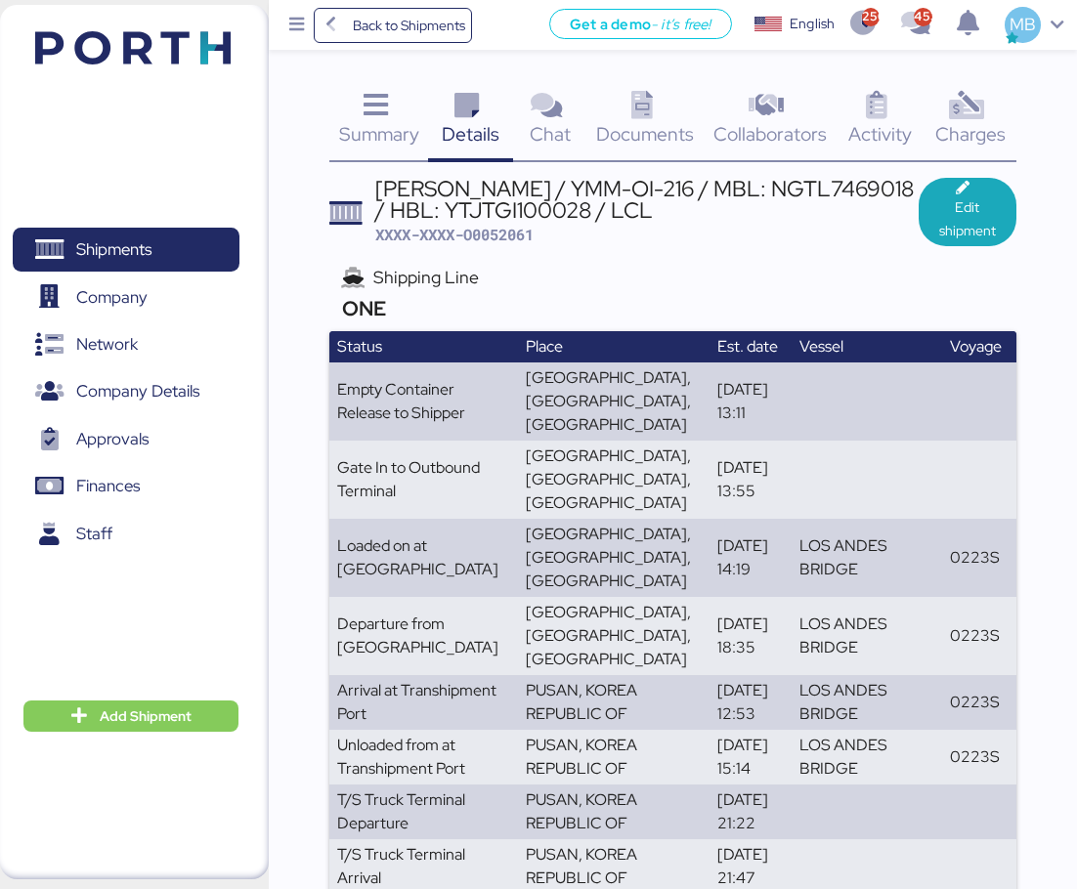
click at [375, 131] on span "Summary" at bounding box center [379, 133] width 80 height 25
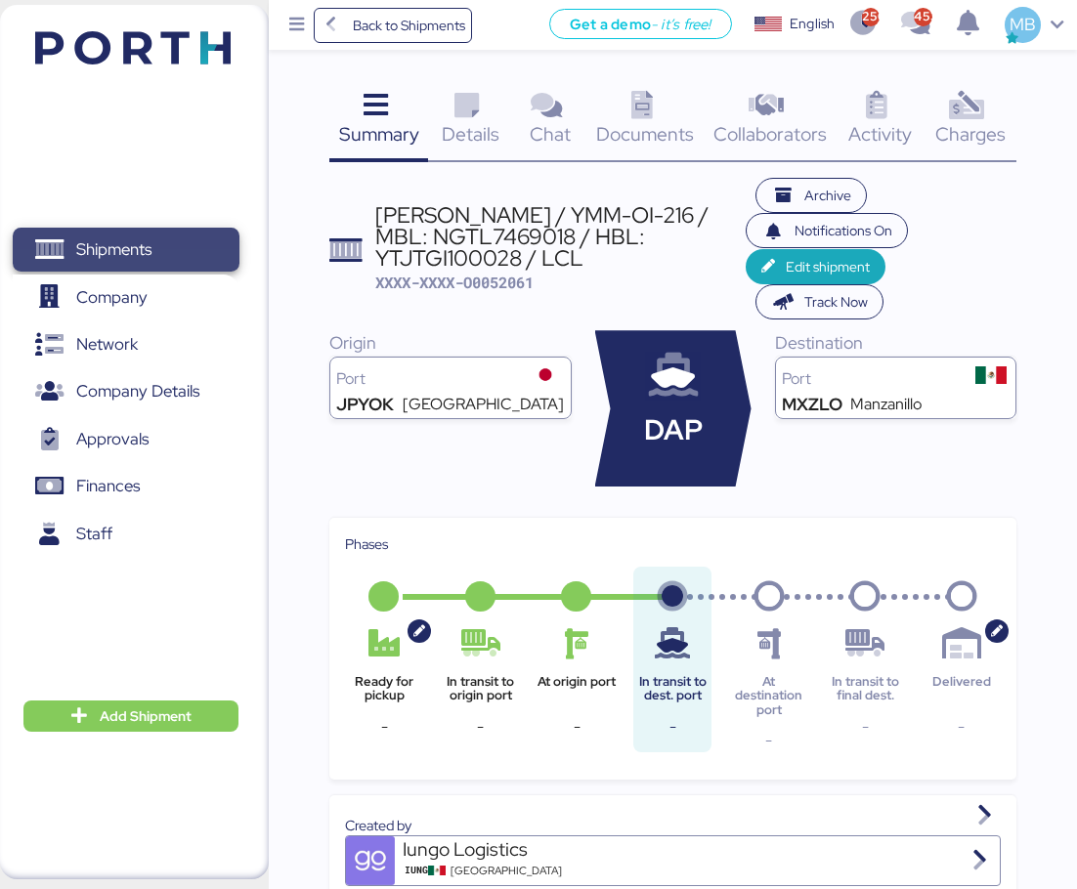
click at [126, 241] on span "Shipments" at bounding box center [113, 250] width 75 height 28
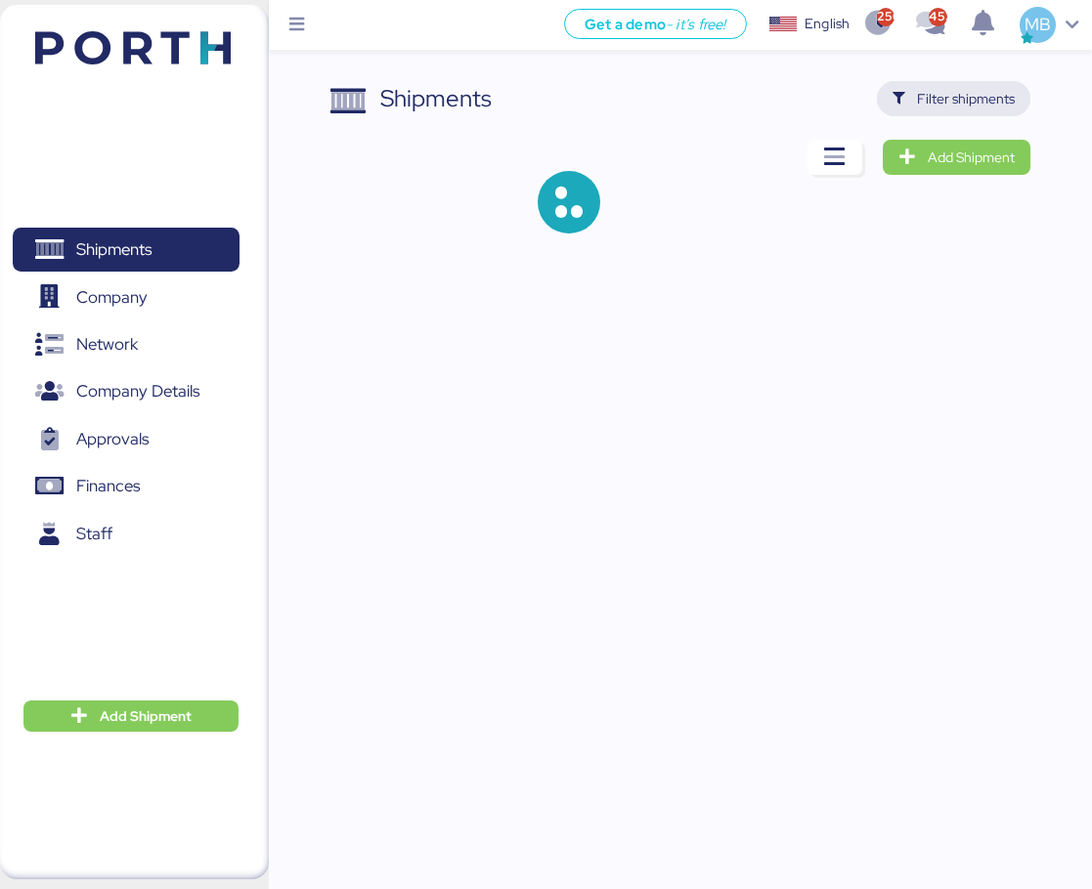
click at [969, 92] on span "Filter shipments" at bounding box center [966, 98] width 98 height 23
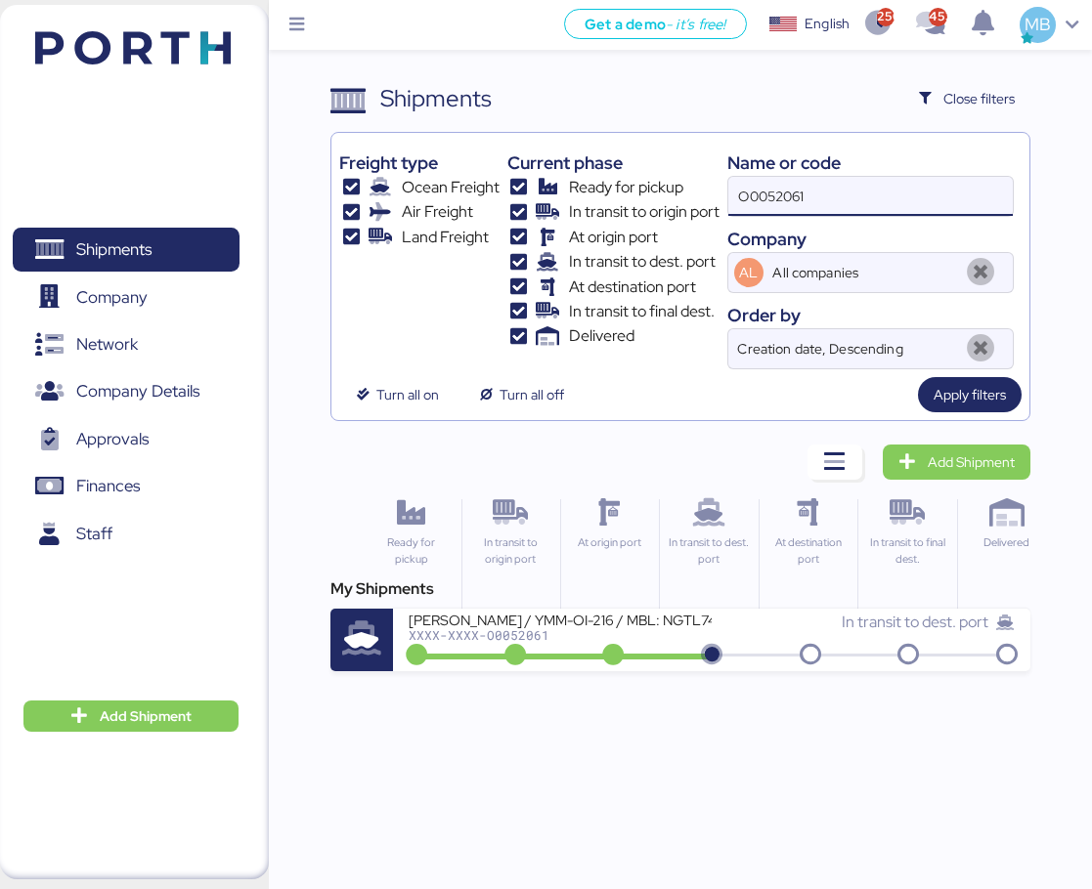
drag, startPoint x: 830, startPoint y: 197, endPoint x: 599, endPoint y: 185, distance: 231.0
click at [599, 185] on div "Freight type Ocean Freight Air Freight Land Freight Current phase Ready for pic…" at bounding box center [680, 255] width 682 height 229
type input "yamato"
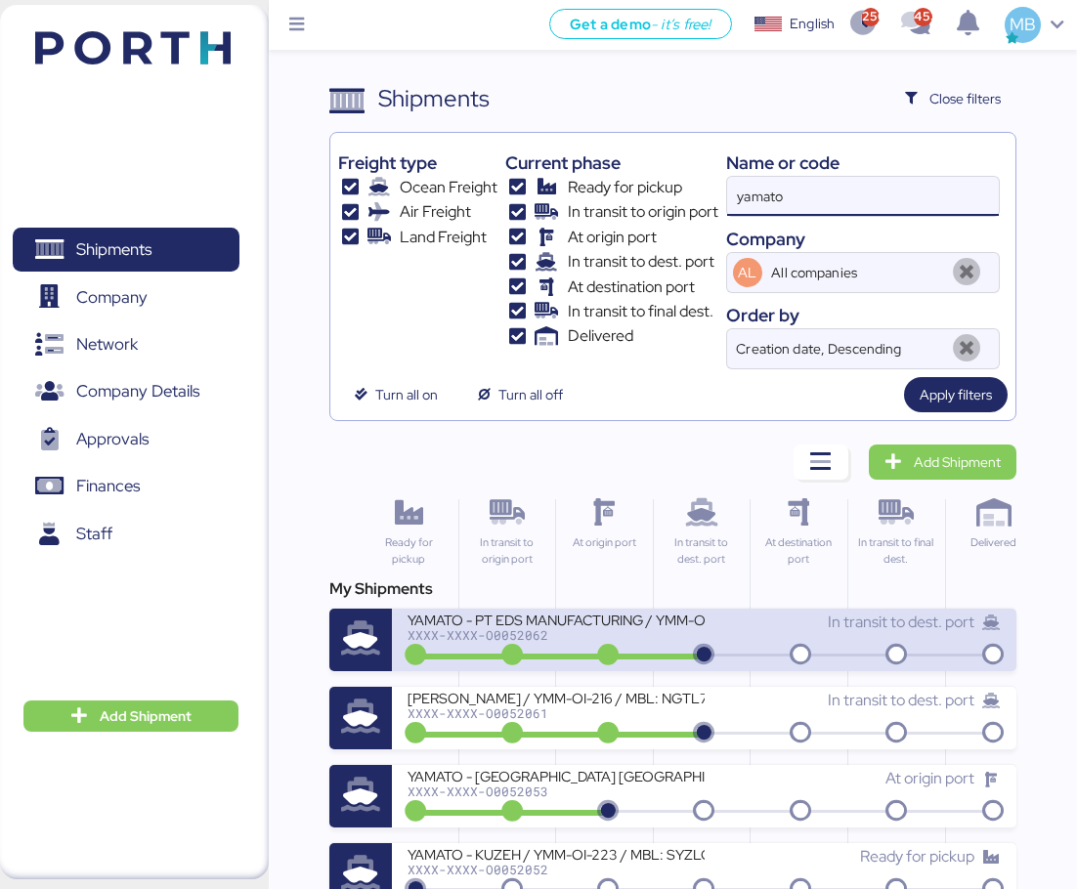
click at [608, 627] on div "YAMATO - PT EDS MANUFACTURING / YMM-OI-221 / MBL: 049FX09080 / HBL: YIFFW016351…" at bounding box center [556, 619] width 296 height 17
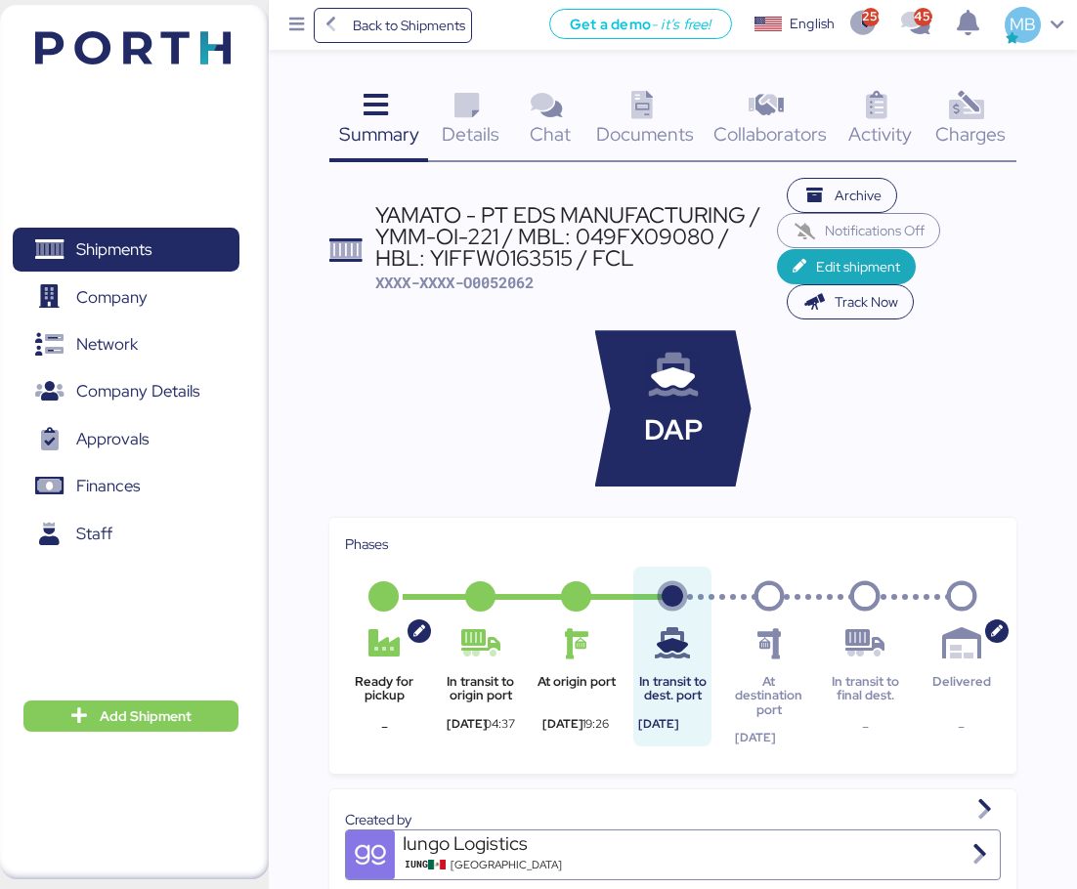
click at [469, 121] on span "Details" at bounding box center [471, 133] width 58 height 25
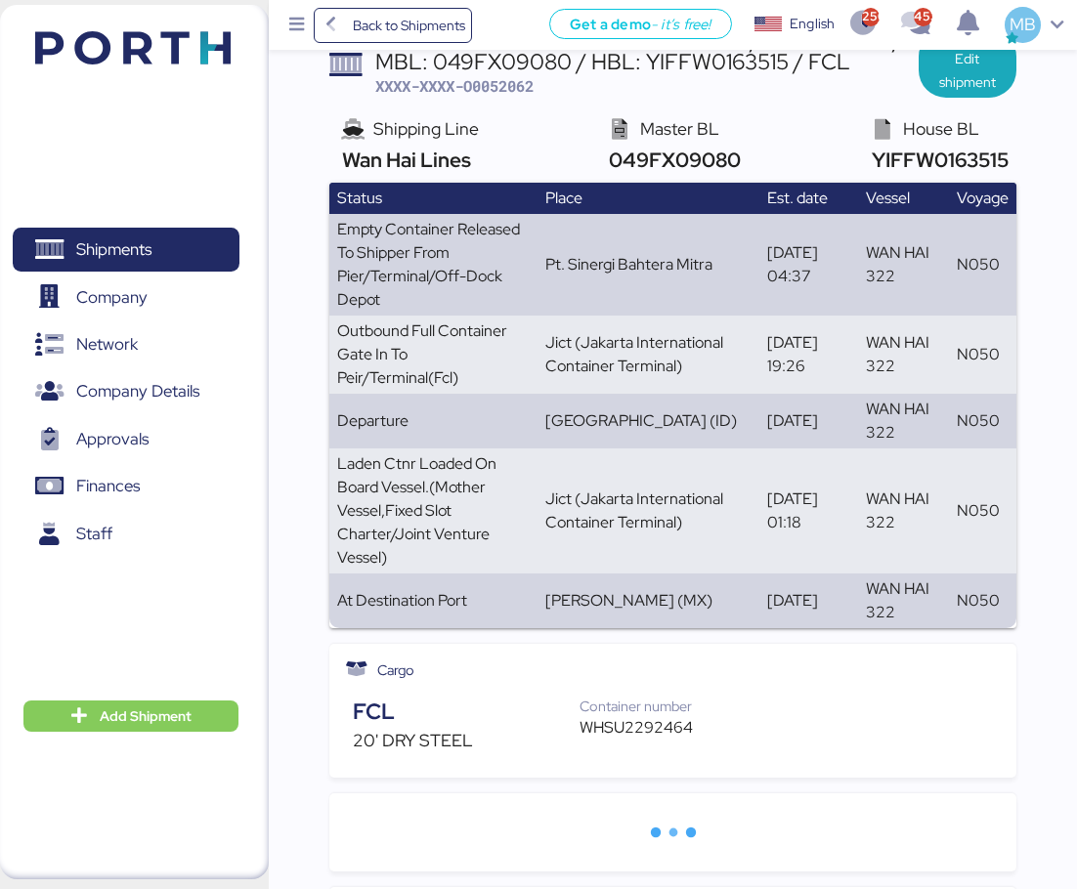
scroll to position [195, 0]
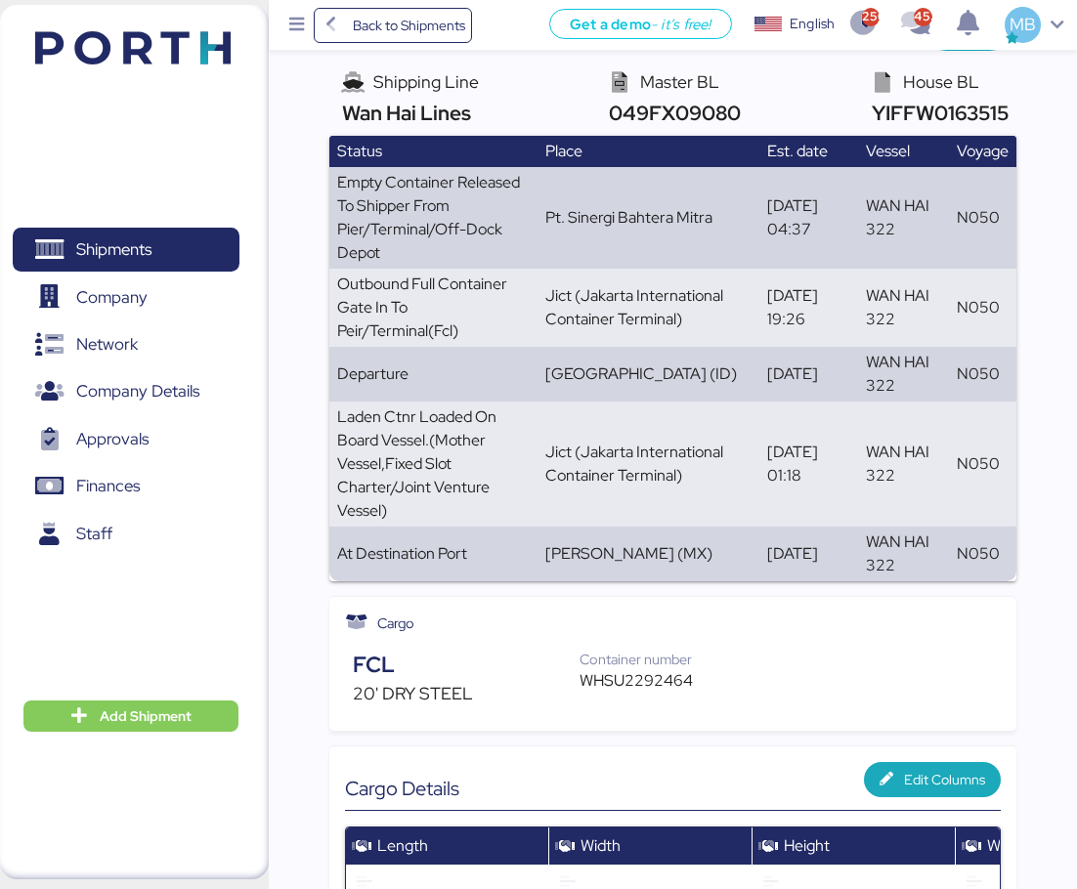
click at [611, 677] on div "WHSU2292464" at bounding box center [646, 681] width 133 height 23
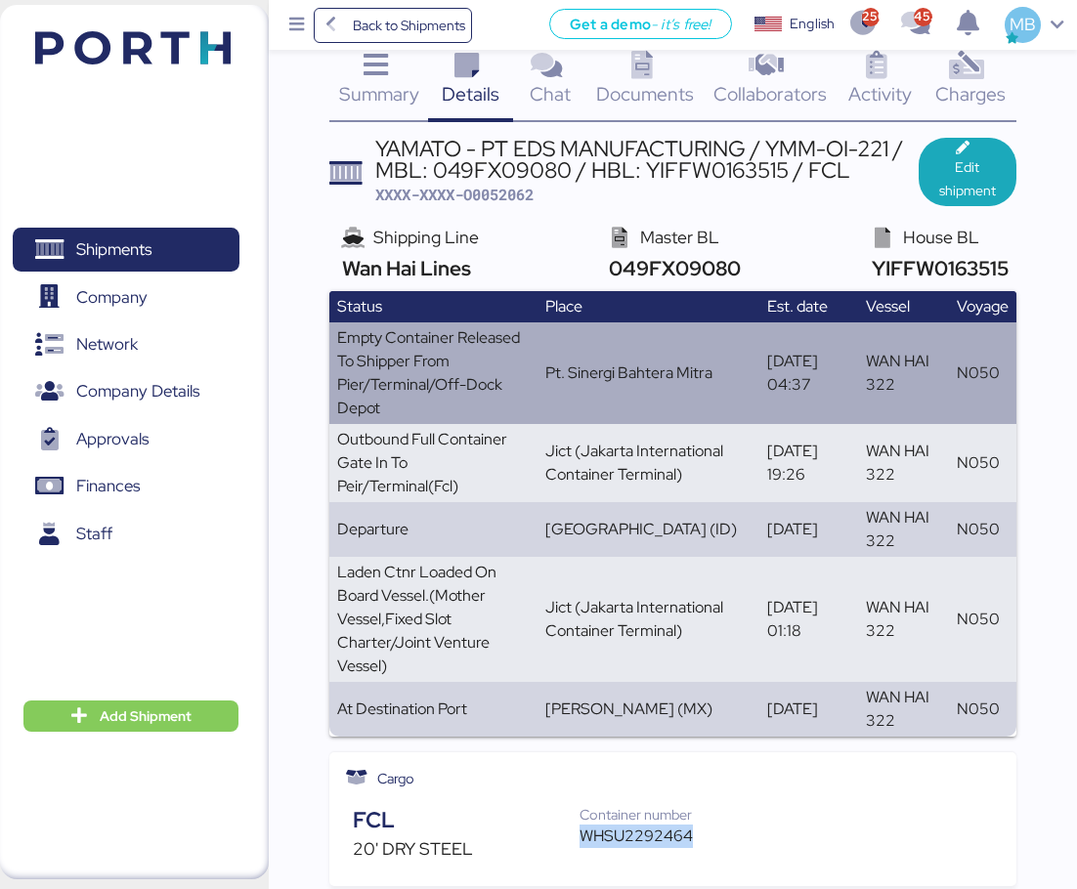
scroll to position [0, 0]
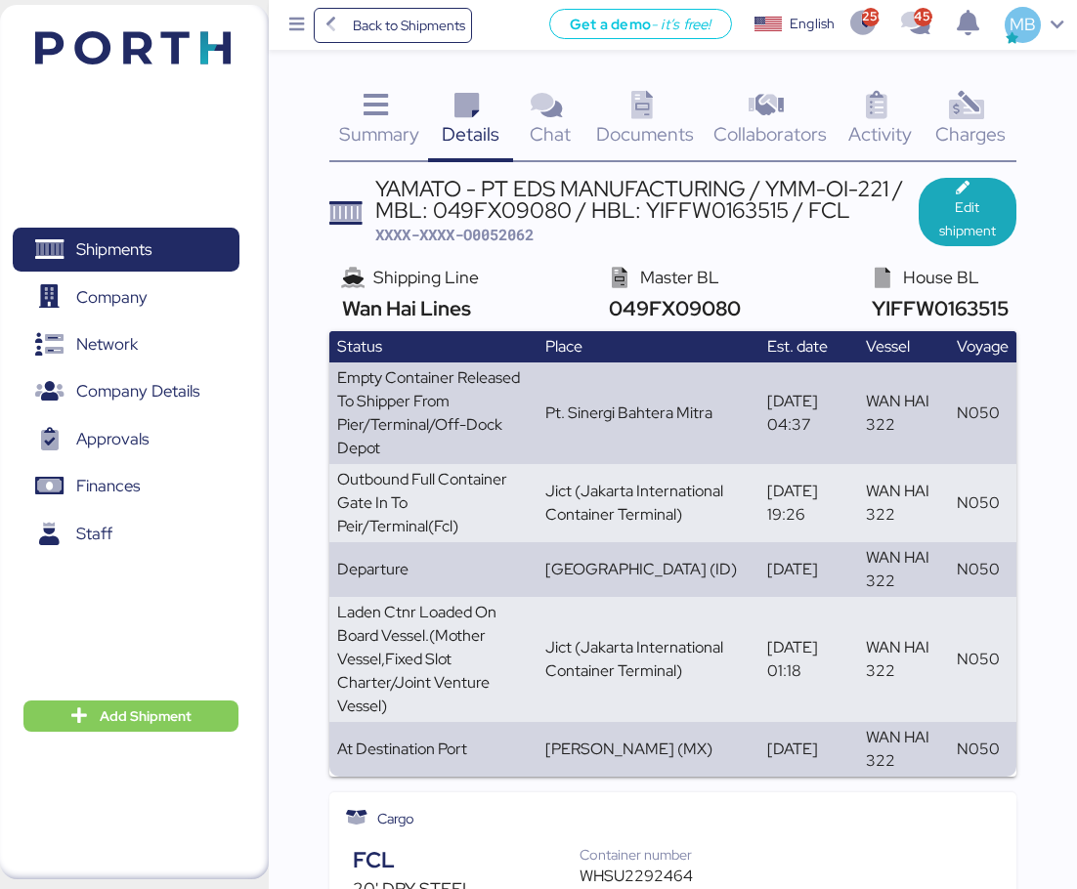
click at [500, 235] on span "XXXX-XXXX-O0052062" at bounding box center [454, 235] width 158 height 20
click at [498, 238] on span "XXXX-XXXX-O0052062" at bounding box center [454, 235] width 158 height 20
click at [151, 251] on span "Shipments" at bounding box center [113, 250] width 75 height 28
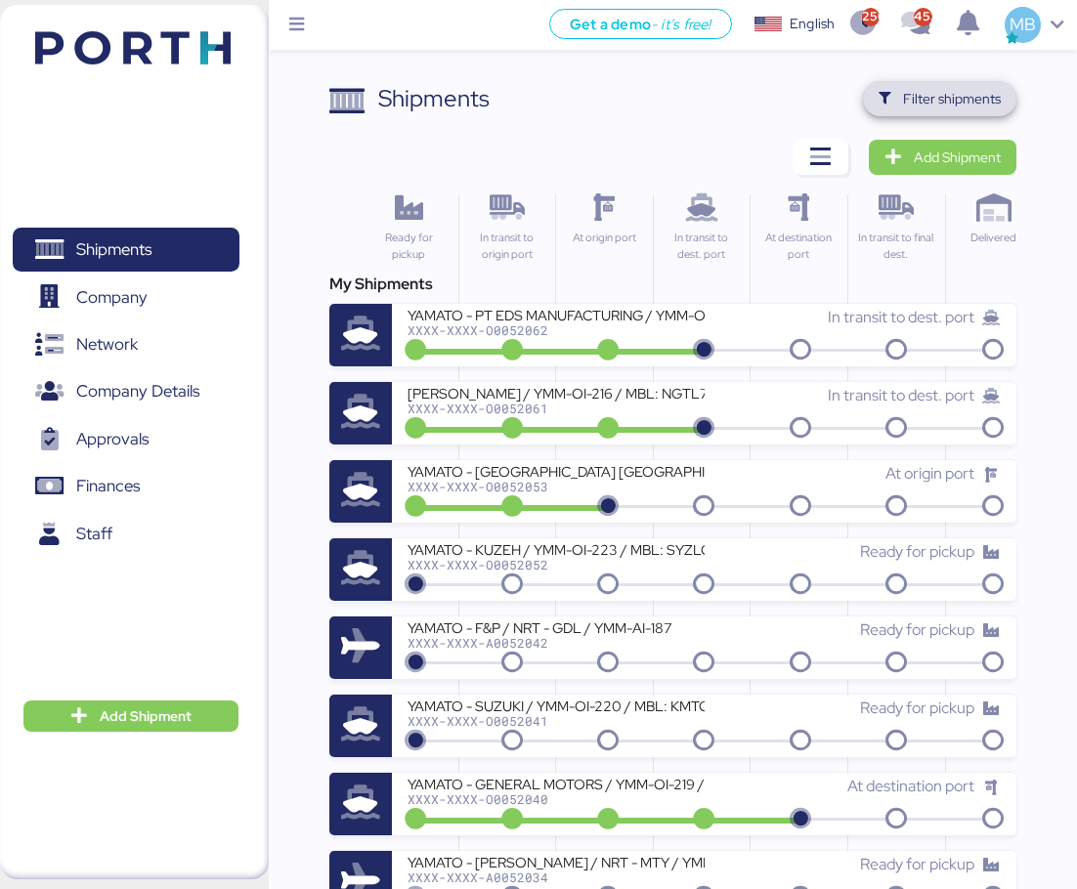
click at [966, 97] on span "Filter shipments" at bounding box center [952, 98] width 98 height 23
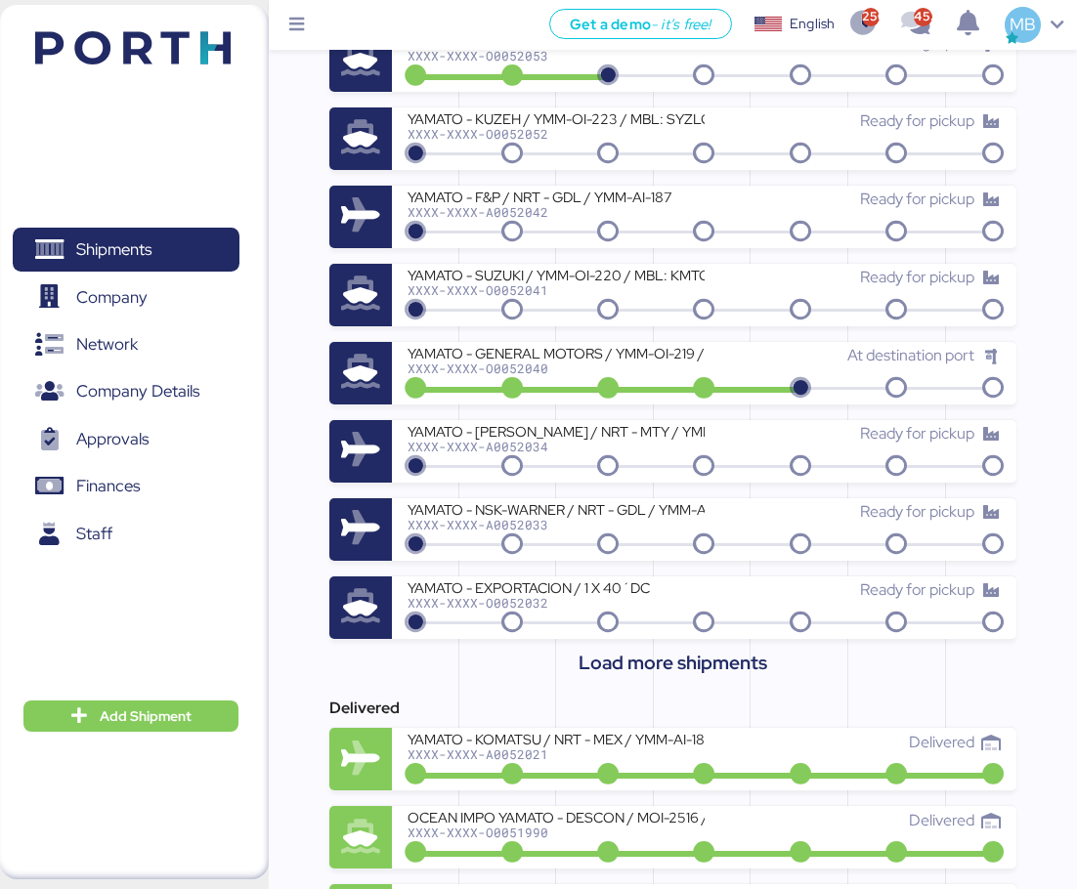
scroll to position [782, 0]
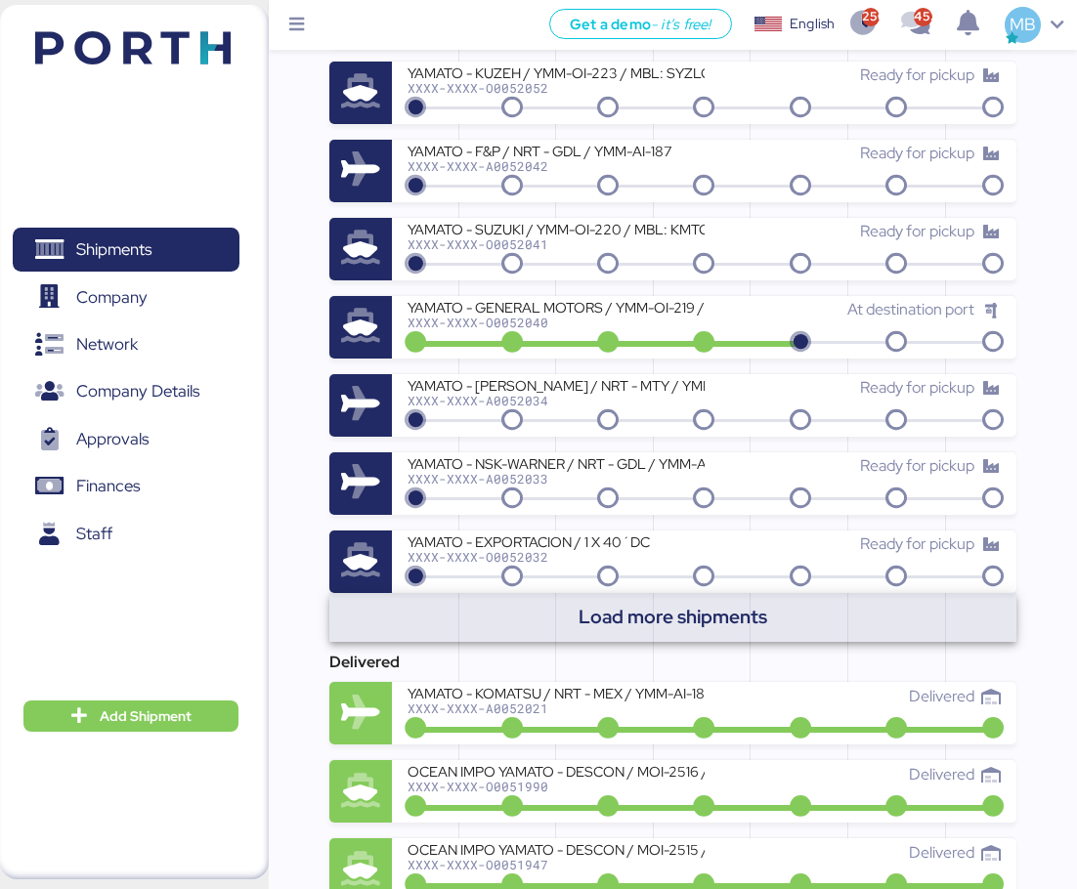
click at [718, 620] on span "Load more shipments" at bounding box center [673, 617] width 189 height 32
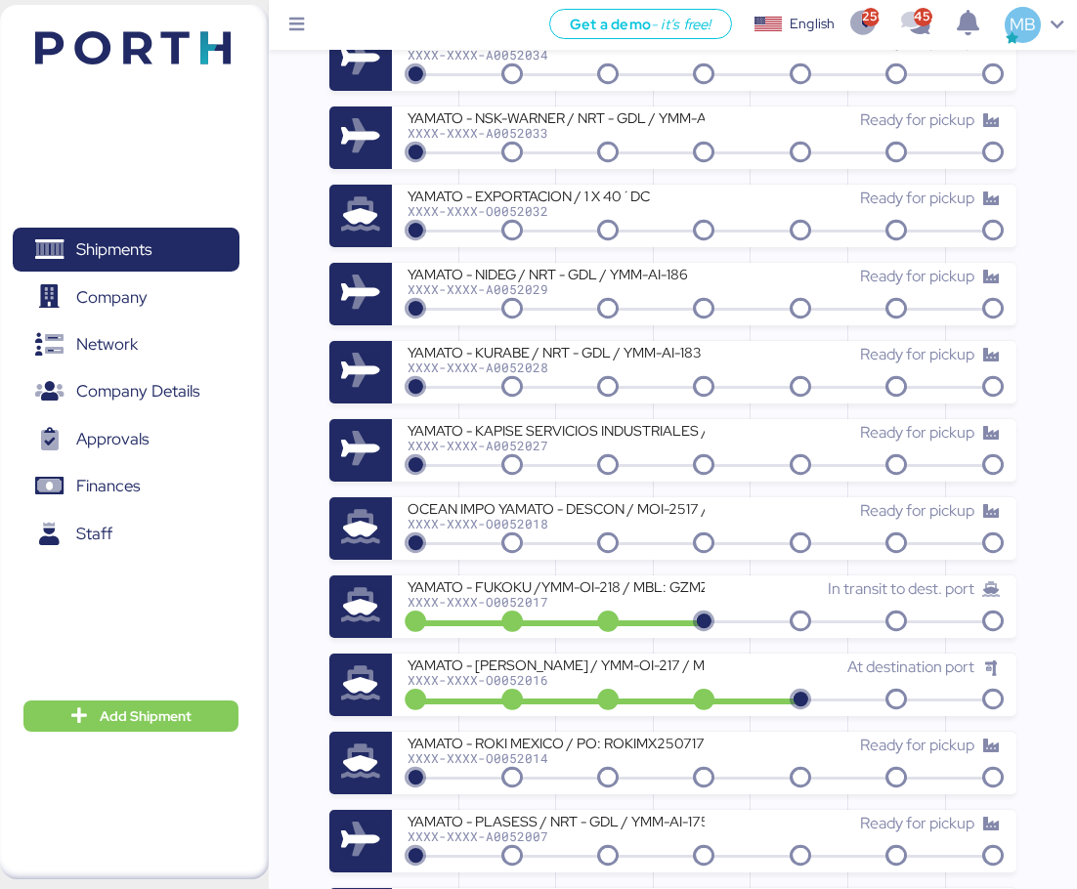
scroll to position [1173, 0]
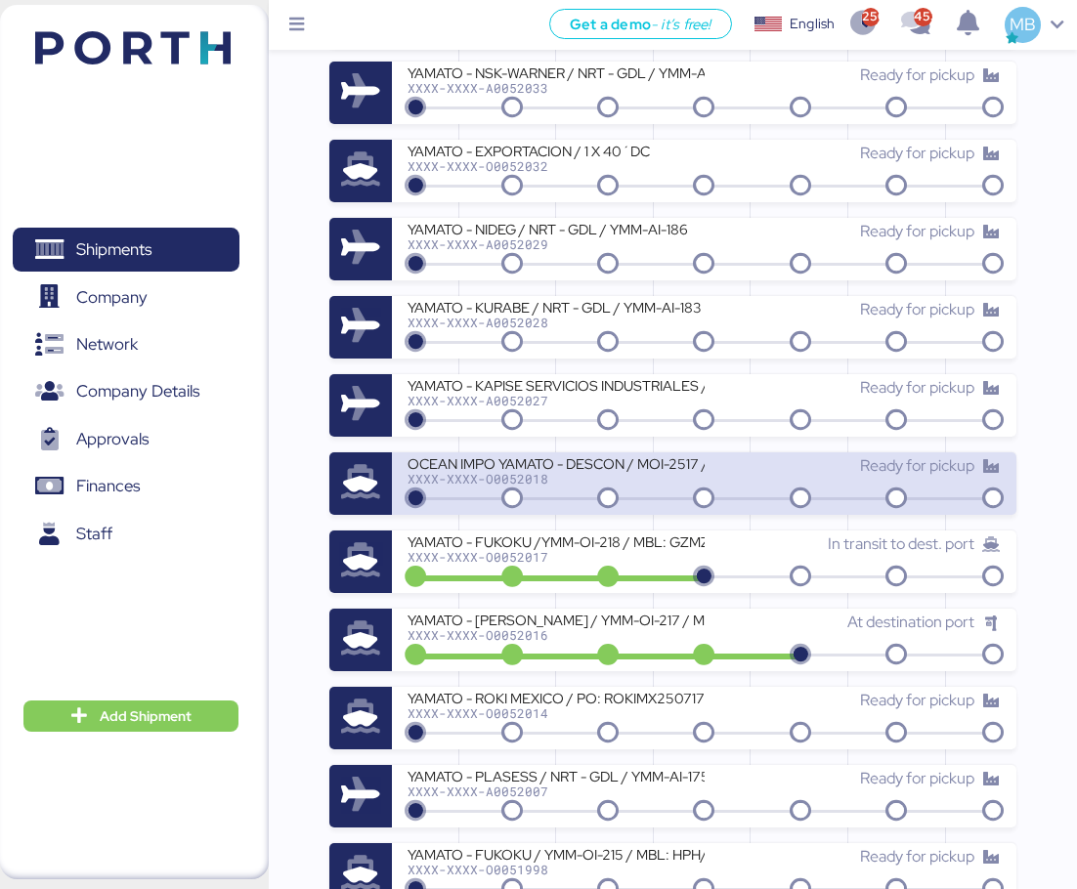
click at [633, 473] on div "XXXX-XXXX-O0052018" at bounding box center [556, 479] width 296 height 14
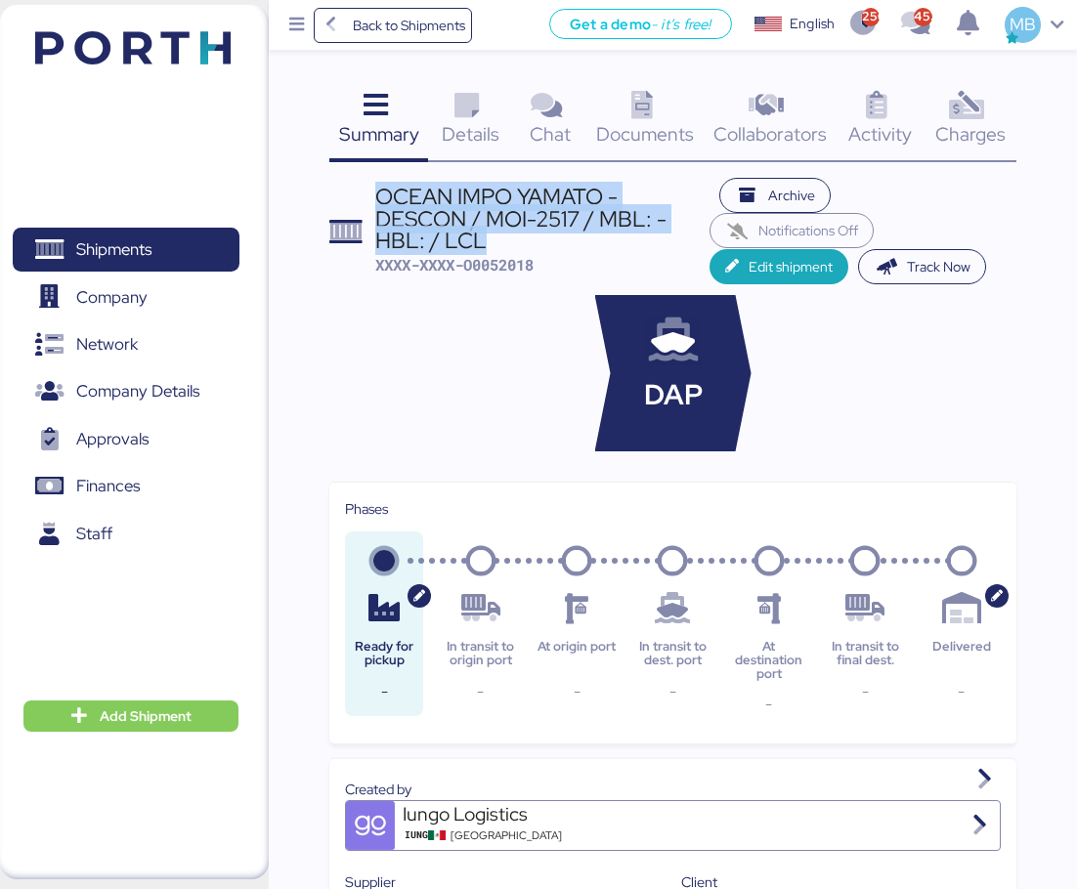
drag, startPoint x: 487, startPoint y: 242, endPoint x: 377, endPoint y: 201, distance: 116.9
click at [377, 201] on div "OCEAN IMPO YAMATO - DESCON / MOI-2517 / MBL: - HBL: / LCL" at bounding box center [541, 218] width 333 height 65
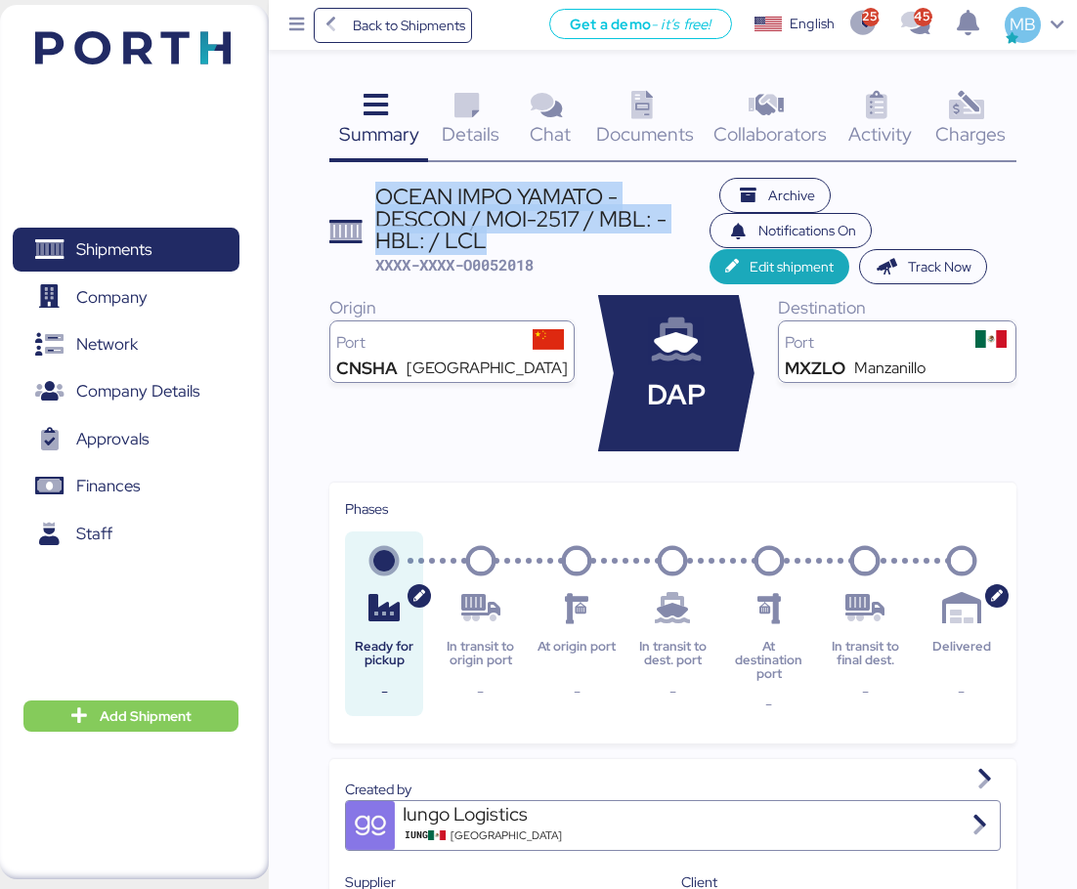
click at [974, 118] on icon at bounding box center [967, 106] width 42 height 28
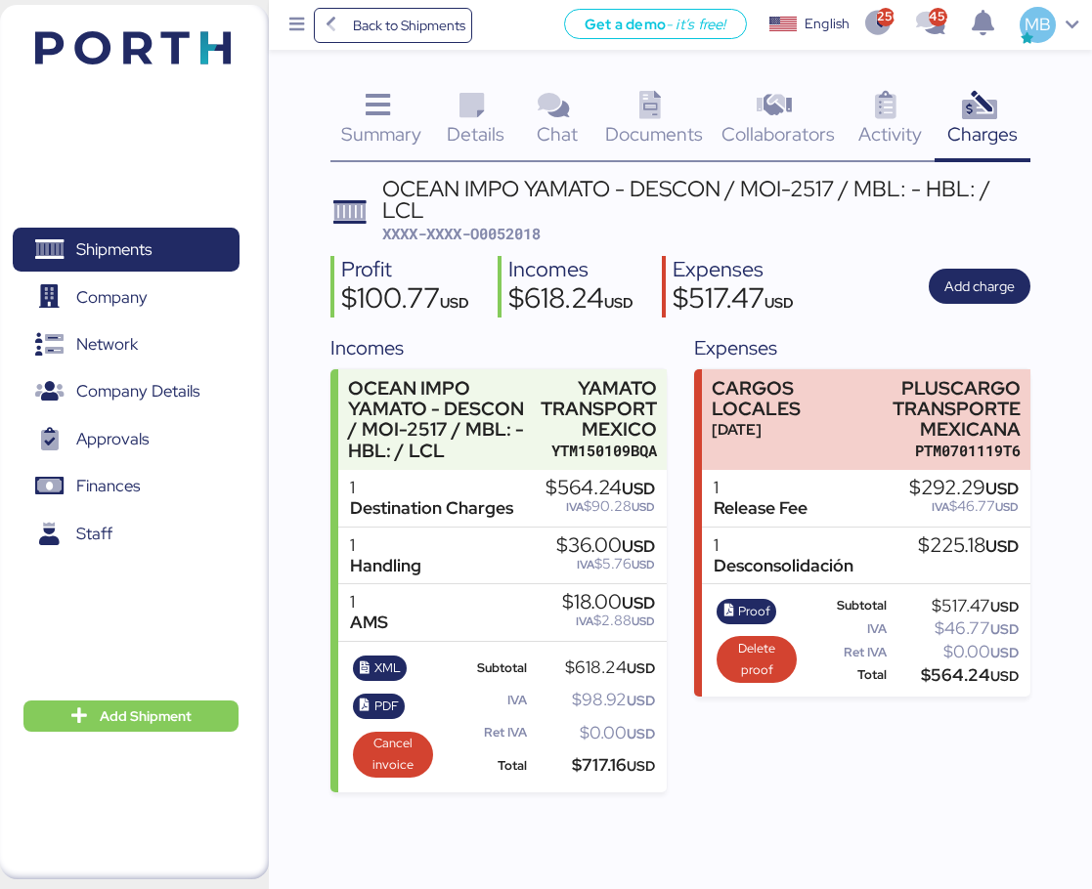
click at [375, 117] on icon at bounding box center [378, 106] width 42 height 28
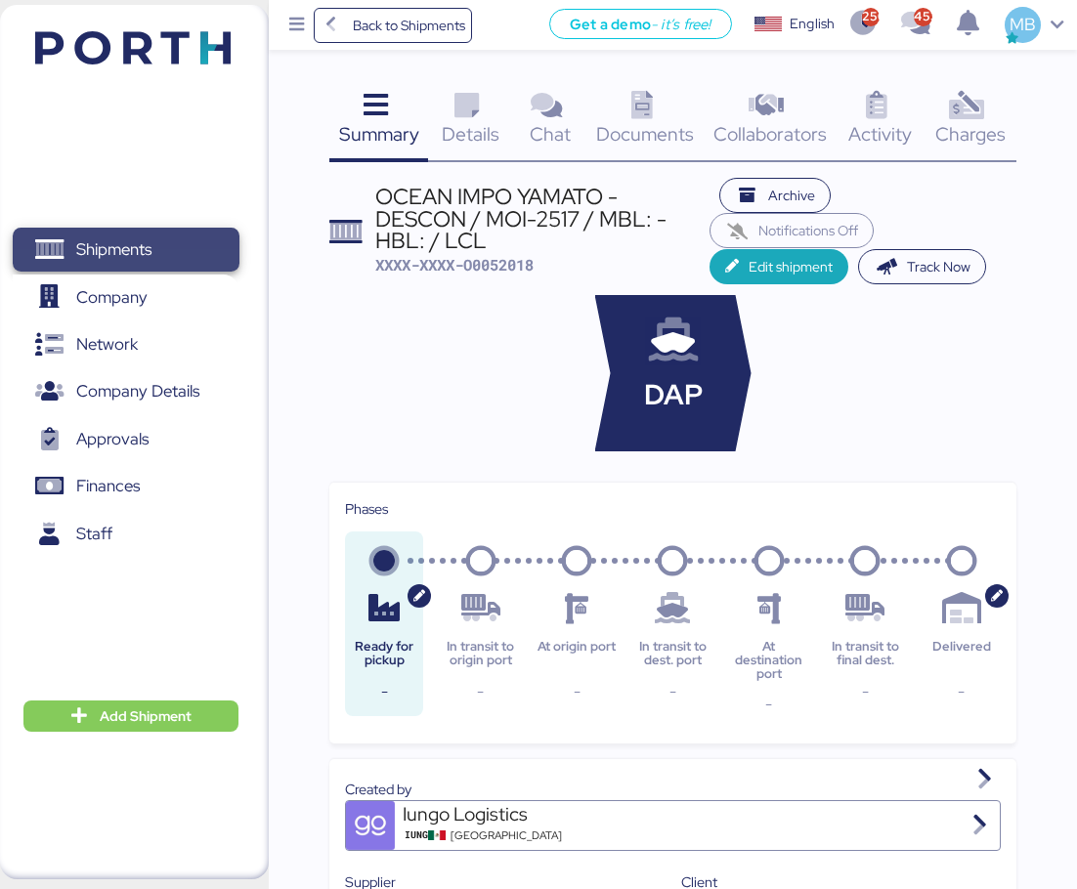
click at [118, 244] on span "Shipments" at bounding box center [113, 250] width 75 height 28
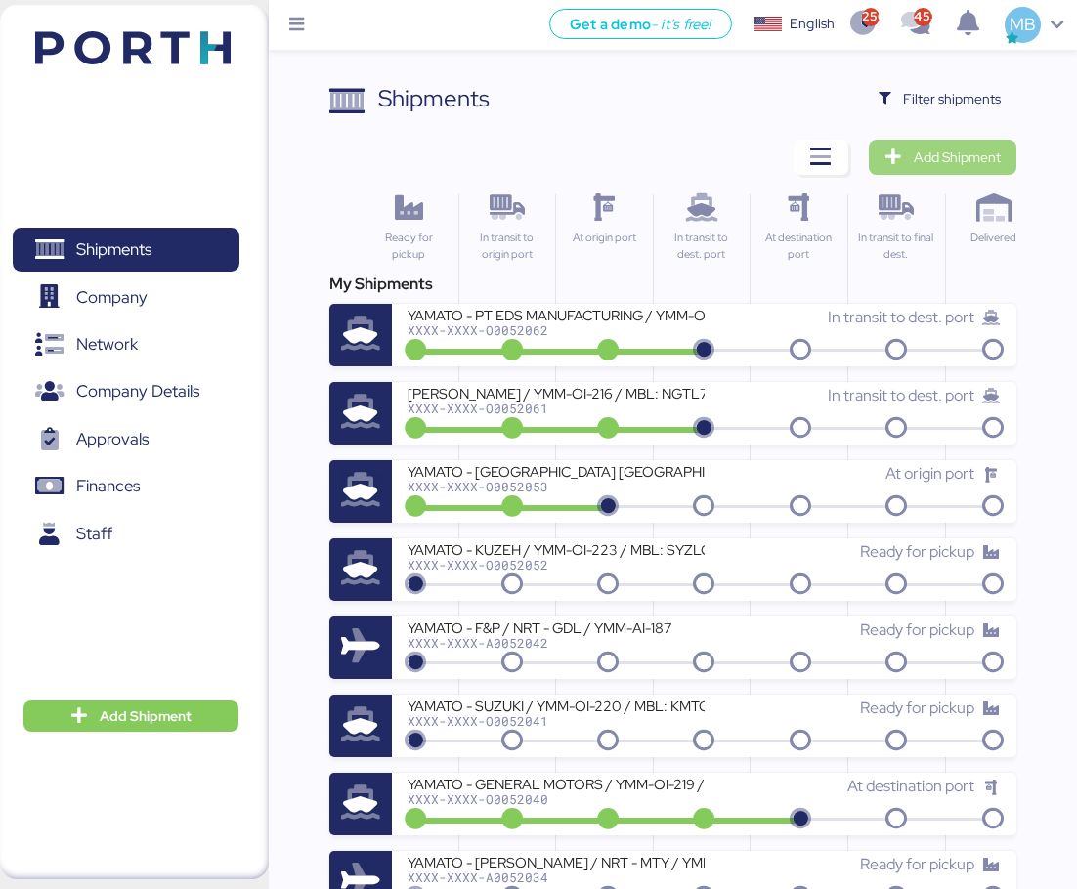
click at [987, 159] on span "Add Shipment" at bounding box center [957, 157] width 87 height 23
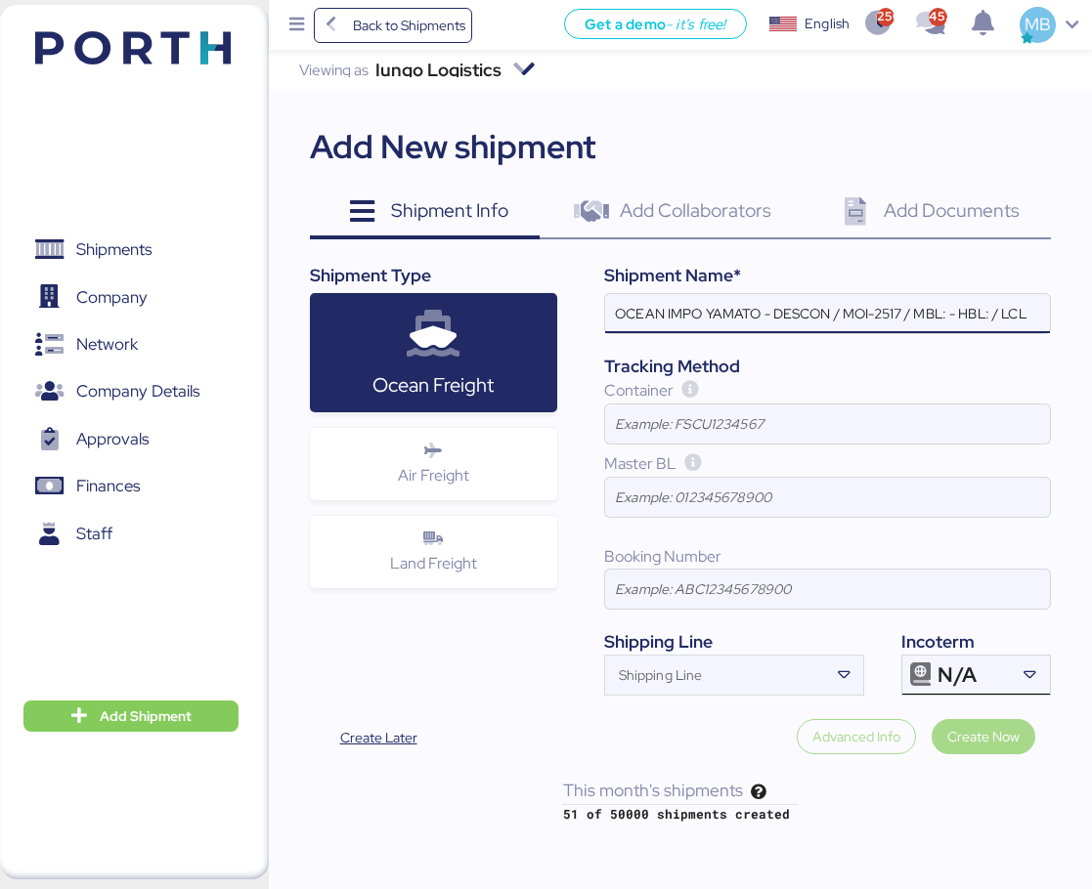
click at [1017, 668] on div at bounding box center [1030, 675] width 40 height 39
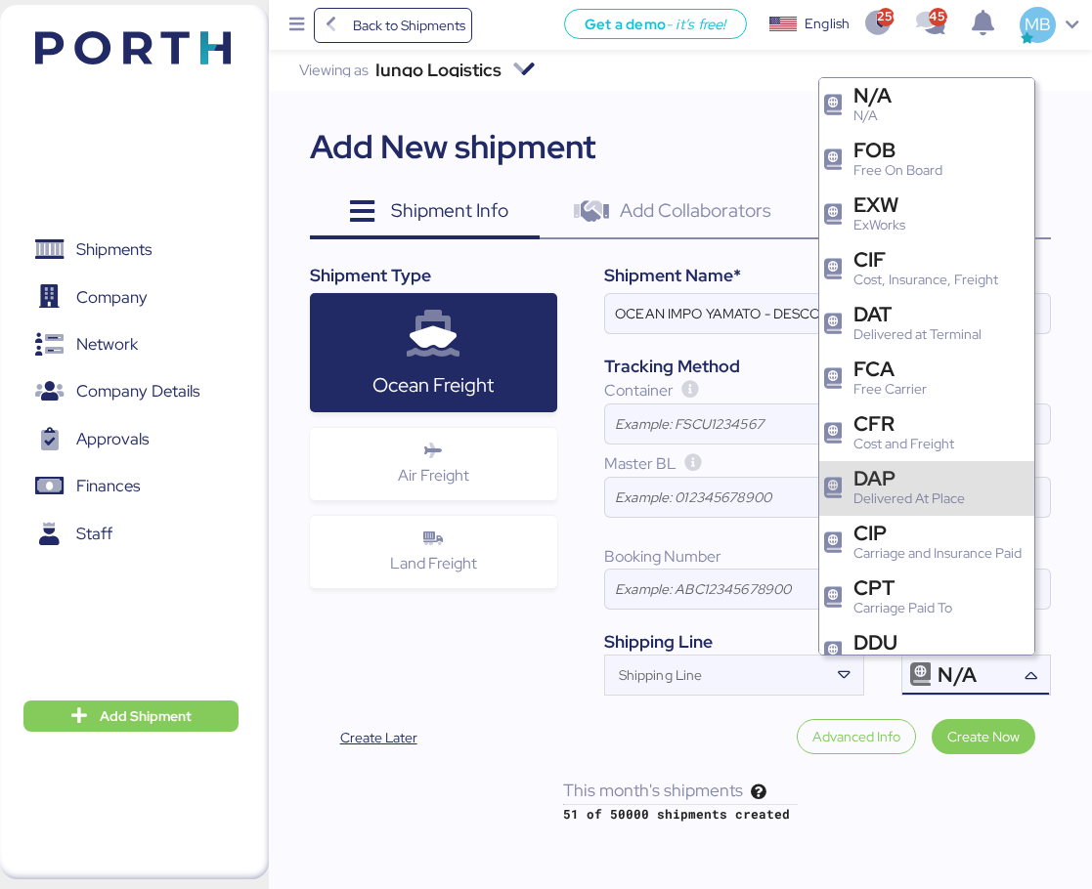
click at [930, 488] on div "DAP" at bounding box center [908, 478] width 111 height 21
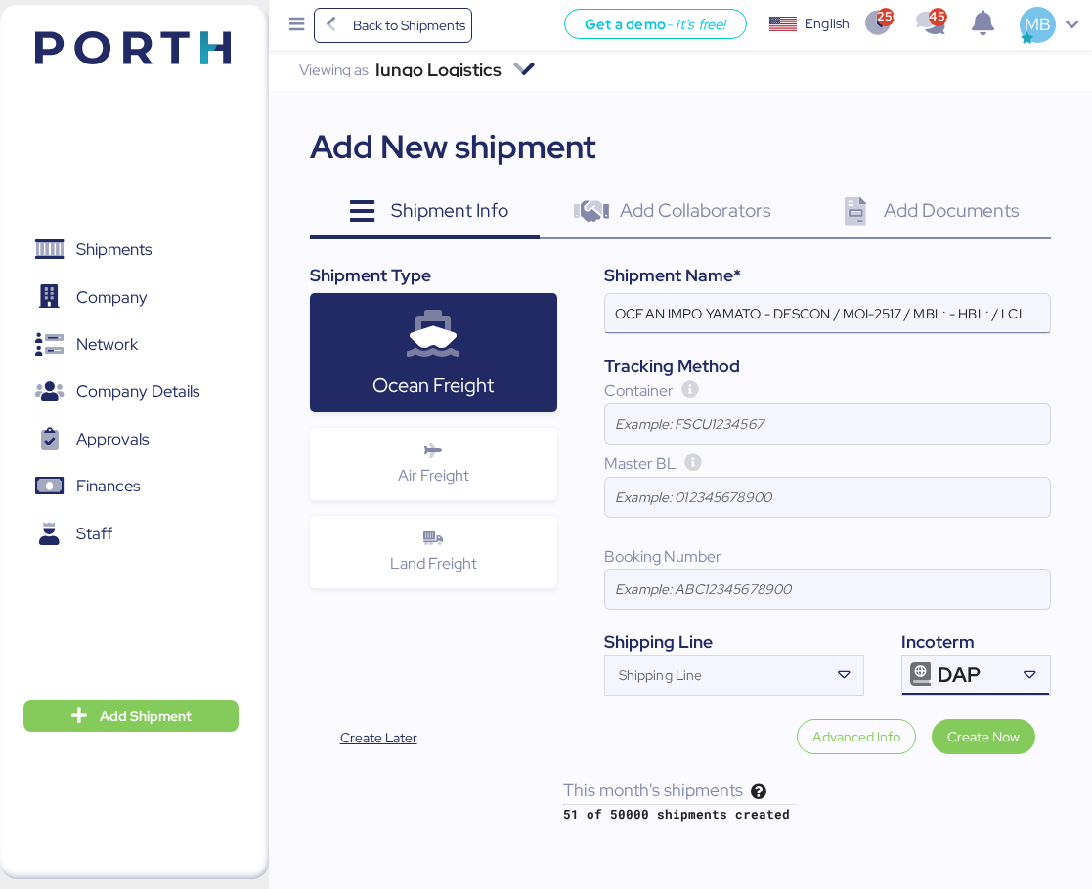
click at [910, 312] on input "OCEAN IMPO YAMATO - DESCON / MOI-2517 / MBL: - HBL: / LCL" at bounding box center [827, 313] width 445 height 39
paste input "MOI-2518"
paste input "YMM-OI-226"
click at [995, 314] on input "OCEAN IMPO YAMATO - DESCON / MOI-2518 - YMM-OI-226 / MBL: - HBL: / LCL" at bounding box center [827, 313] width 445 height 39
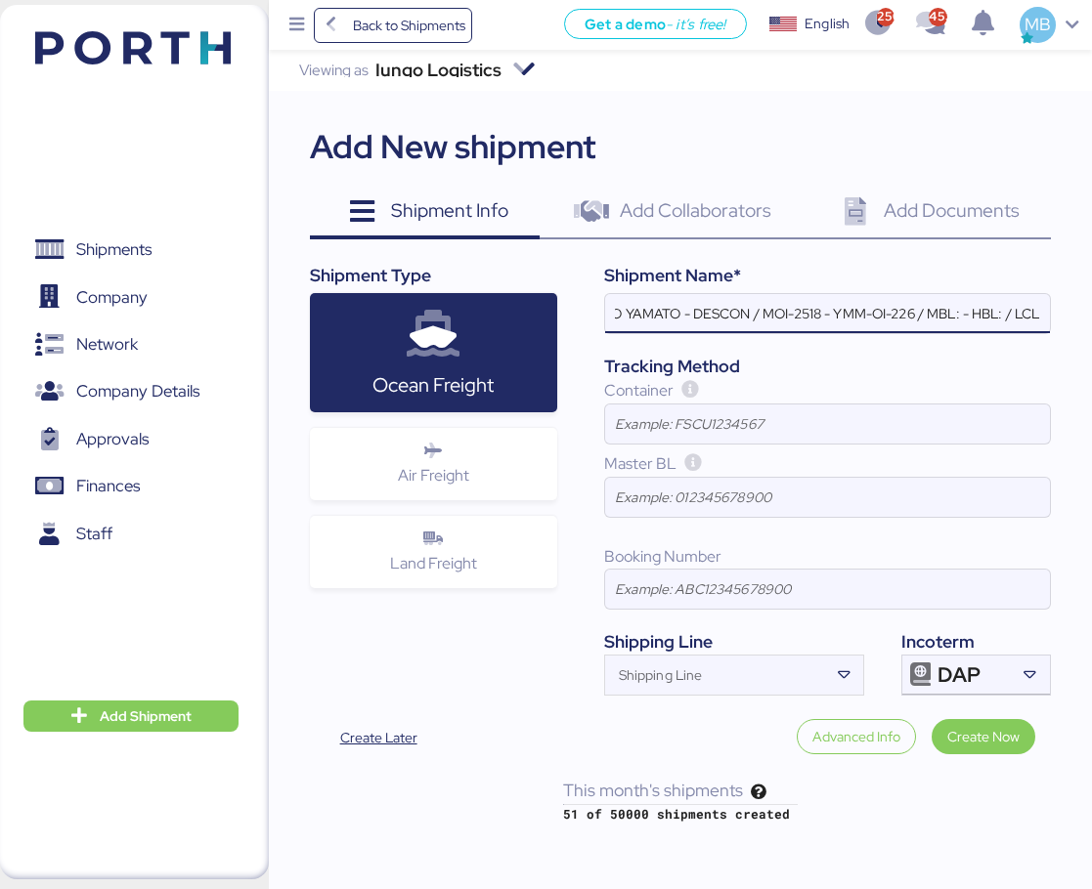
click at [961, 310] on input "OCEAN IMPO YAMATO - DESCON / MOI-2518 - YMM-OI-226 / MBL: - HBL: / LCL" at bounding box center [827, 313] width 445 height 39
paste input "ONEYTYOFD9212900"
click at [1001, 315] on input "OCEAN IMPO YAMATO - DESCON / MOI-2518 - YMM-OI-226 / MBL: ONEYTYOFD9212900 - HB…" at bounding box center [827, 313] width 445 height 39
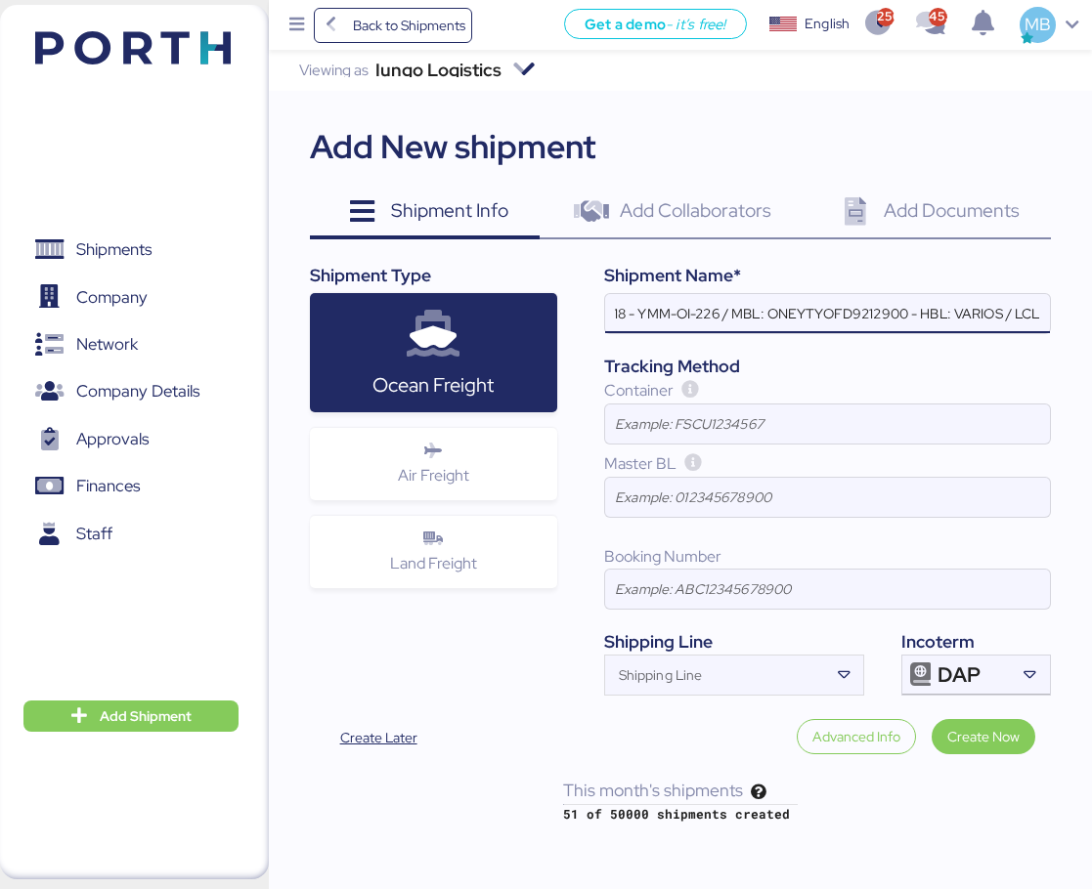
click at [1020, 321] on input "OCEAN IMPO YAMATO - DESCON / MOI-2518 - YMM-OI-226 / MBL: ONEYTYOFD9212900 - HB…" at bounding box center [827, 313] width 445 height 39
type input "OCEAN IMPO YAMATO - DESCON / MOI-2518 - YMM-OI-226 / MBL: ONEYTYOFD9212900 - HB…"
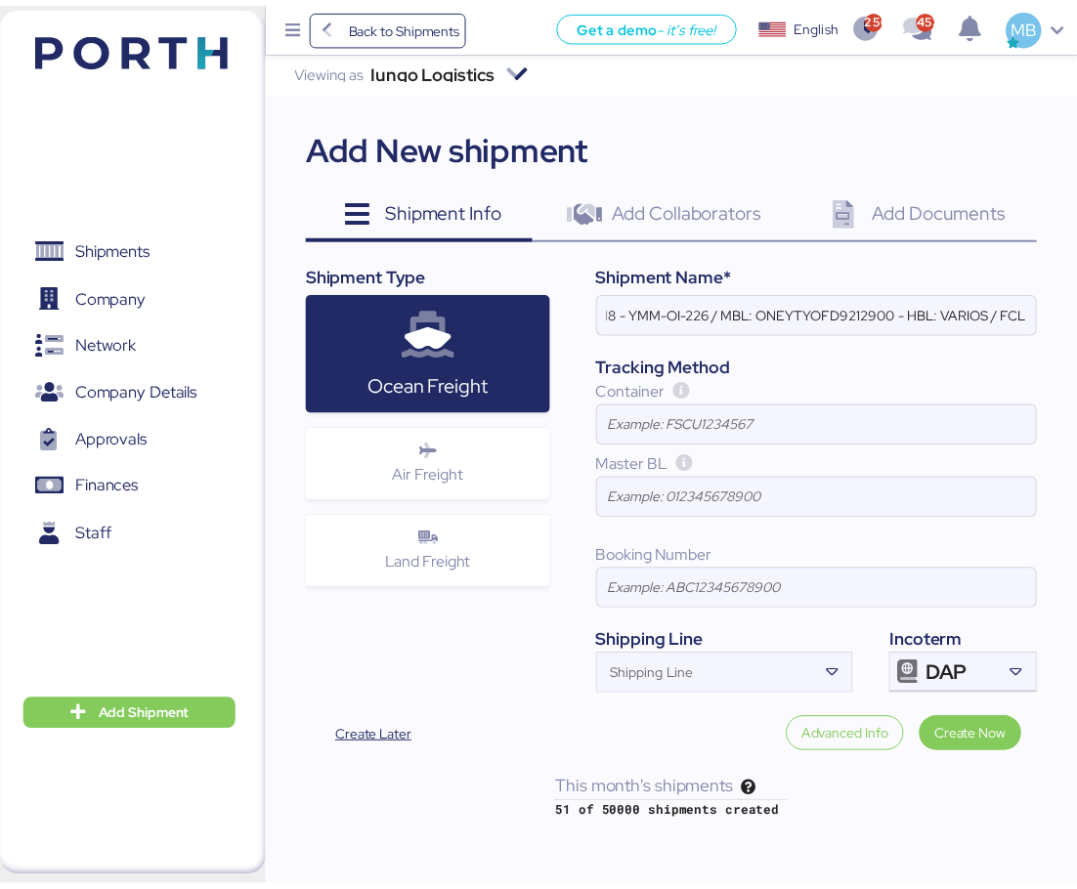
scroll to position [0, 0]
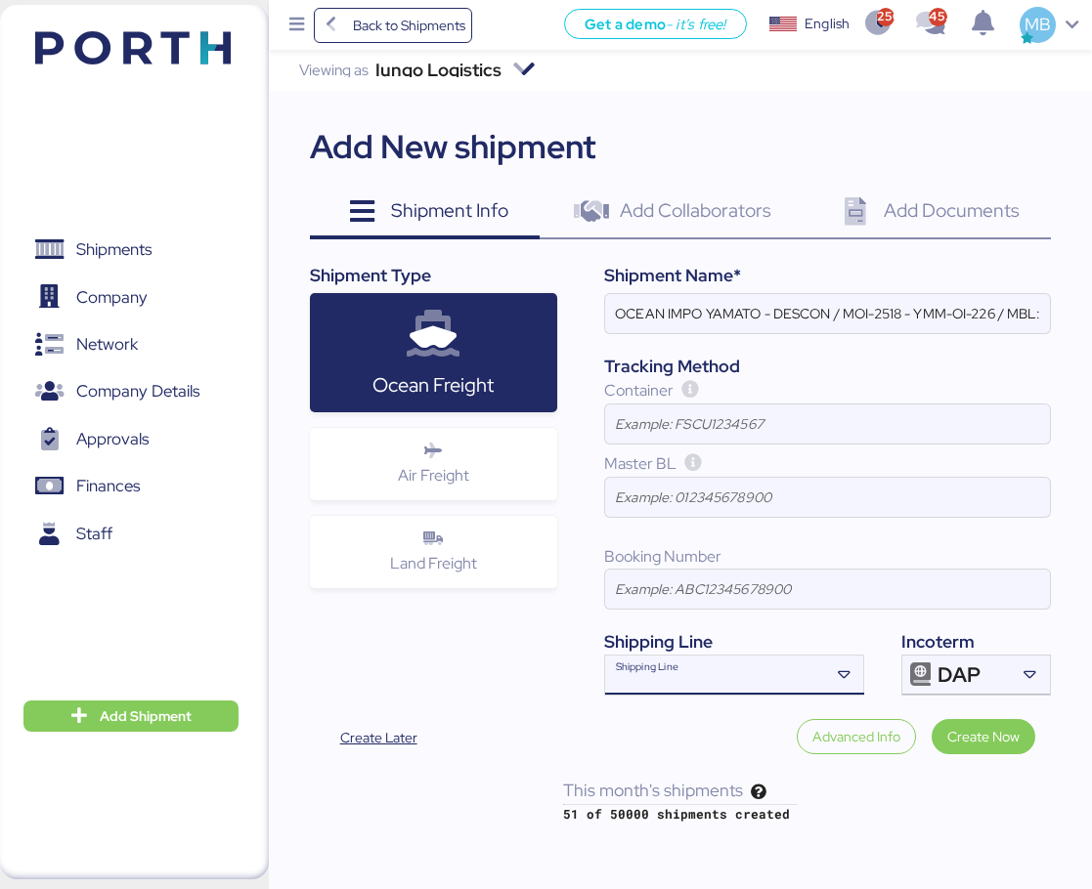
click at [664, 673] on input "Shipping Line" at bounding box center [717, 681] width 224 height 23
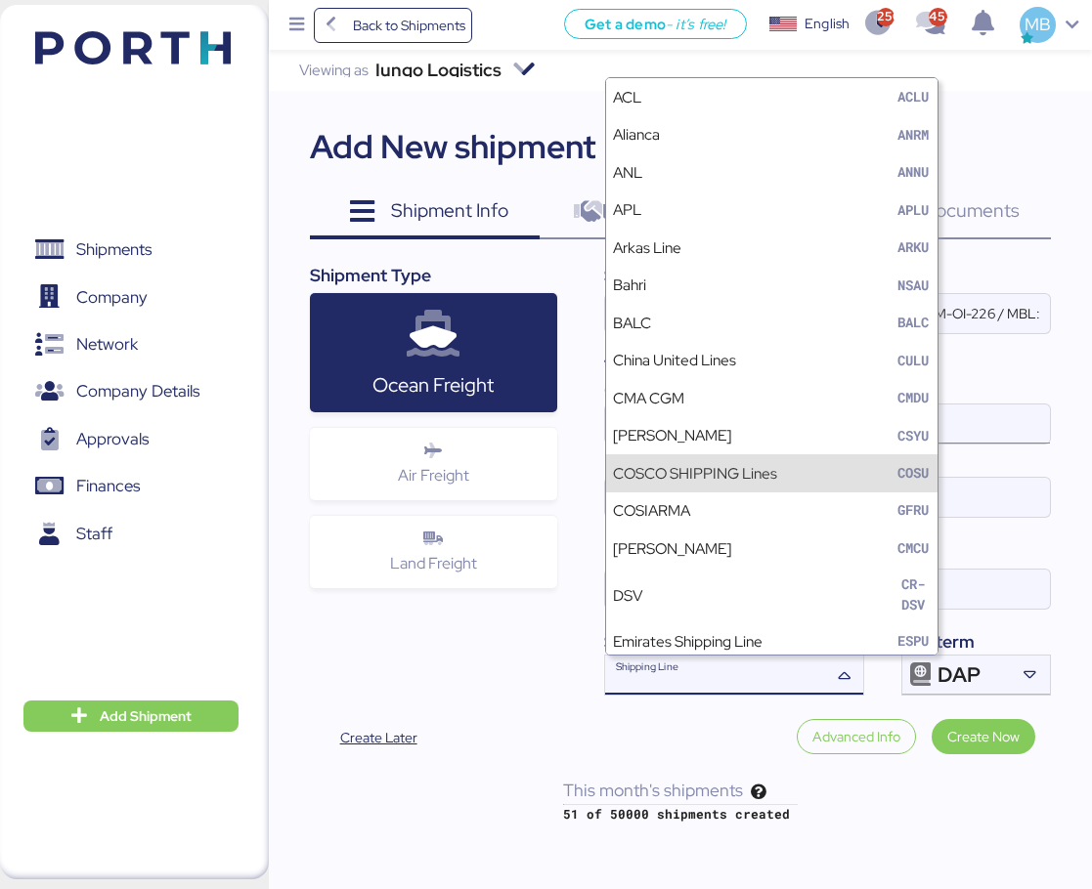
click at [924, 426] on input at bounding box center [827, 424] width 445 height 39
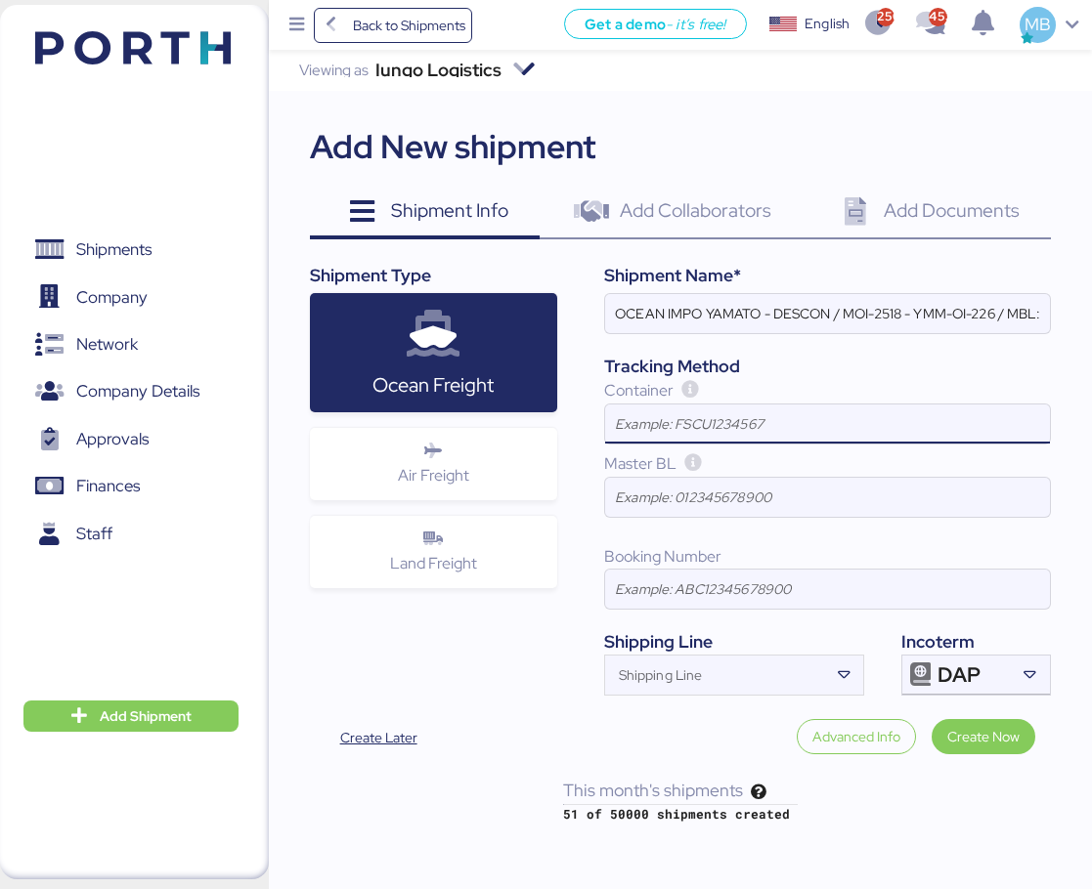
paste input "ONEU9174463"
type input "ONEU9174463"
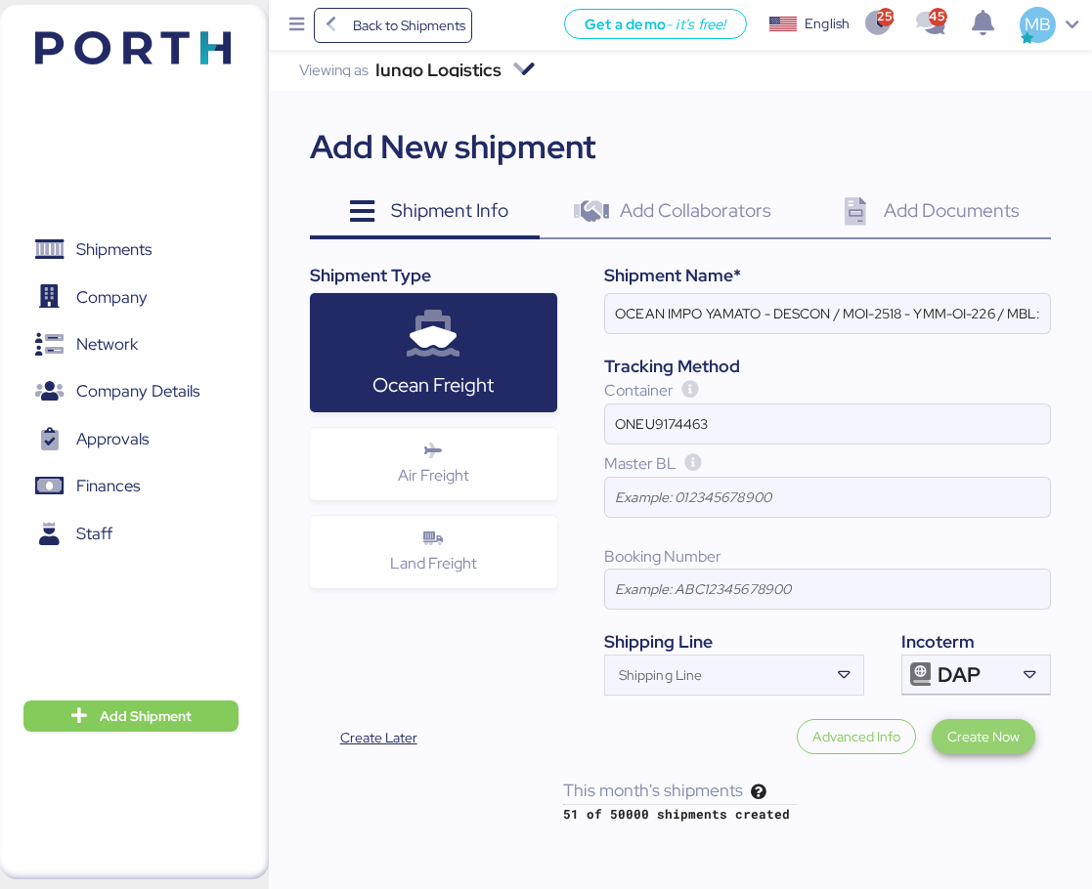
click at [979, 741] on span "Create Now" at bounding box center [983, 736] width 72 height 23
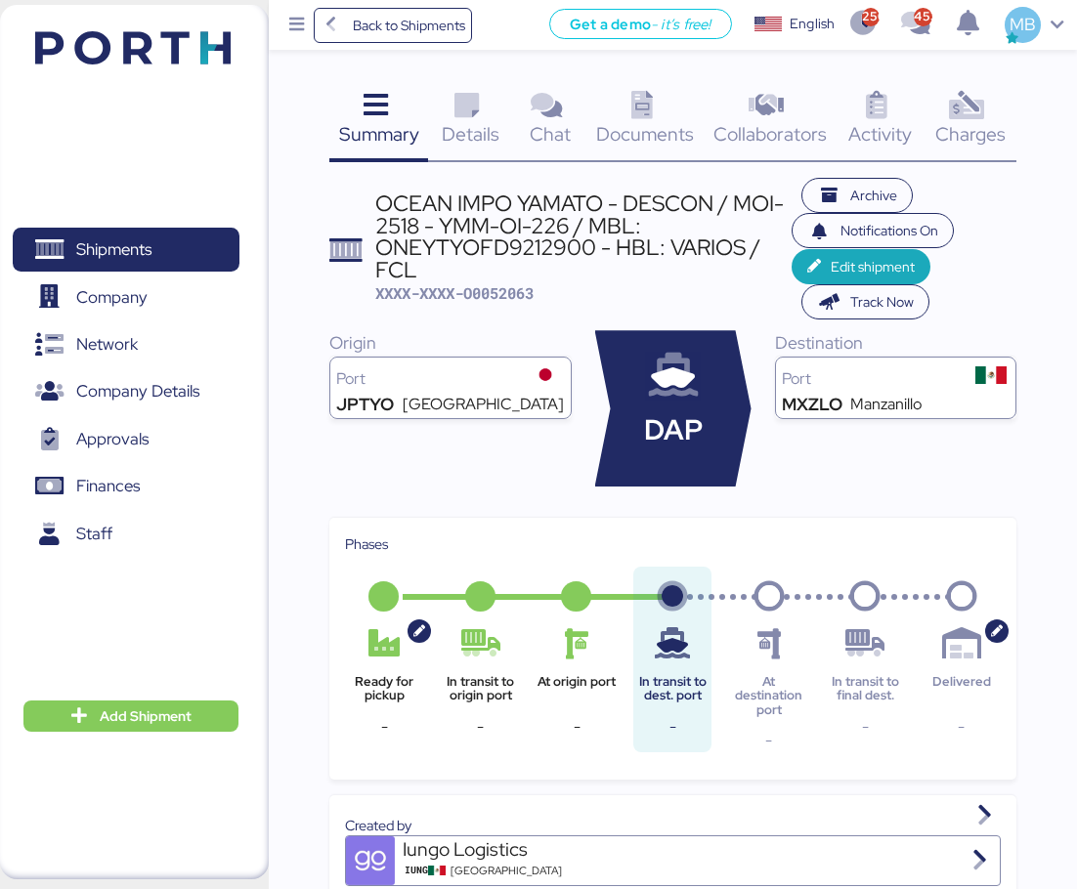
click at [479, 130] on span "Details" at bounding box center [471, 133] width 58 height 25
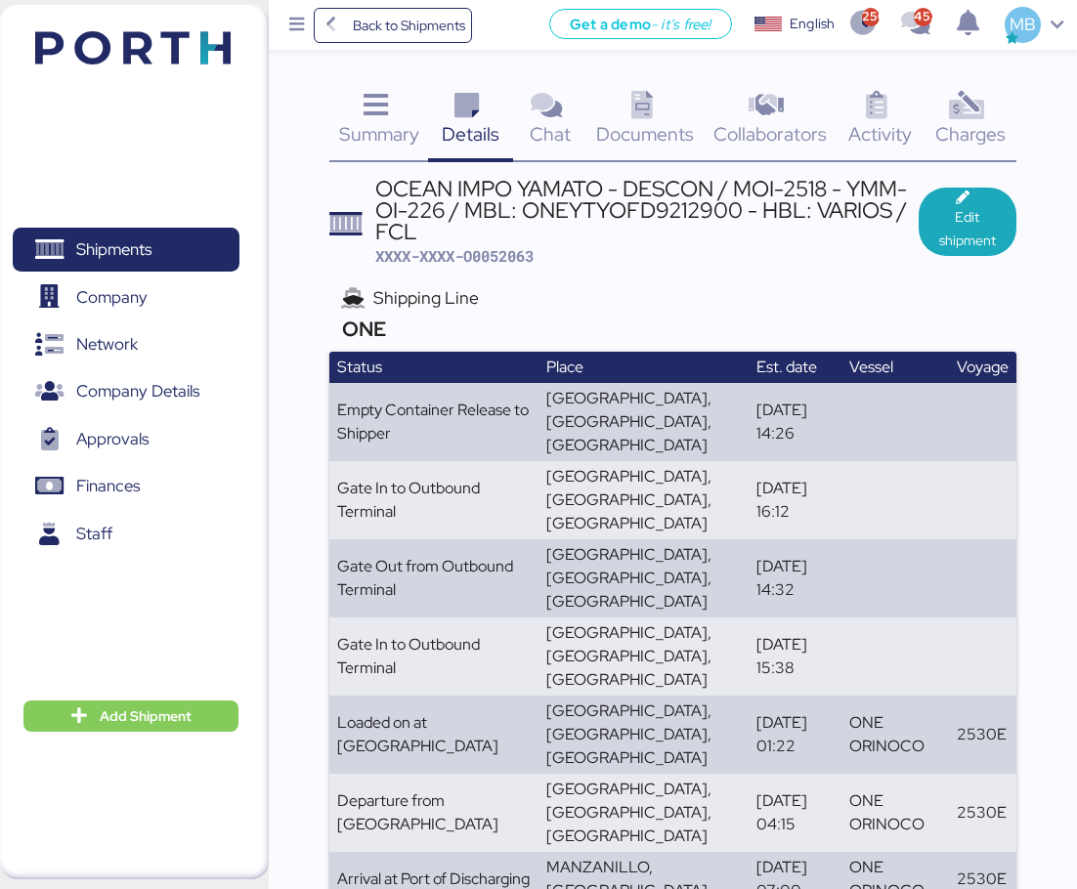
click at [618, 212] on div "OCEAN IMPO YAMATO - DESCON / MOI-2518 - YMM-OI-226 / MBL: ONEYTYOFD9212900 - HB…" at bounding box center [646, 210] width 543 height 65
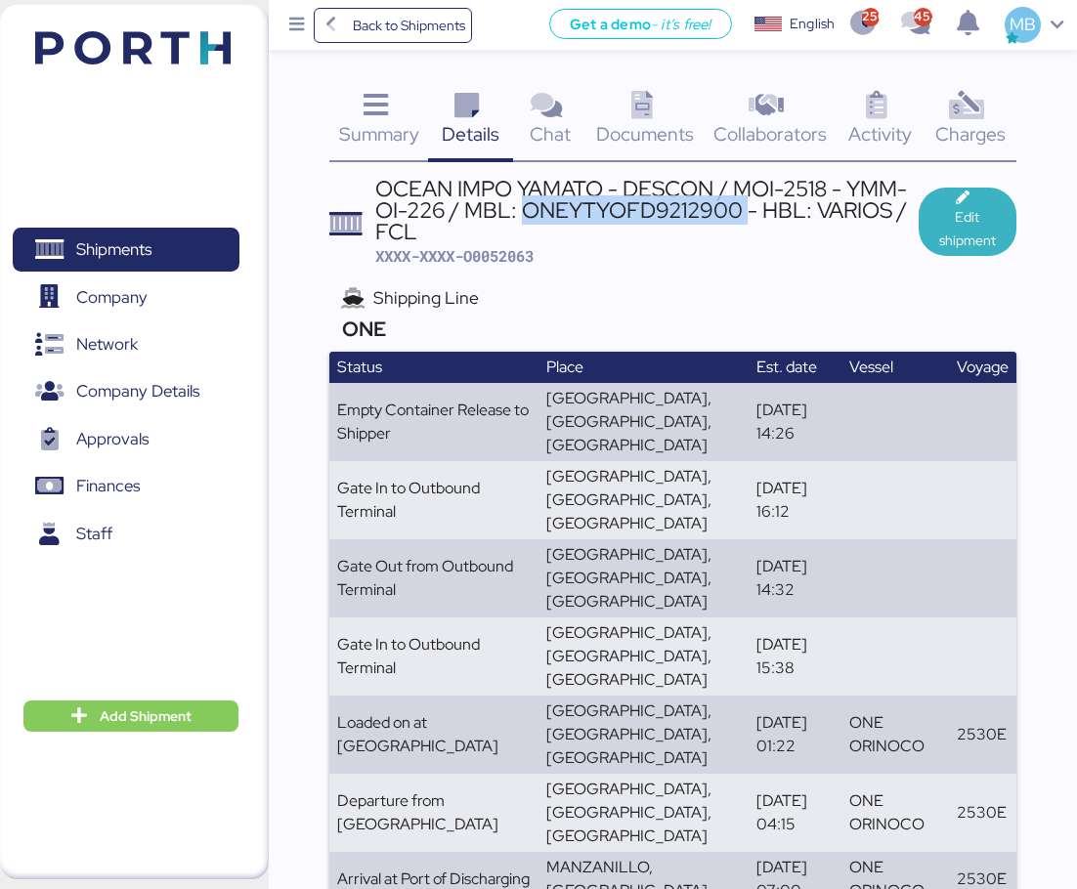
click at [962, 229] on span "Edit shipment" at bounding box center [967, 228] width 66 height 47
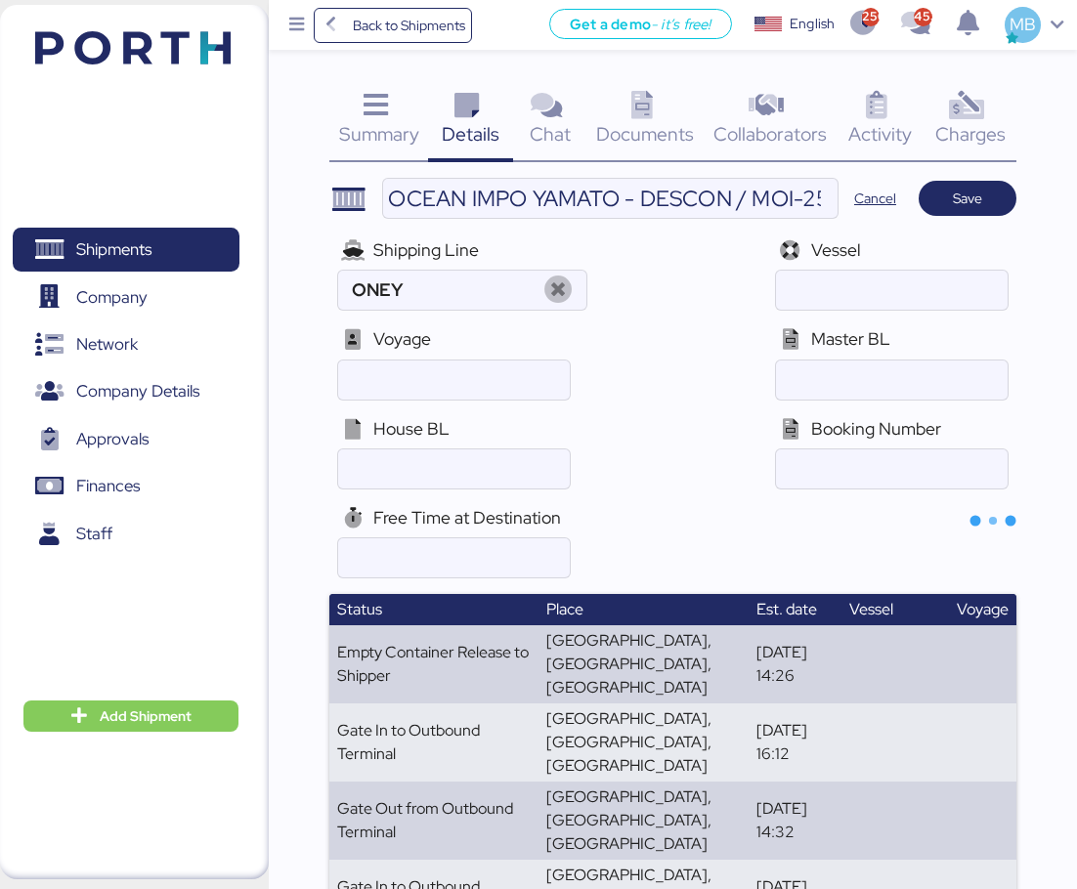
type input "ONE"
click at [852, 396] on input "ocean" at bounding box center [892, 380] width 232 height 39
paste input "ONEYTYOFD9212900"
type input "ONEYTYOFD9212900"
click at [988, 185] on span "Save" at bounding box center [967, 198] width 66 height 27
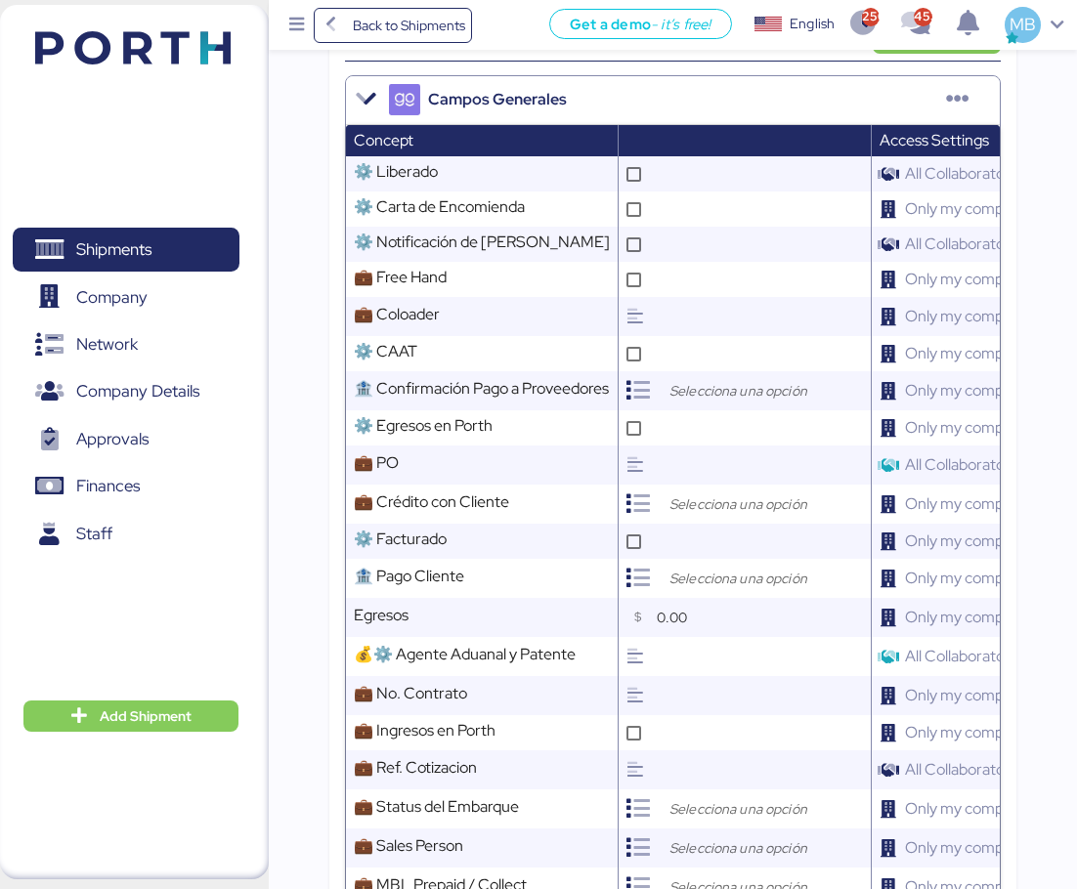
scroll to position [1564, 0]
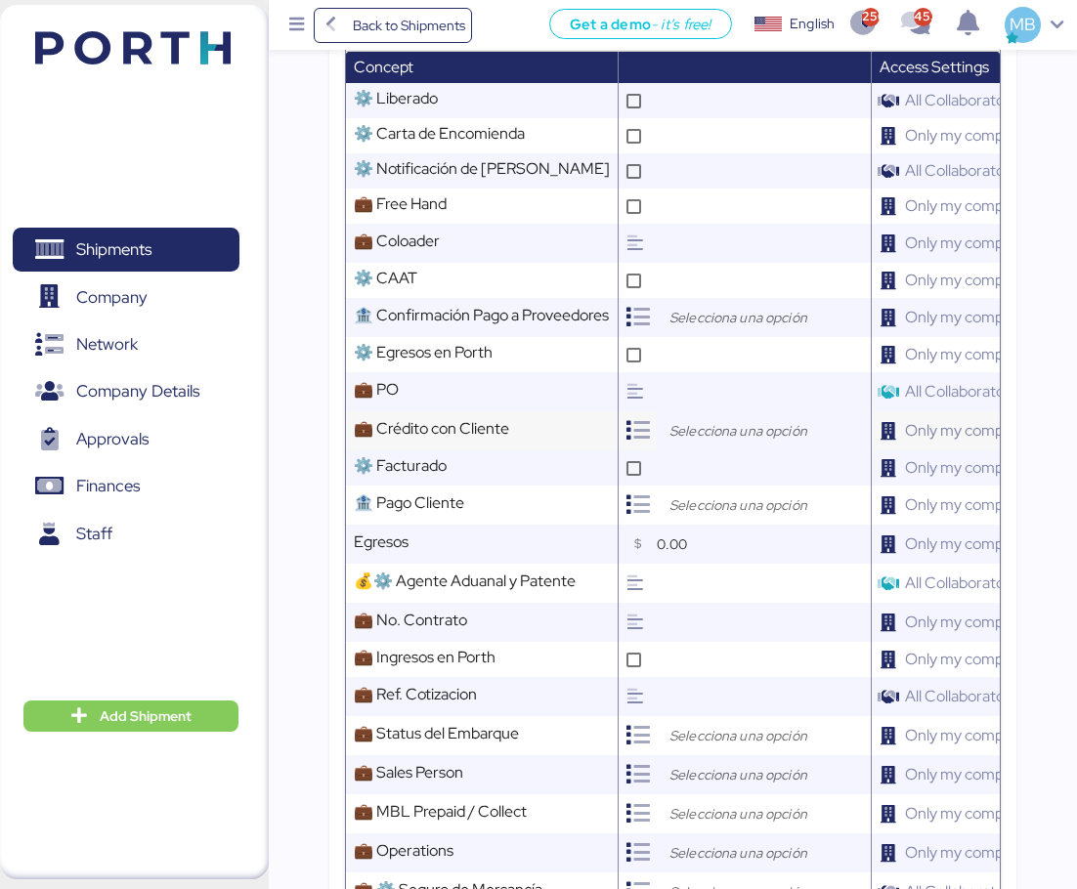
click at [729, 419] on input "search" at bounding box center [768, 430] width 205 height 23
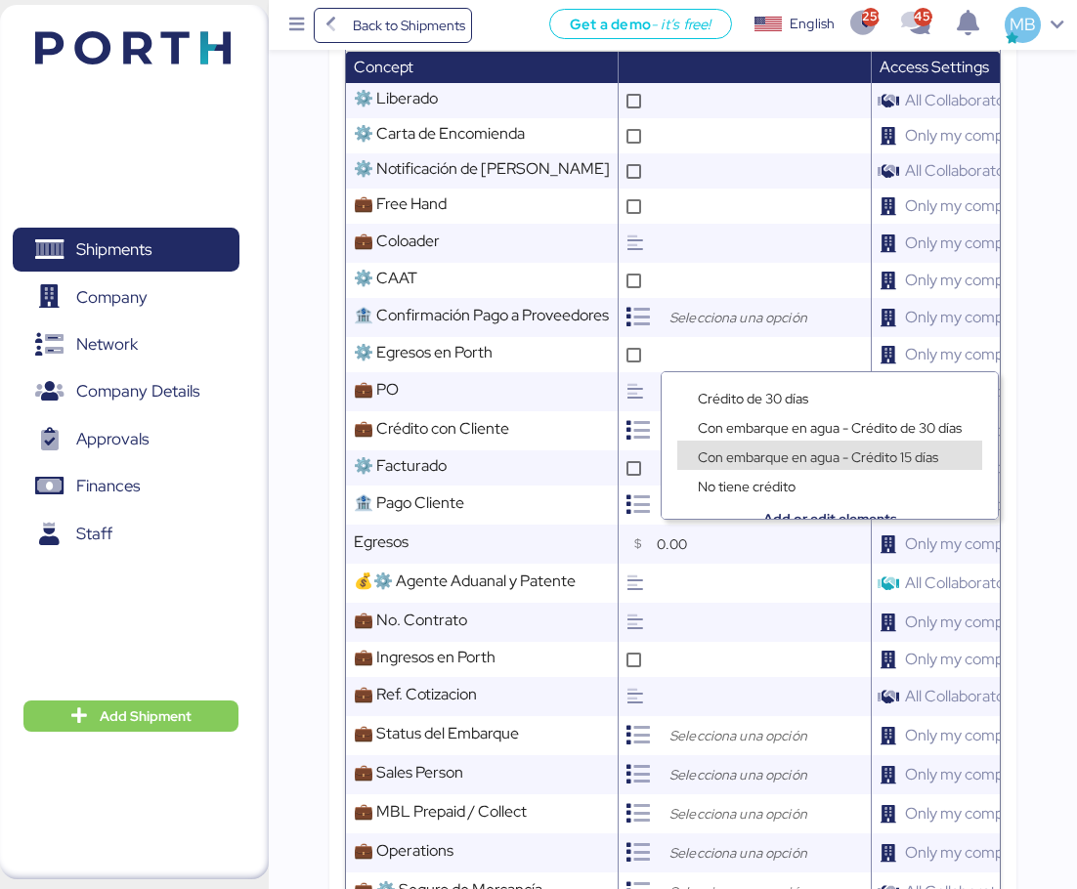
click at [777, 449] on span "Con embarque en agua - Crédito 15 días" at bounding box center [818, 458] width 240 height 18
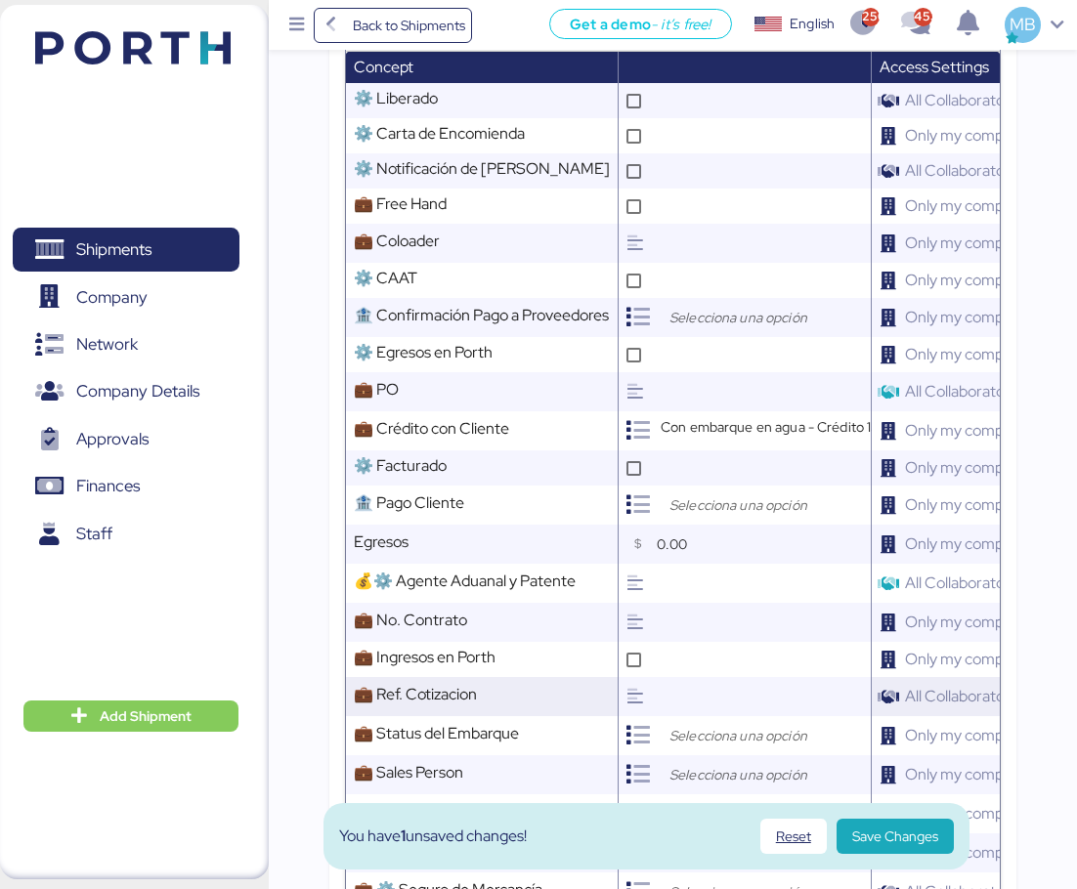
scroll to position [1759, 0]
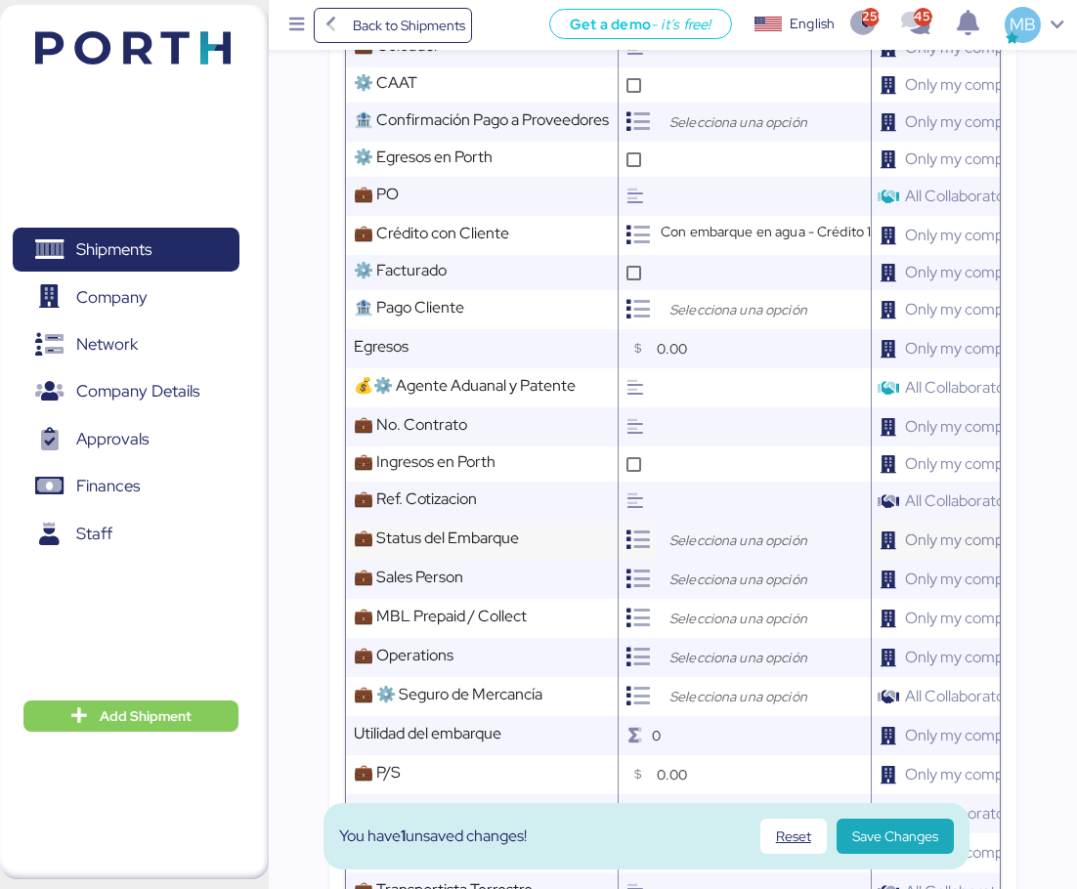
click at [703, 529] on input "search" at bounding box center [768, 540] width 205 height 23
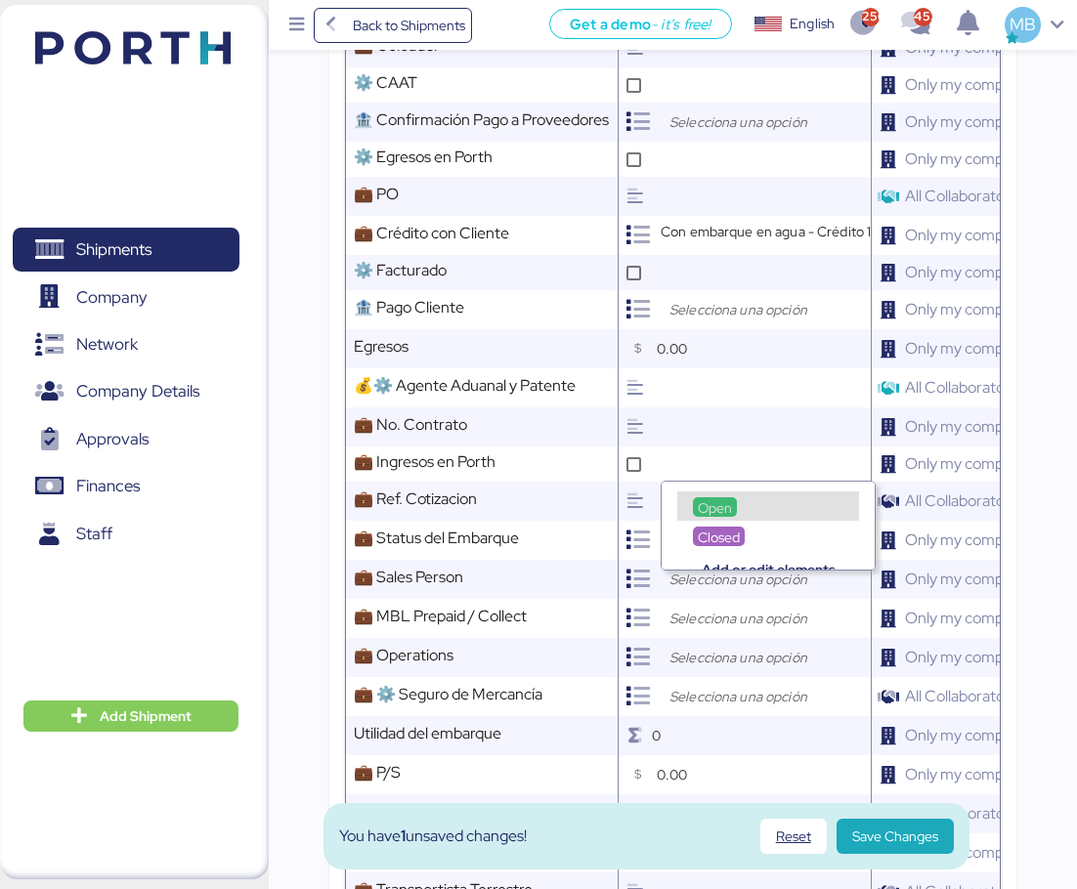
click at [715, 499] on span "Open" at bounding box center [715, 508] width 34 height 18
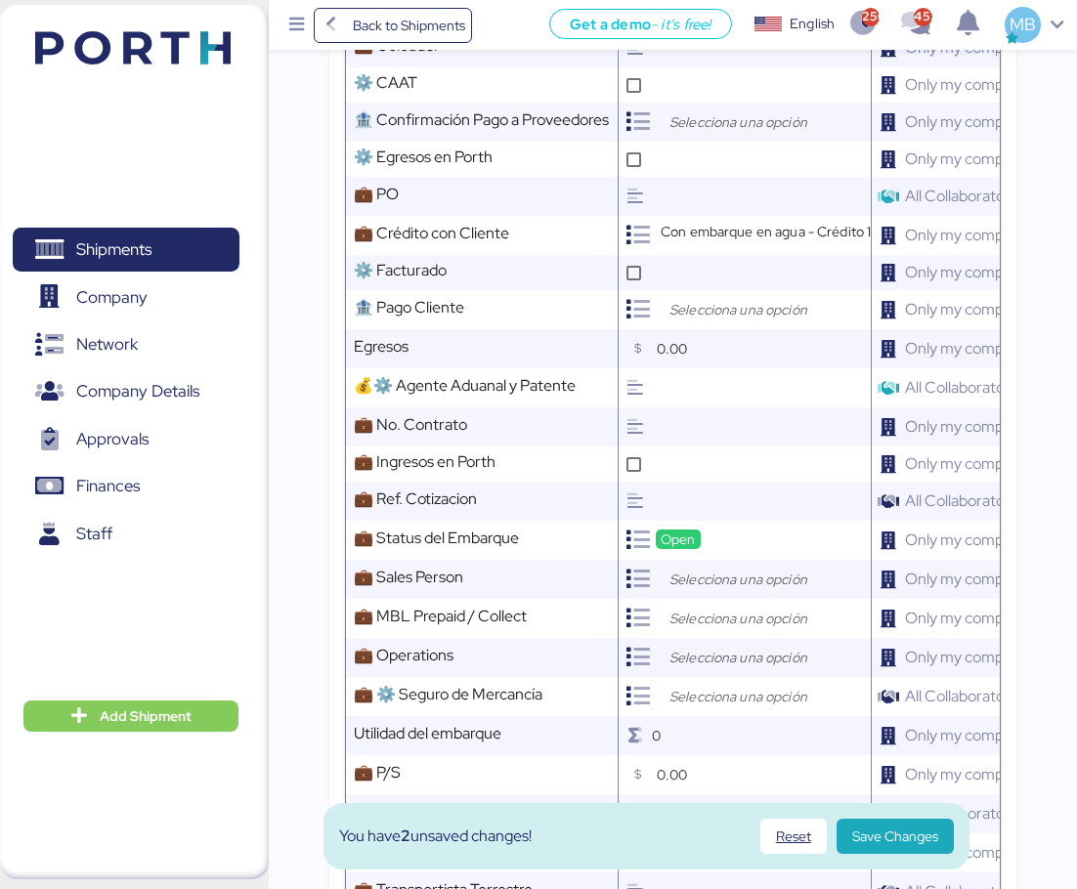
click at [715, 568] on input "search" at bounding box center [768, 579] width 205 height 23
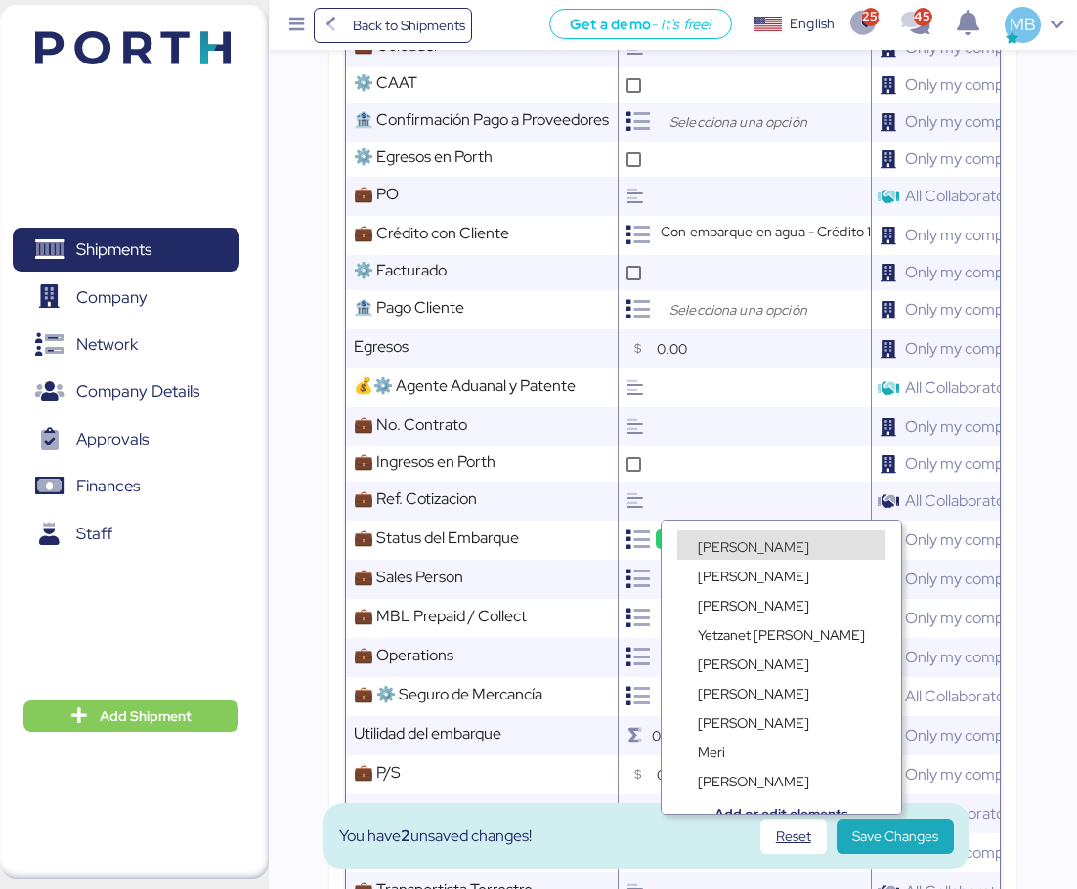
click at [733, 545] on span "[PERSON_NAME]" at bounding box center [753, 548] width 111 height 18
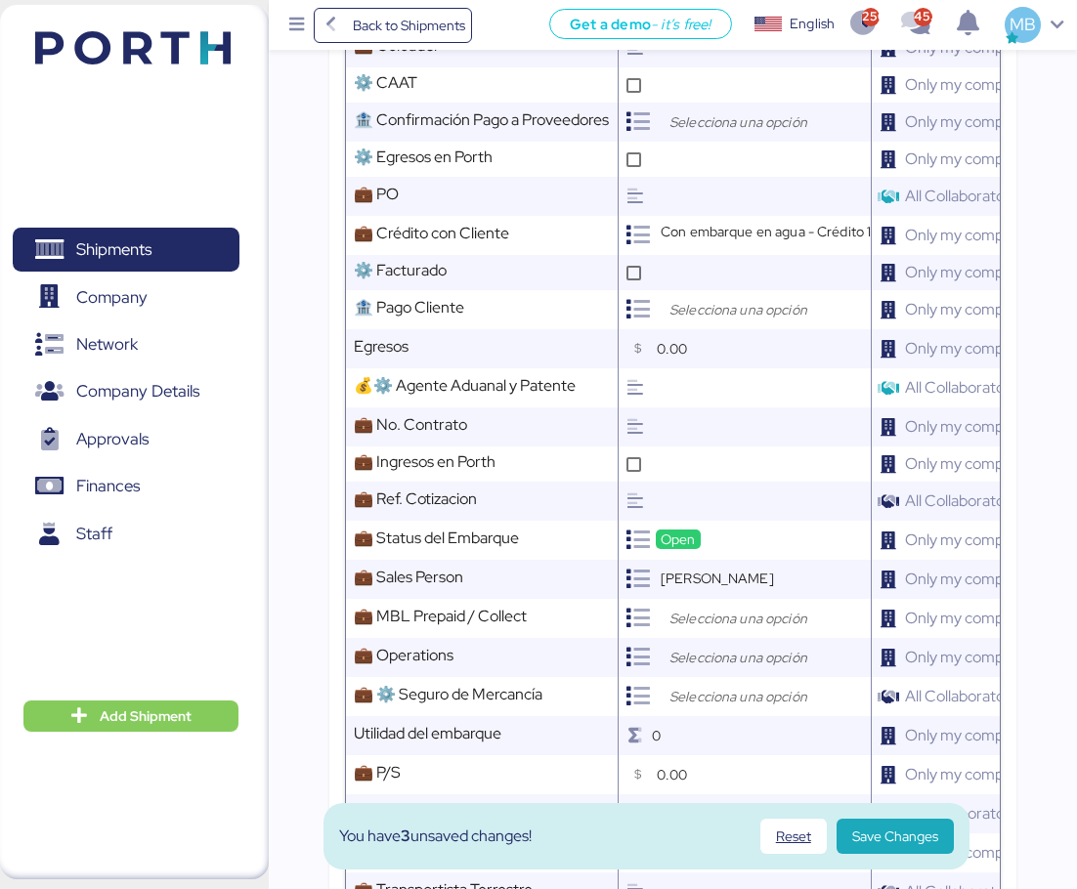
click at [691, 607] on input "search" at bounding box center [768, 618] width 205 height 23
click at [722, 576] on div "Prepaid" at bounding box center [721, 586] width 57 height 20
click at [703, 646] on input "search" at bounding box center [768, 657] width 205 height 23
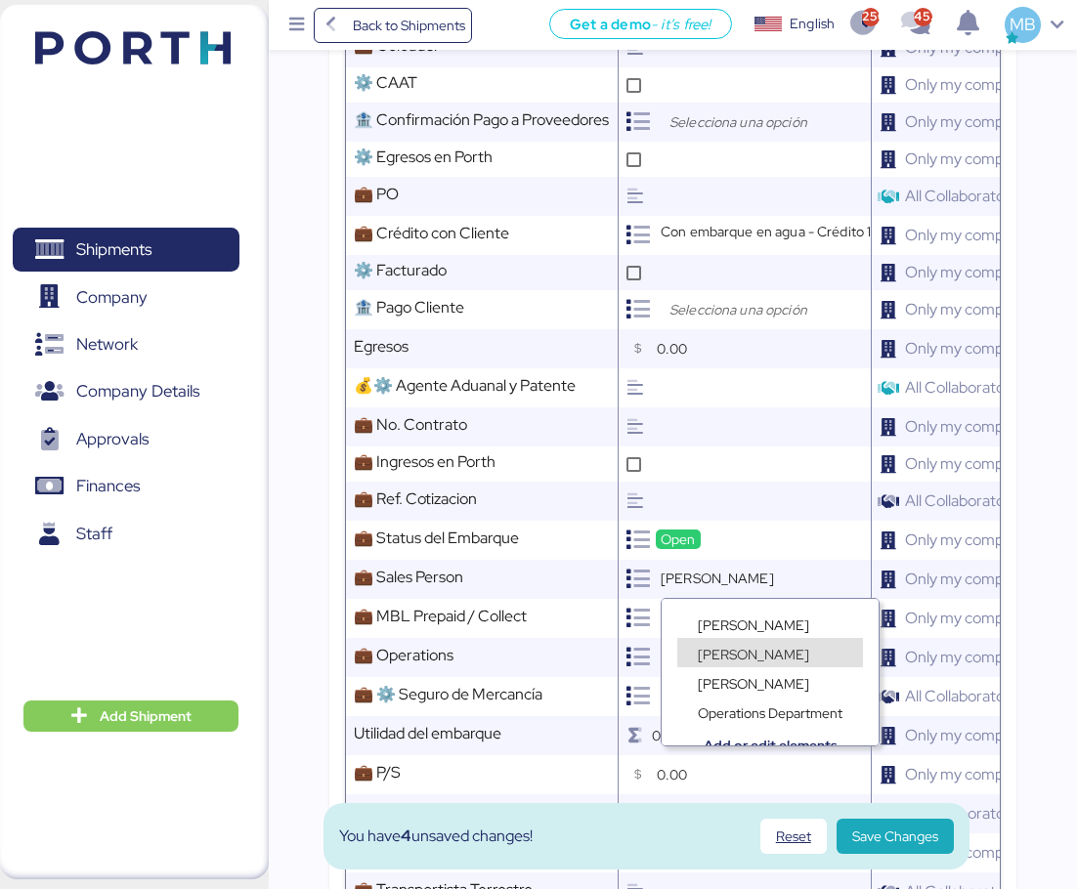
click at [753, 652] on span "[PERSON_NAME]" at bounding box center [753, 655] width 111 height 18
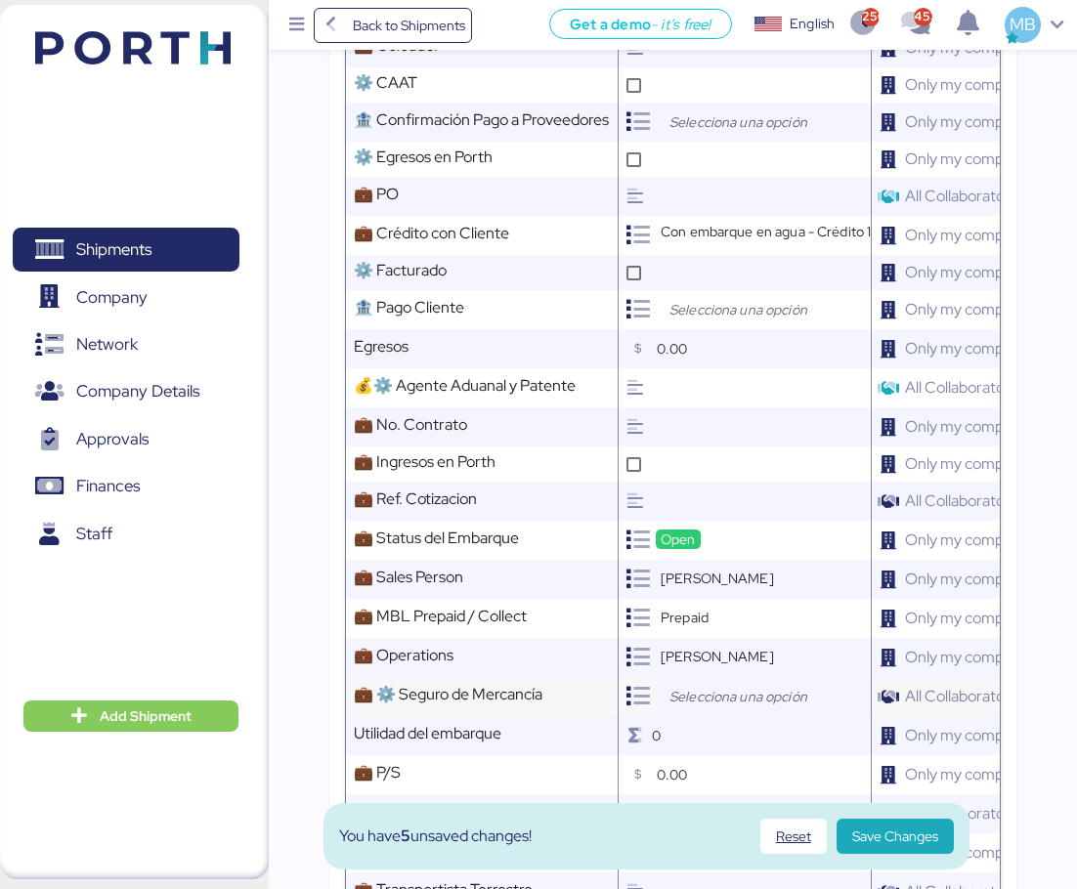
click at [720, 685] on input "search" at bounding box center [768, 696] width 205 height 23
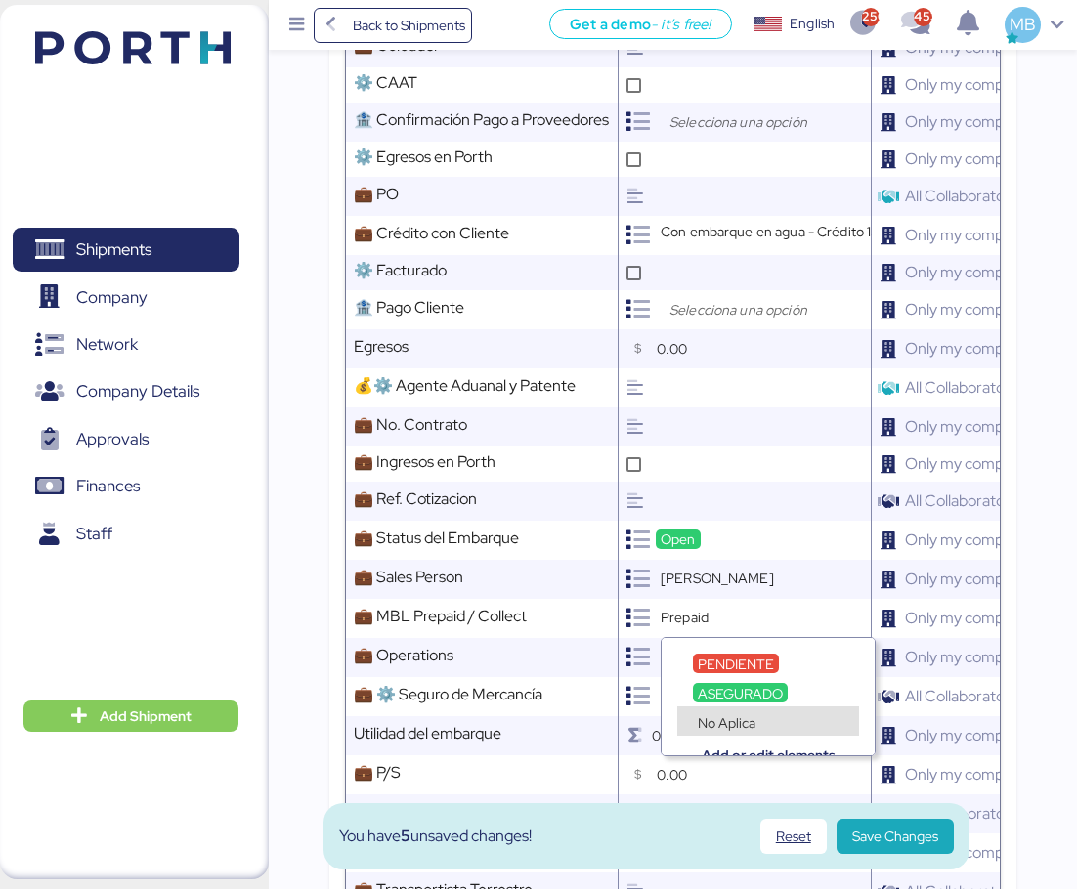
click at [730, 717] on span "No Aplica" at bounding box center [727, 723] width 58 height 18
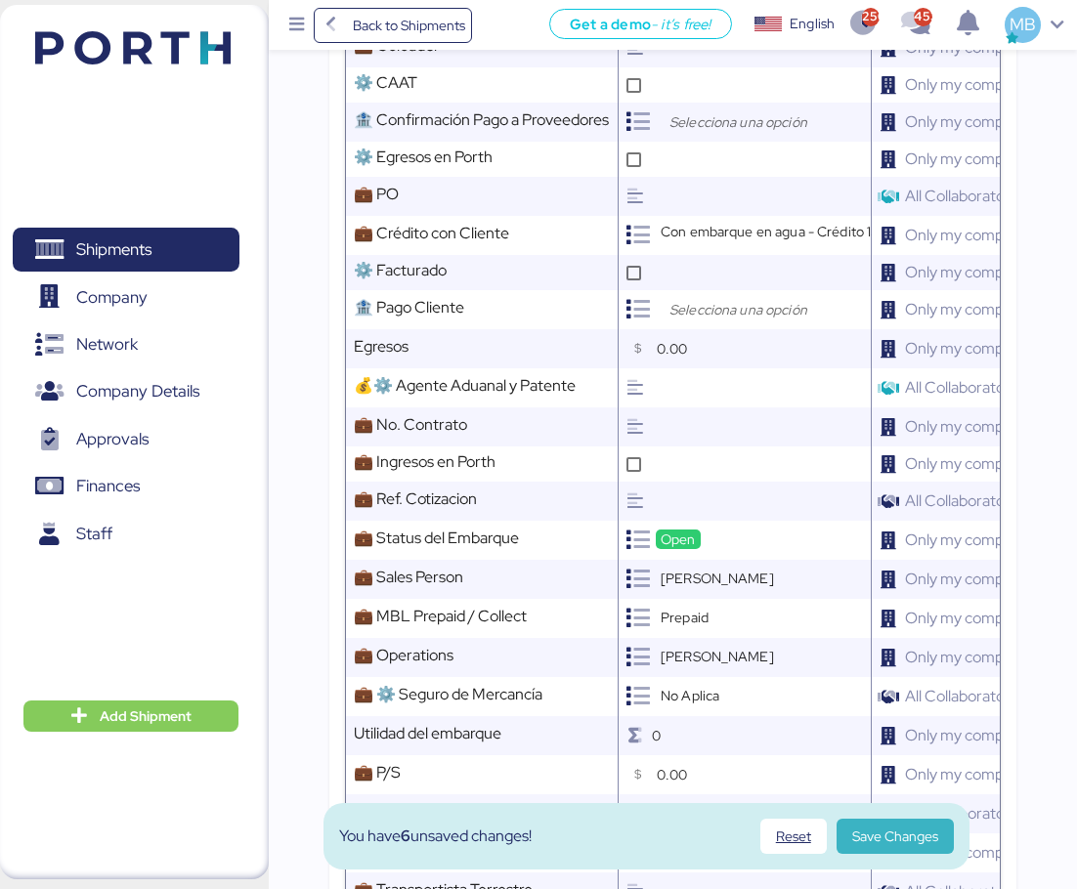
click at [895, 842] on span "Save Changes" at bounding box center [895, 836] width 86 height 23
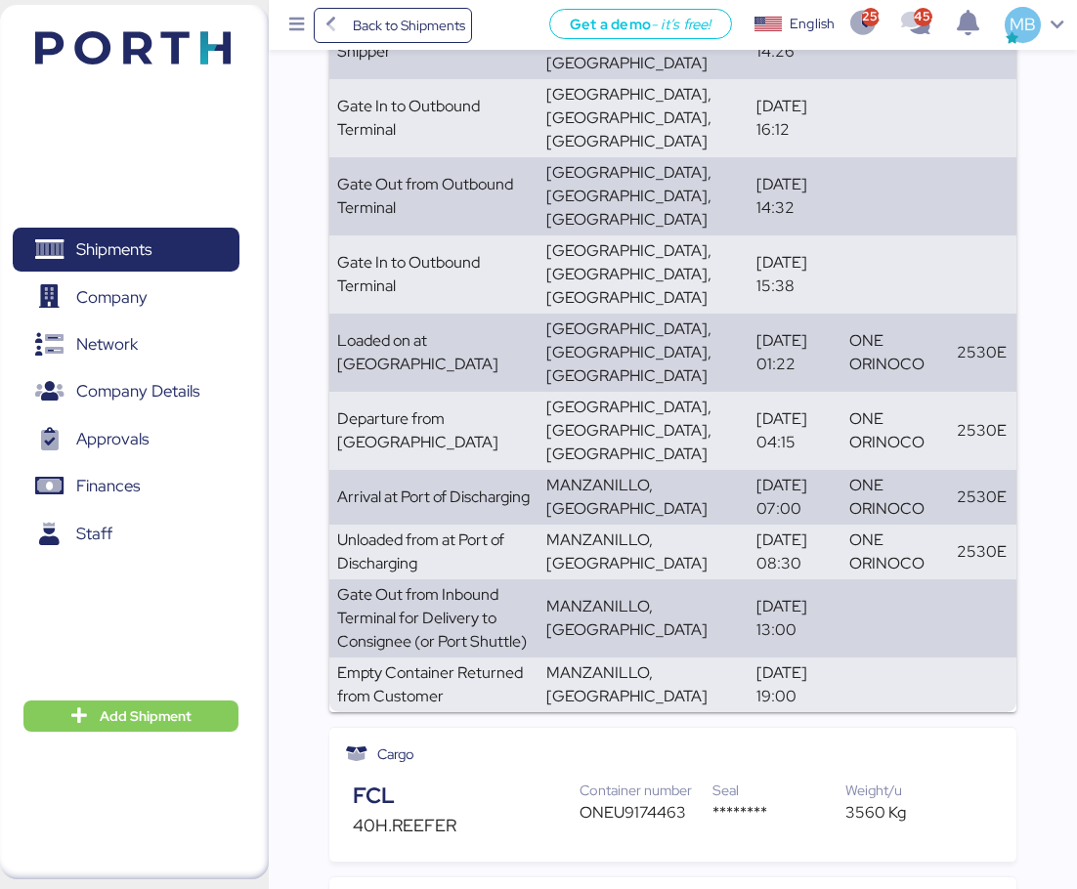
scroll to position [0, 0]
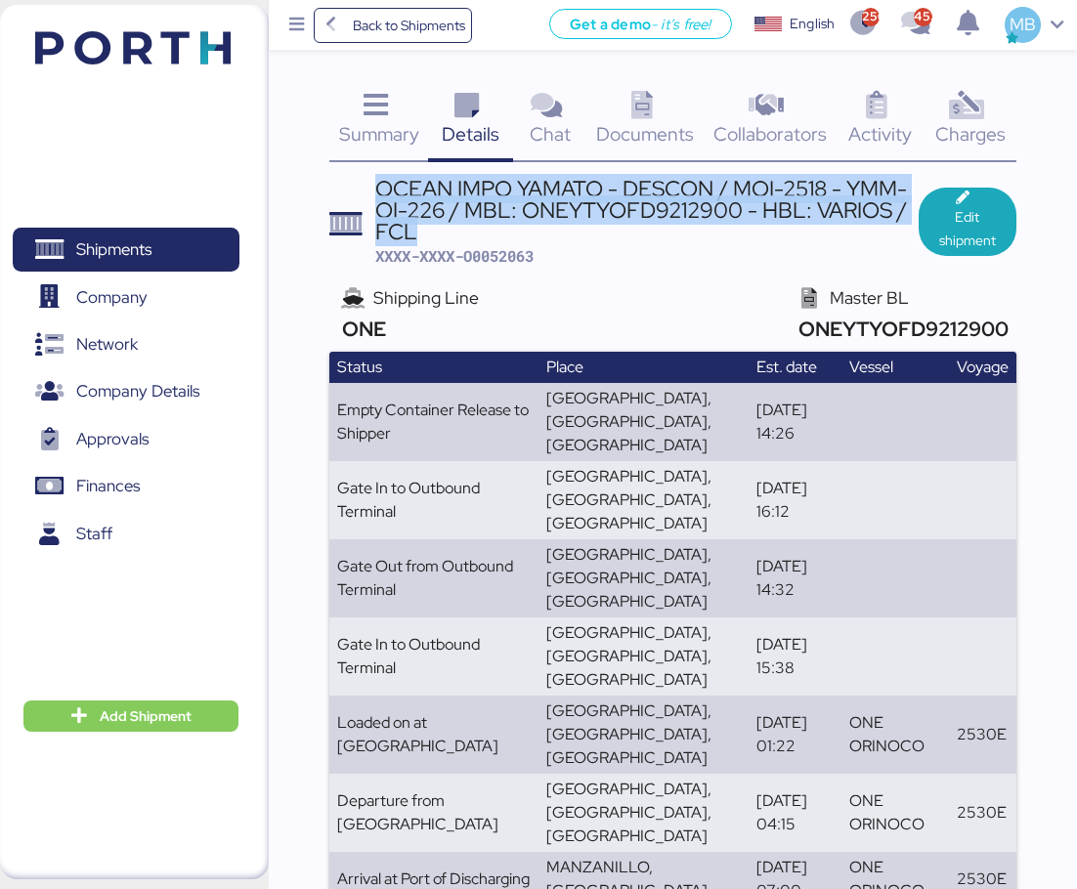
drag, startPoint x: 377, startPoint y: 190, endPoint x: 449, endPoint y: 229, distance: 81.4
click at [449, 229] on div "OCEAN IMPO YAMATO - DESCON / MOI-2518 - YMM-OI-226 / MBL: ONEYTYOFD9212900 - HB…" at bounding box center [646, 210] width 543 height 65
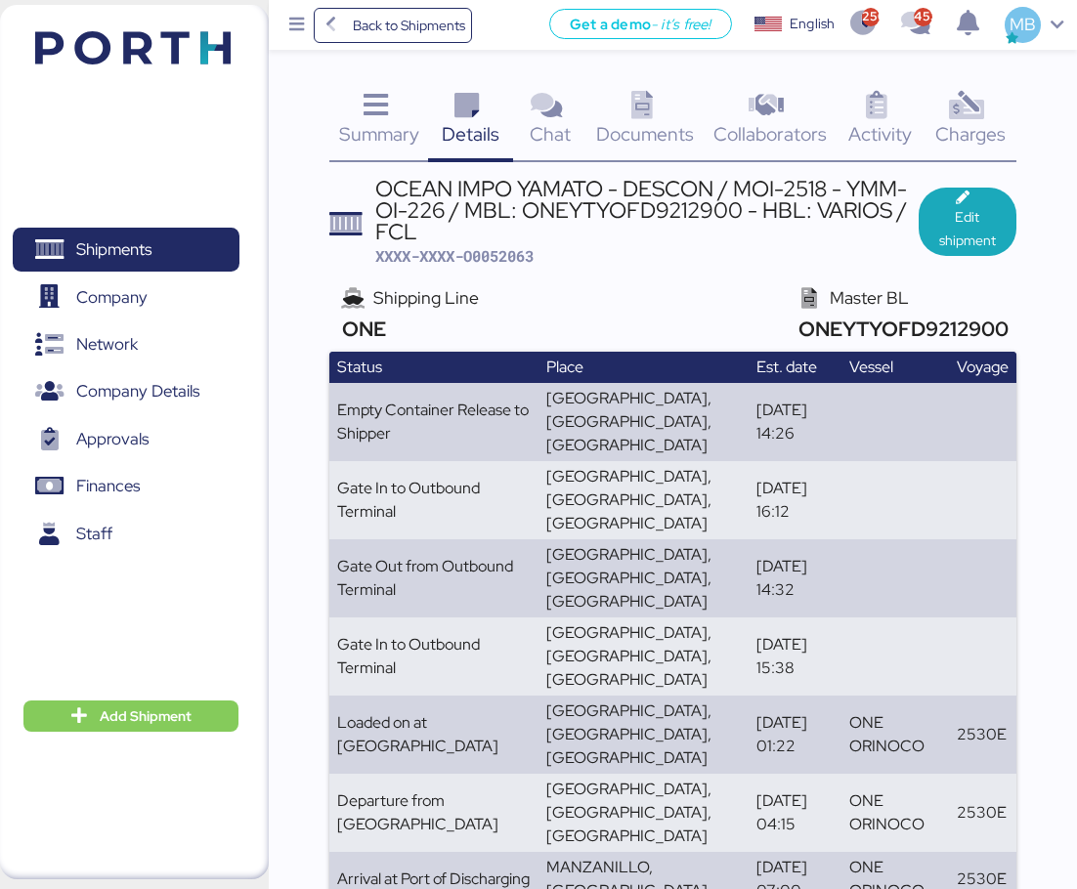
click at [514, 260] on span "XXXX-XXXX-O0052063" at bounding box center [454, 256] width 158 height 20
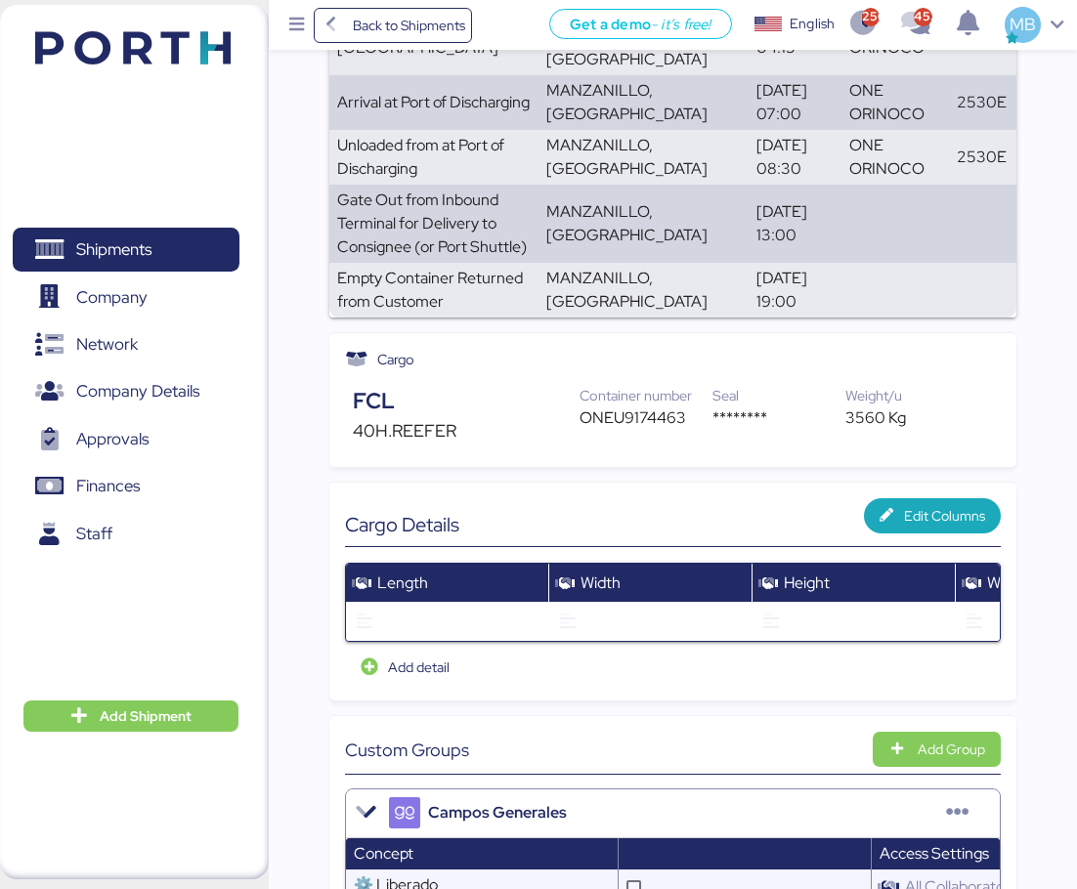
scroll to position [782, 0]
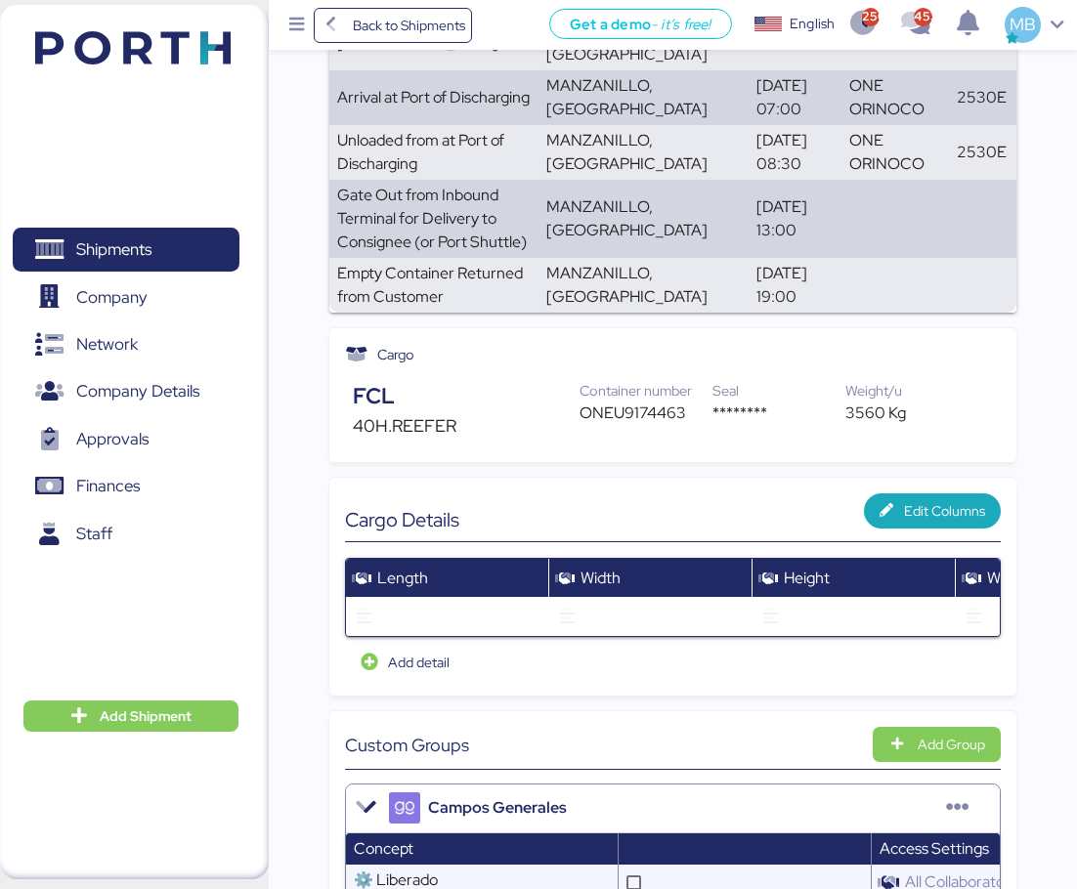
click at [627, 402] on div "ONEU9174463" at bounding box center [646, 413] width 133 height 23
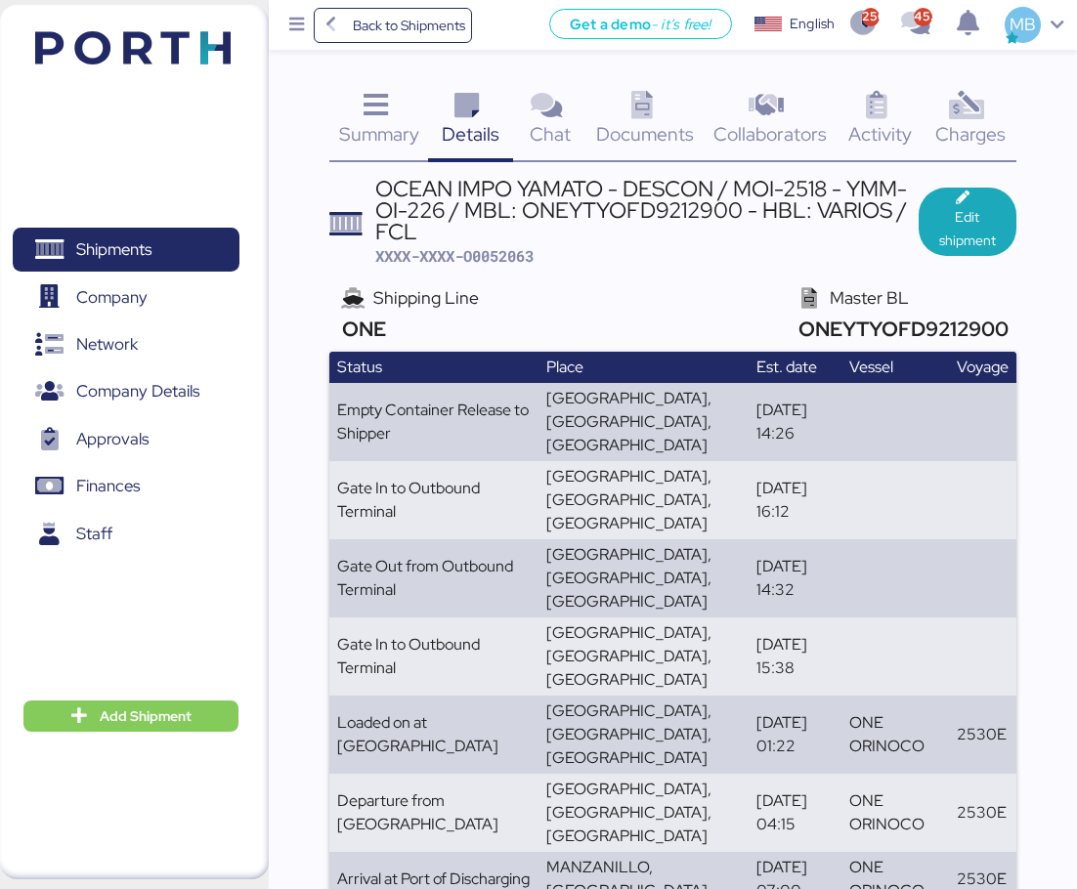
click at [509, 258] on span "XXXX-XXXX-O0052063" at bounding box center [454, 256] width 158 height 20
click at [521, 262] on span "XXXX-XXXX-O0052063" at bounding box center [454, 256] width 158 height 20
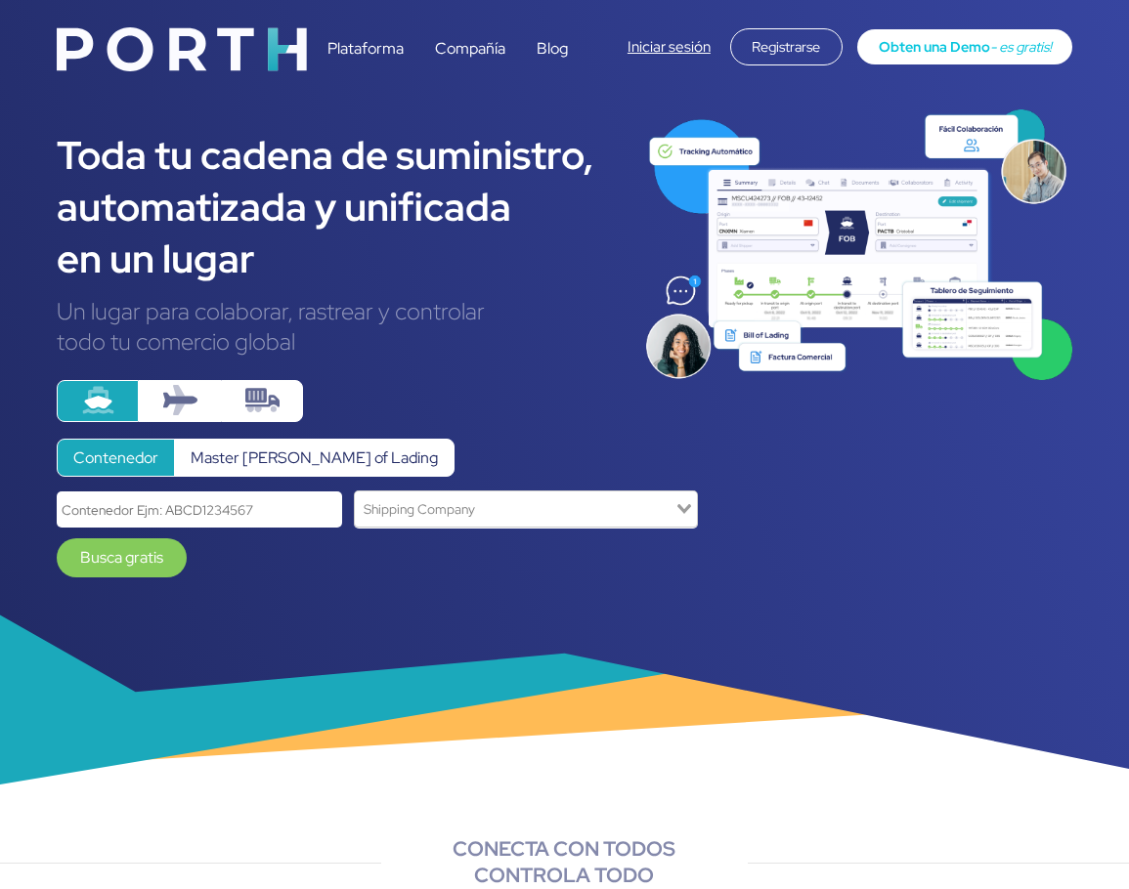
click at [678, 46] on link "Iniciar sesión" at bounding box center [668, 47] width 83 height 20
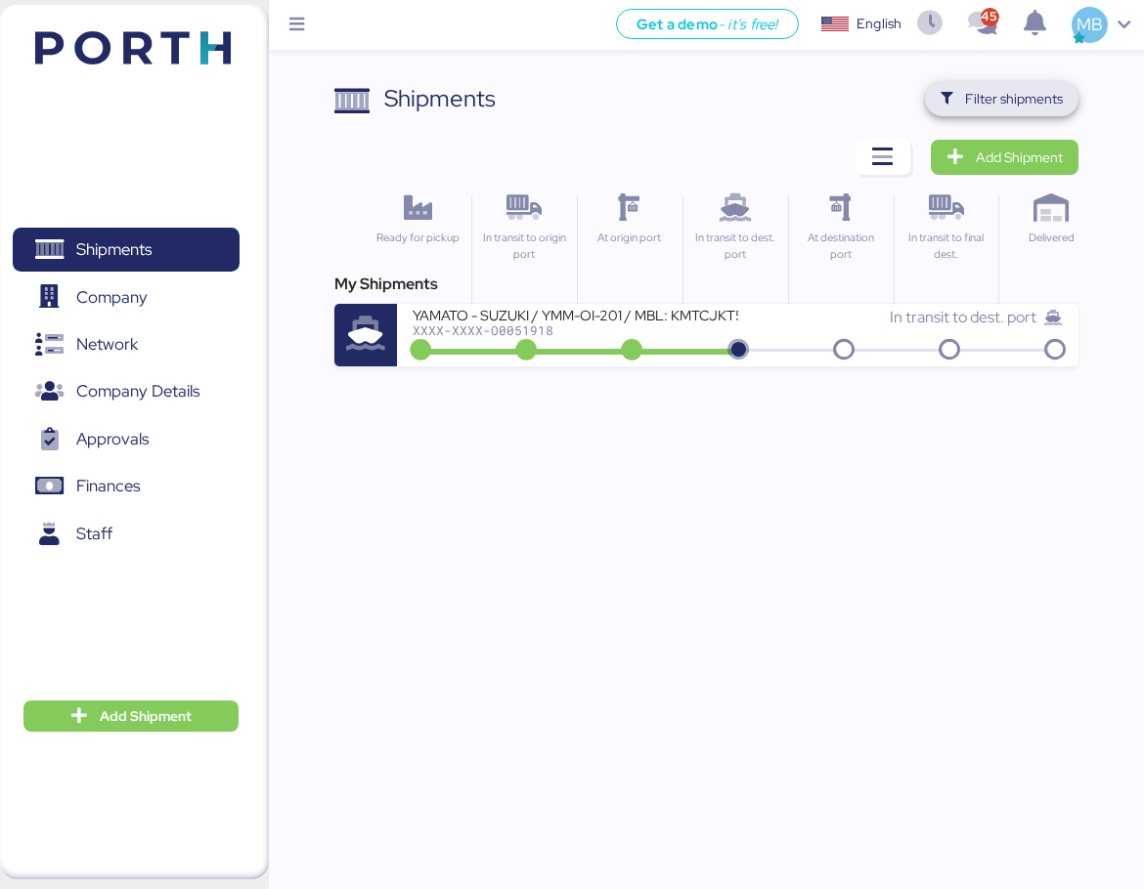
click at [1039, 96] on span "Filter shipments" at bounding box center [1014, 98] width 98 height 23
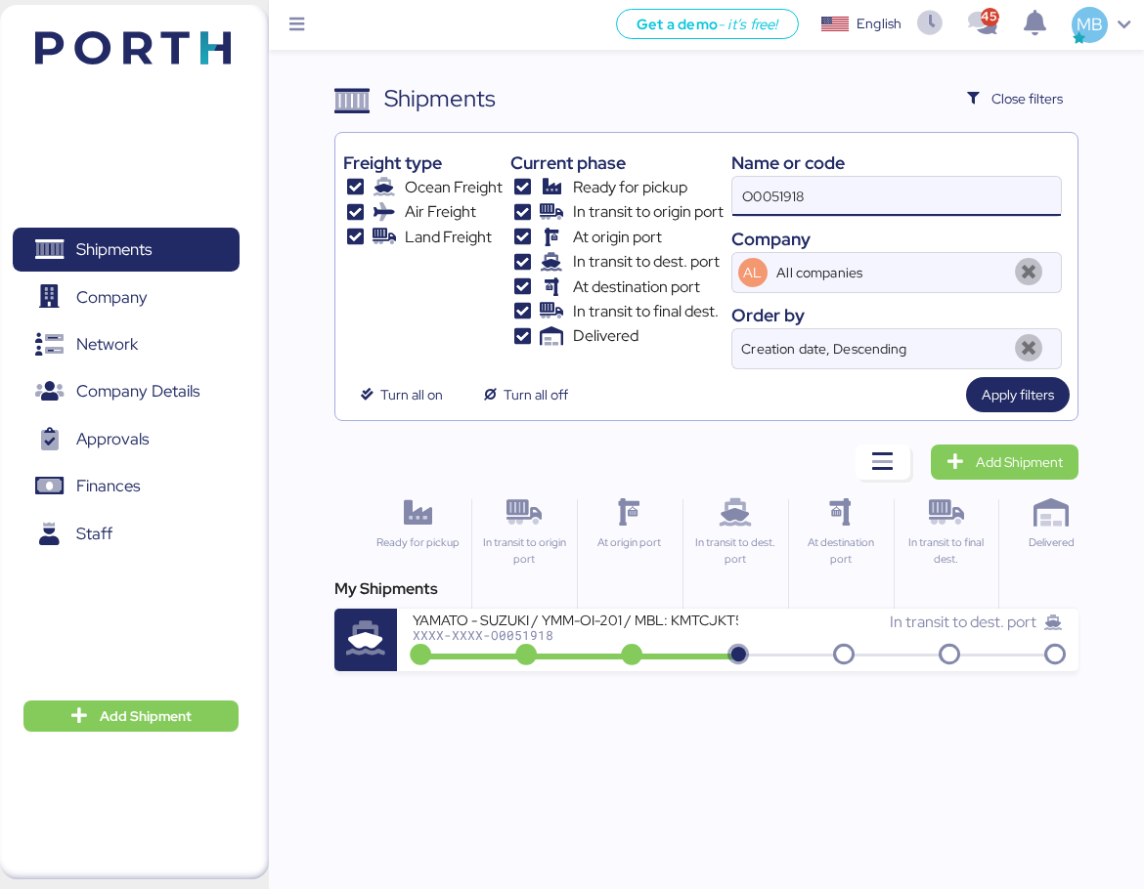
drag, startPoint x: 841, startPoint y: 199, endPoint x: 643, endPoint y: 181, distance: 198.3
click at [643, 181] on div "Freight type Ocean Freight Air Freight Land Freight Current phase Ready for pic…" at bounding box center [706, 255] width 726 height 229
type input "Yamato"
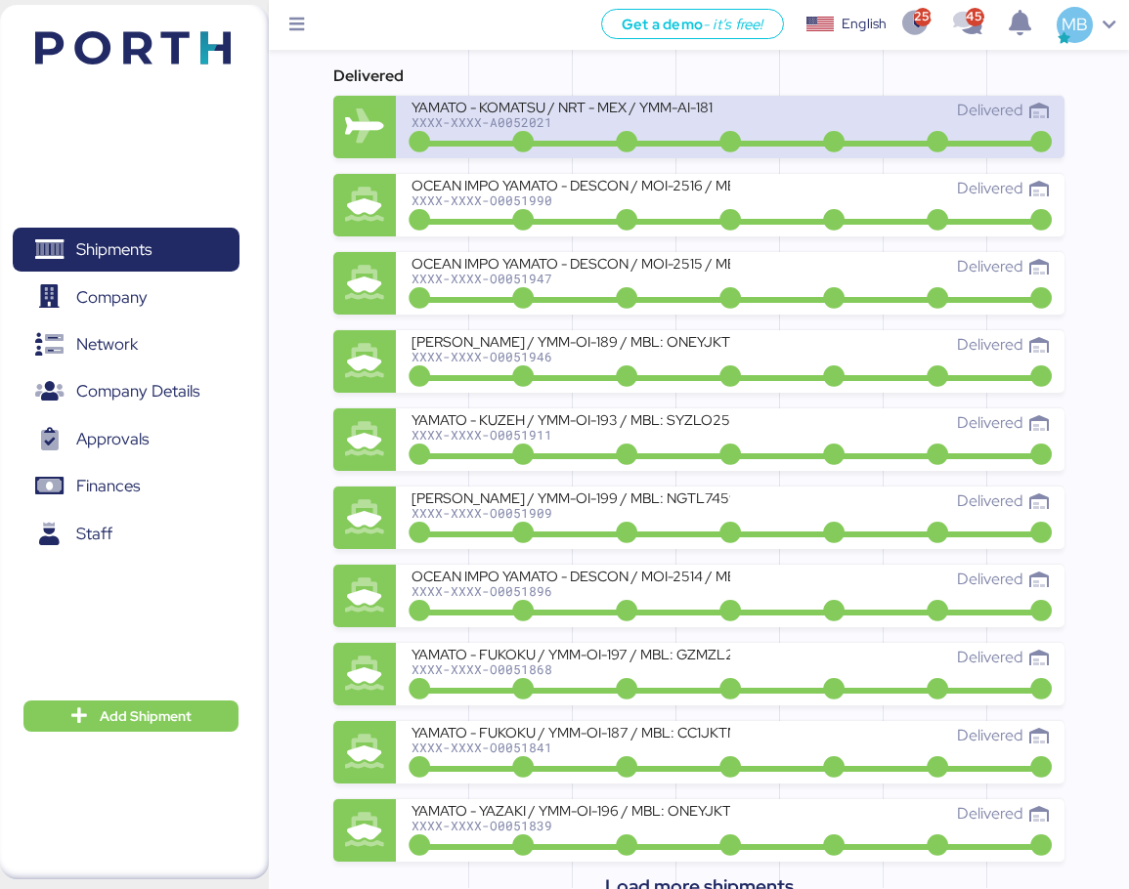
scroll to position [1414, 0]
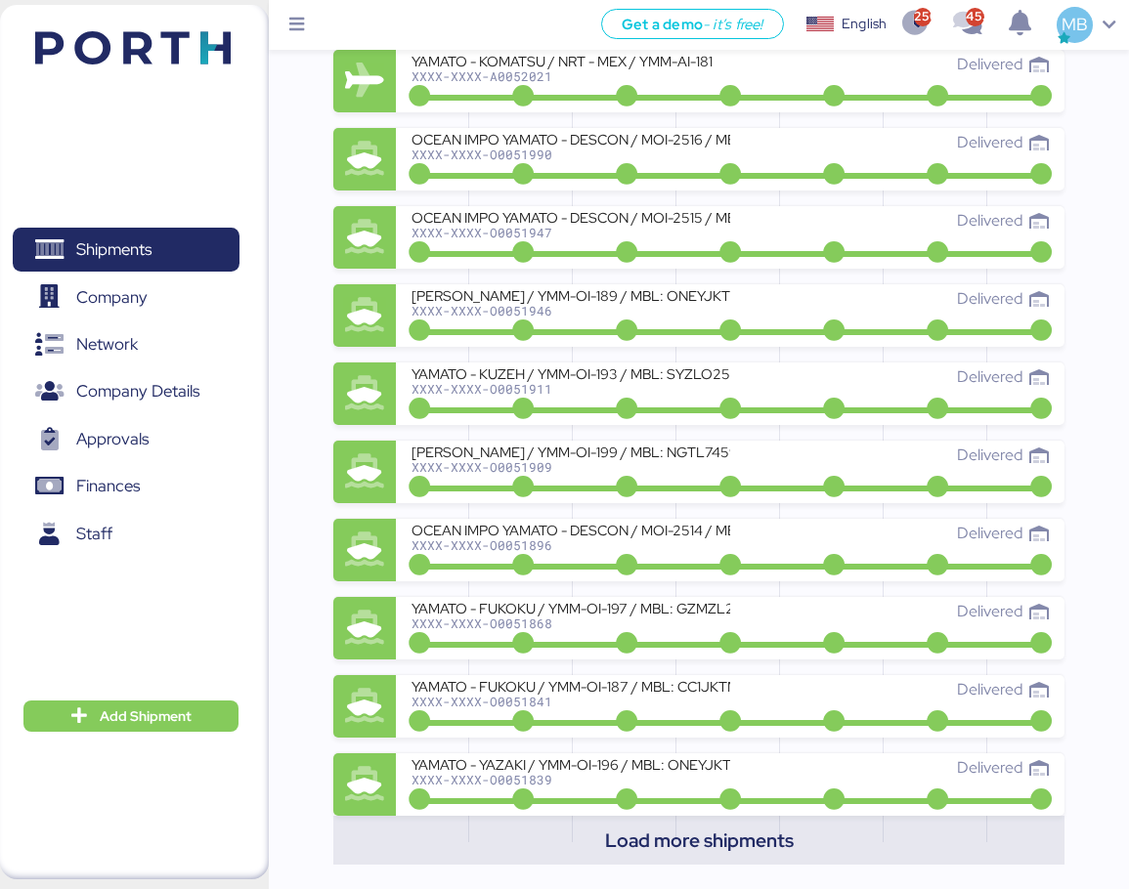
click at [727, 819] on span "Load more shipments" at bounding box center [698, 840] width 731 height 48
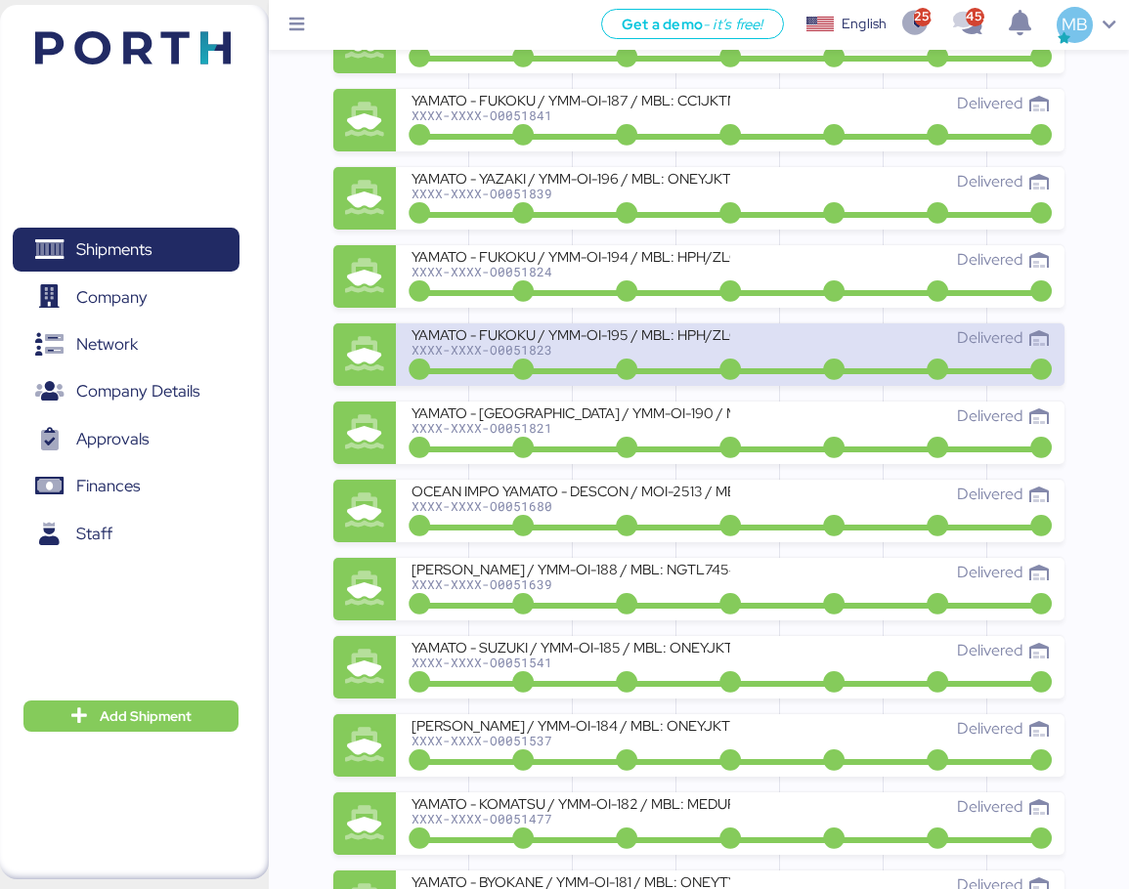
scroll to position [2196, 0]
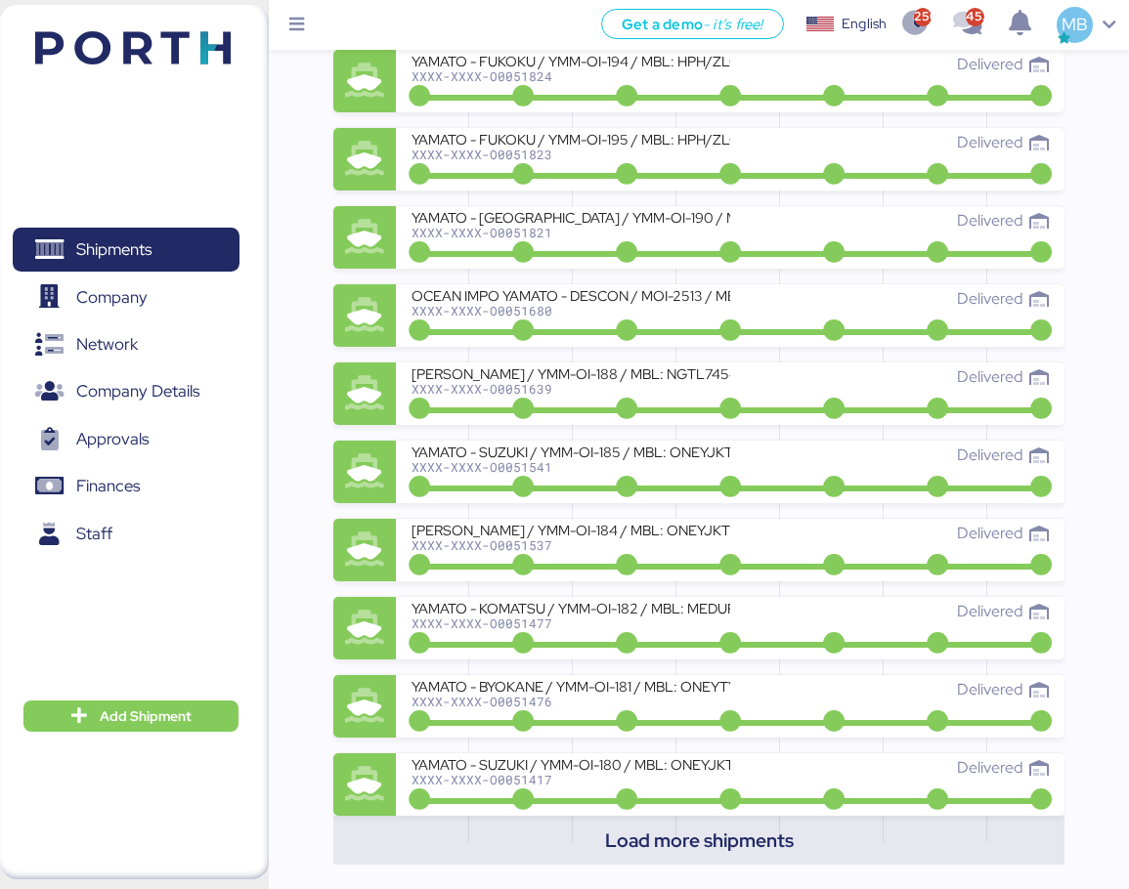
click at [714, 841] on span "Load more shipments" at bounding box center [699, 841] width 189 height 32
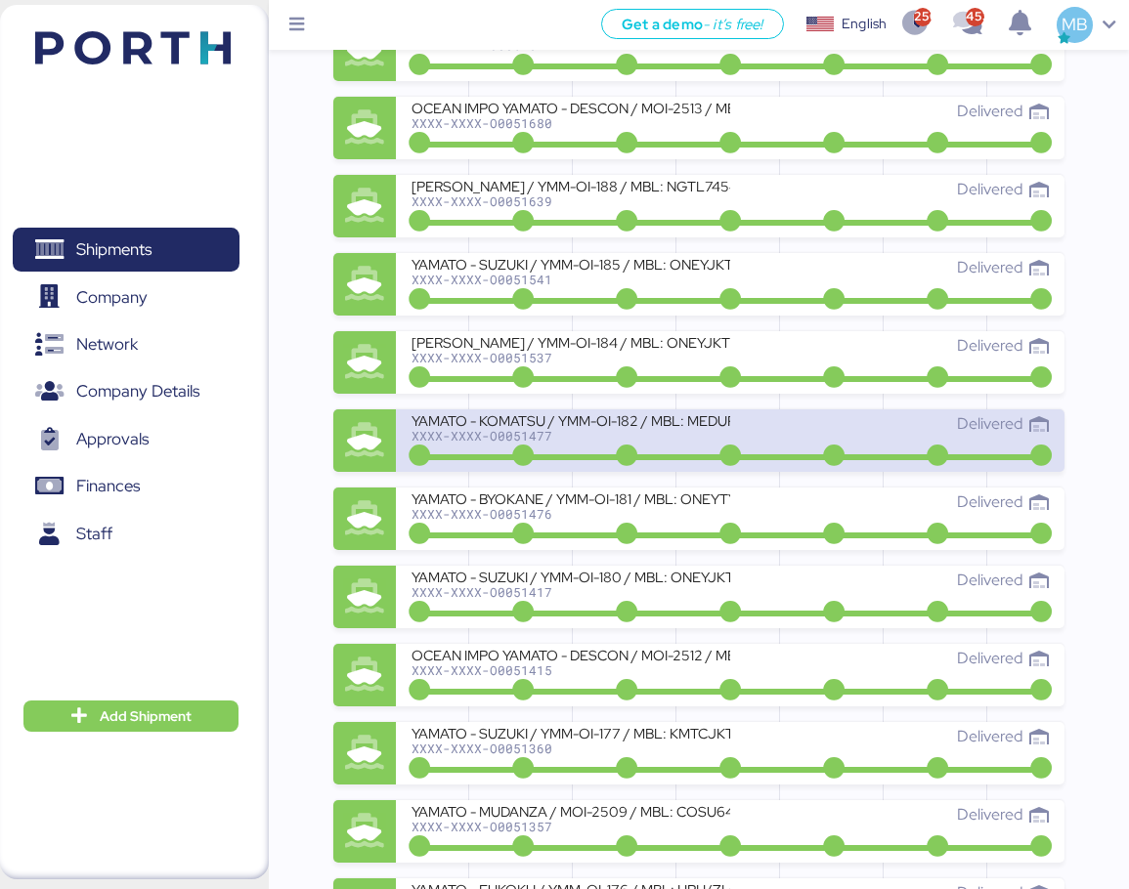
scroll to position [2392, 0]
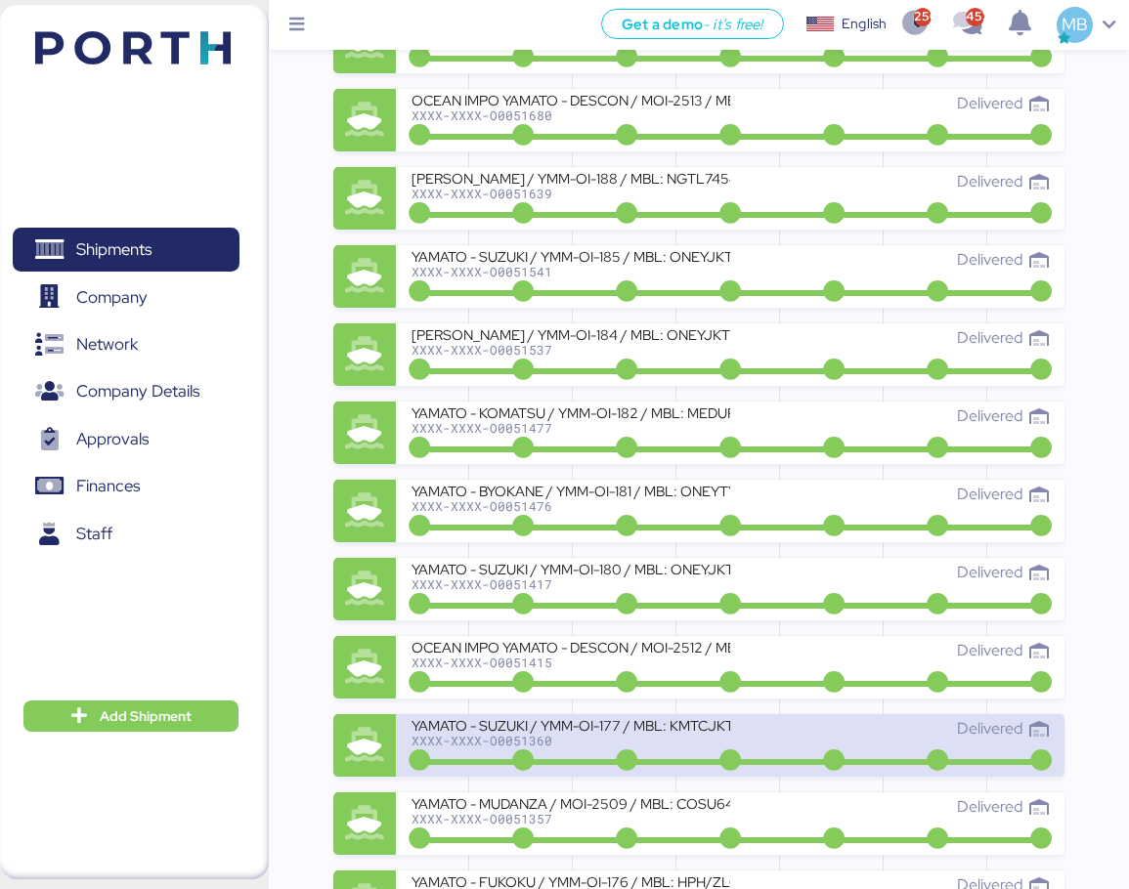
click at [758, 738] on div "Delivered" at bounding box center [889, 728] width 319 height 23
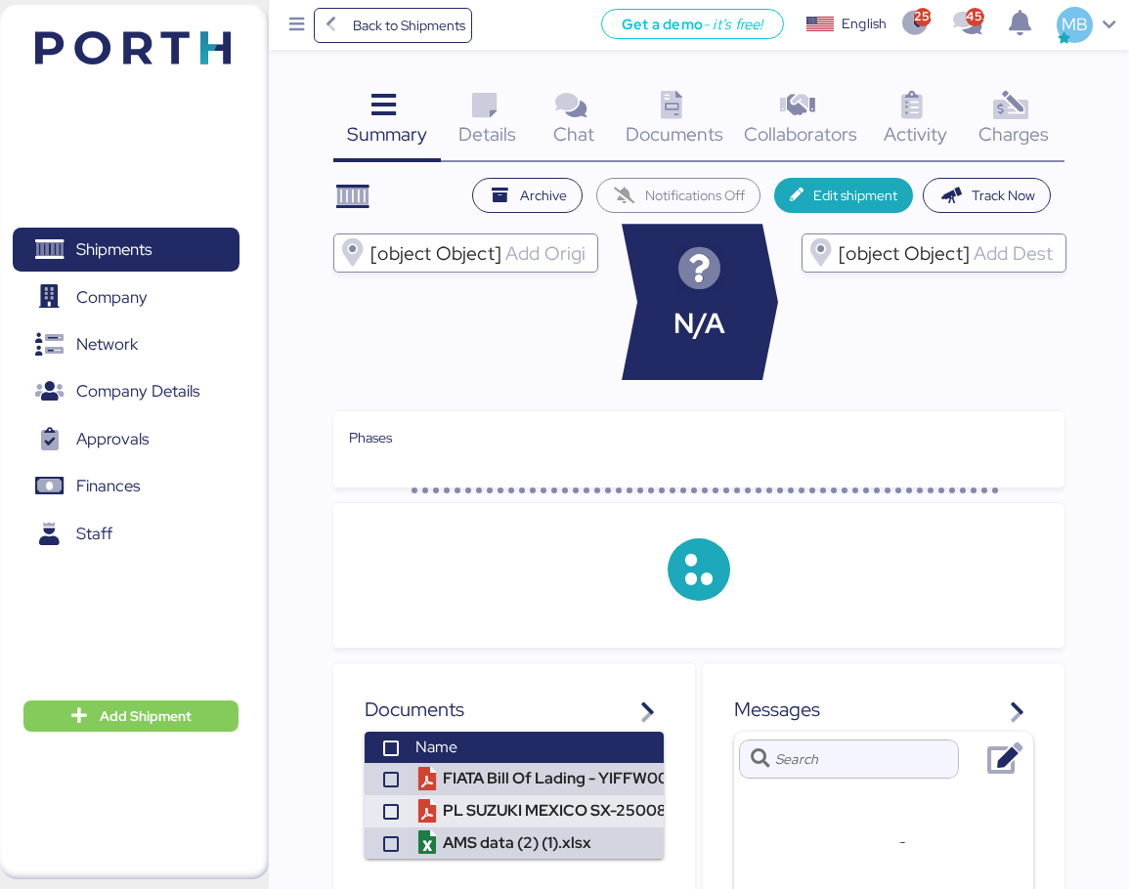
click at [1006, 115] on icon at bounding box center [1010, 106] width 42 height 28
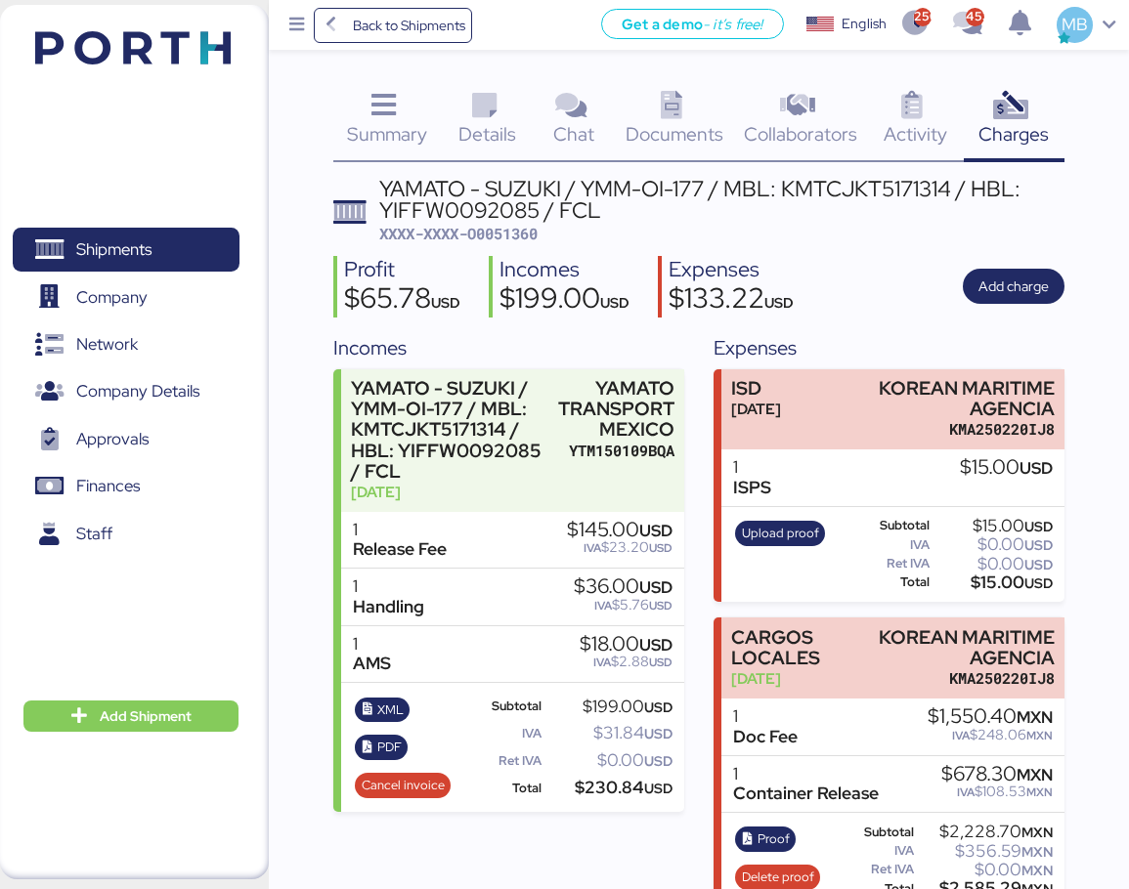
click at [1102, 136] on div "Summary 0 Details 0 Chat 0 Documents 0 Collaborators 0 Activity 0 Charges 0 YAM…" at bounding box center [564, 589] width 1129 height 1179
